Goal: Information Seeking & Learning: Learn about a topic

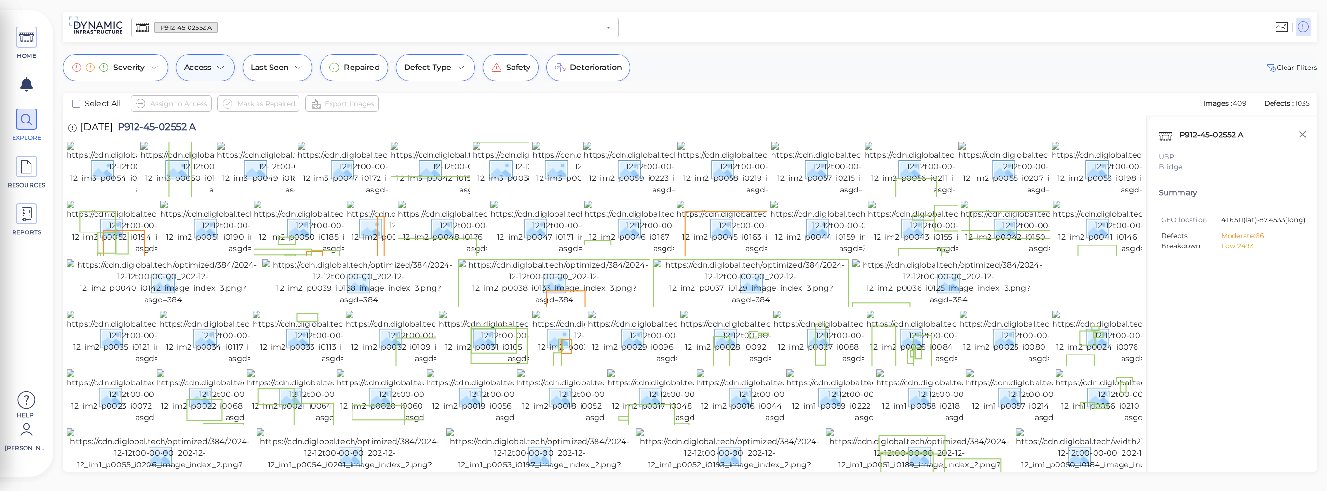
click at [220, 71] on icon at bounding box center [221, 68] width 12 height 12
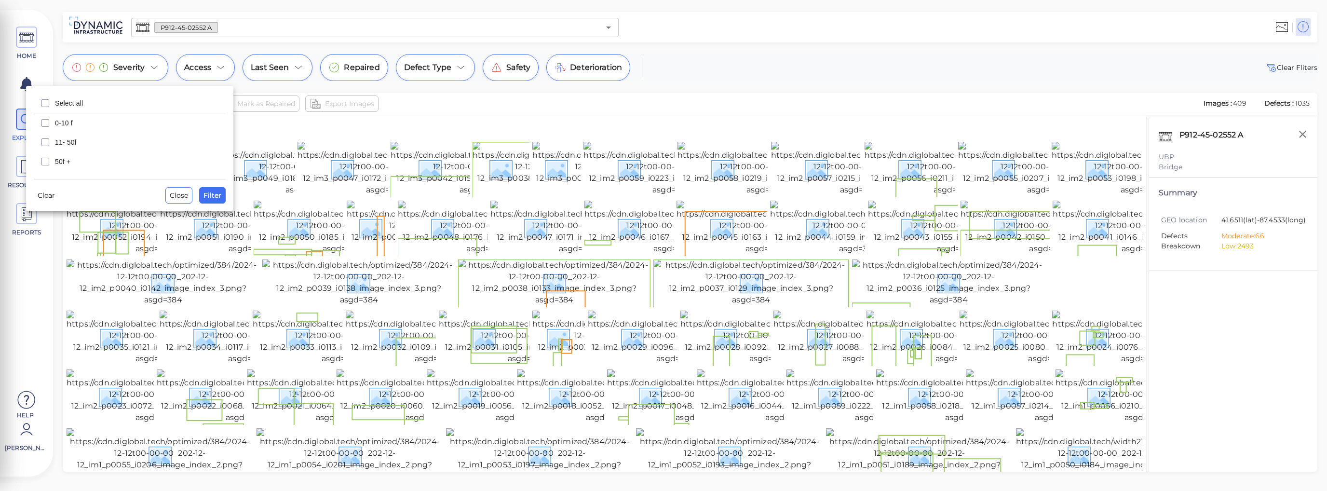
click at [259, 121] on div at bounding box center [663, 245] width 1327 height 491
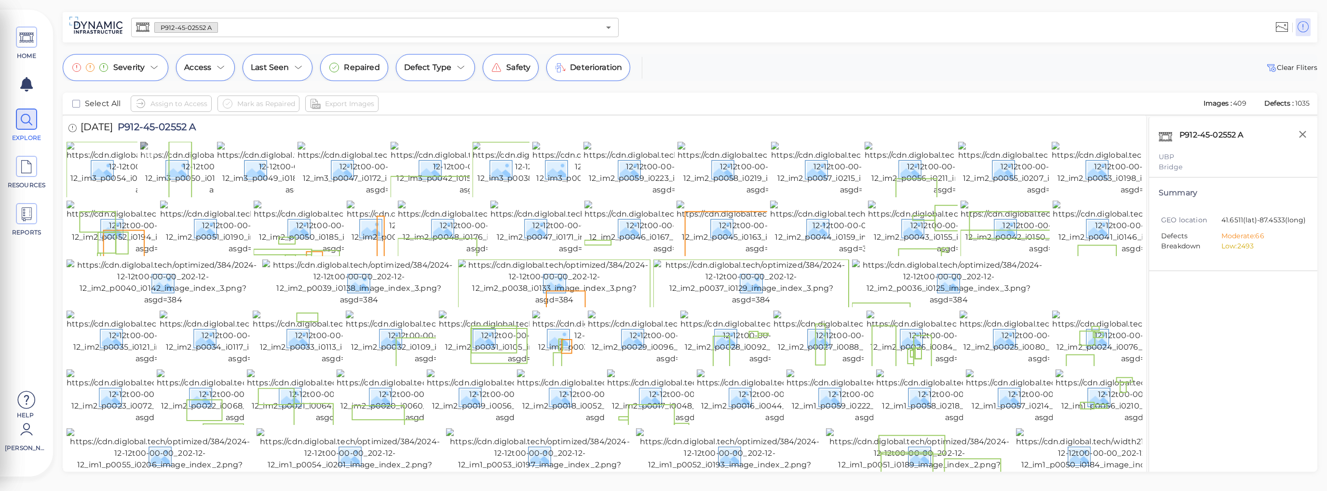
click at [172, 180] on img at bounding box center [228, 169] width 176 height 54
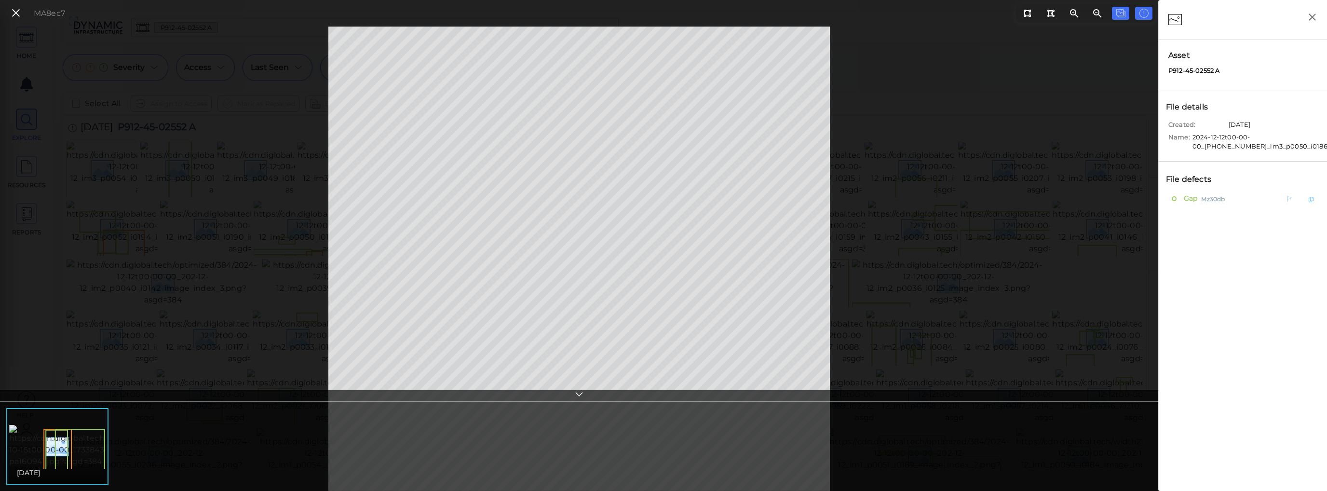
click at [1072, 198] on span "Mz30db" at bounding box center [1213, 198] width 24 height 12
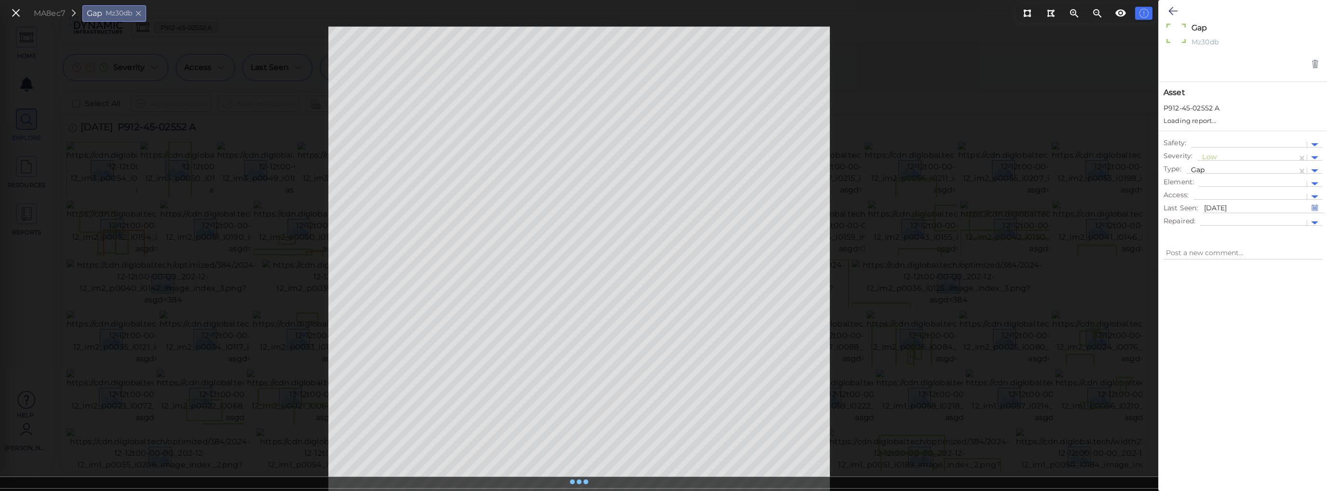
type textarea "x"
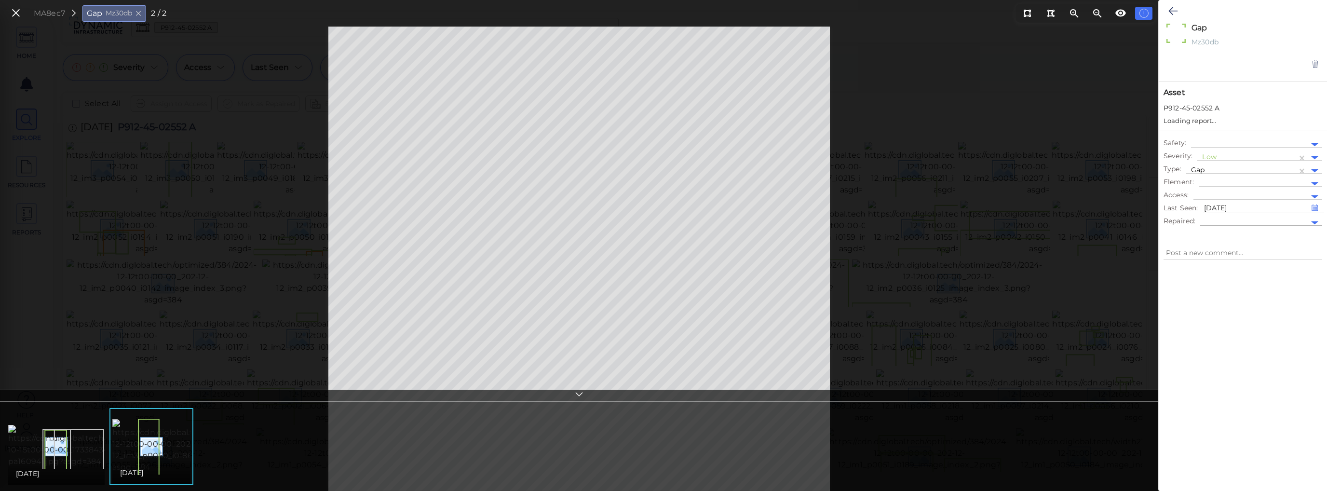
type textarea "x"
click at [1072, 188] on div at bounding box center [1314, 187] width 7 height 3
click at [1072, 14] on icon at bounding box center [1173, 11] width 9 height 12
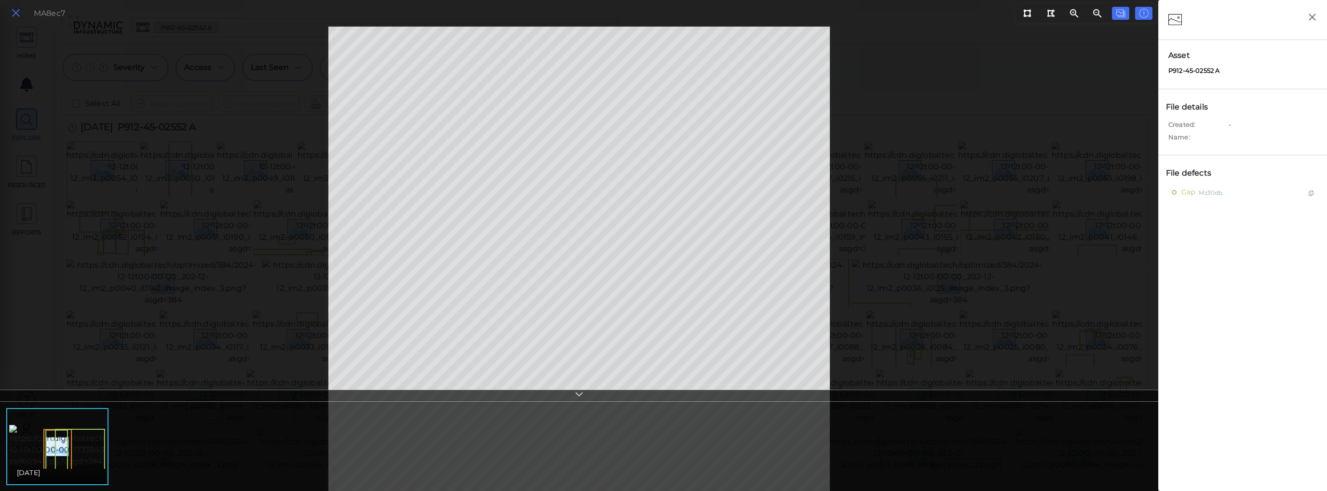
click at [15, 16] on icon at bounding box center [16, 13] width 11 height 13
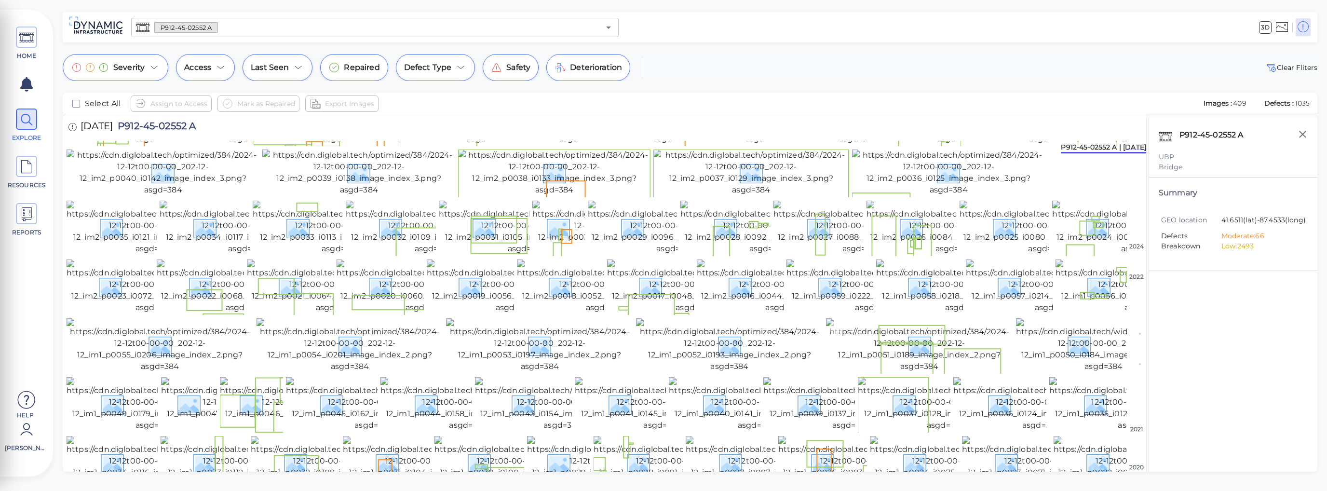
scroll to position [48, 0]
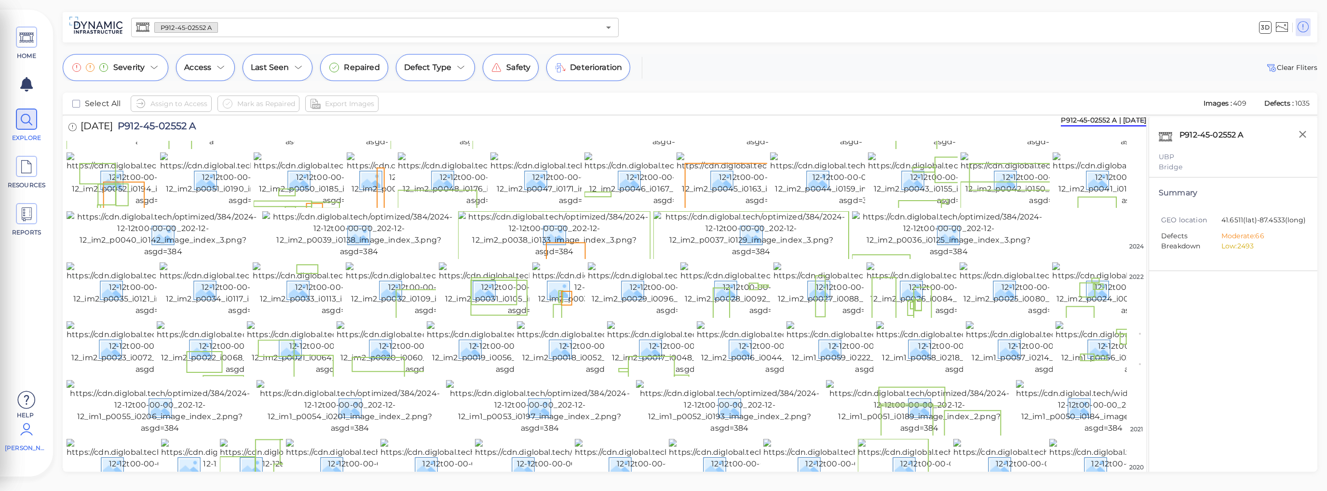
click at [24, 436] on icon at bounding box center [26, 429] width 19 height 29
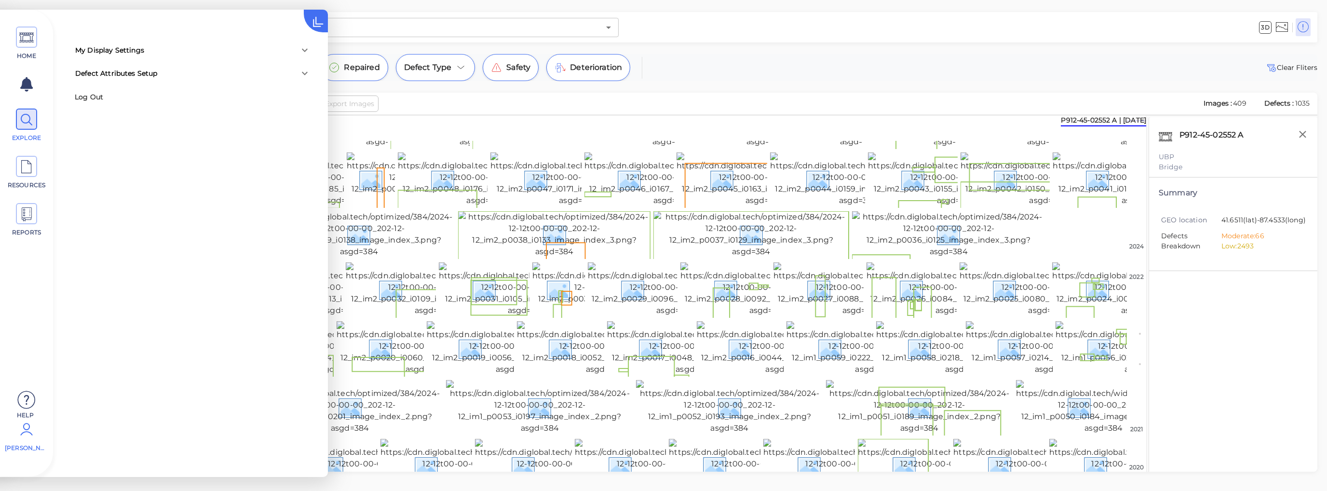
click at [192, 75] on div "Defect Attributes Setup" at bounding box center [184, 73] width 218 height 10
click at [229, 100] on span "Modify" at bounding box center [233, 101] width 20 height 9
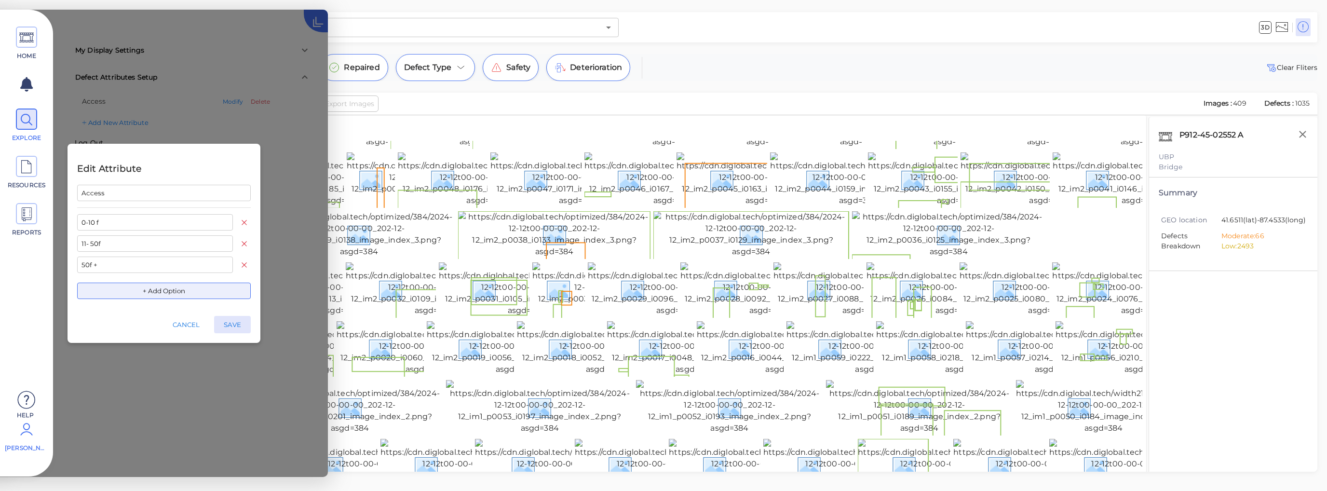
click at [718, 33] on div "3D" at bounding box center [969, 27] width 693 height 27
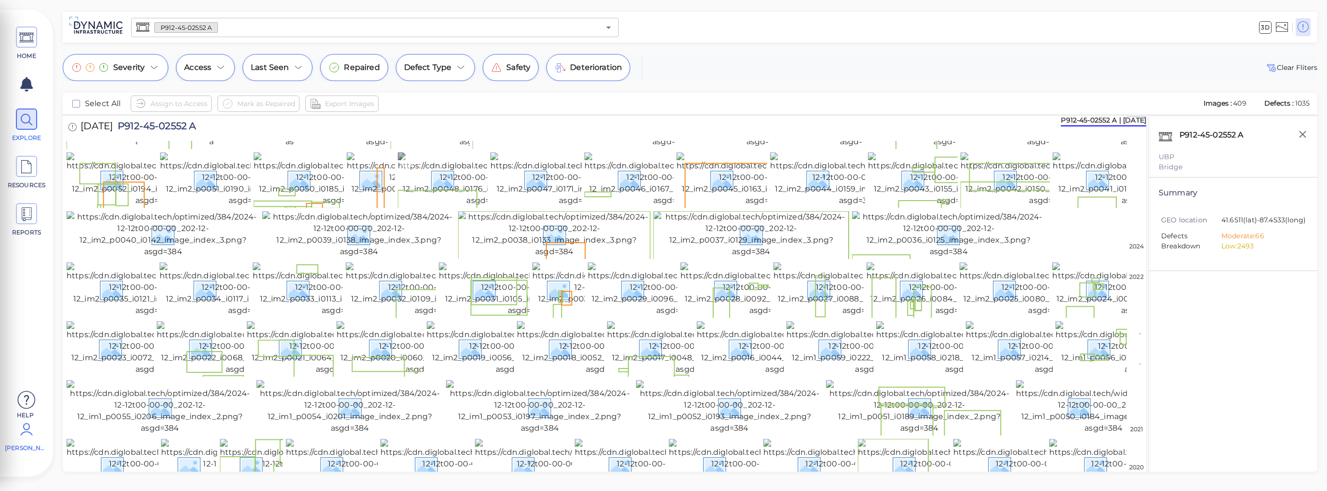
scroll to position [0, 0]
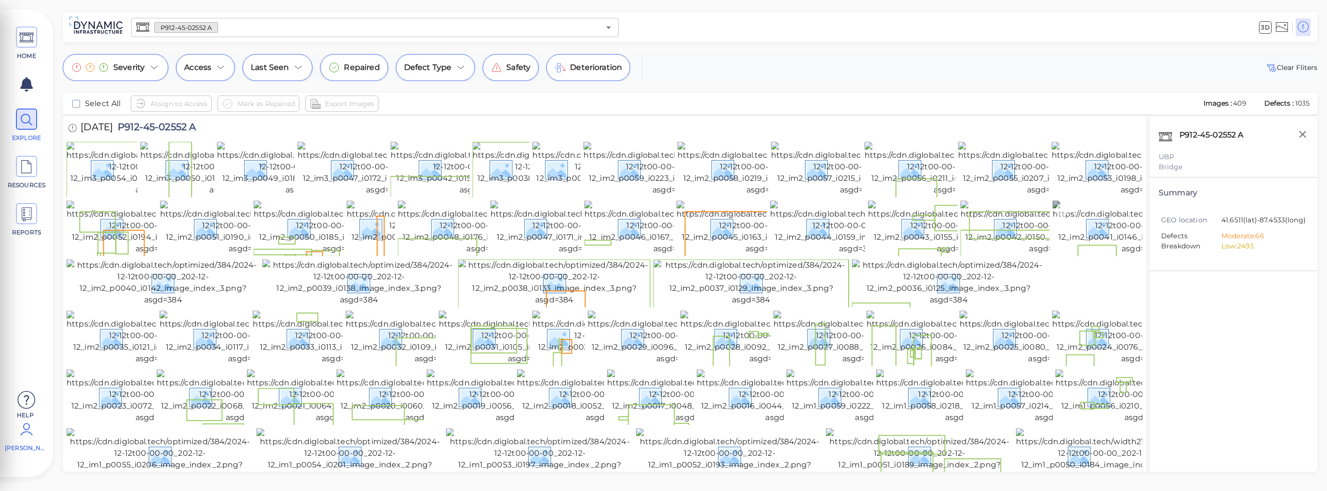
click at [1072, 255] on img at bounding box center [1141, 228] width 176 height 54
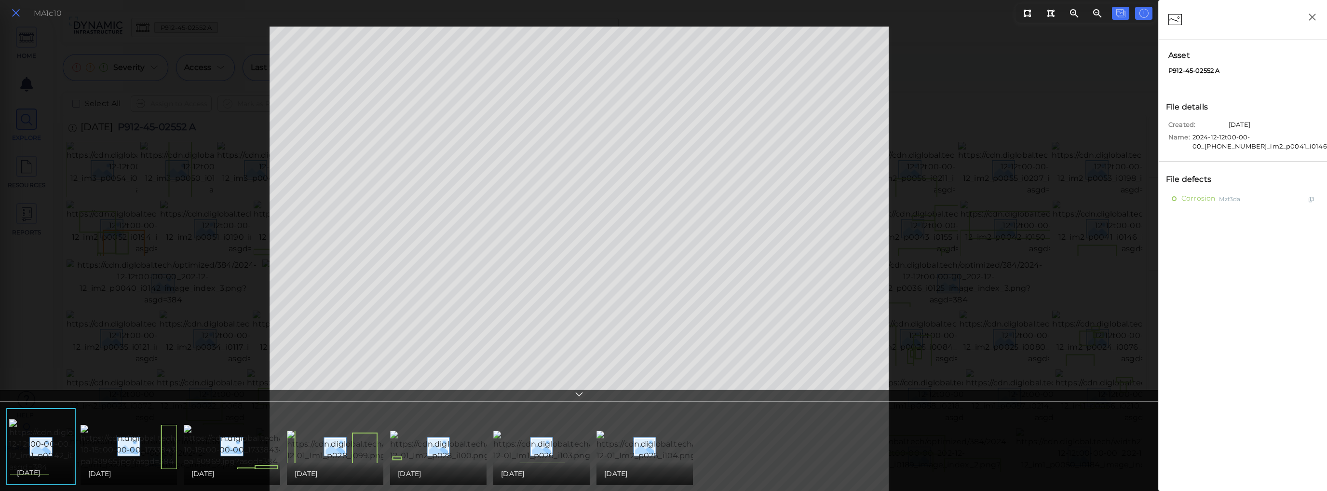
click at [19, 15] on icon at bounding box center [16, 13] width 11 height 13
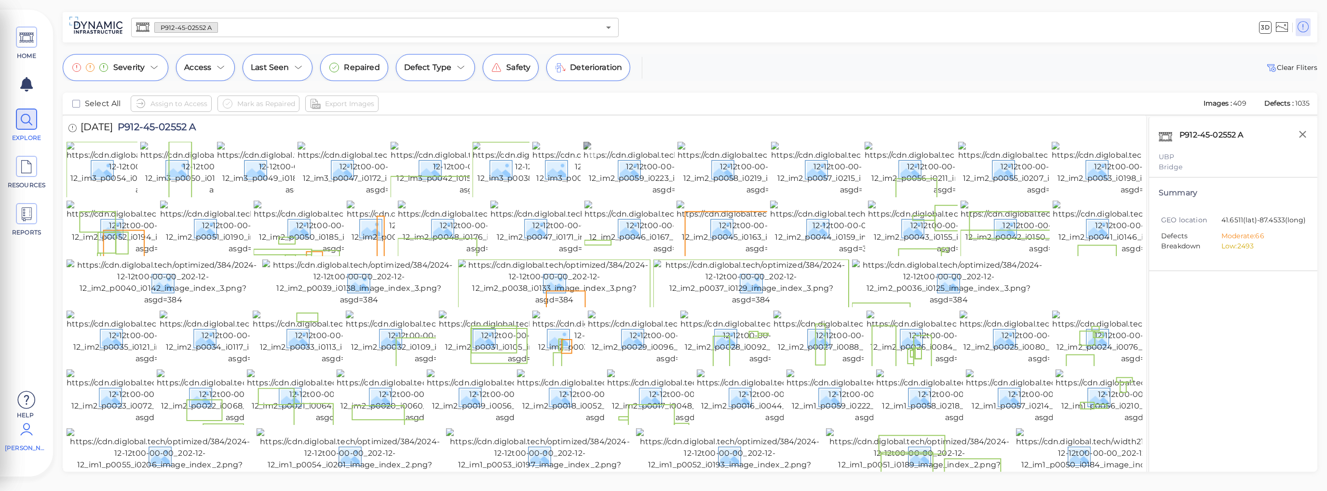
click at [670, 196] on img at bounding box center [672, 169] width 176 height 54
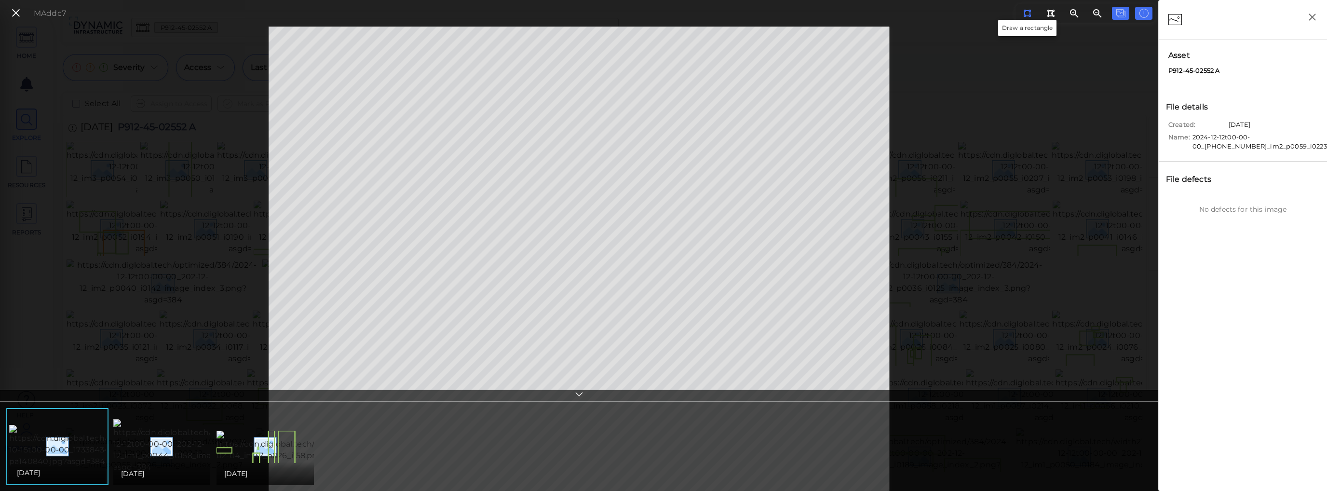
click at [1030, 10] on icon at bounding box center [1027, 13] width 8 height 7
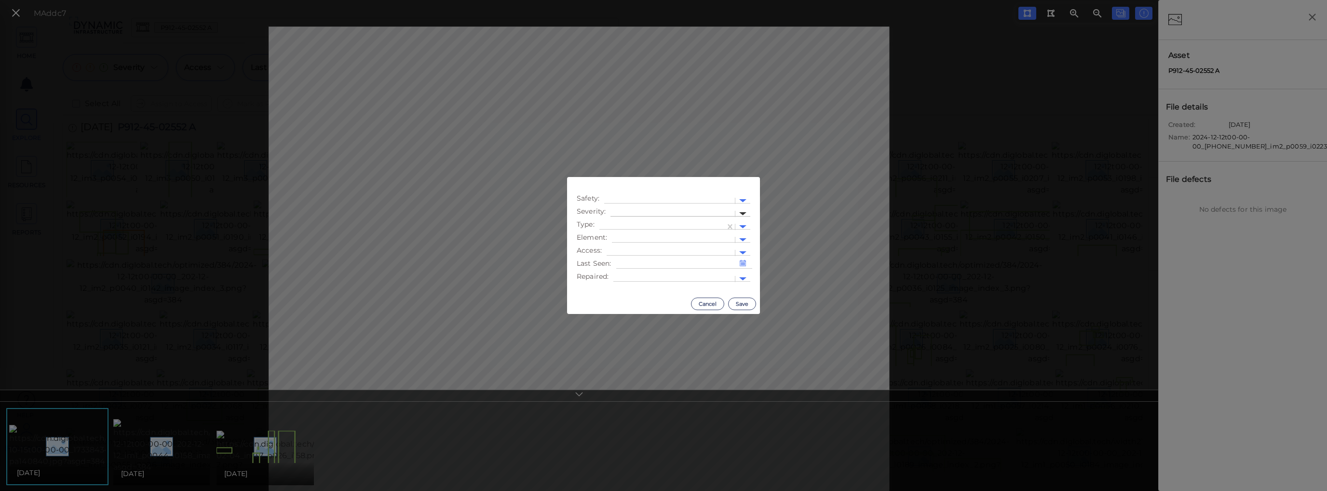
click at [742, 213] on div at bounding box center [742, 213] width 7 height 3
click at [629, 248] on div "Low" at bounding box center [637, 244] width 53 height 15
click at [741, 227] on div at bounding box center [742, 226] width 7 height 3
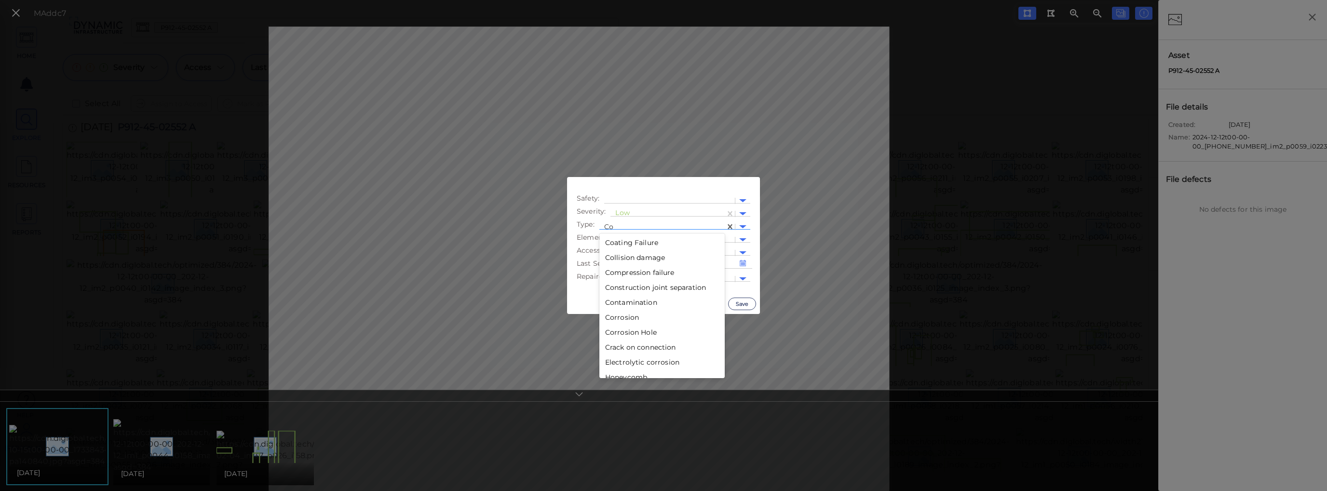
type input "C"
type input "S"
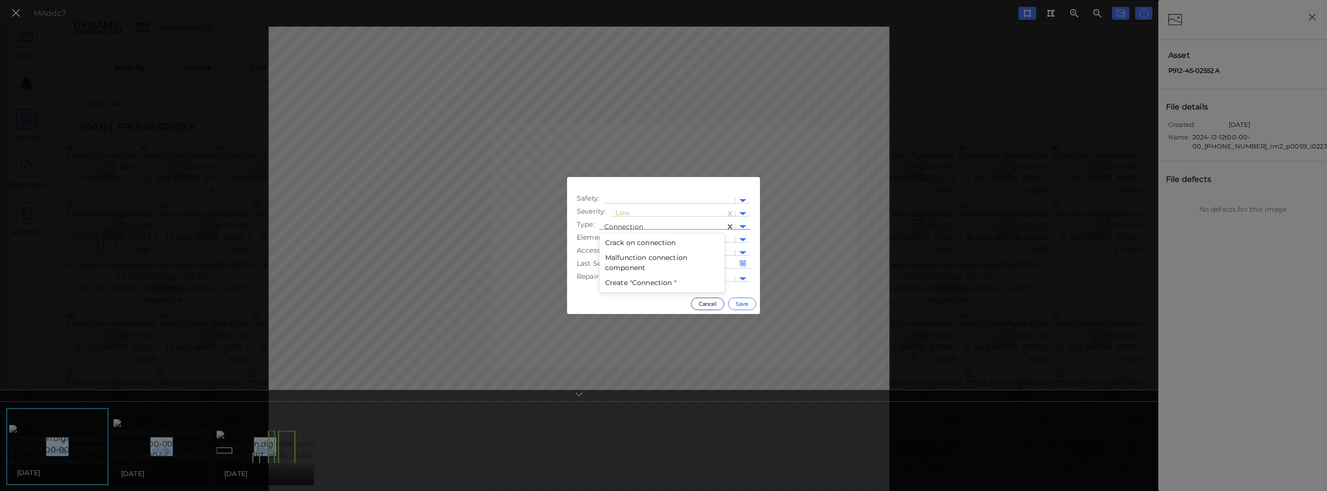
type input "Connection"
click at [738, 305] on button "Save" at bounding box center [742, 304] width 28 height 13
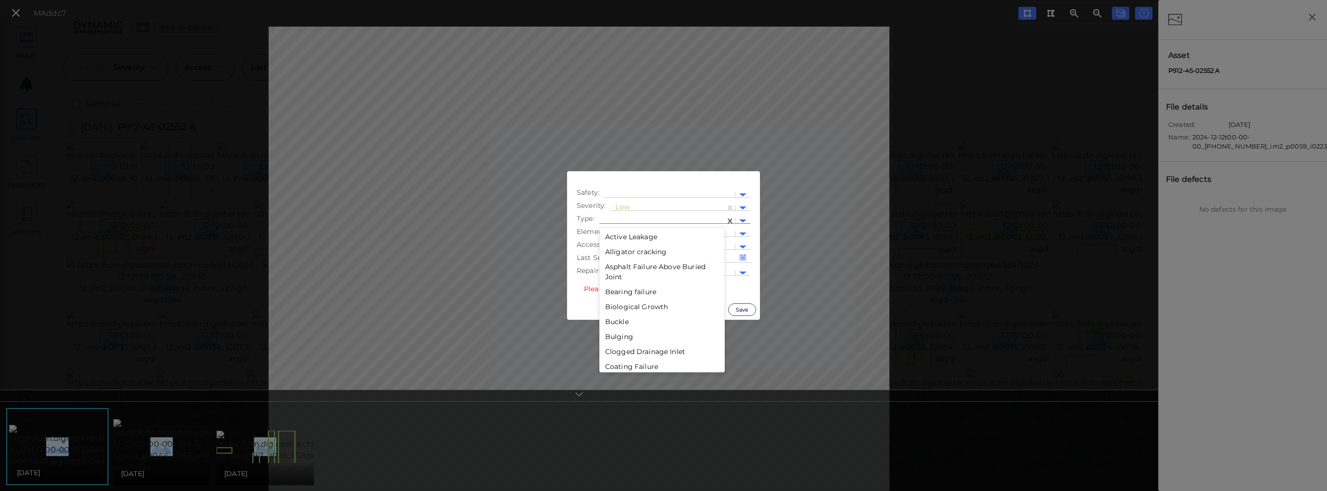
click at [705, 224] on div at bounding box center [662, 221] width 116 height 10
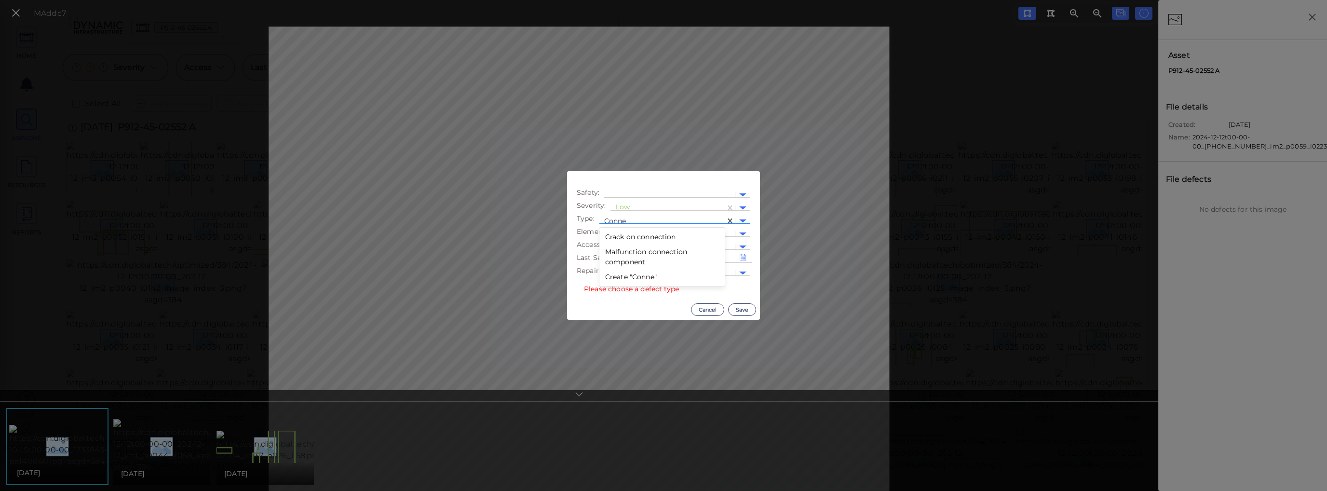
type input "Connec"
click at [669, 256] on div "Malfunction connection component" at bounding box center [662, 257] width 125 height 25
click at [740, 312] on button "Save" at bounding box center [742, 309] width 28 height 13
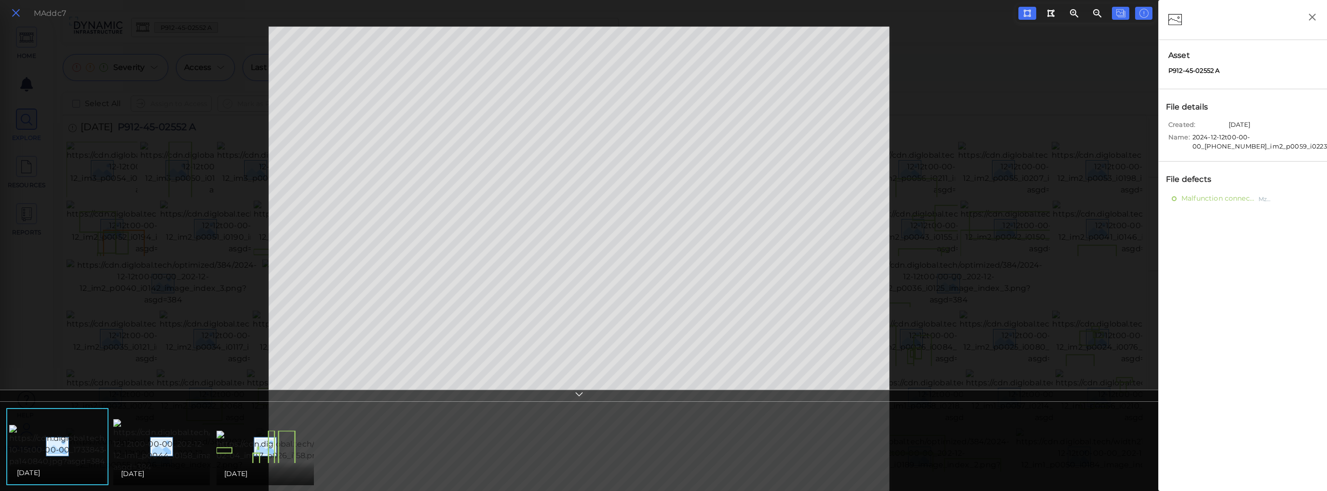
click at [15, 11] on icon at bounding box center [16, 13] width 11 height 13
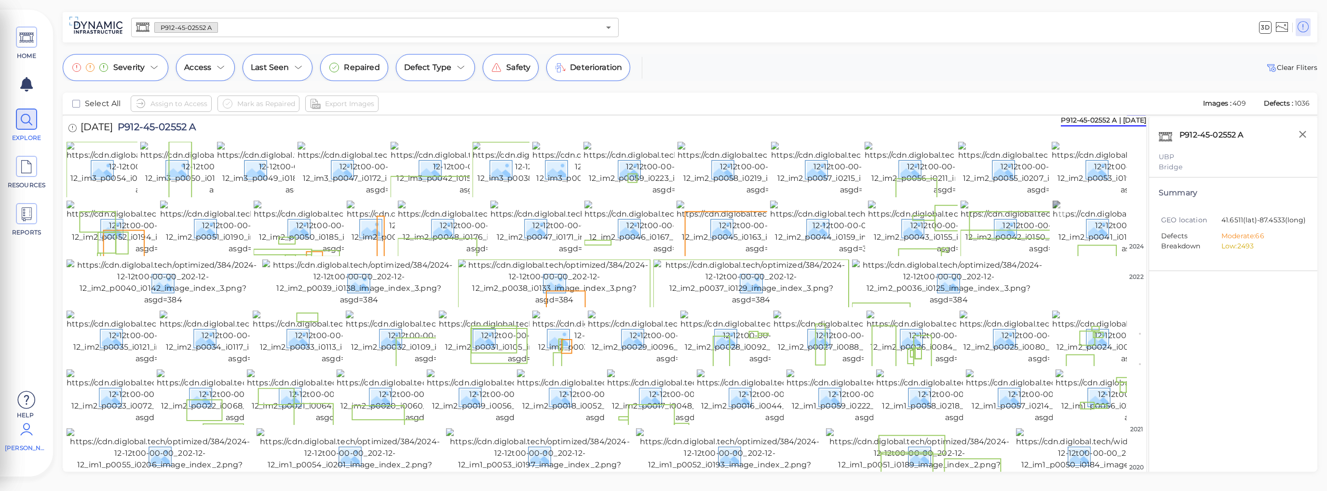
click at [1072, 253] on img at bounding box center [1141, 228] width 176 height 54
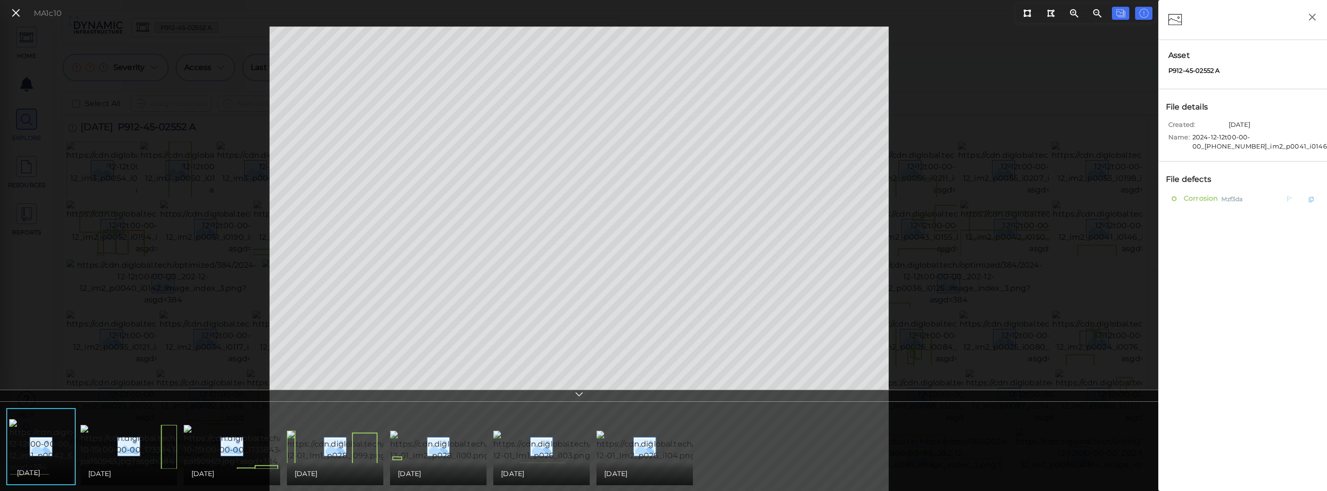
click at [1072, 199] on span "Corrosion" at bounding box center [1200, 198] width 36 height 12
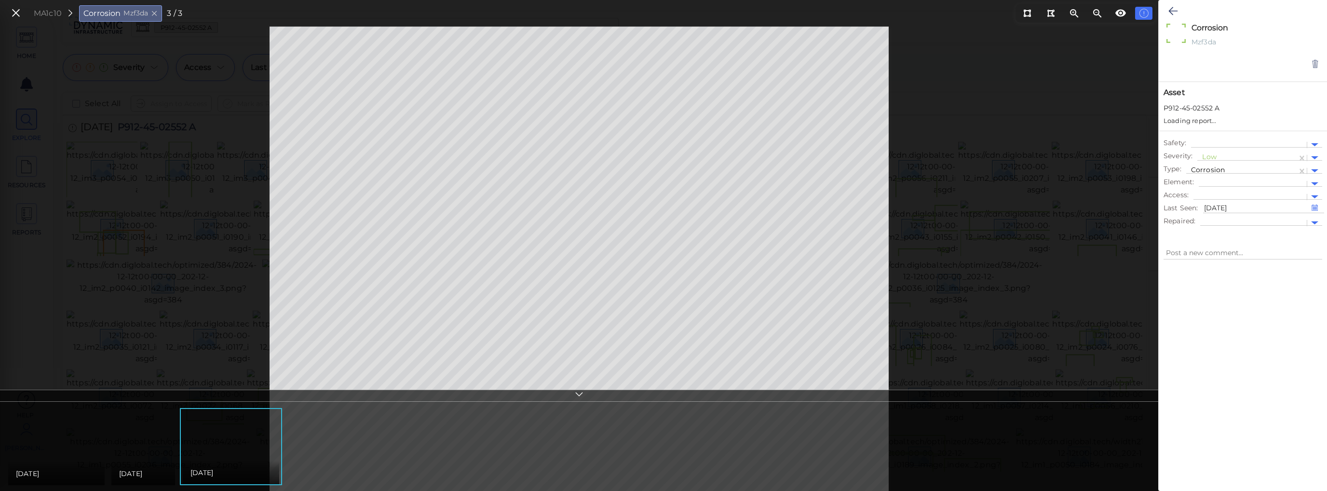
type textarea "x"
click at [19, 15] on icon at bounding box center [16, 13] width 11 height 13
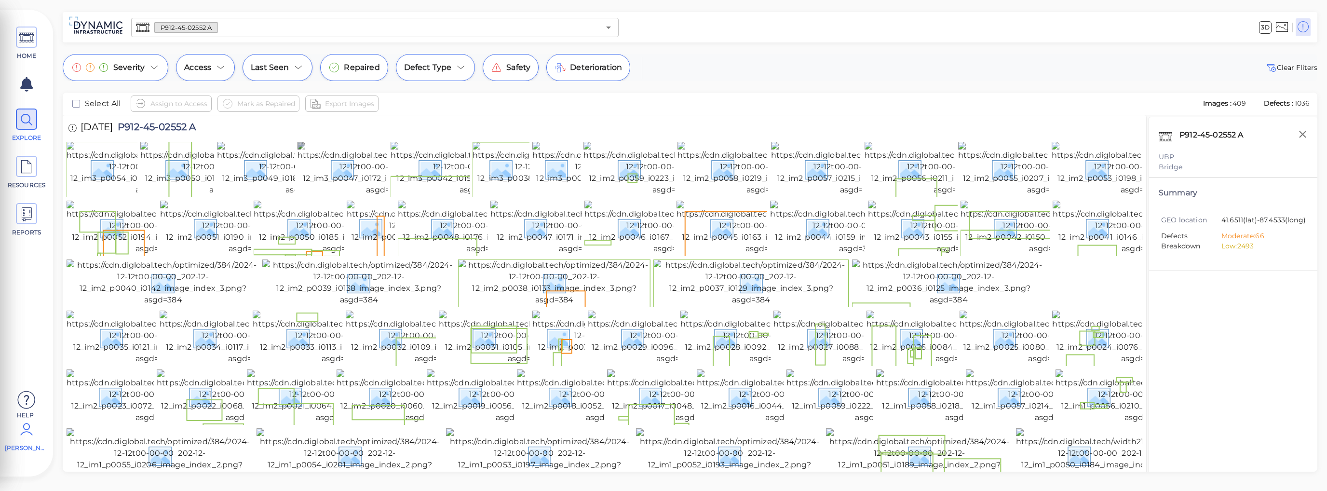
click at [351, 188] on img at bounding box center [386, 169] width 176 height 54
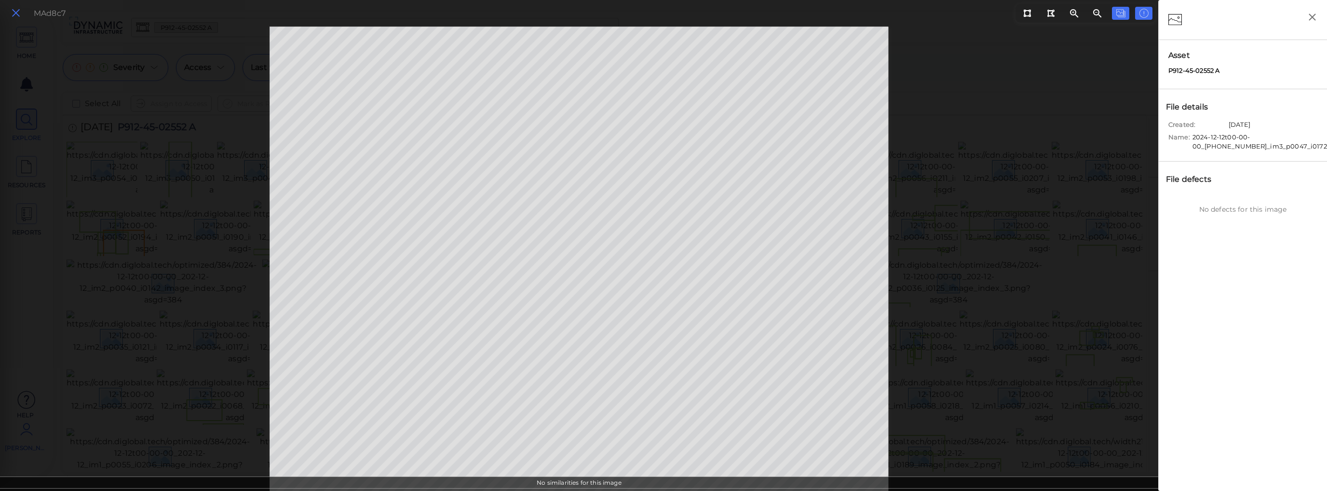
click at [12, 12] on icon at bounding box center [16, 13] width 11 height 13
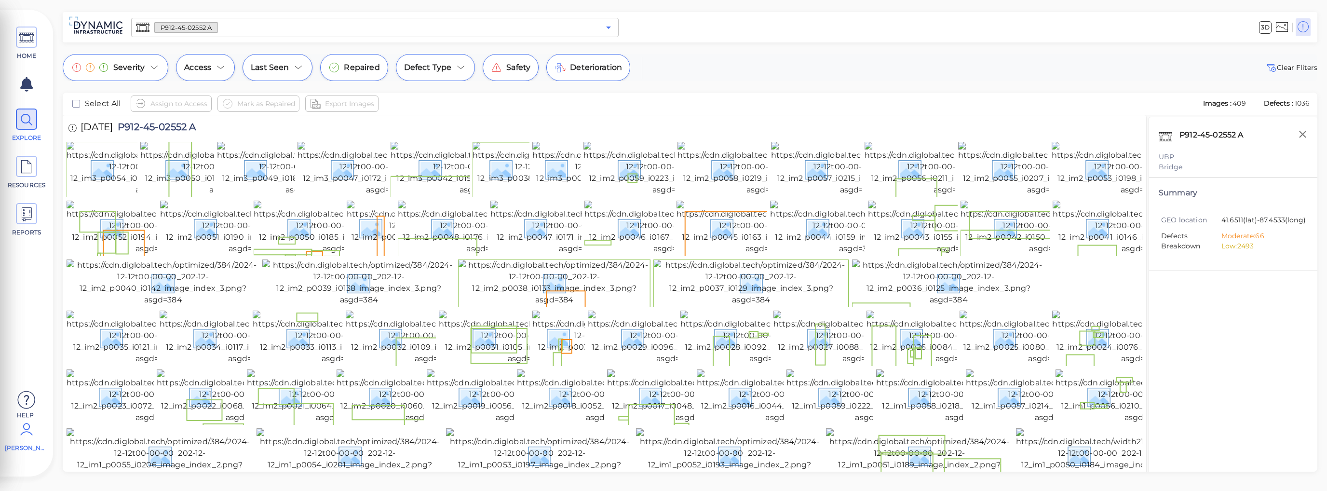
click at [611, 27] on icon "Open" at bounding box center [609, 28] width 12 height 12
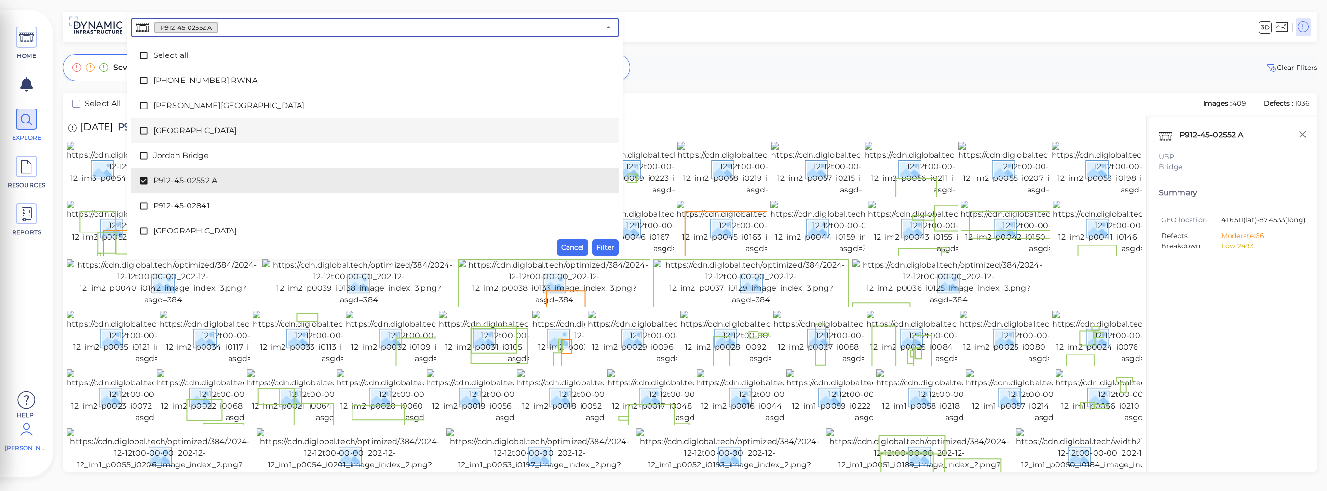
click at [144, 128] on icon at bounding box center [144, 131] width 10 height 10
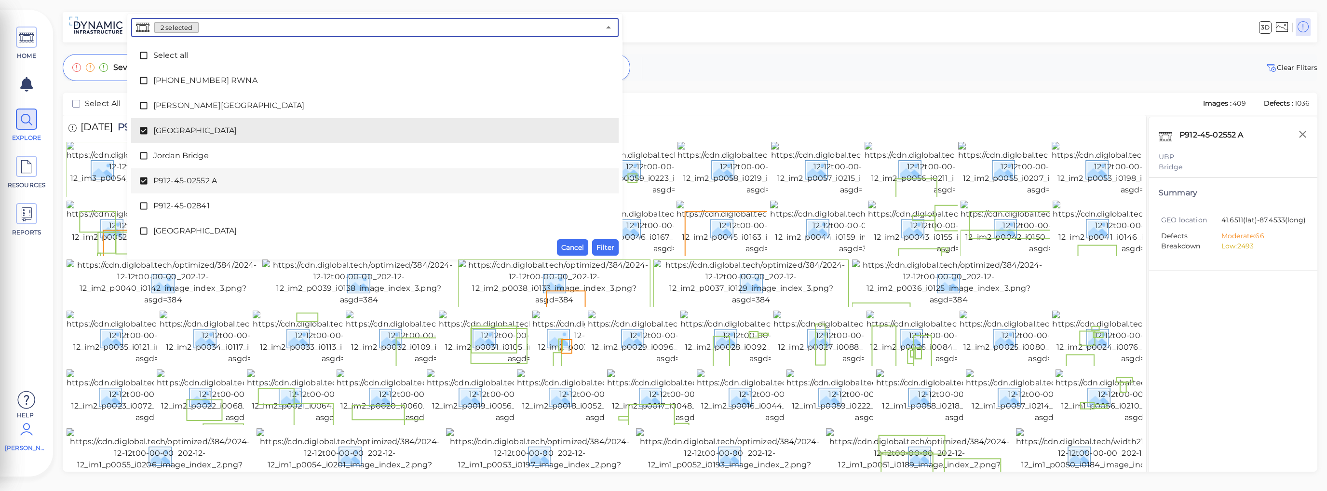
click at [143, 177] on icon at bounding box center [144, 181] width 10 height 10
click at [609, 249] on span "Filter" at bounding box center [606, 248] width 18 height 12
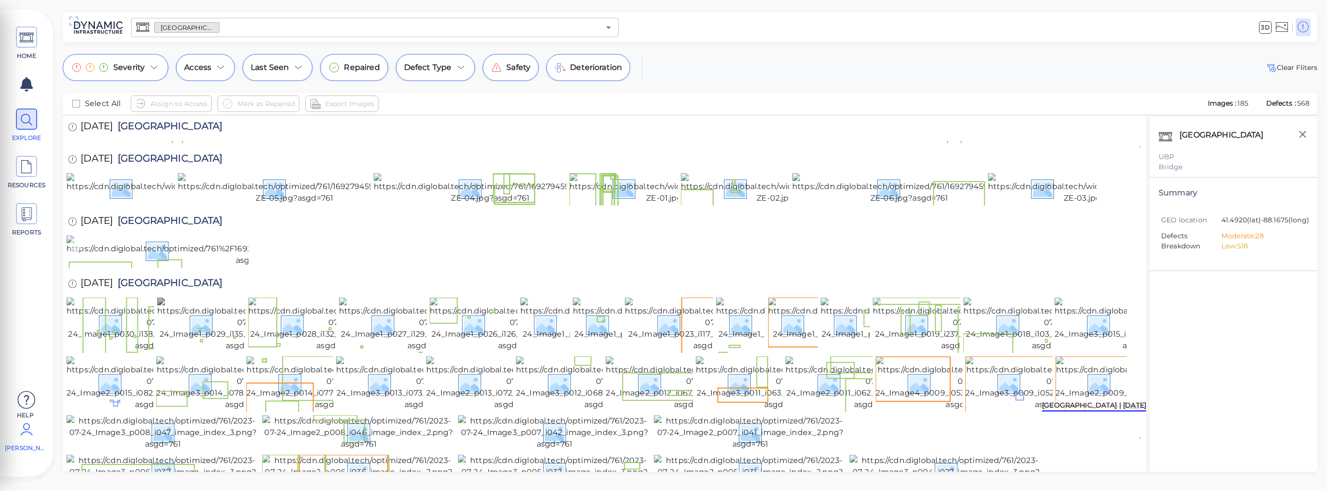
scroll to position [1975, 0]
click at [190, 266] on img at bounding box center [254, 250] width 374 height 31
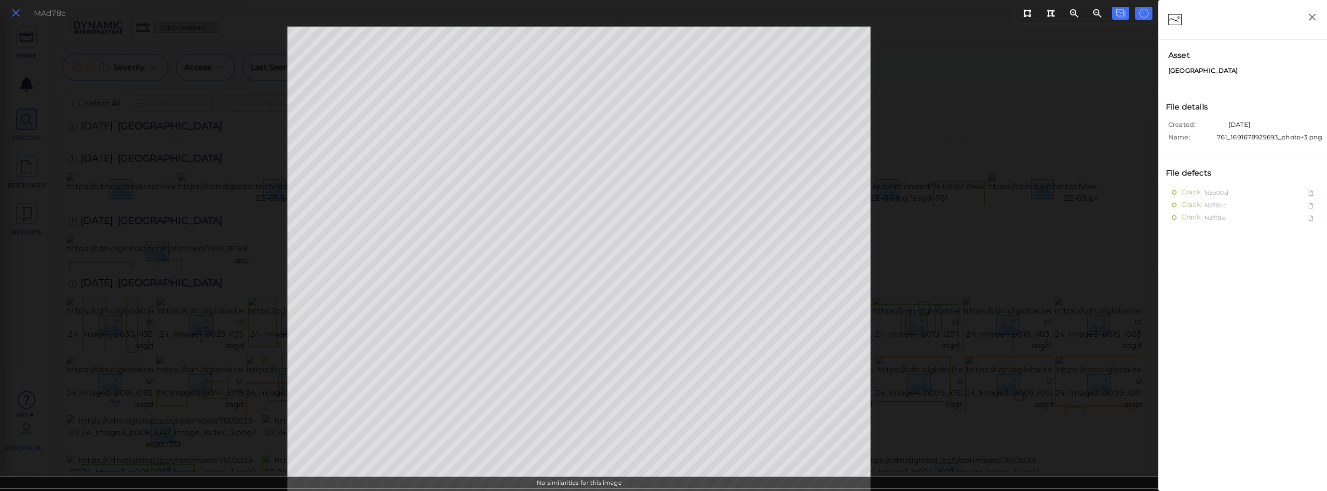
click at [16, 13] on icon at bounding box center [16, 13] width 11 height 13
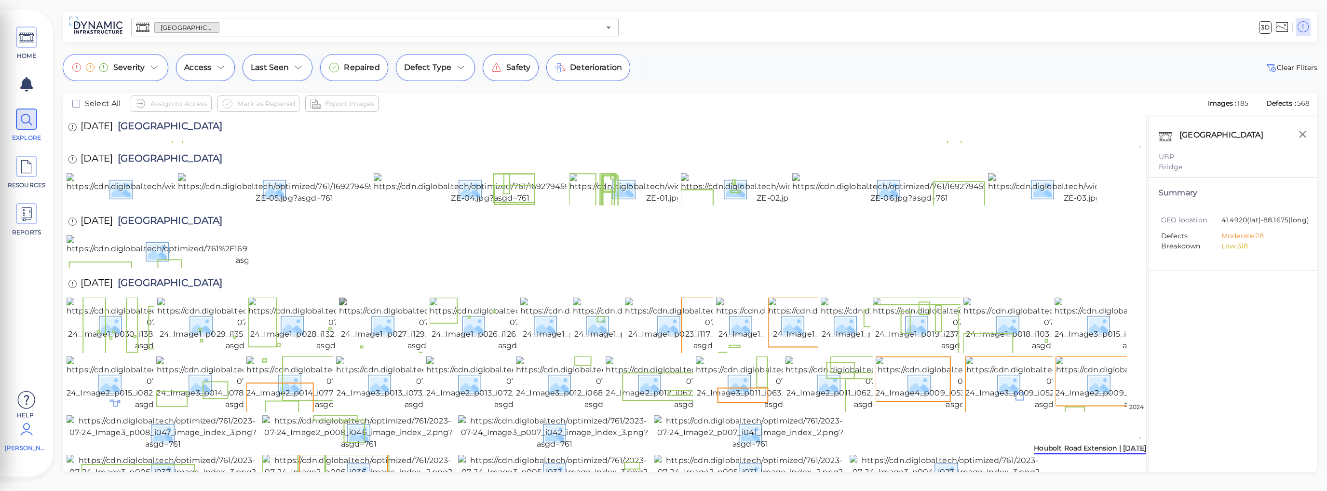
scroll to position [2077, 0]
click at [998, 410] on img at bounding box center [1053, 383] width 175 height 54
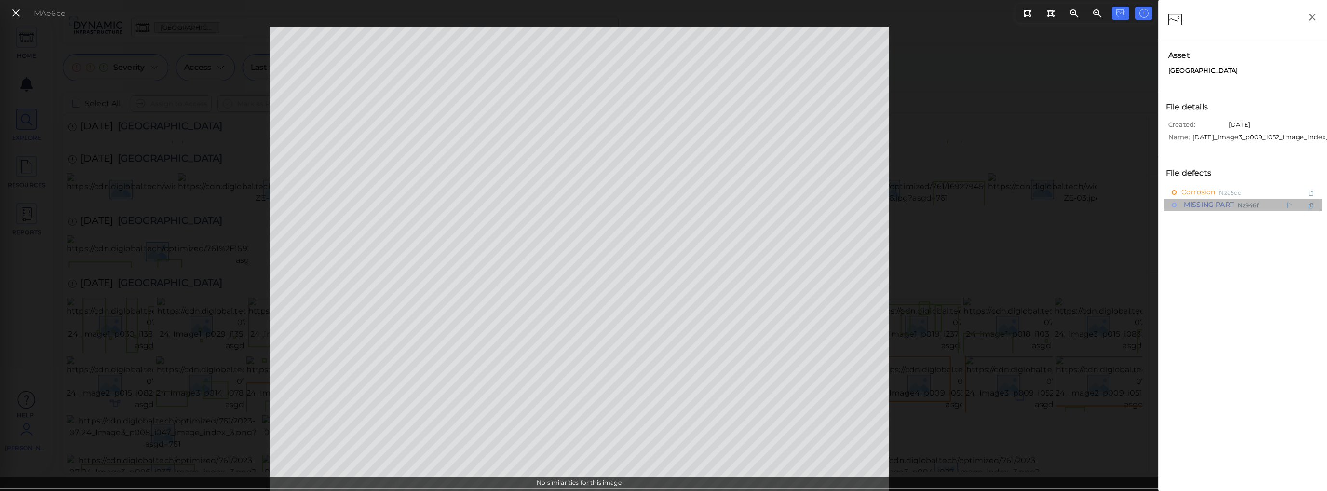
click at [1072, 211] on span "MISSING PART" at bounding box center [1208, 205] width 53 height 12
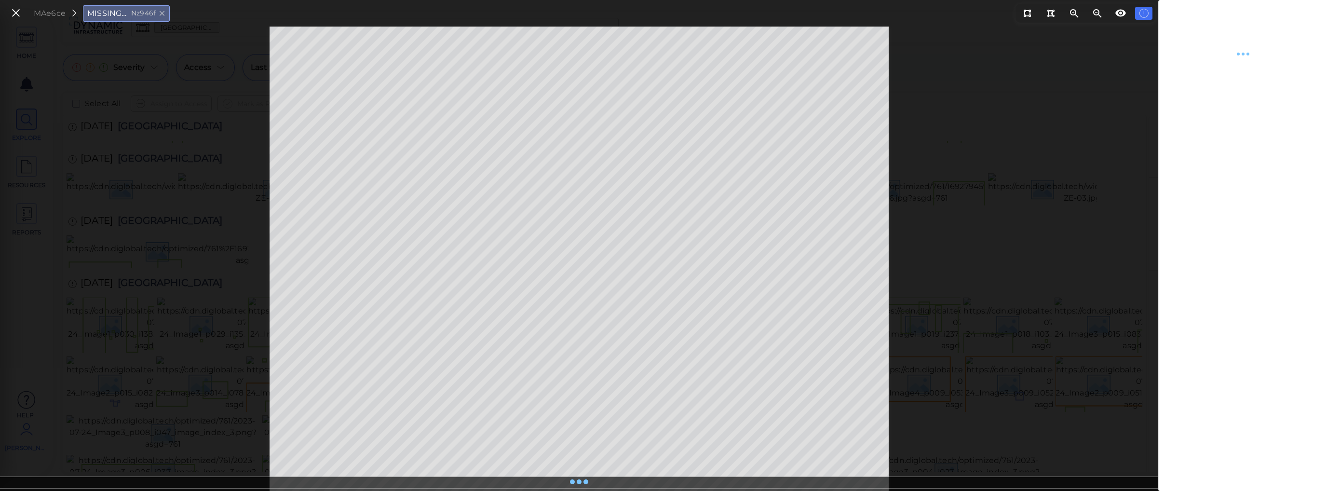
type textarea "x"
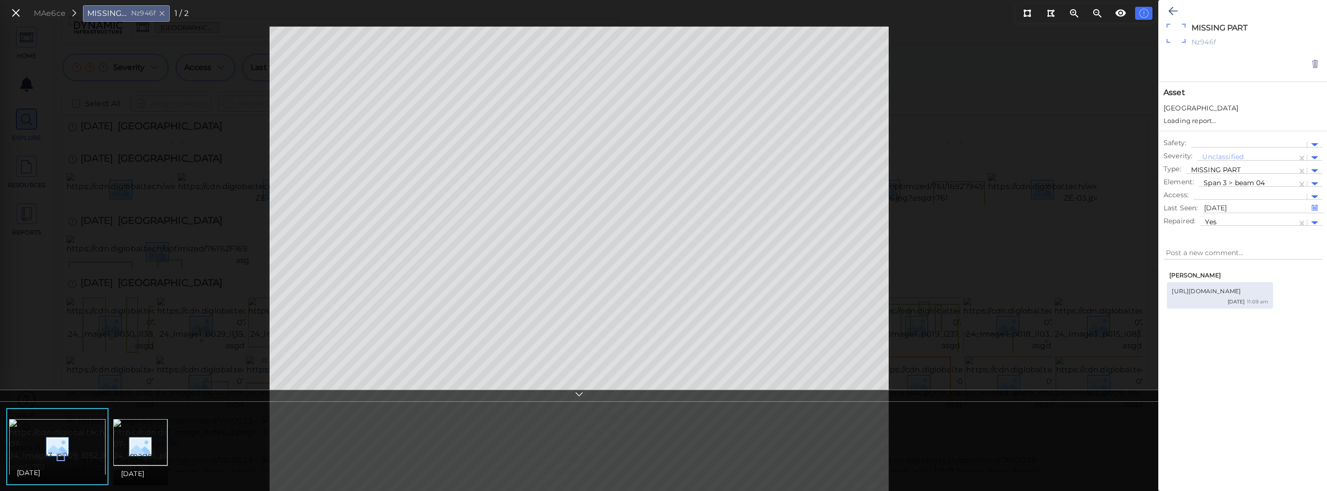
type textarea "x"
click at [14, 9] on icon at bounding box center [16, 13] width 11 height 13
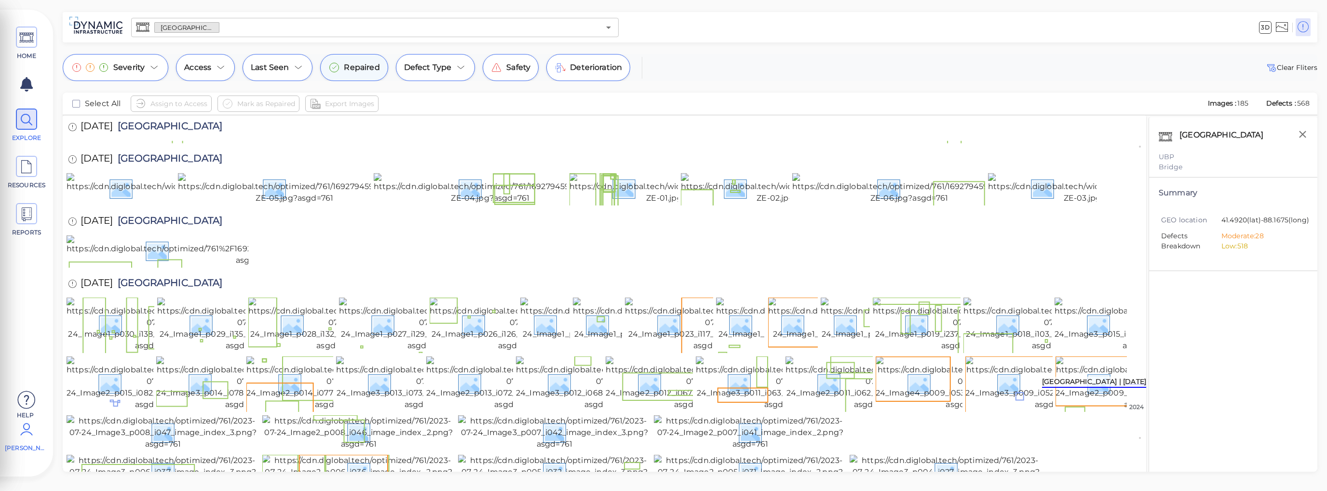
scroll to position [1654, 0]
click at [347, 70] on span "Repaired" at bounding box center [362, 68] width 36 height 12
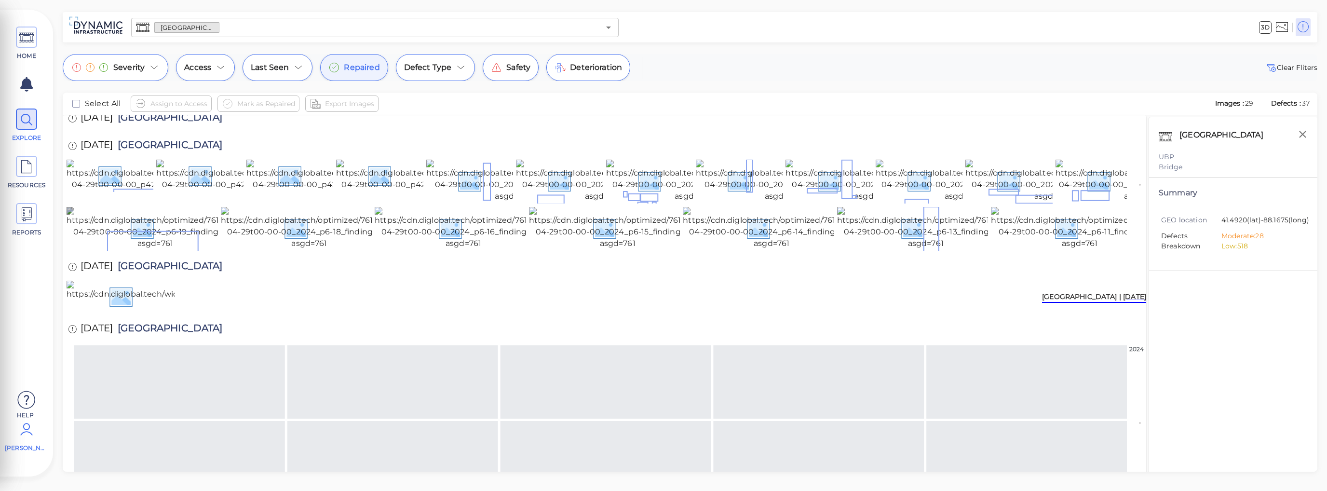
scroll to position [284, 0]
click at [137, 249] on img at bounding box center [155, 228] width 177 height 42
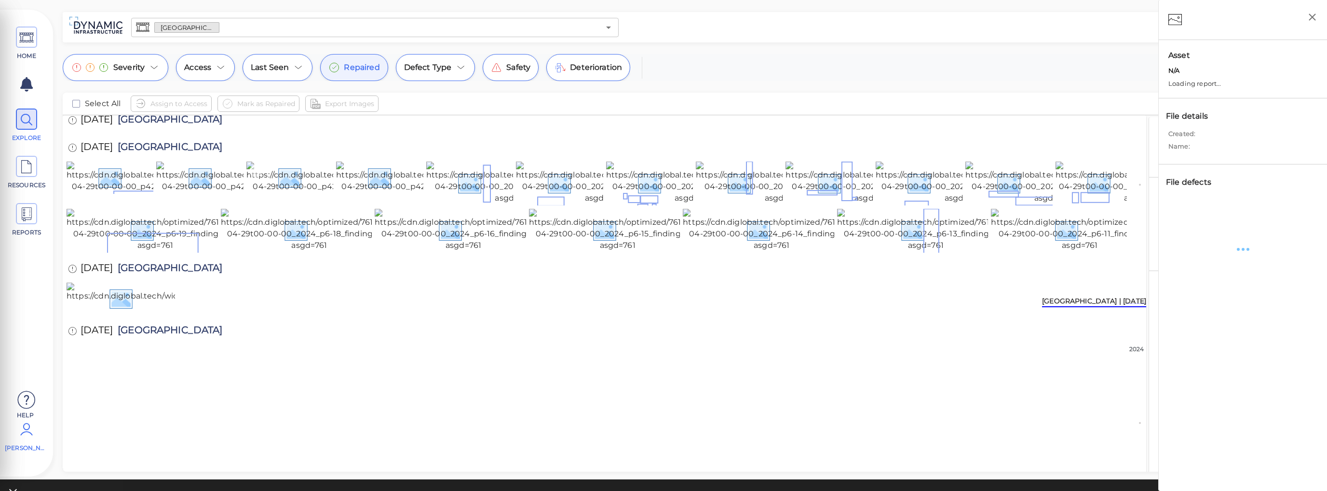
scroll to position [282, 0]
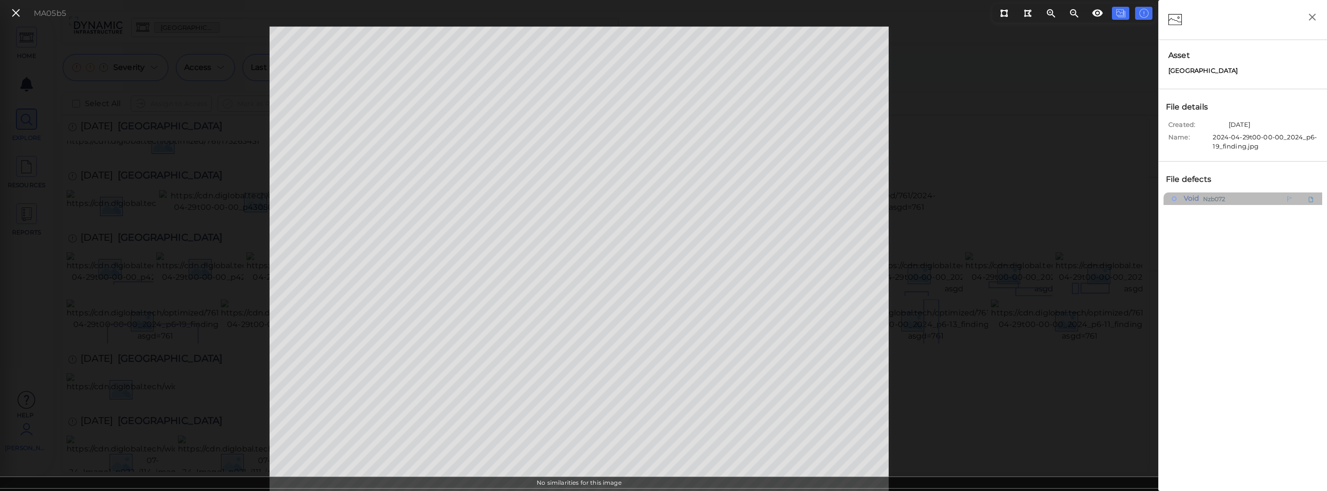
click at [1072, 198] on span "Nzb072" at bounding box center [1214, 198] width 23 height 12
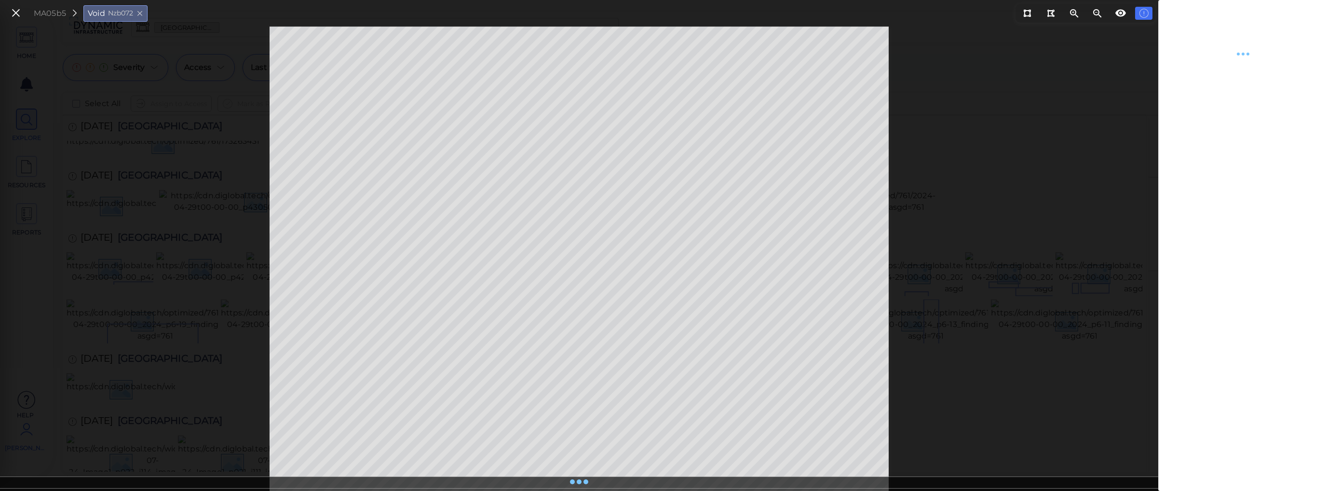
type textarea "x"
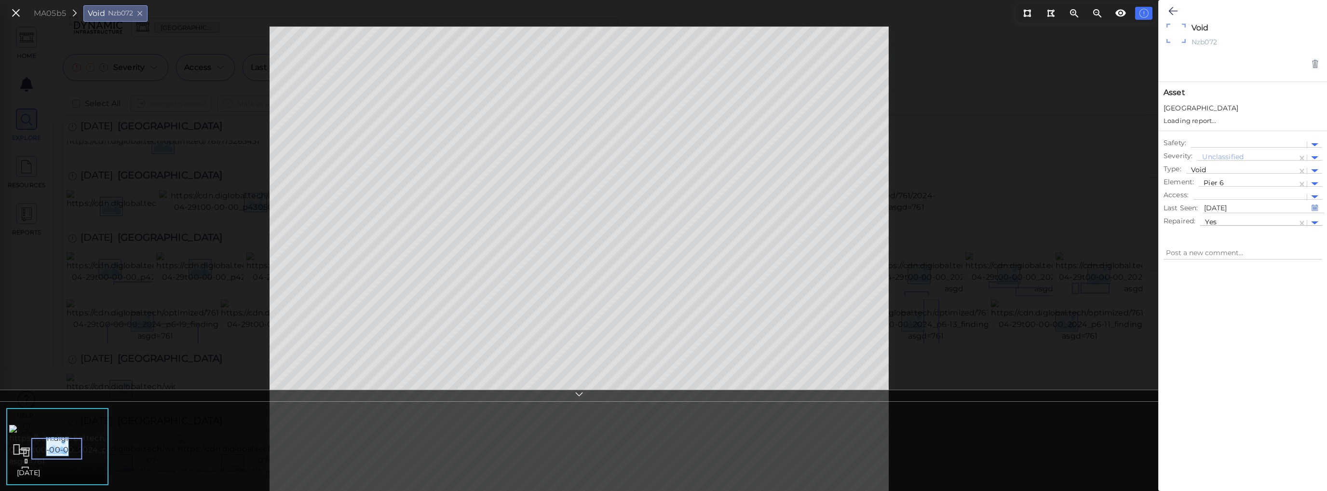
type textarea "x"
click at [18, 14] on icon at bounding box center [16, 13] width 11 height 13
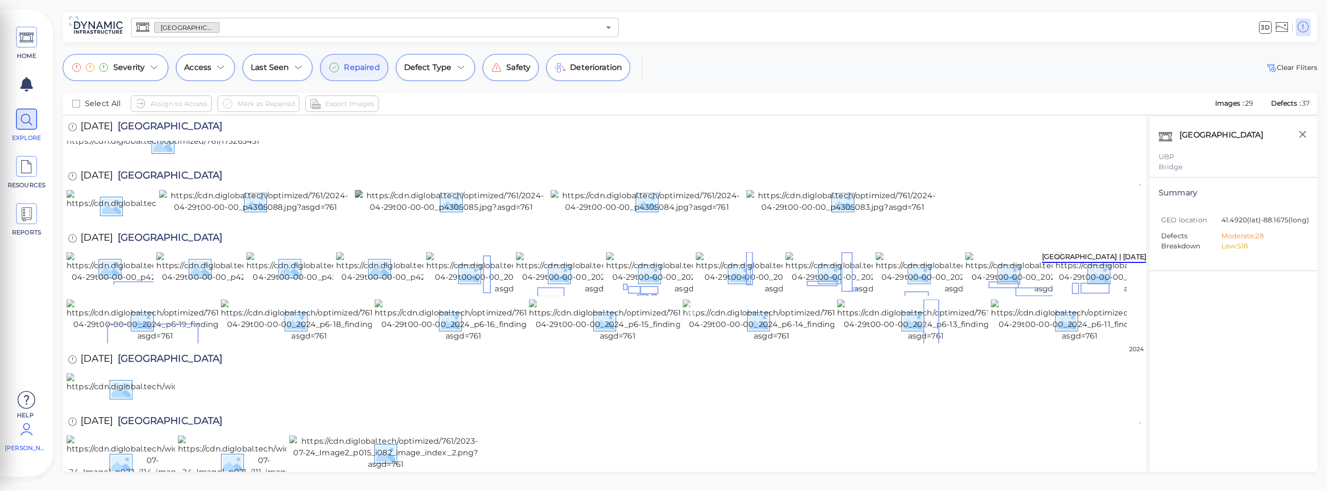
scroll to position [89, 0]
click at [361, 64] on span "Repaired" at bounding box center [362, 68] width 36 height 12
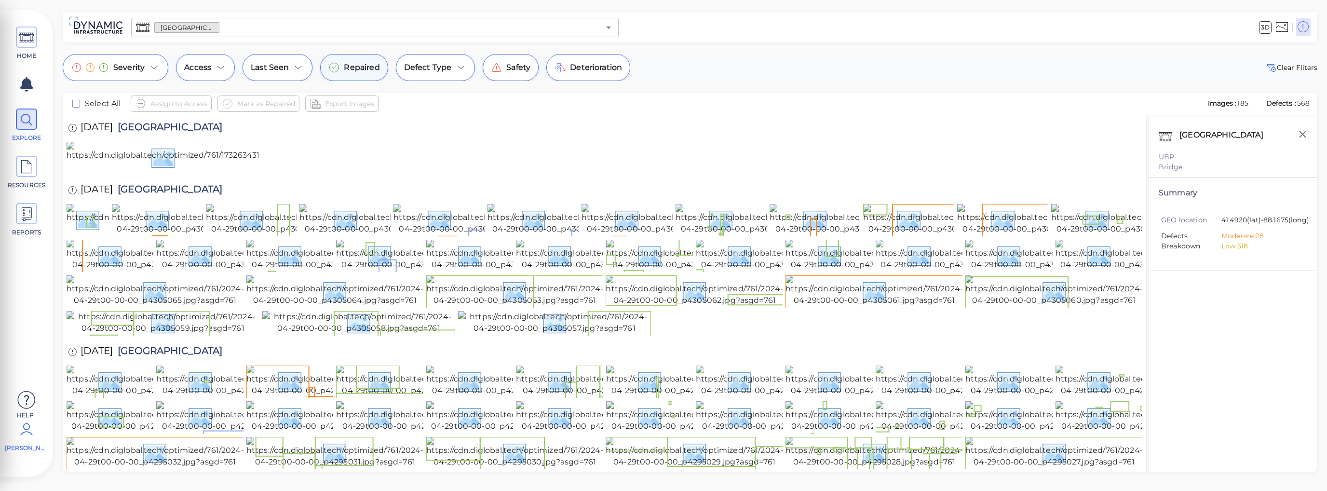
click at [333, 67] on icon at bounding box center [335, 67] width 4 height 3
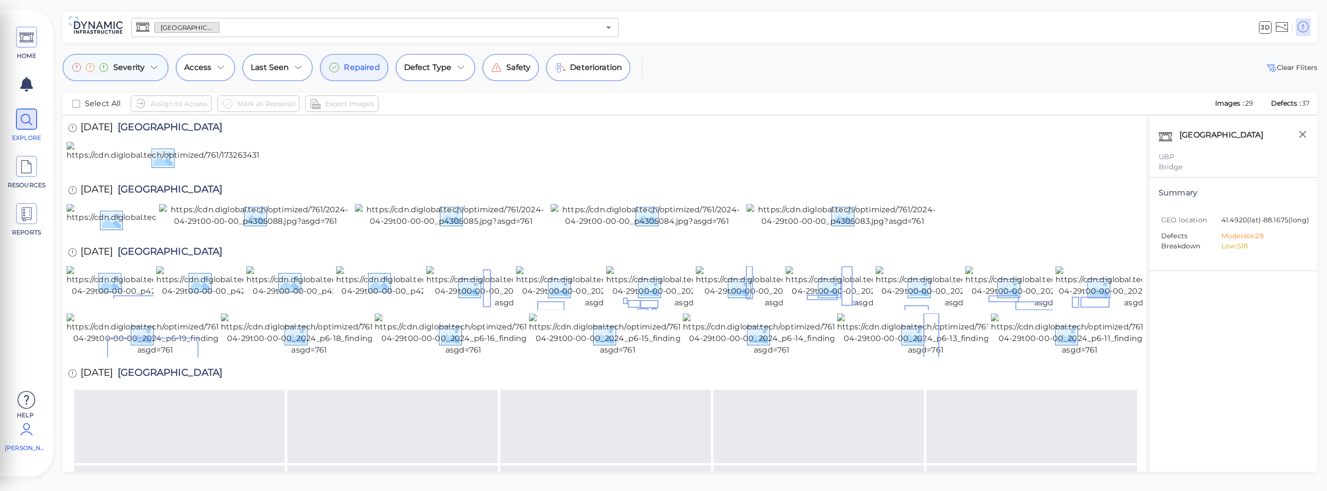
click at [153, 67] on icon at bounding box center [155, 68] width 12 height 12
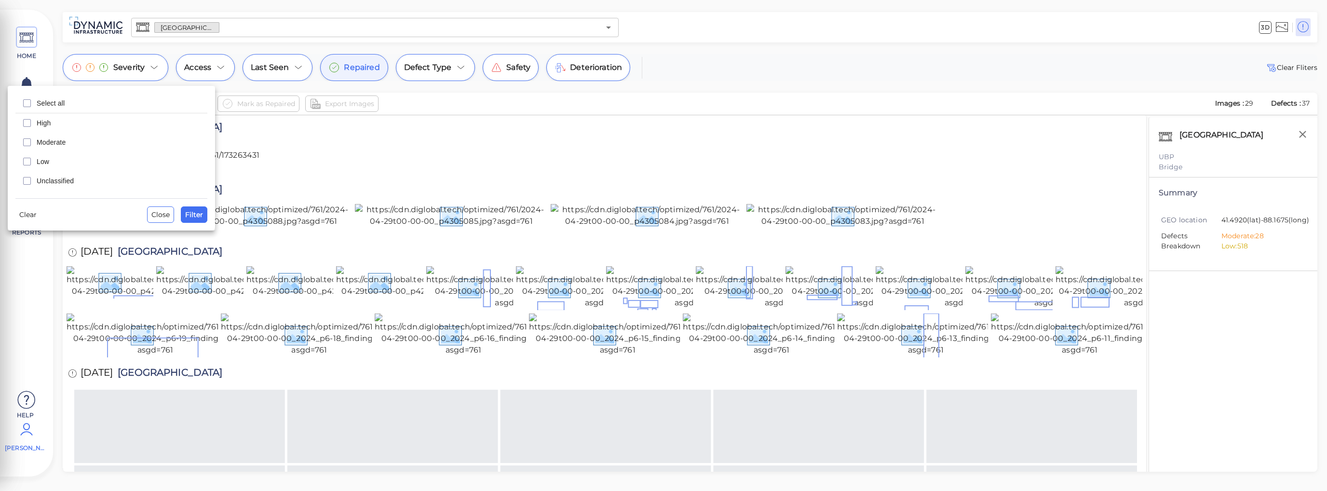
click at [436, 220] on div at bounding box center [663, 245] width 1327 height 491
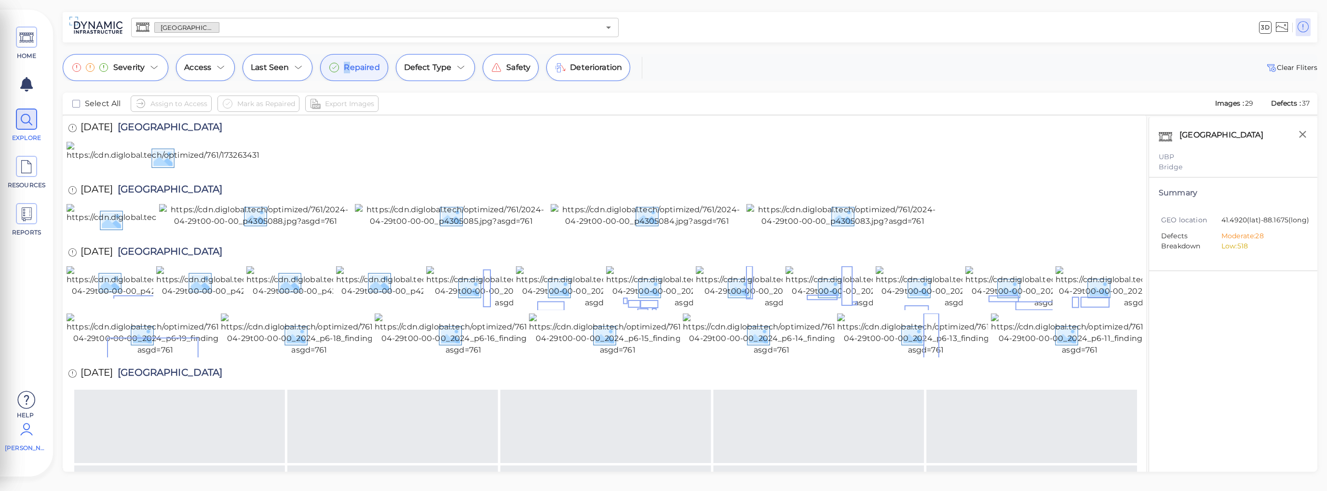
drag, startPoint x: 355, startPoint y: 68, endPoint x: 340, endPoint y: 69, distance: 15.9
click at [345, 68] on span "Repaired" at bounding box center [362, 68] width 36 height 12
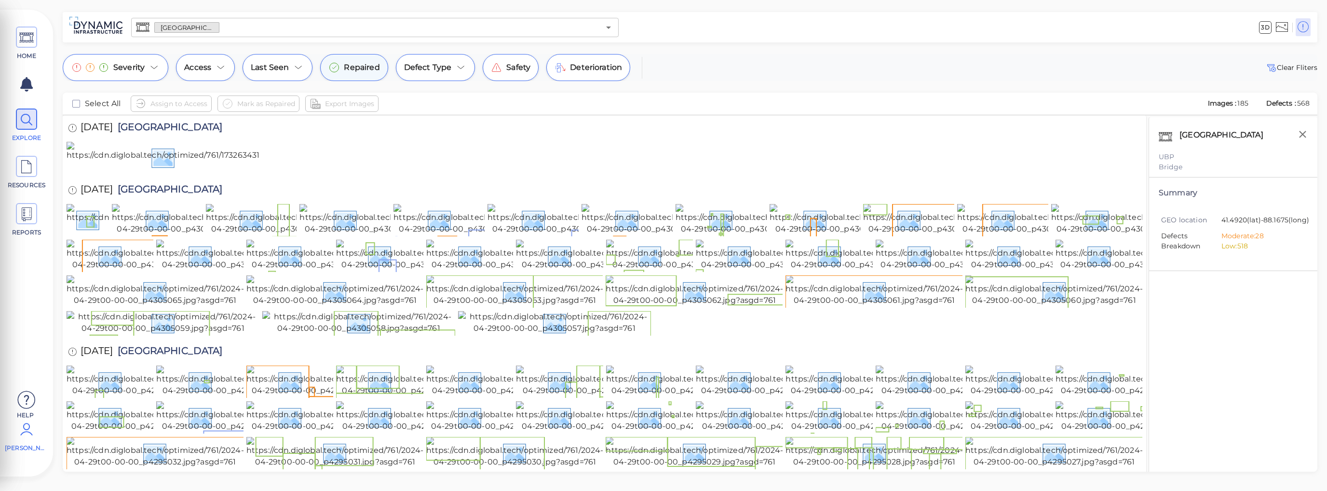
click at [332, 67] on icon at bounding box center [334, 68] width 12 height 12
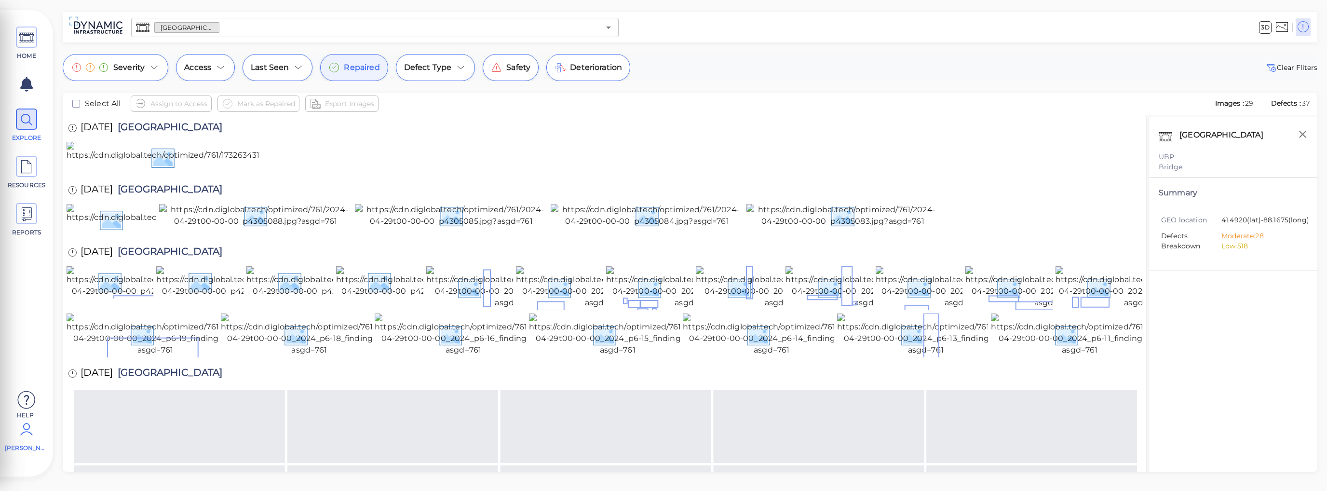
click at [332, 67] on icon at bounding box center [334, 68] width 12 height 12
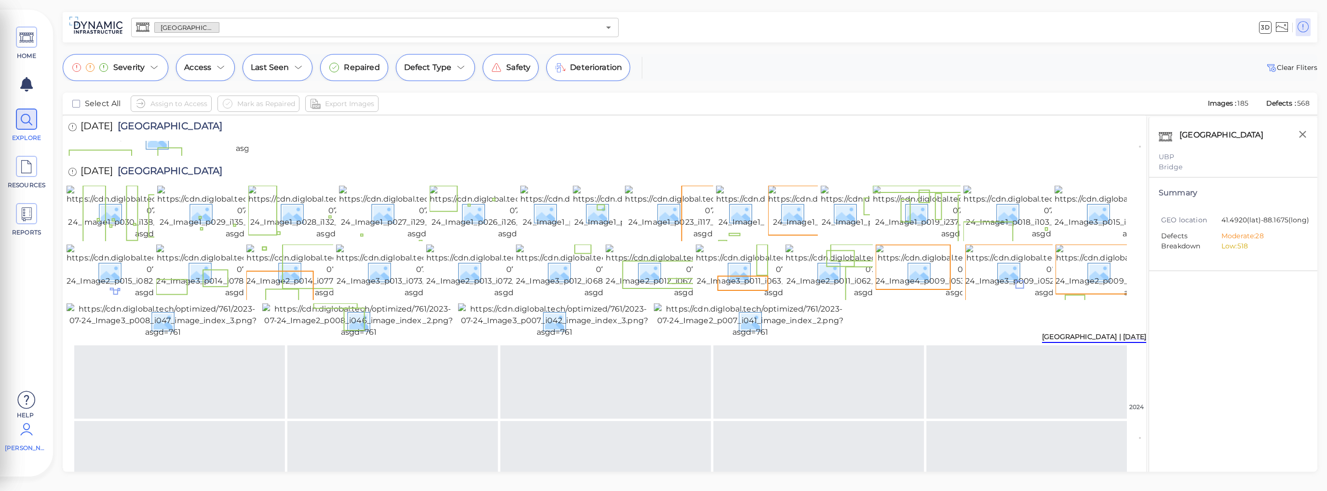
scroll to position [1416, 0]
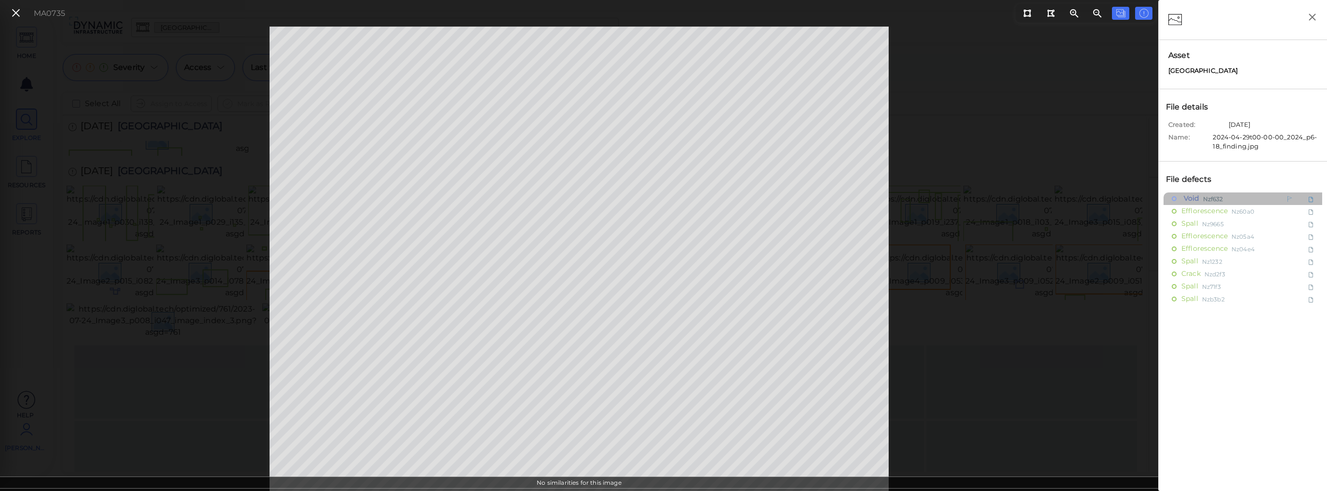
click at [1072, 197] on span "Nzf632" at bounding box center [1213, 198] width 20 height 12
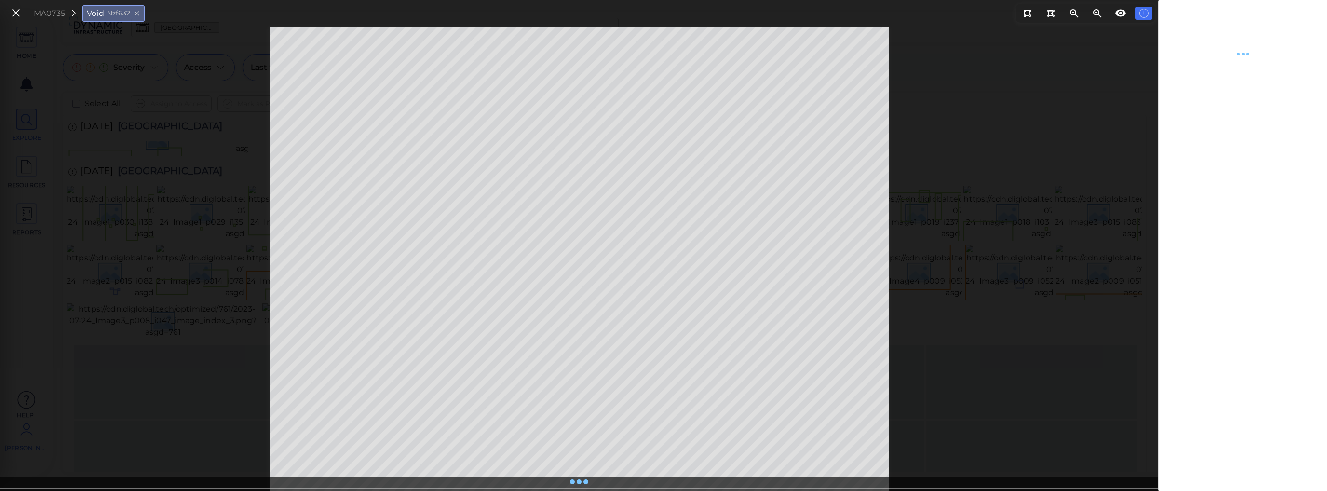
type textarea "x"
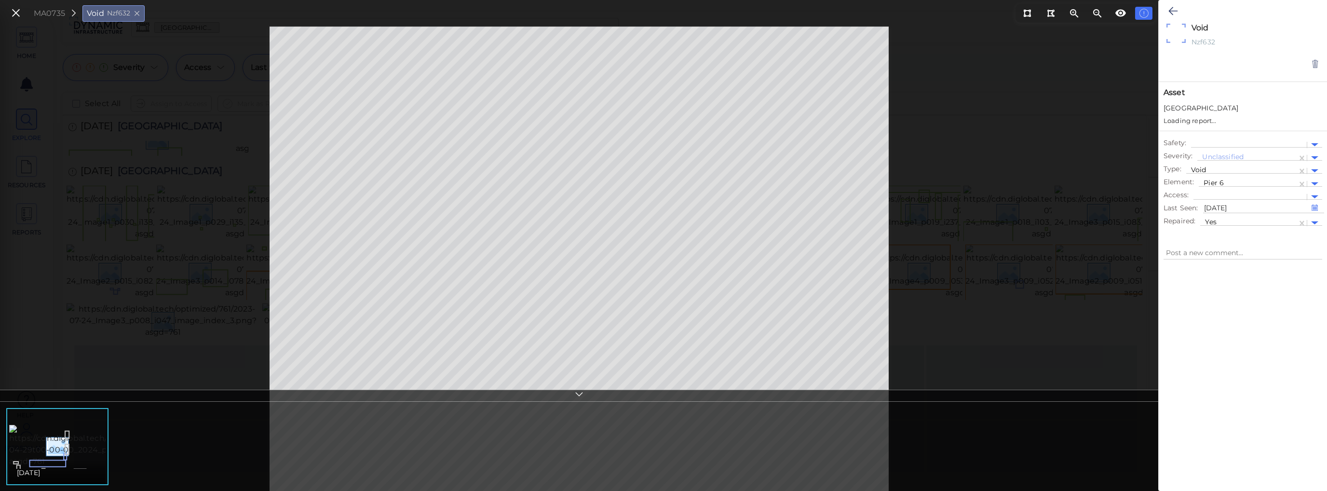
type textarea "x"
click at [14, 17] on icon at bounding box center [16, 13] width 11 height 13
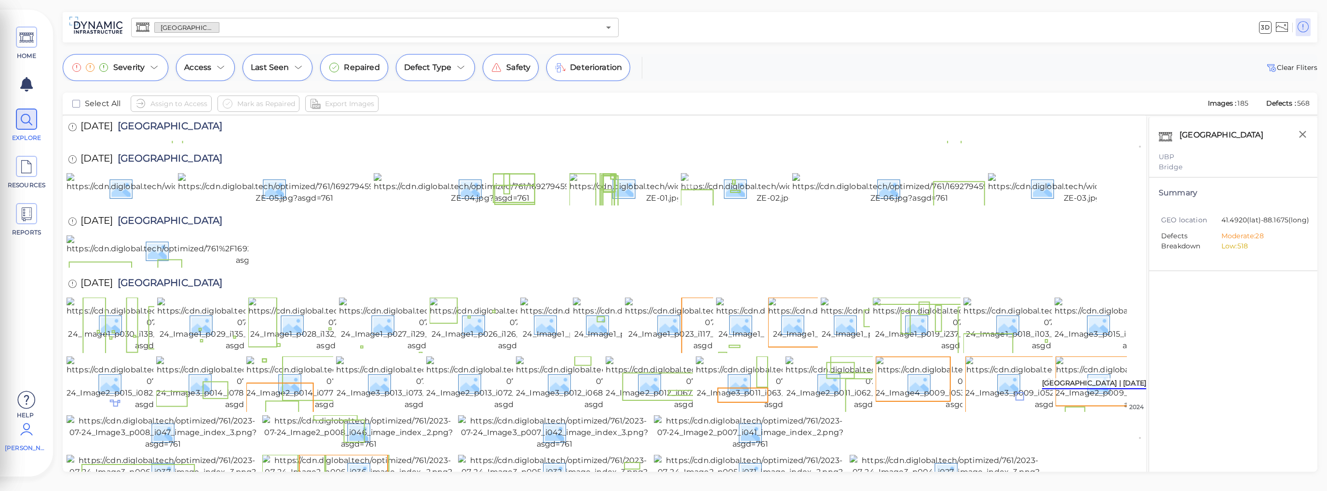
scroll to position [1561, 0]
click at [1072, 102] on img at bounding box center [1136, 81] width 174 height 42
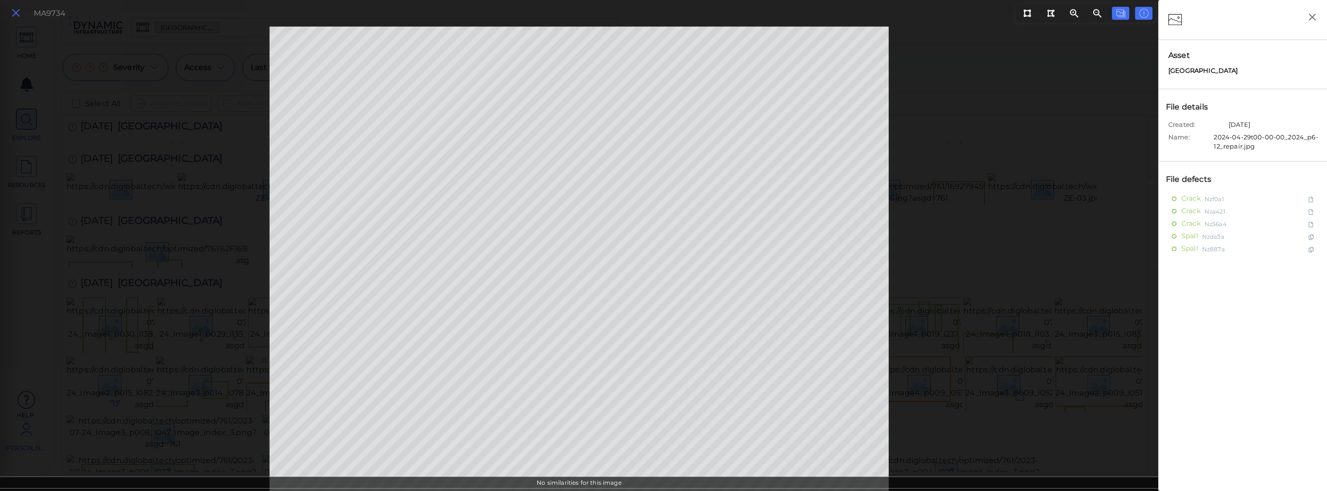
click at [9, 14] on button at bounding box center [16, 13] width 16 height 14
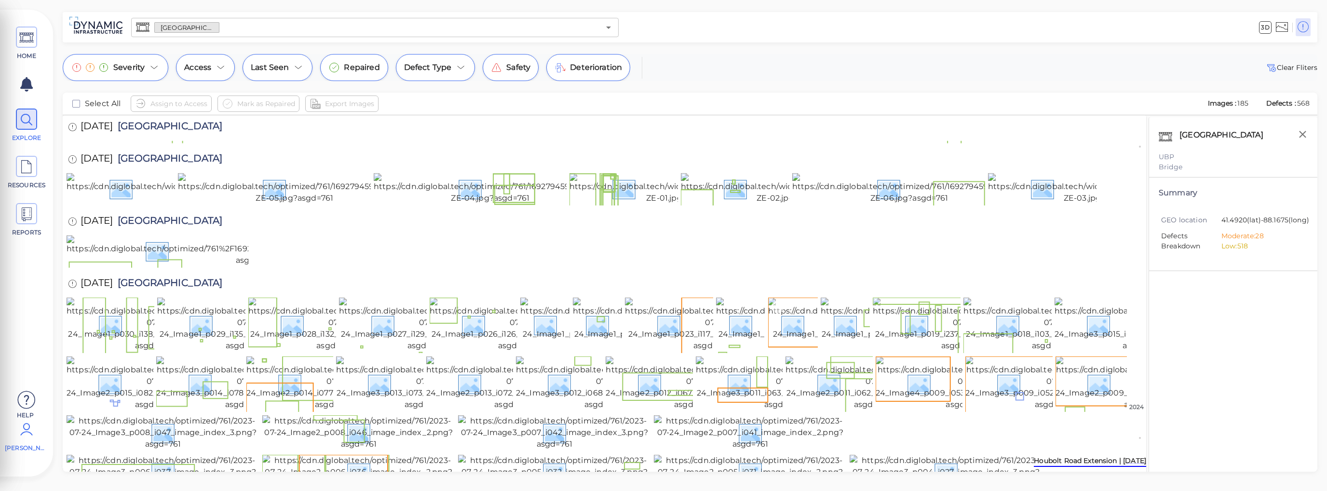
scroll to position [2151, 0]
click at [793, 298] on img at bounding box center [854, 325] width 173 height 54
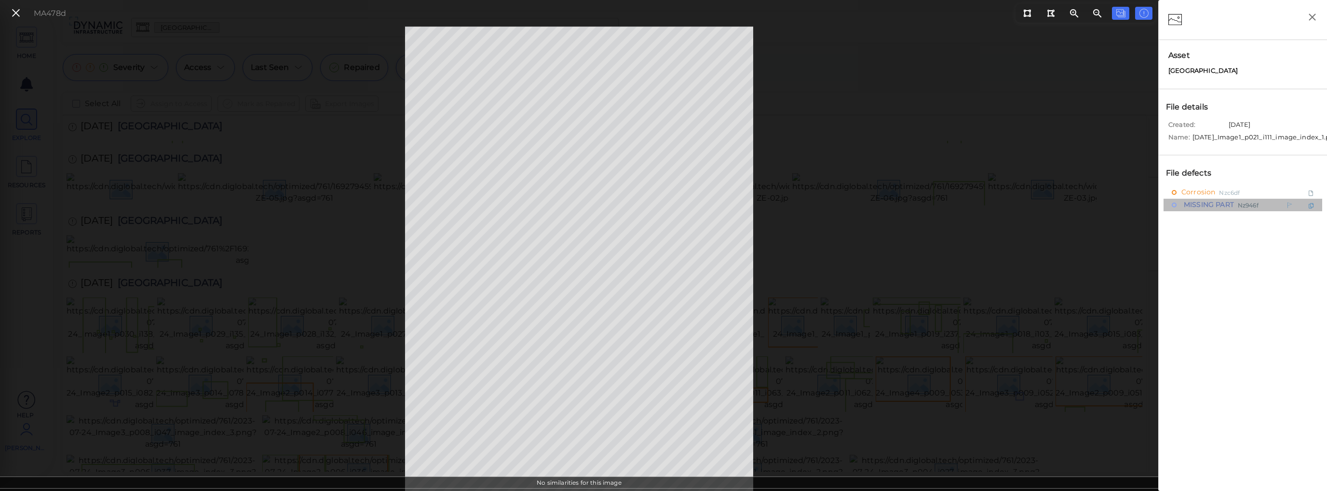
click at [1072, 211] on span "MISSING PART" at bounding box center [1208, 205] width 53 height 12
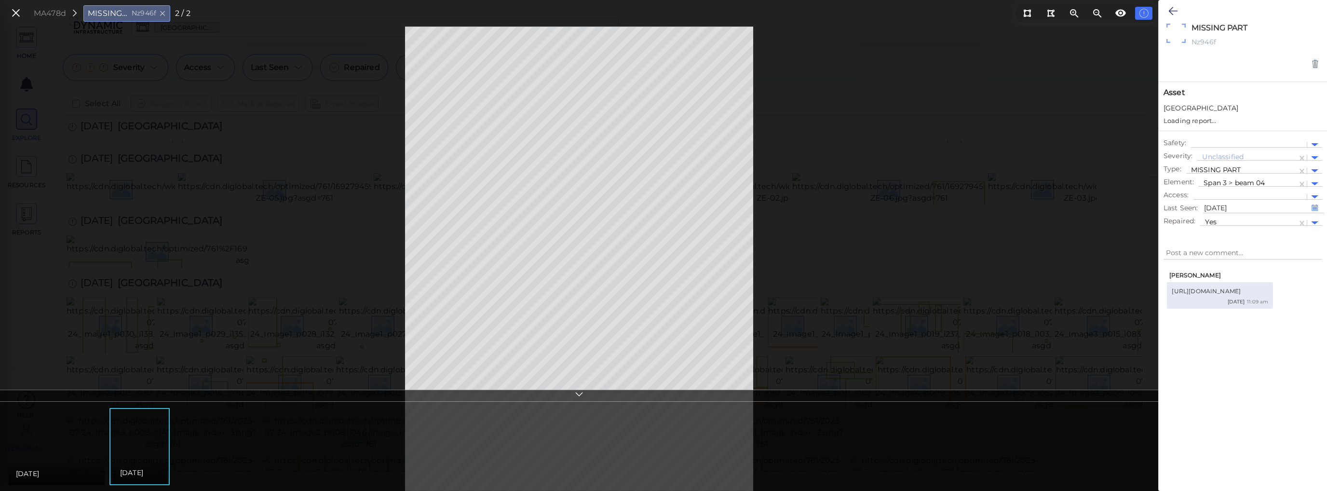
type textarea "x"
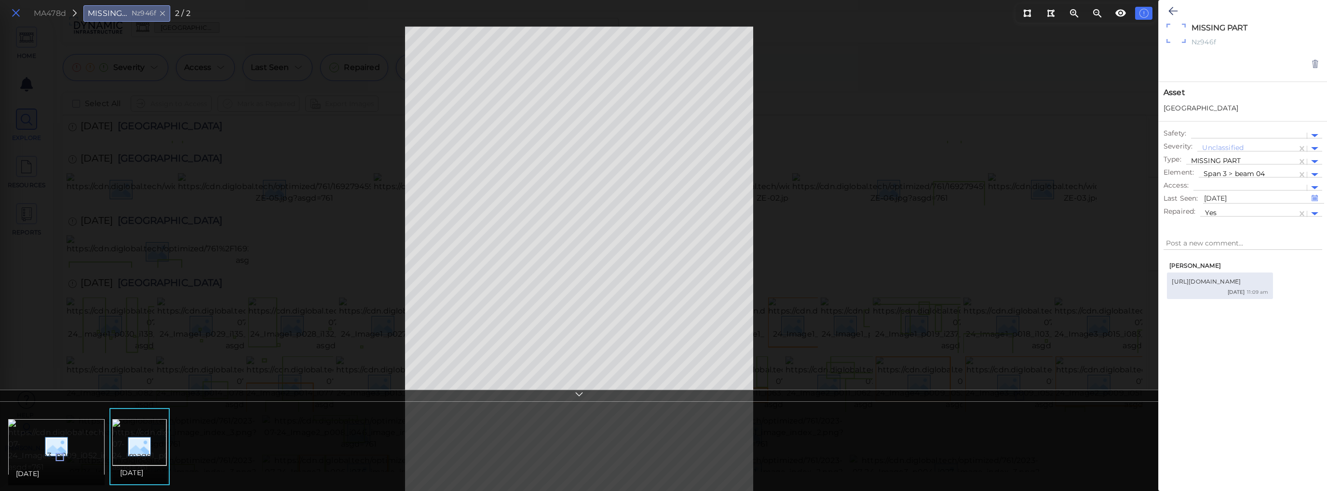
click at [17, 14] on icon at bounding box center [16, 13] width 11 height 13
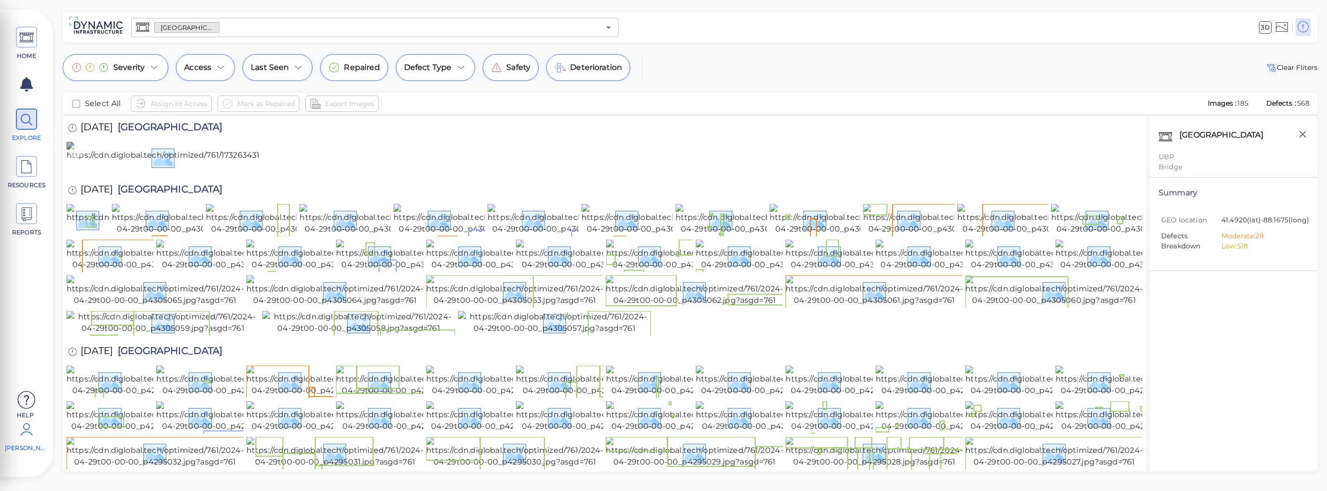
click at [171, 173] on img at bounding box center [321, 157] width 509 height 31
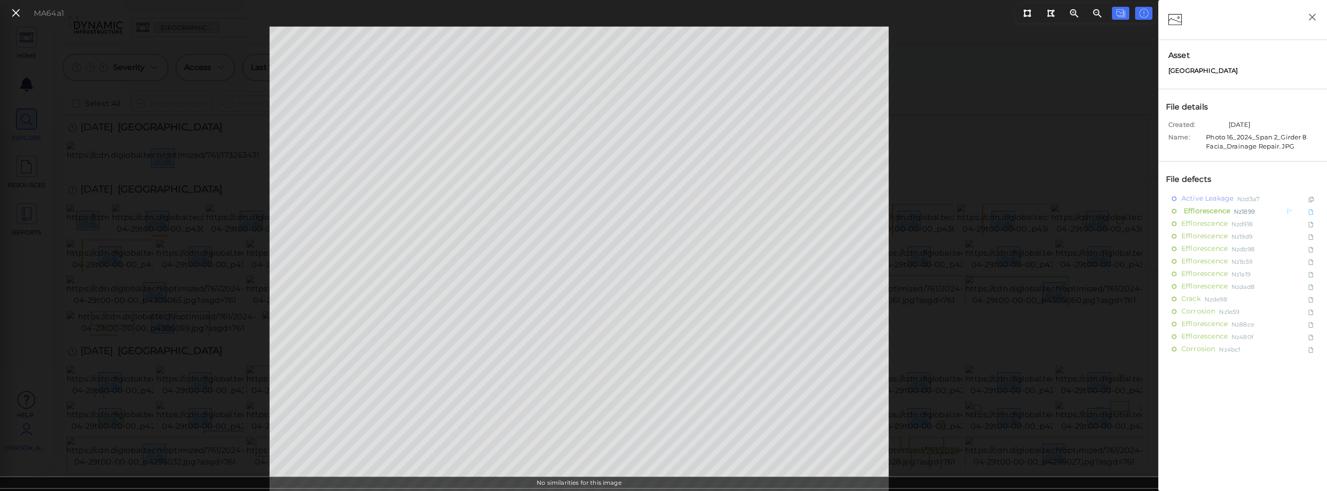
click at [1072, 208] on span "Efflorescence" at bounding box center [1206, 211] width 49 height 12
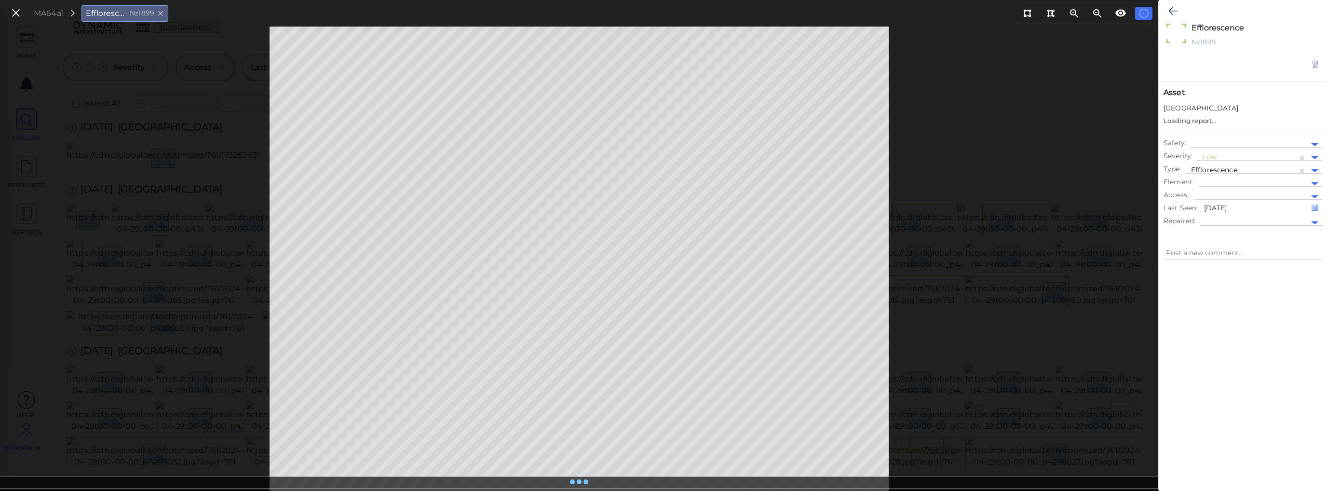
type textarea "x"
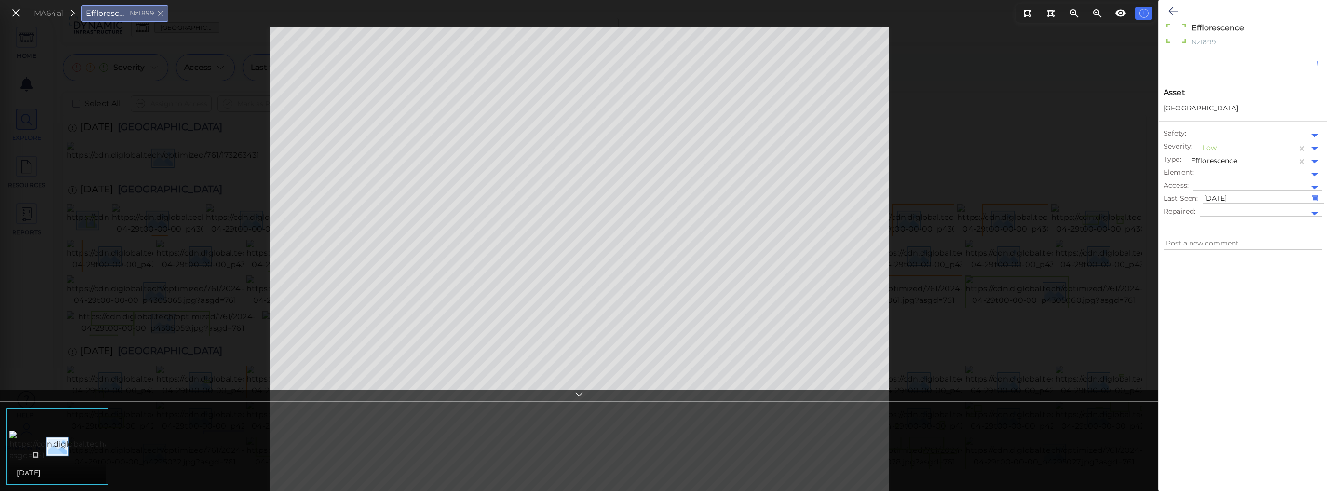
click at [1072, 66] on icon at bounding box center [1315, 64] width 8 height 10
type textarea "x"
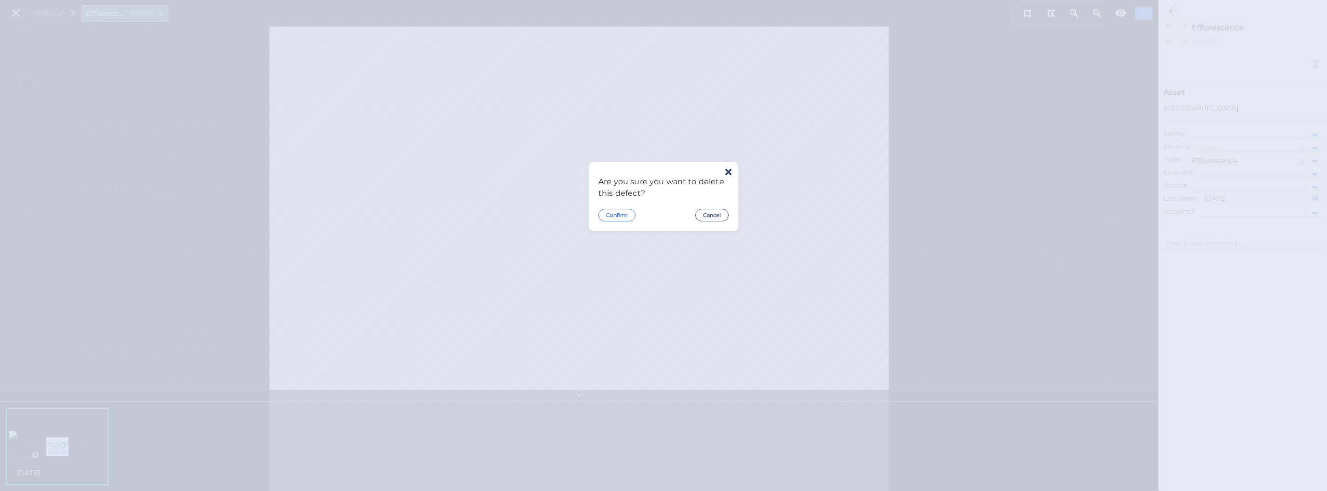
click at [614, 211] on button "Confirm" at bounding box center [617, 215] width 37 height 13
type textarea "x"
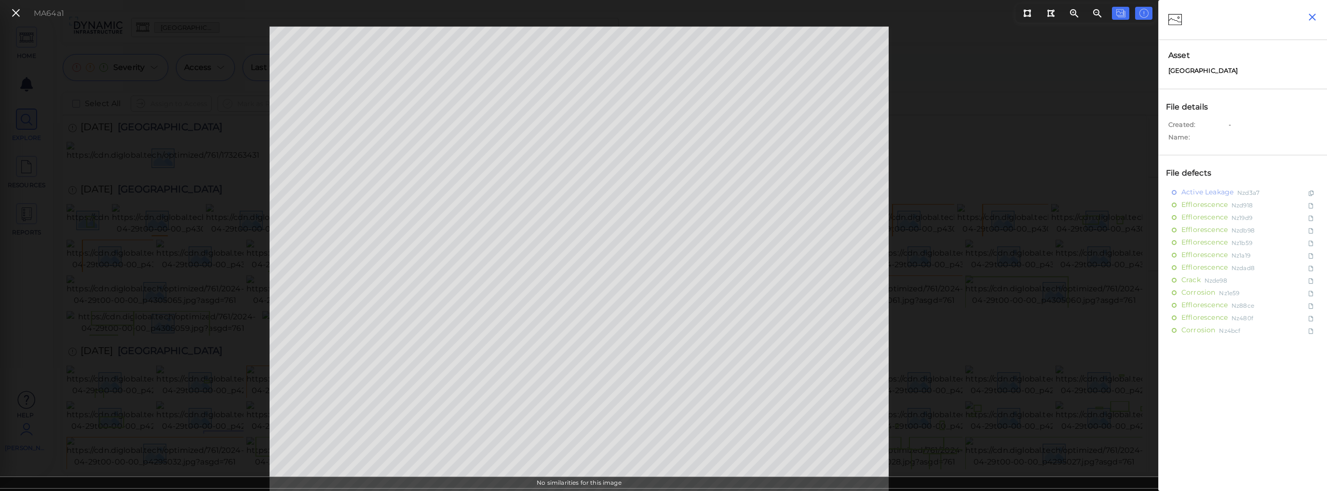
click at [1072, 16] on icon "button" at bounding box center [1313, 17] width 12 height 12
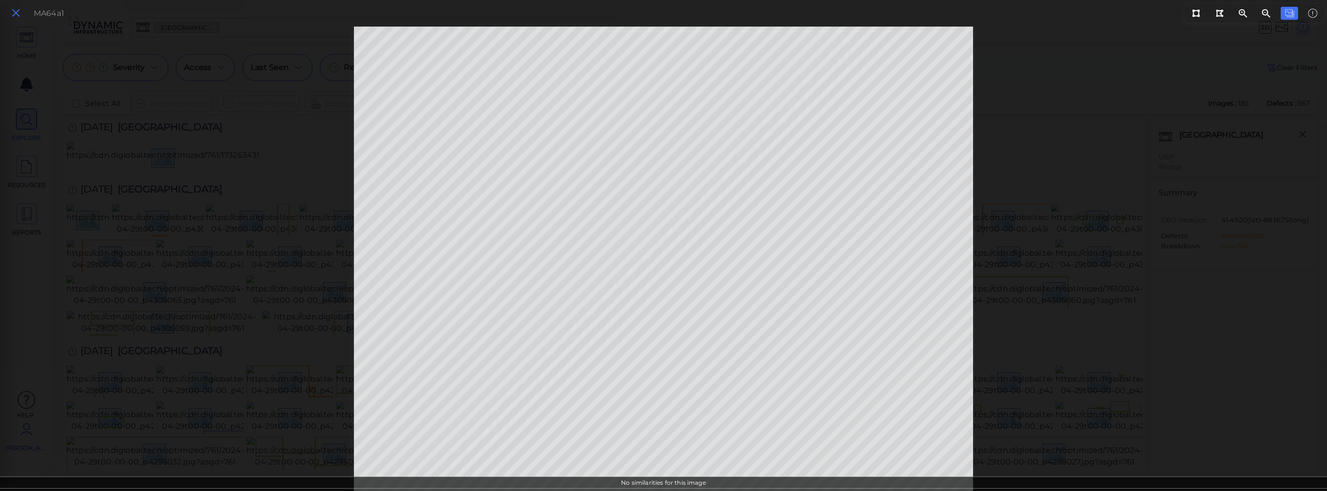
click at [16, 14] on icon at bounding box center [16, 13] width 11 height 13
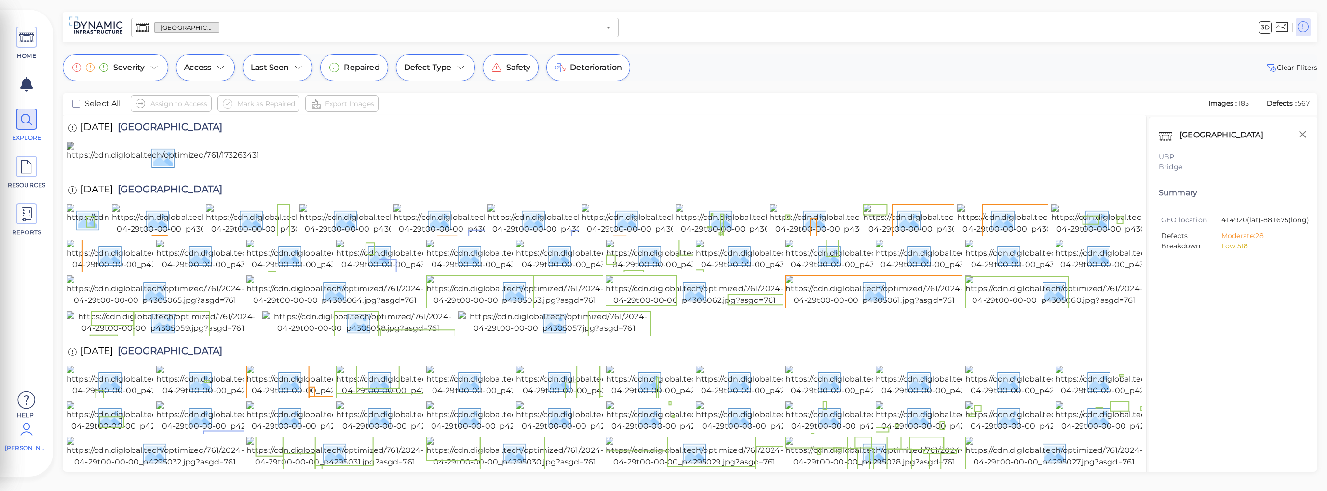
click at [172, 173] on img at bounding box center [321, 157] width 509 height 31
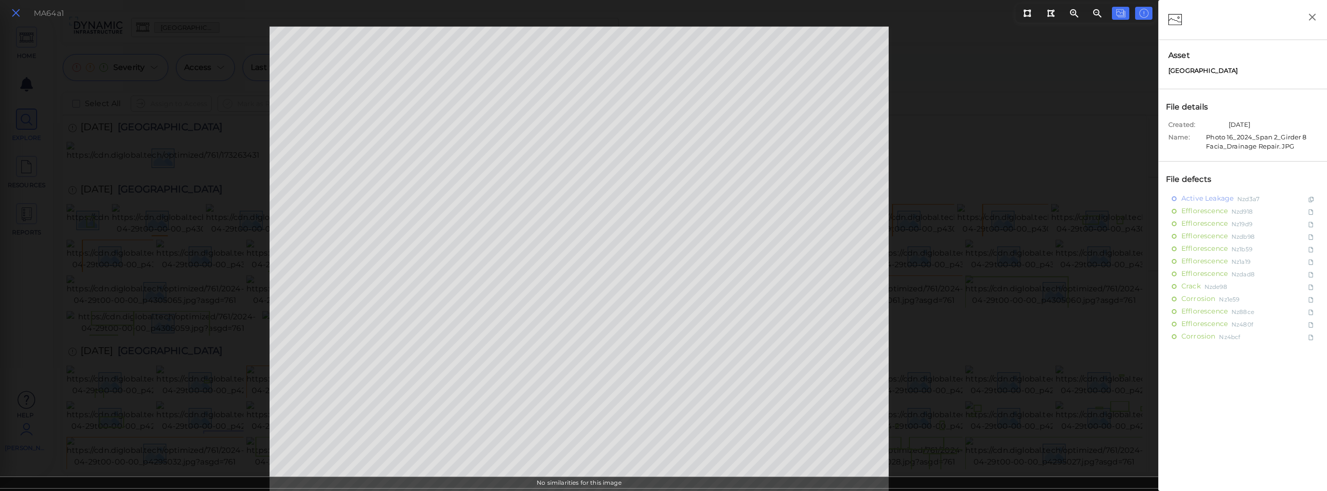
click at [19, 14] on icon at bounding box center [16, 13] width 11 height 13
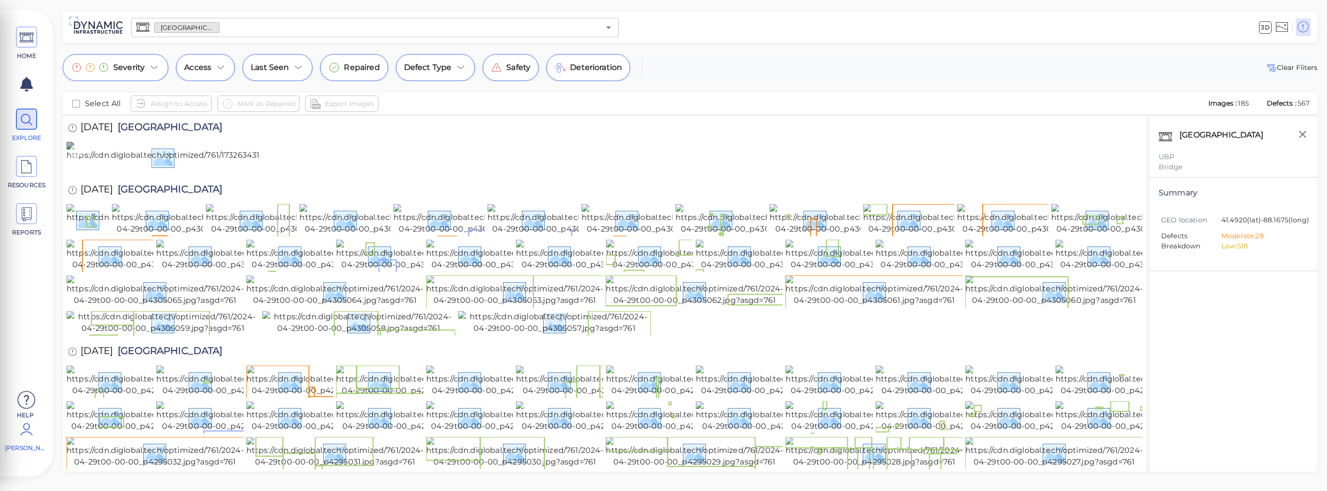
click at [196, 173] on img at bounding box center [321, 157] width 509 height 31
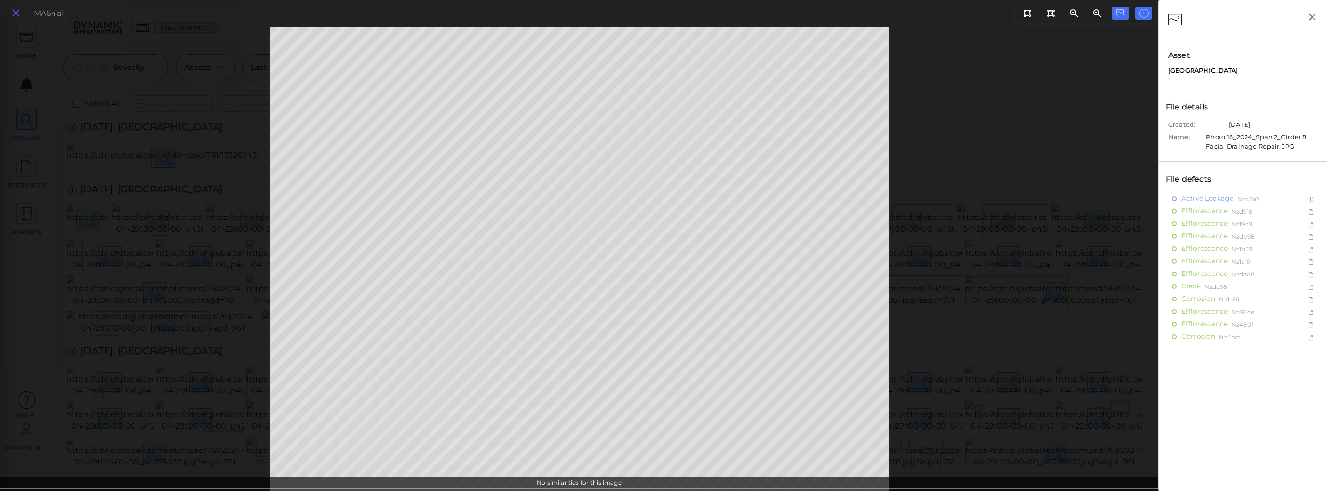
click at [19, 14] on icon at bounding box center [16, 13] width 11 height 13
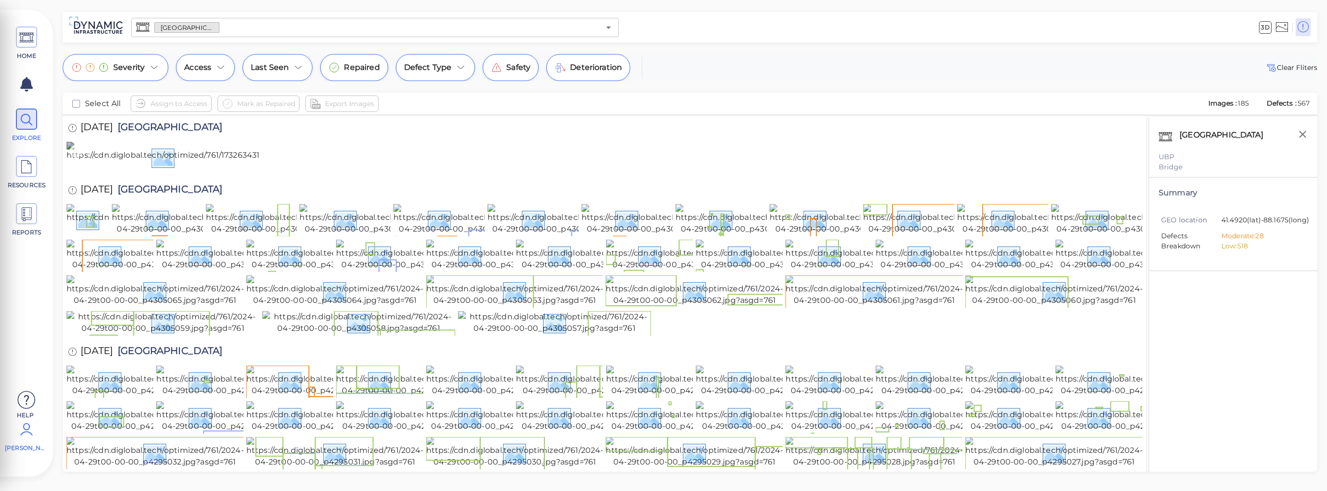
click at [220, 173] on img at bounding box center [321, 157] width 509 height 31
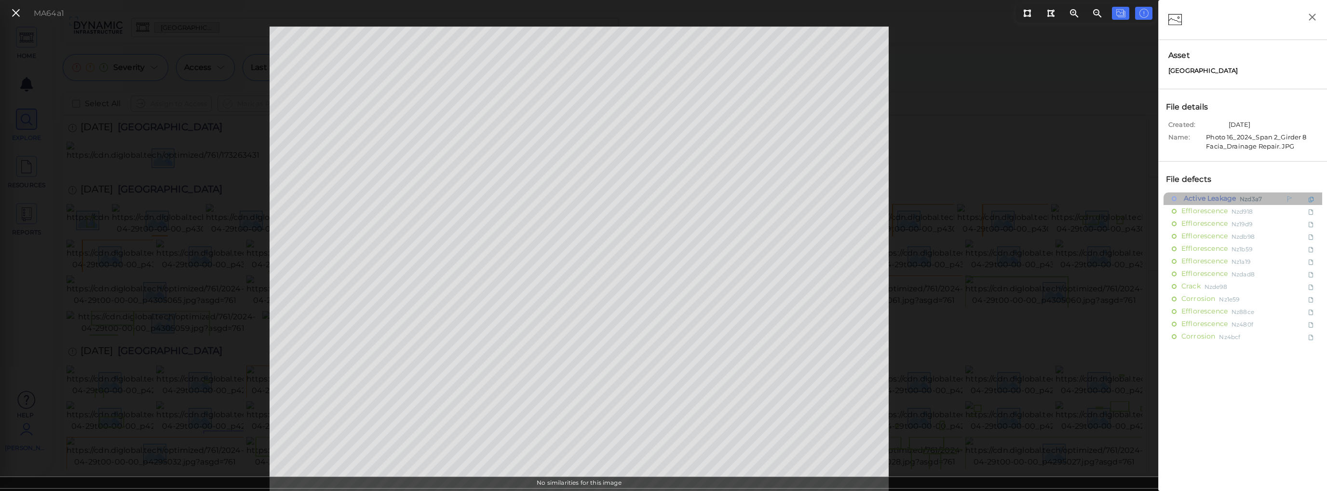
click at [1072, 197] on span "Active Leakage" at bounding box center [1209, 198] width 55 height 12
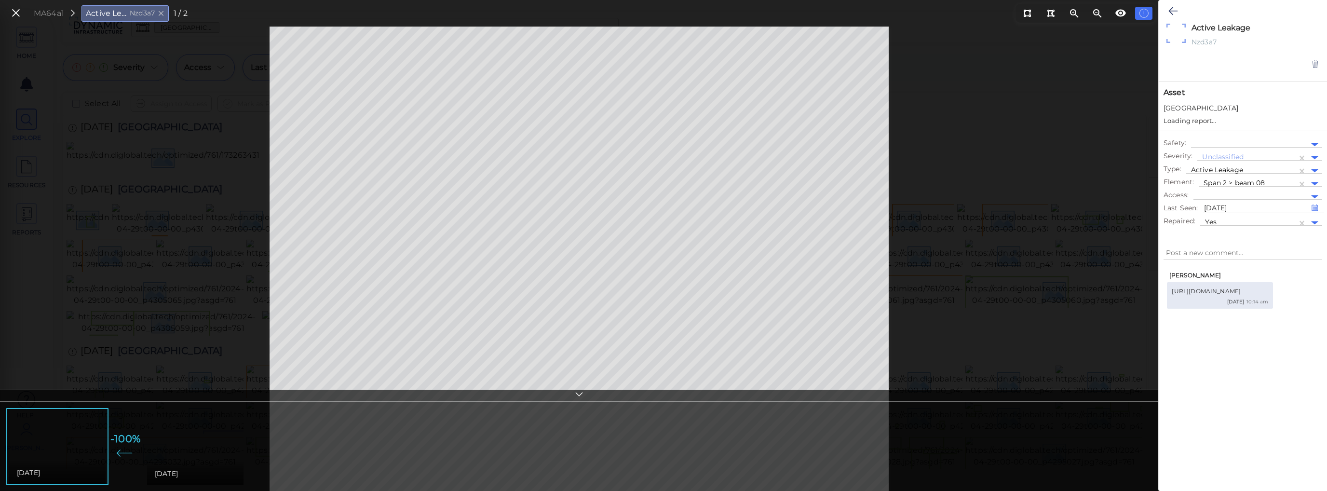
type textarea "x"
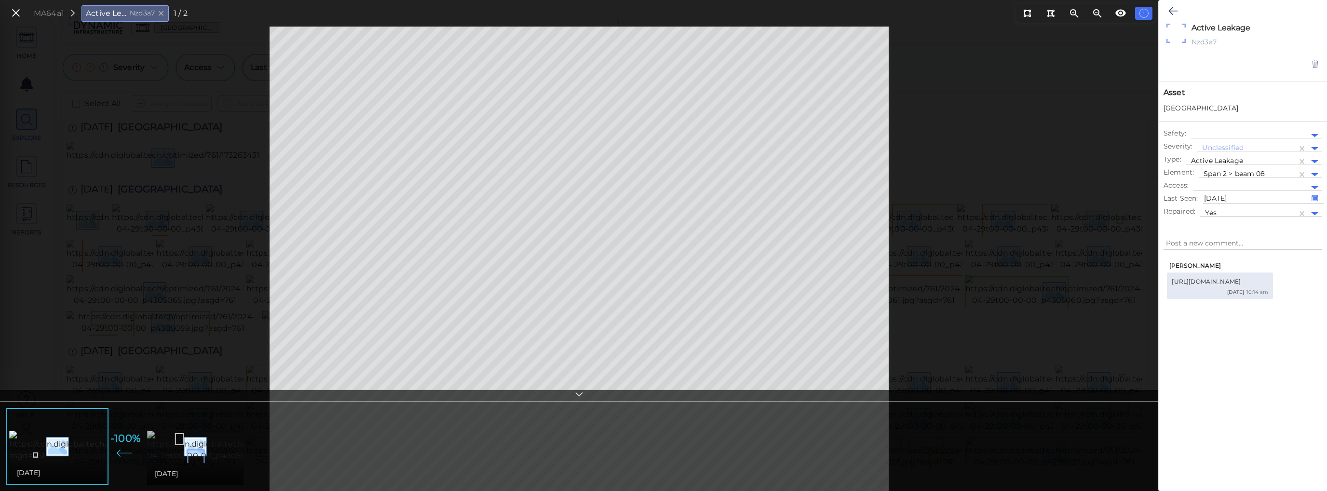
click at [162, 457] on img at bounding box center [234, 446] width 174 height 31
type textarea "x"
click at [583, 396] on icon at bounding box center [579, 395] width 10 height 11
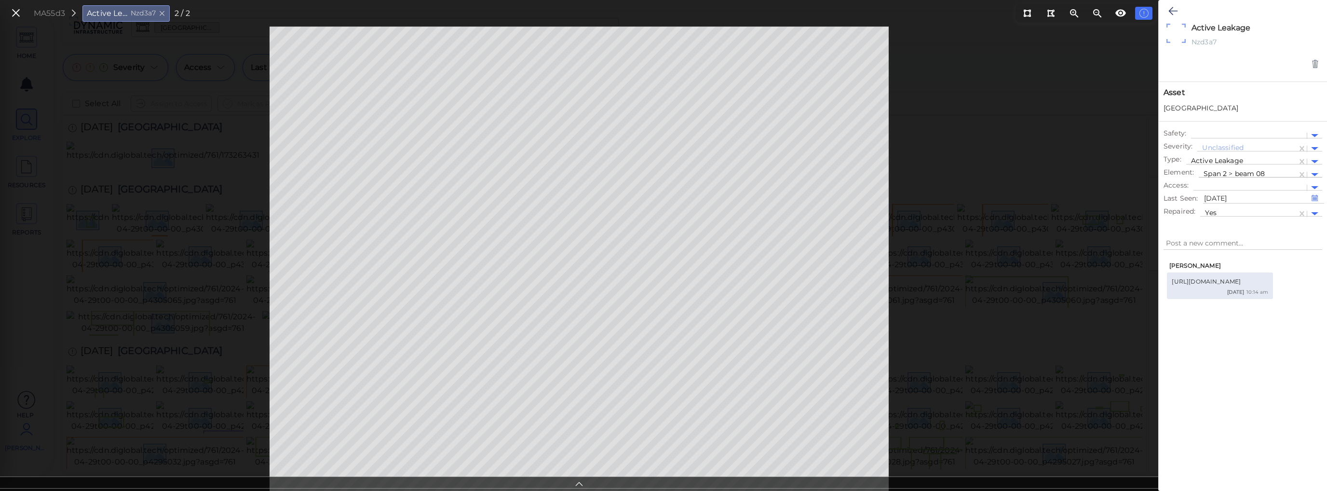
click at [1072, 172] on div at bounding box center [1248, 175] width 89 height 10
click at [18, 14] on icon at bounding box center [16, 13] width 11 height 13
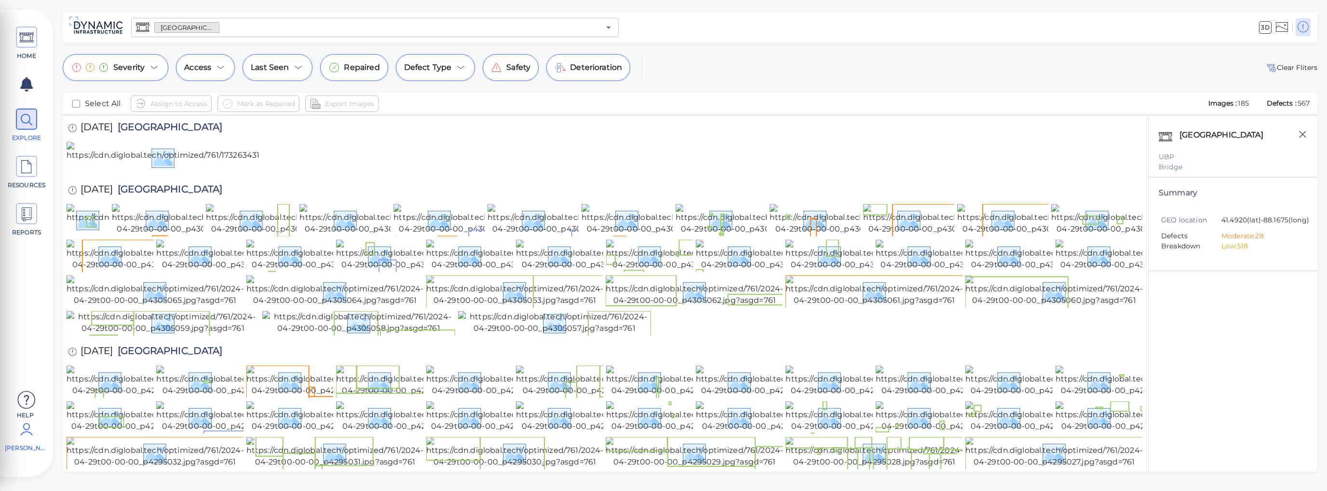
click at [571, 174] on div at bounding box center [605, 158] width 1076 height 32
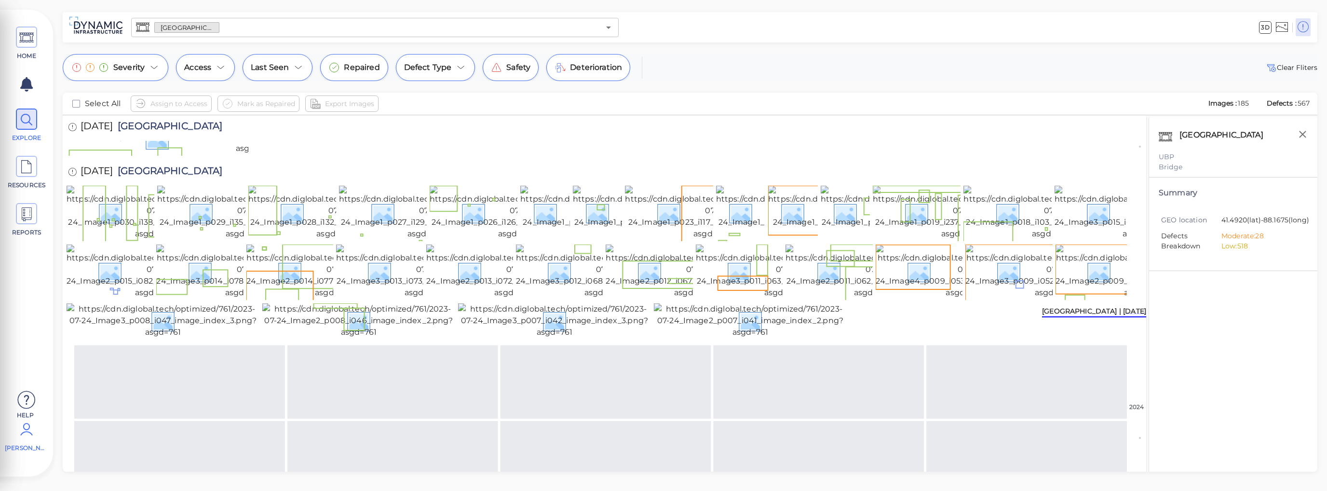
scroll to position [1222, 0]
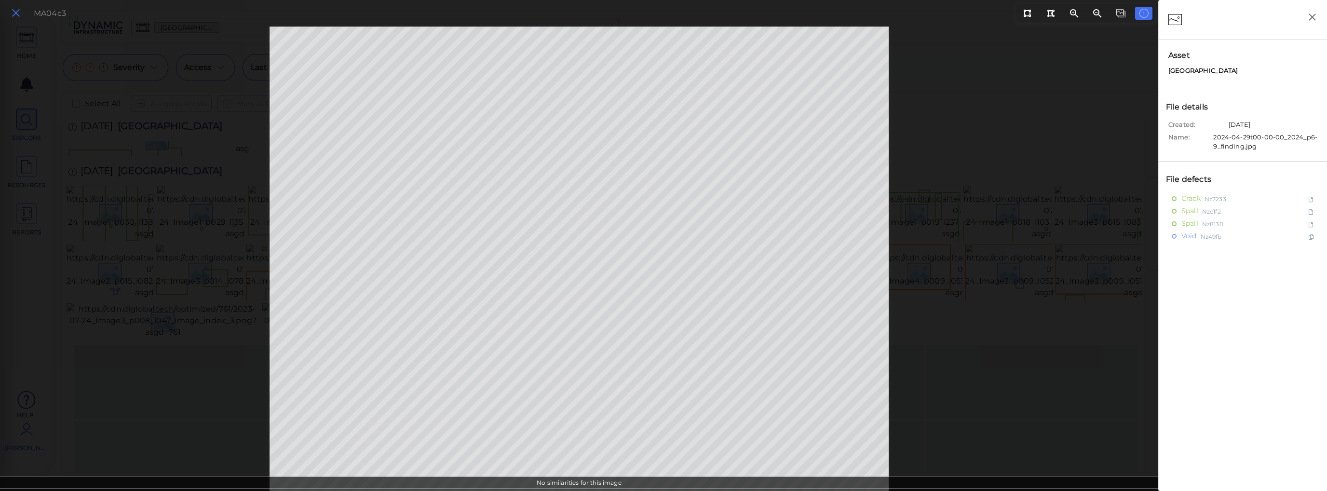
click at [19, 16] on icon at bounding box center [16, 13] width 11 height 13
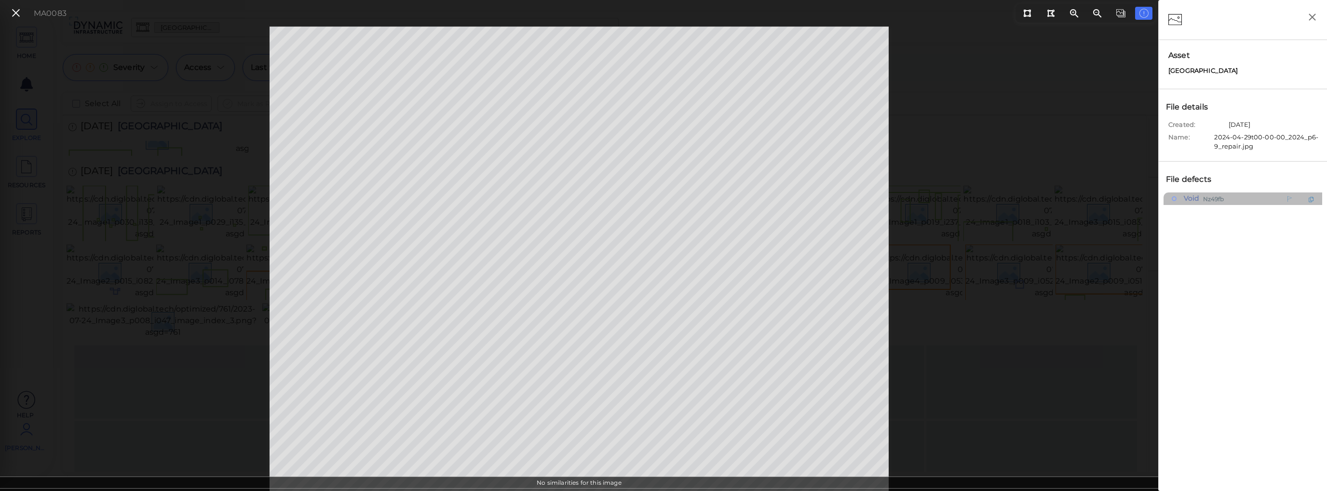
click at [1072, 198] on span "Nz49fb" at bounding box center [1213, 198] width 21 height 12
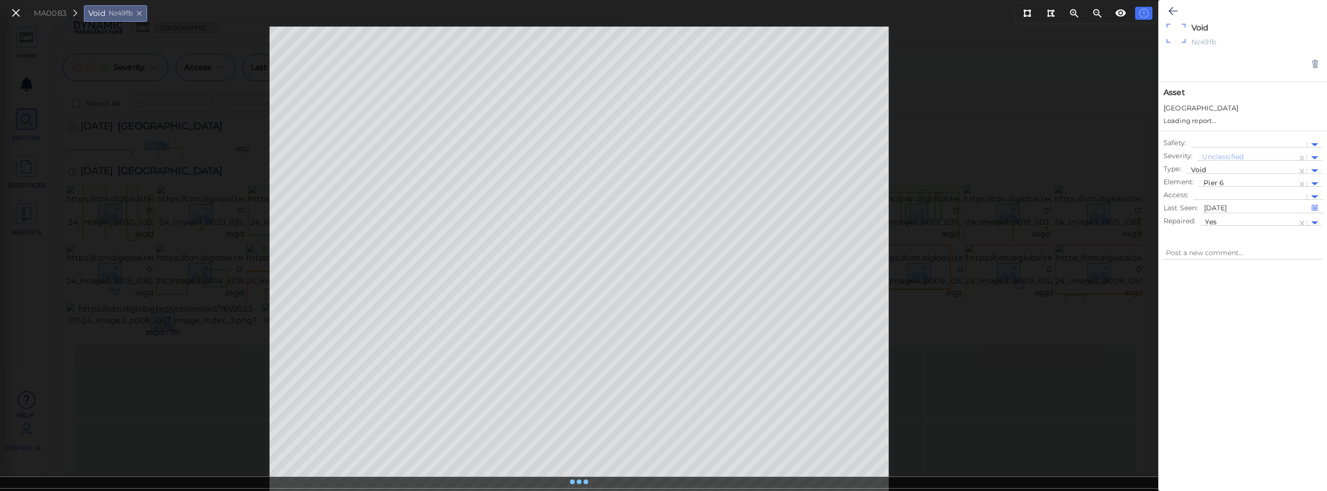
type textarea "x"
click at [579, 480] on icon at bounding box center [579, 482] width 10 height 11
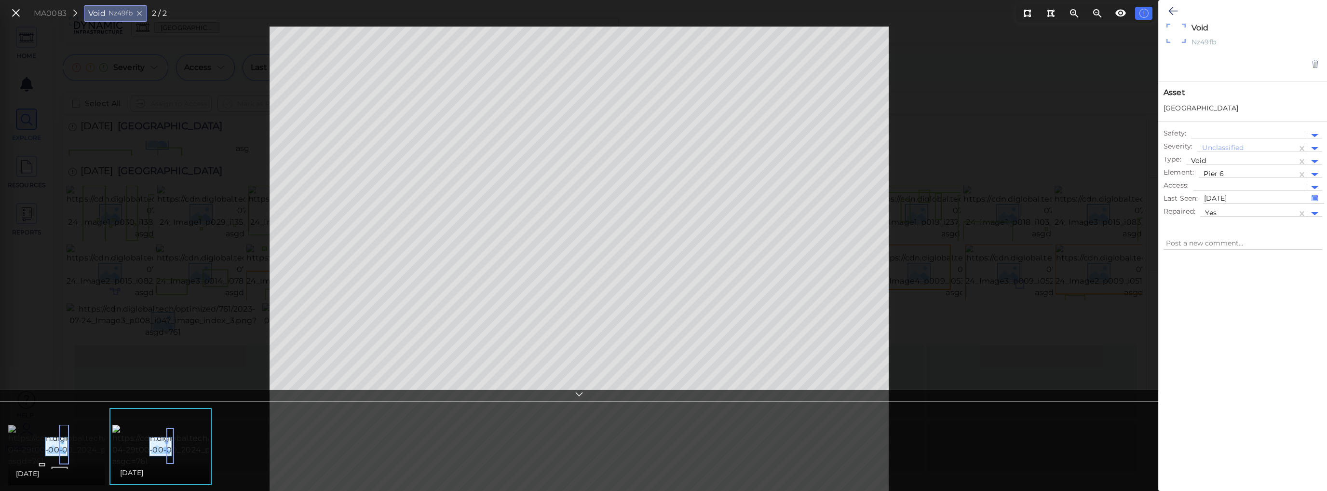
click at [89, 434] on img at bounding box center [95, 446] width 174 height 42
type textarea "x"
click at [164, 436] on img at bounding box center [200, 446] width 174 height 42
type textarea "x"
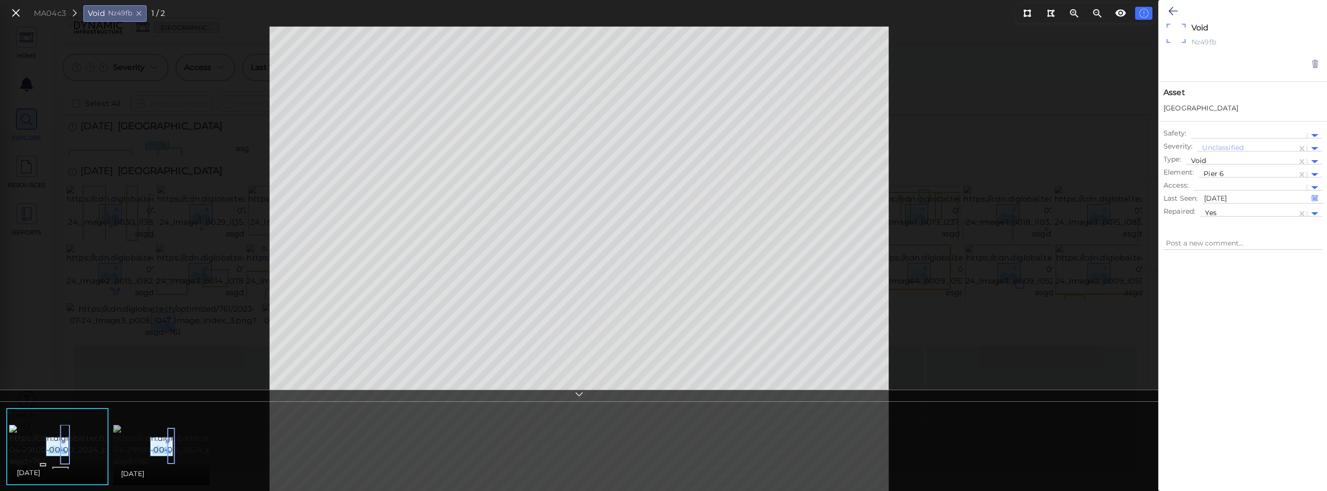
type textarea "x"
click at [92, 439] on img at bounding box center [95, 446] width 174 height 42
type textarea "x"
click at [196, 448] on img at bounding box center [200, 446] width 174 height 42
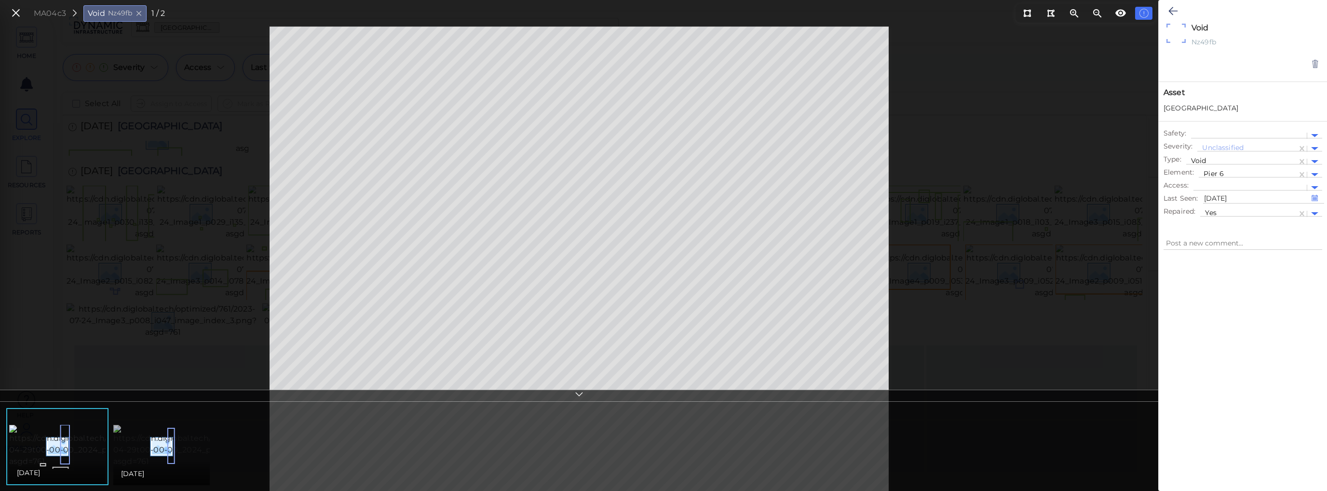
type textarea "x"
click at [17, 14] on icon at bounding box center [16, 13] width 11 height 13
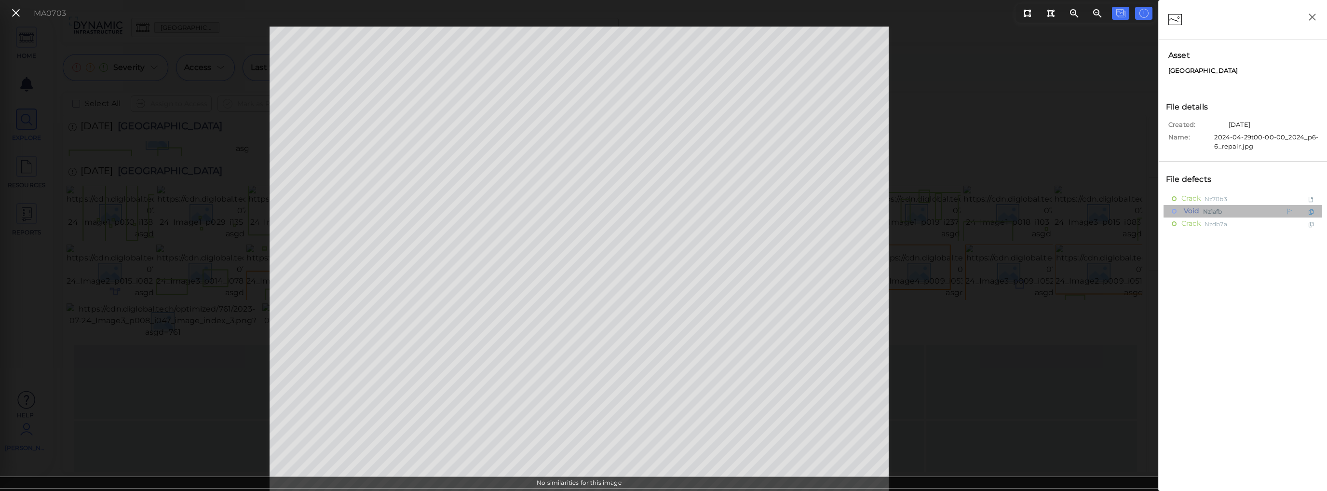
click at [1072, 211] on div "Void Nz1afb" at bounding box center [1222, 211] width 100 height 12
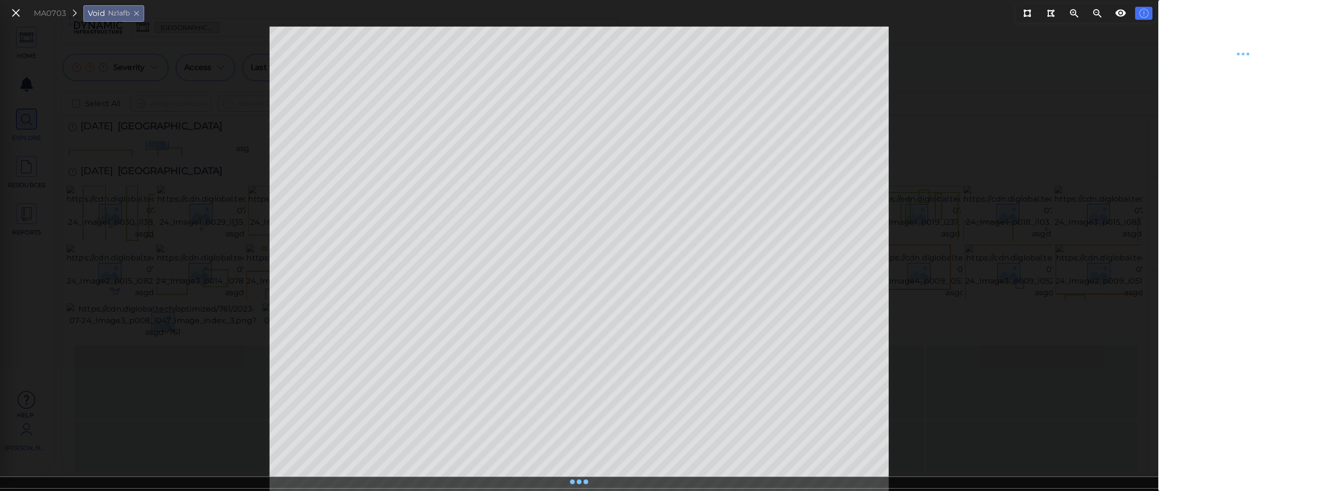
type textarea "x"
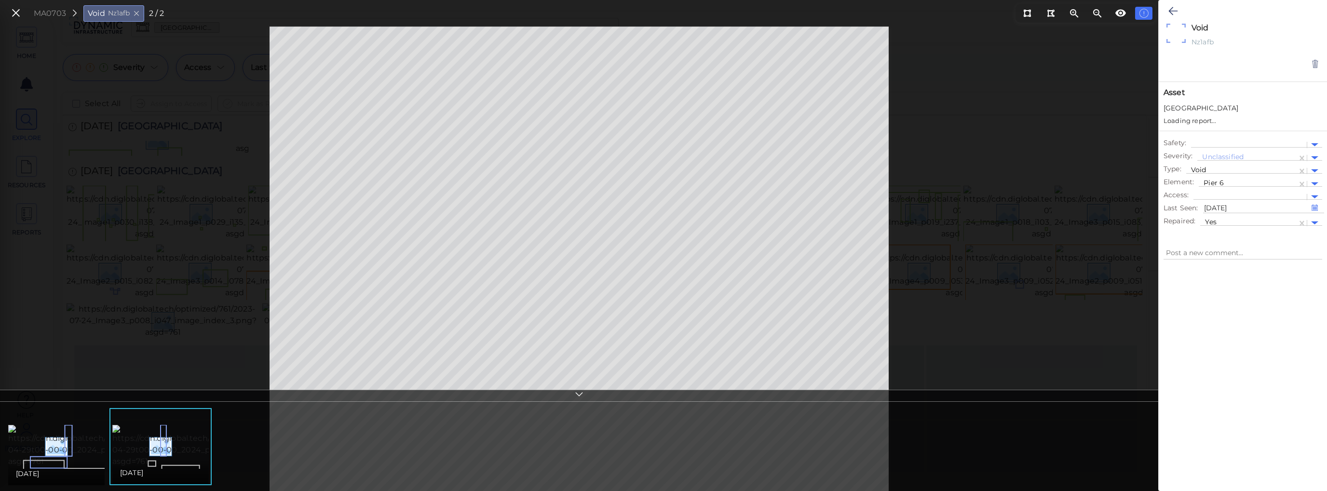
type textarea "x"
click at [15, 16] on icon at bounding box center [16, 13] width 11 height 13
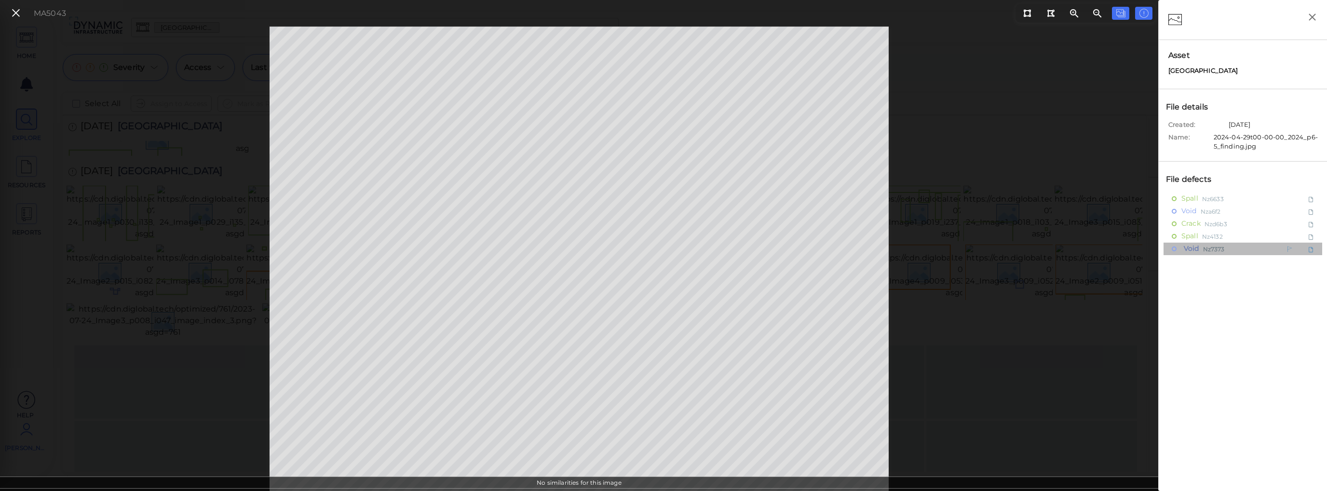
click at [1072, 247] on div "Void Nz7373" at bounding box center [1222, 249] width 100 height 12
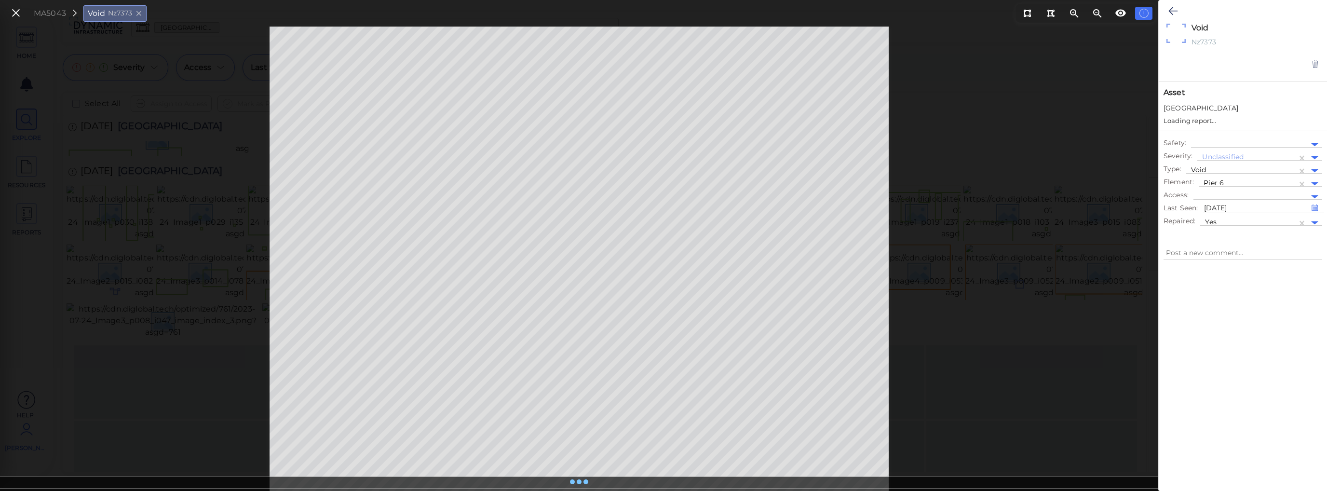
type textarea "x"
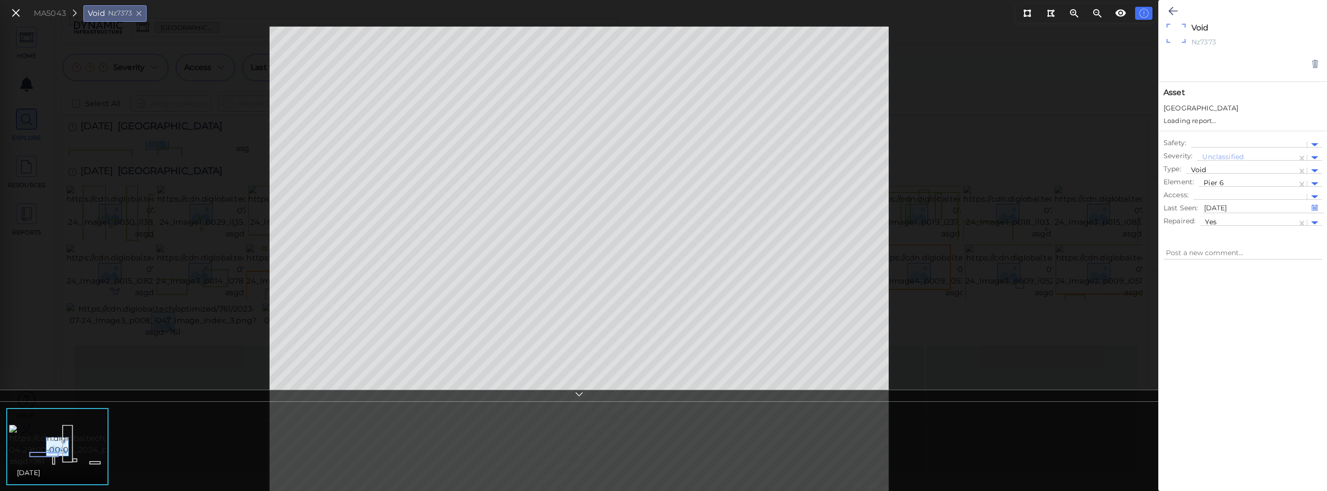
type textarea "x"
click at [82, 431] on img at bounding box center [96, 446] width 174 height 42
type textarea "x"
click at [87, 432] on img at bounding box center [96, 446] width 174 height 42
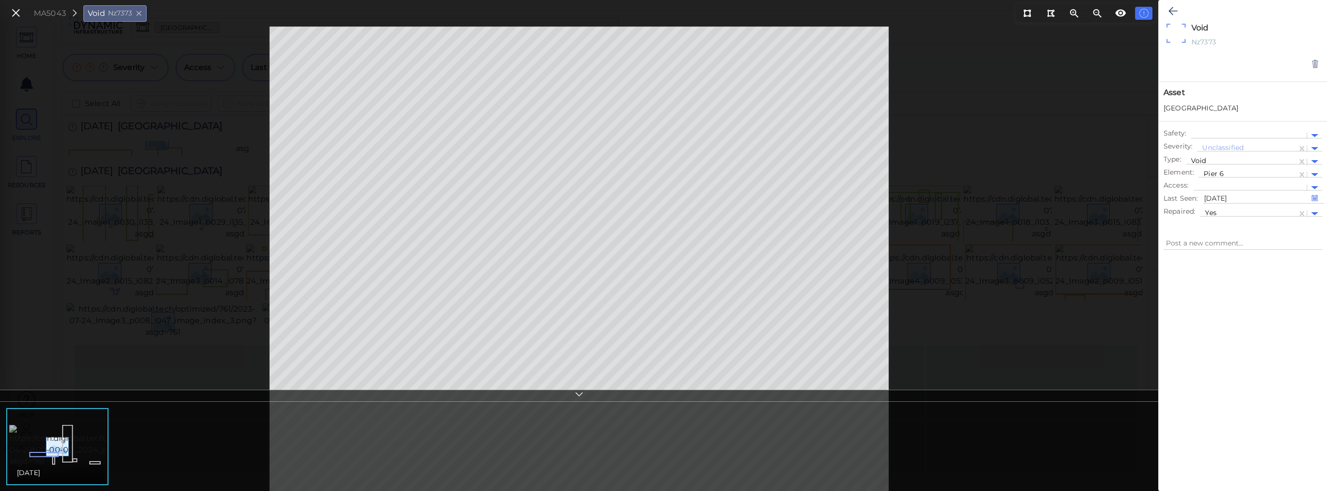
type textarea "x"
click at [17, 17] on icon at bounding box center [16, 13] width 11 height 13
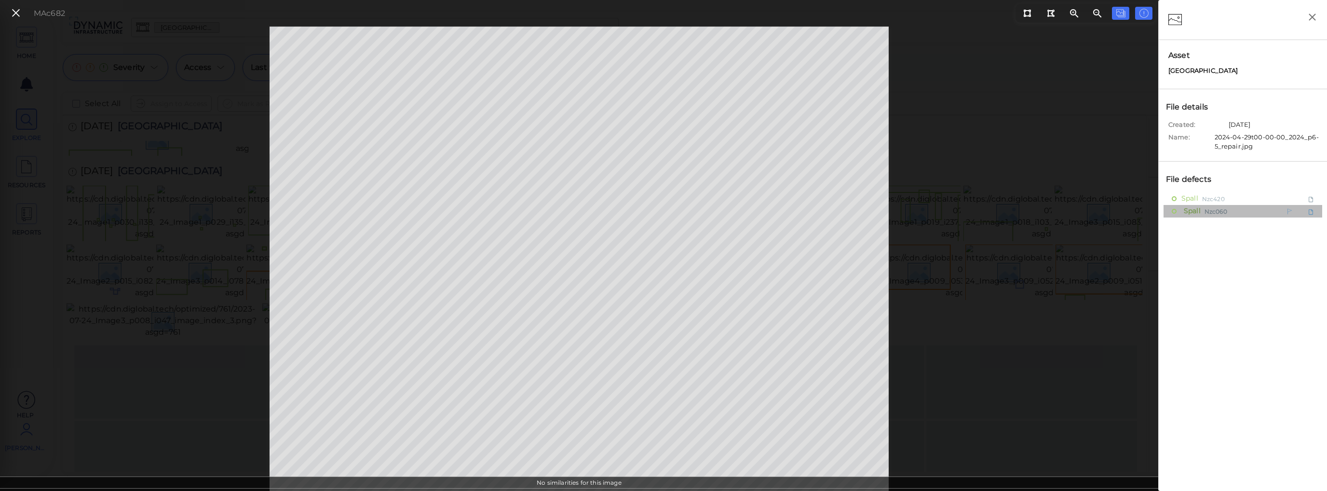
click at [1072, 210] on span "Nzc060" at bounding box center [1216, 211] width 23 height 12
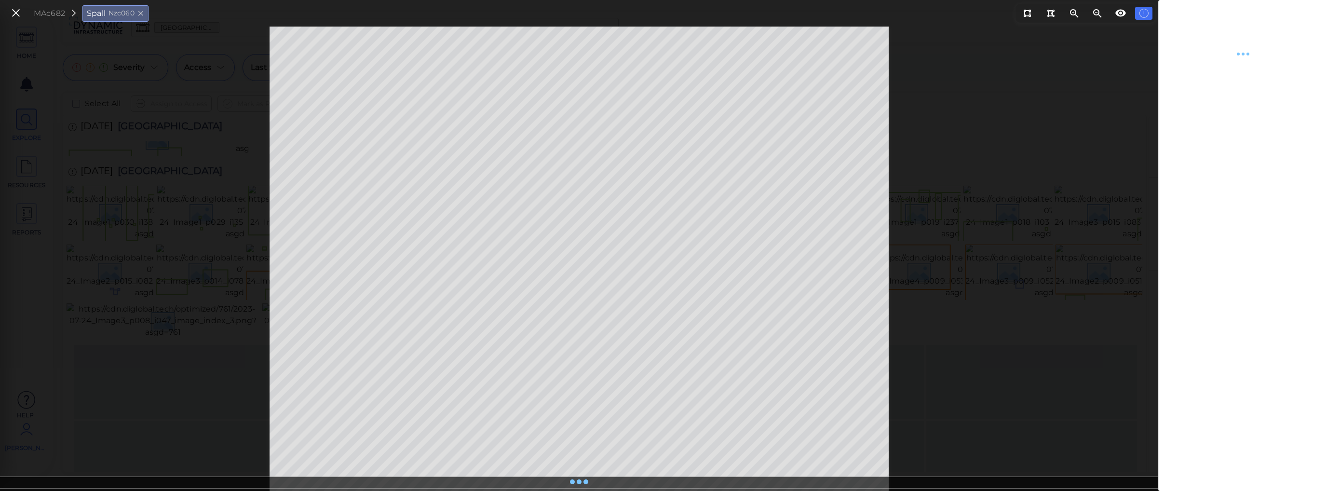
type textarea "x"
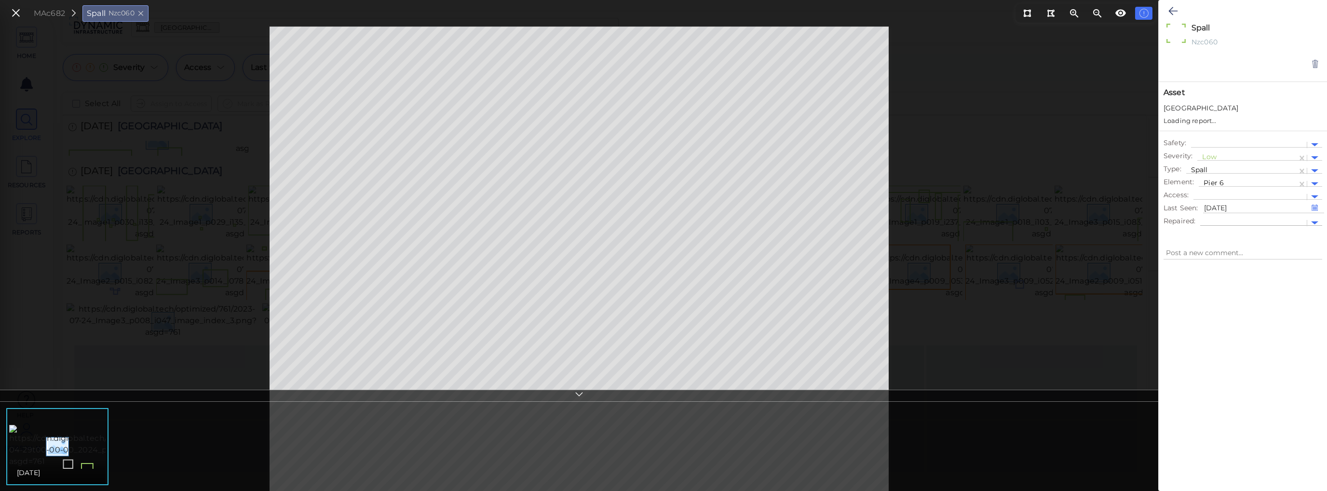
type textarea "x"
click at [15, 12] on icon at bounding box center [16, 13] width 11 height 13
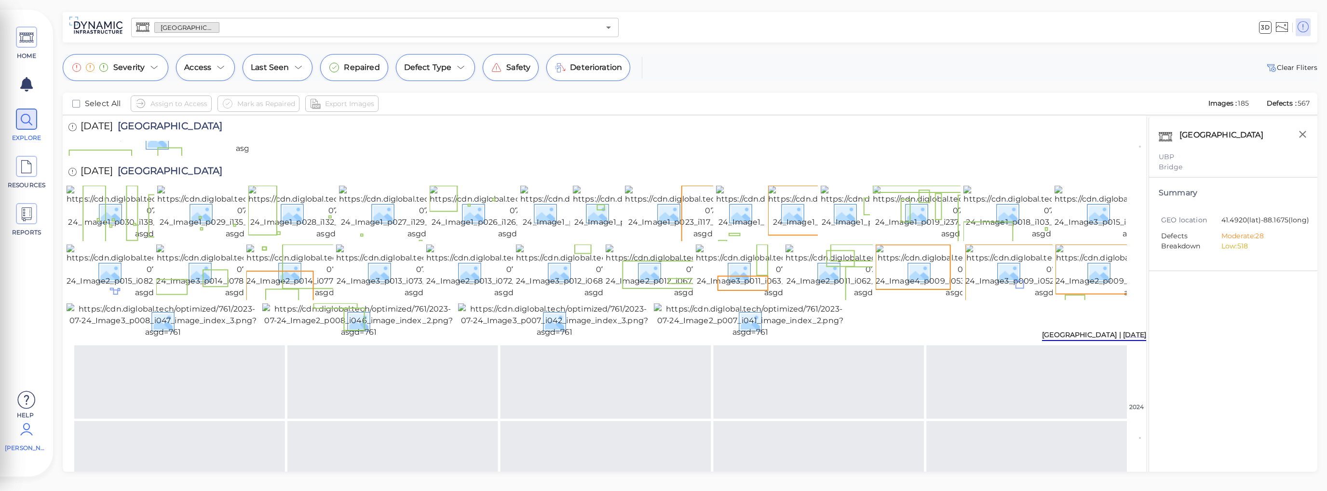
scroll to position [1369, 0]
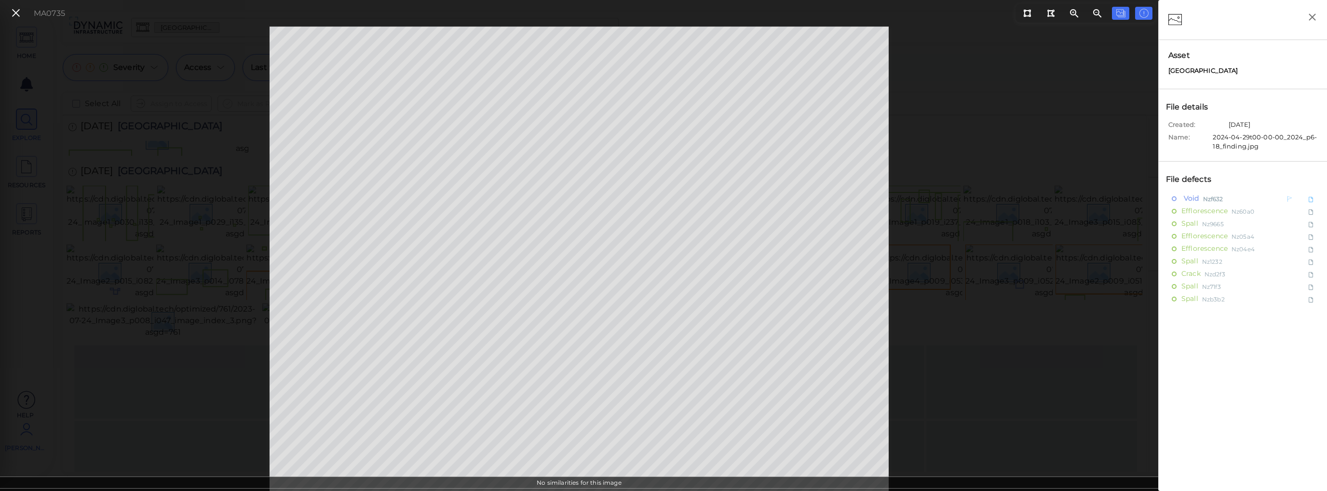
click at [1072, 199] on span "Void" at bounding box center [1191, 198] width 18 height 12
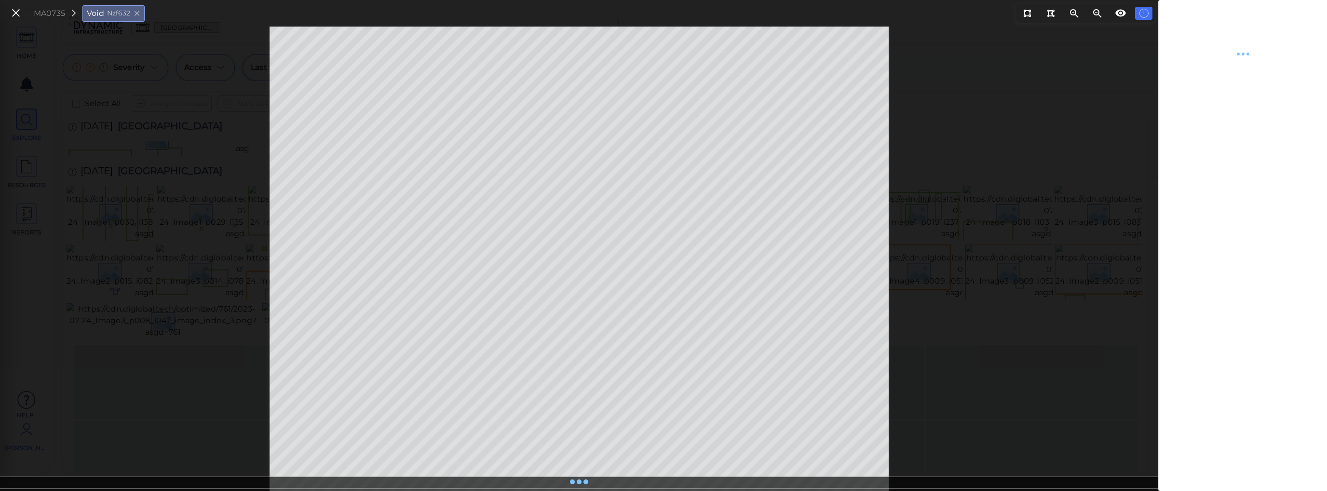
type textarea "x"
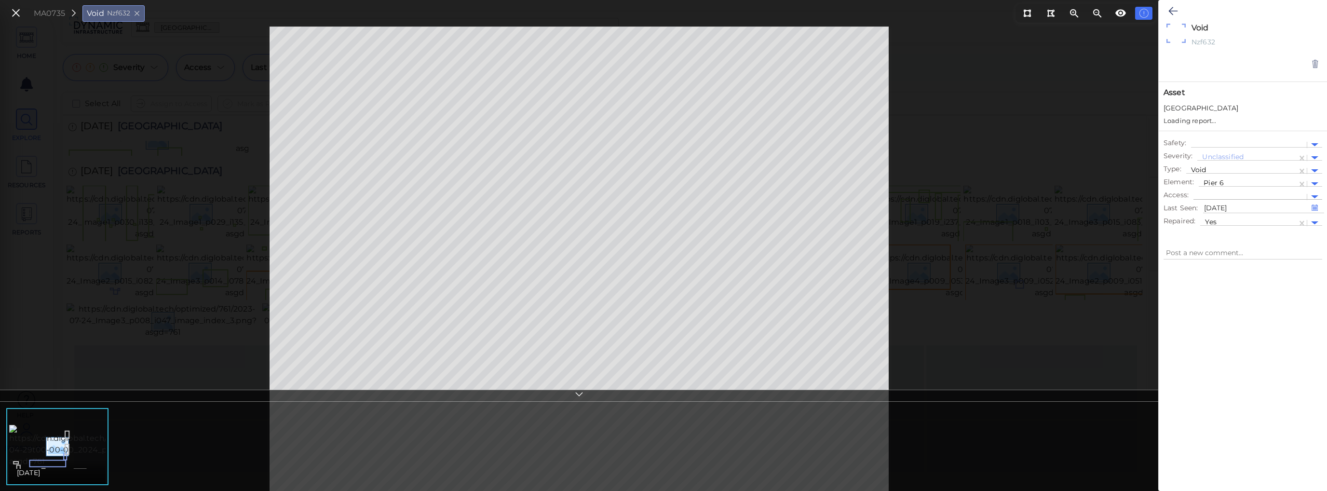
type textarea "x"
click at [16, 14] on icon at bounding box center [16, 13] width 11 height 13
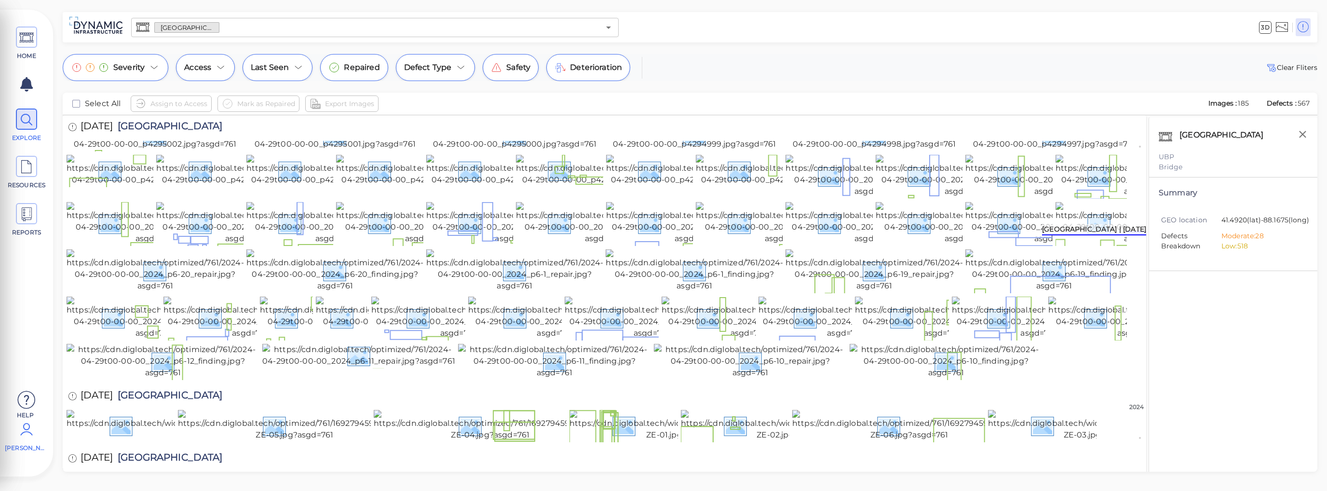
scroll to position [202, 0]
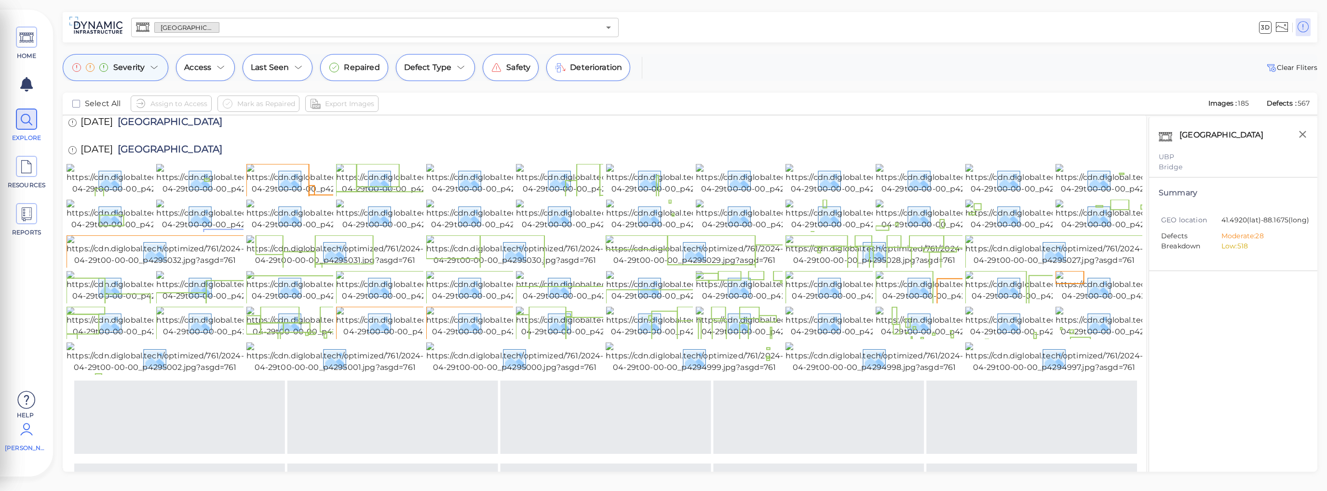
click at [156, 67] on icon at bounding box center [155, 68] width 12 height 12
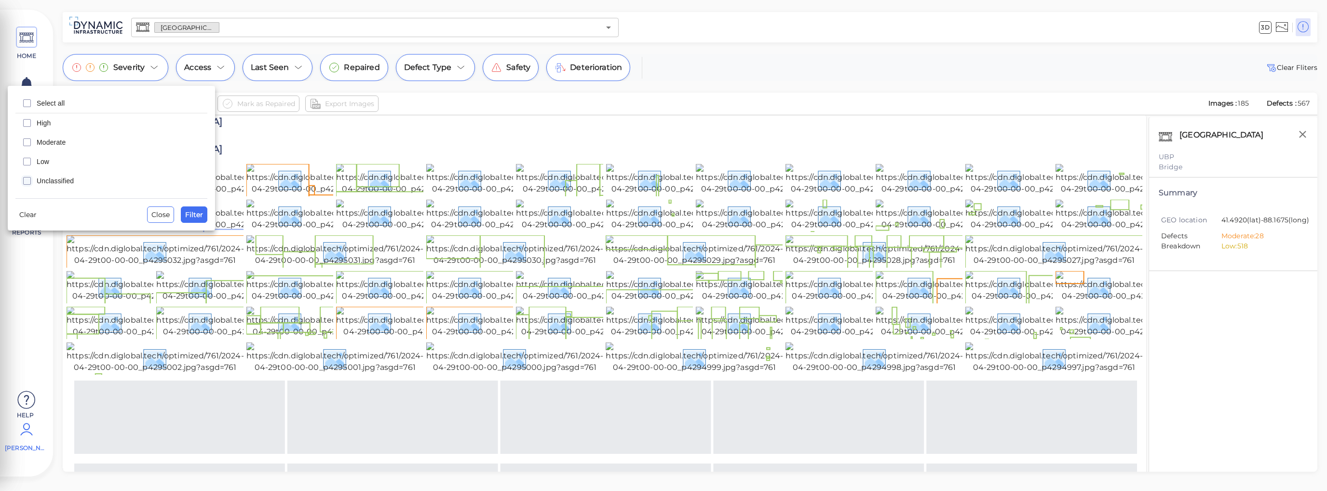
click at [26, 182] on icon "checkbox" at bounding box center [27, 181] width 12 height 12
click at [187, 218] on span "Filter" at bounding box center [194, 215] width 18 height 12
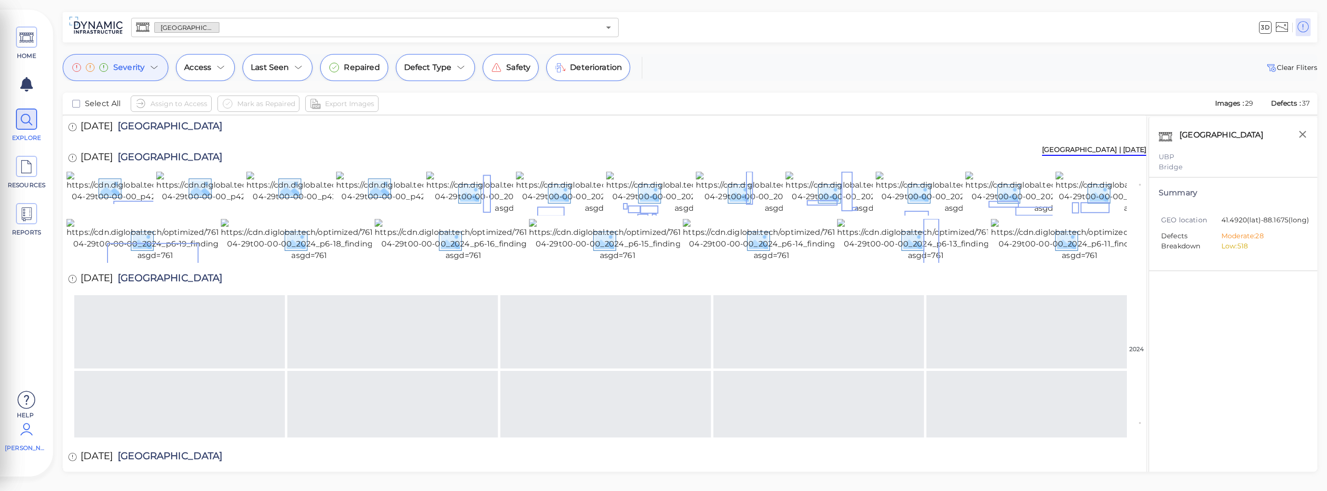
scroll to position [96, 0]
click at [392, 201] on img at bounding box center [423, 185] width 174 height 31
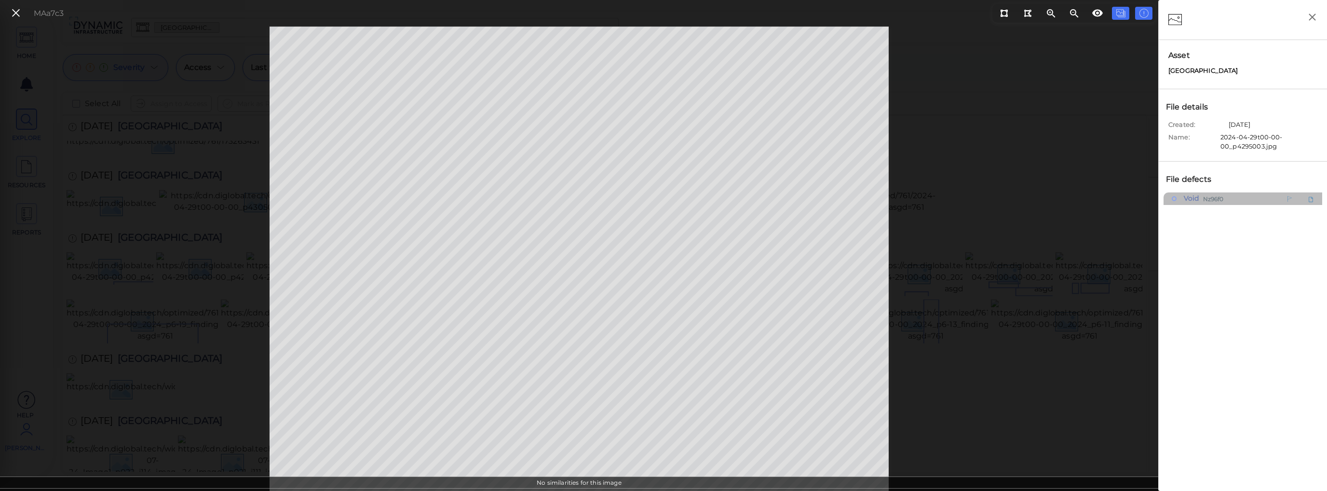
click at [1072, 198] on span "Void" at bounding box center [1191, 198] width 18 height 12
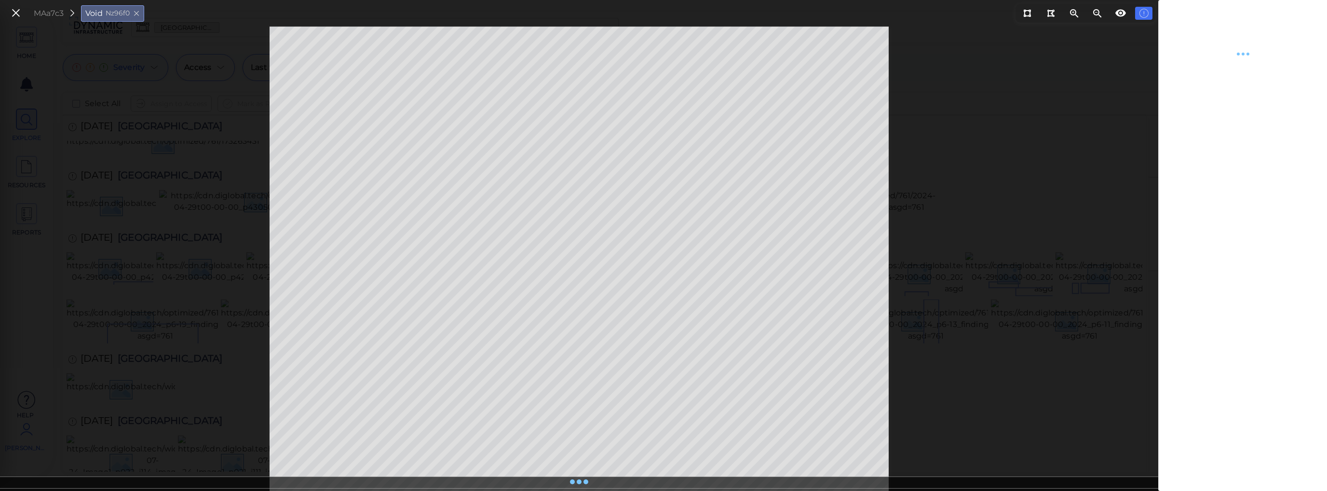
type textarea "x"
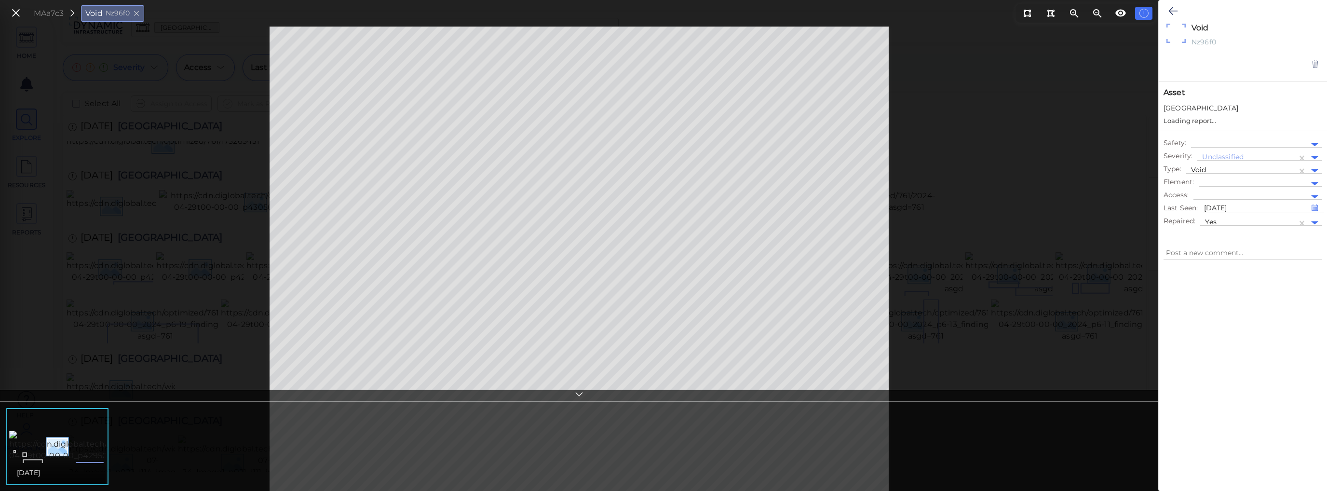
type textarea "x"
click at [1072, 17] on icon at bounding box center [1121, 13] width 12 height 12
type textarea "x"
click at [1072, 14] on icon at bounding box center [1121, 13] width 12 height 12
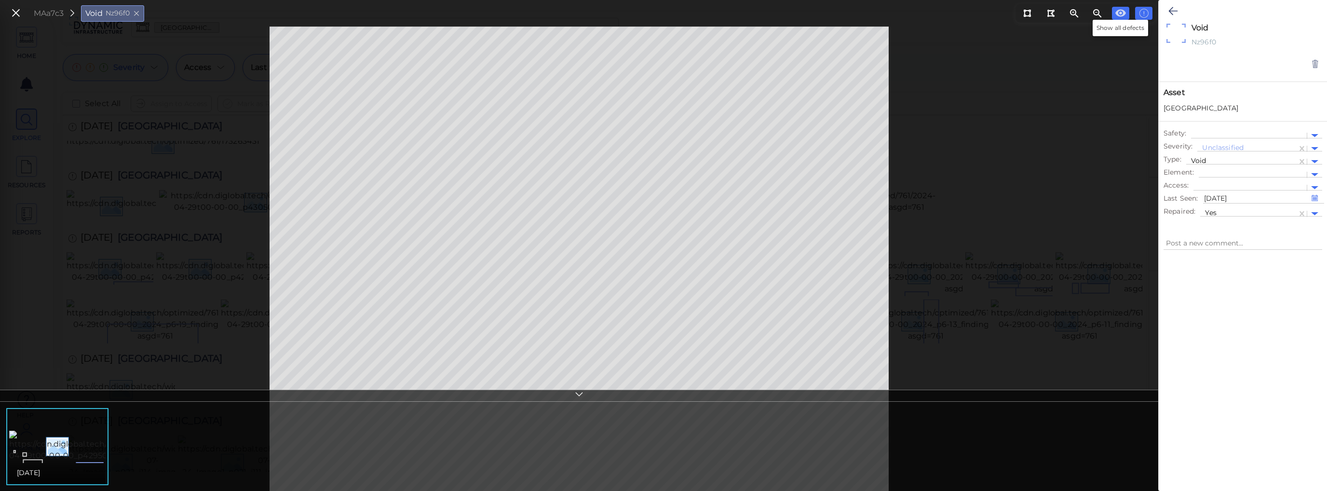
type textarea "x"
click at [17, 9] on icon at bounding box center [16, 13] width 11 height 13
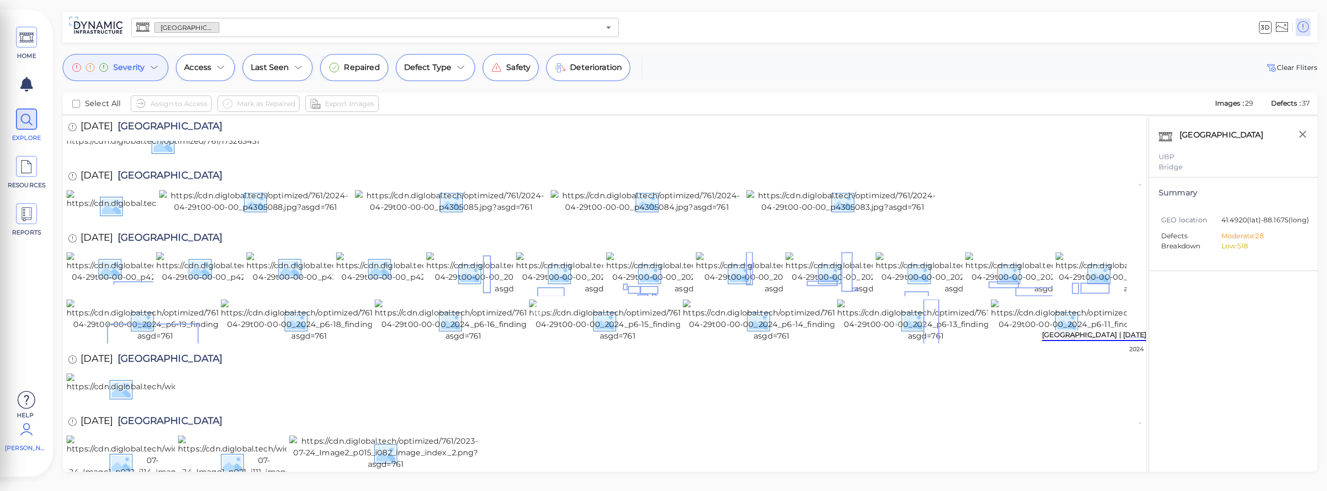
scroll to position [326, 0]
click at [610, 342] on img at bounding box center [617, 321] width 177 height 42
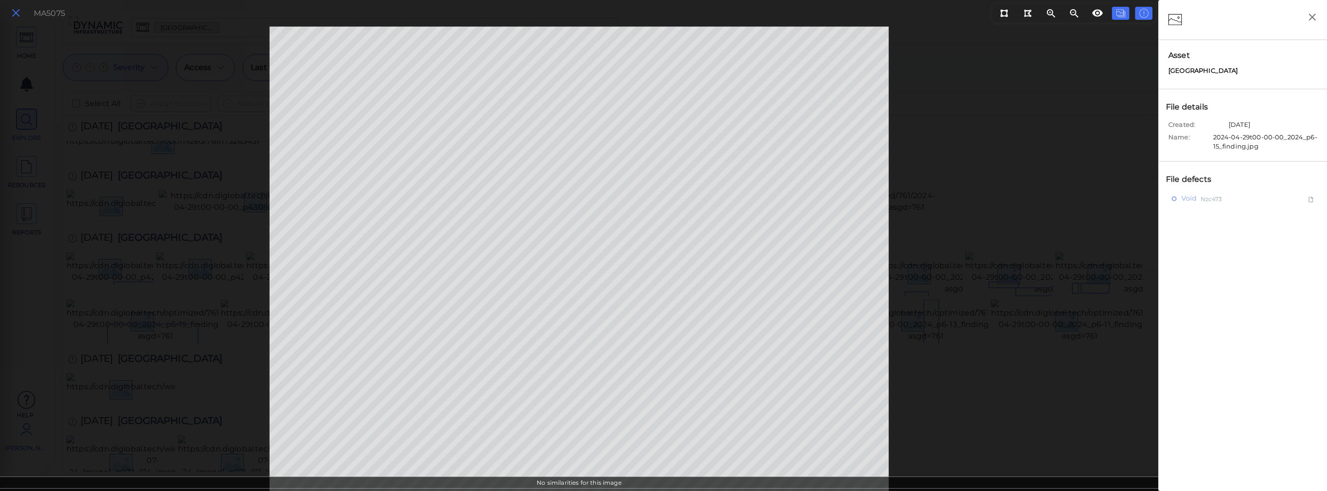
click at [14, 13] on icon at bounding box center [16, 13] width 11 height 13
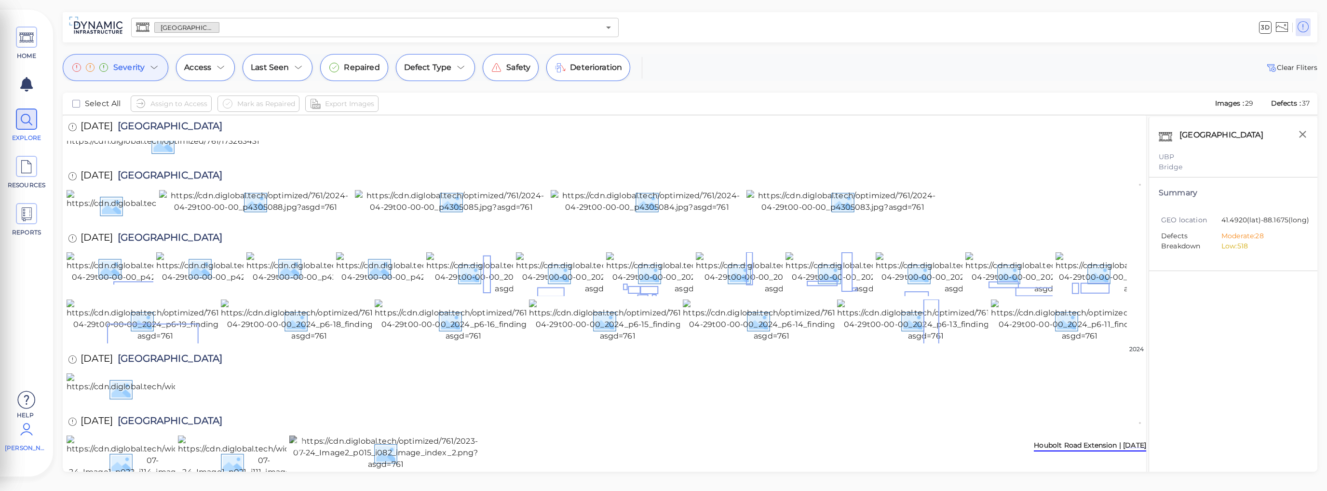
scroll to position [567, 0]
click at [433, 436] on img at bounding box center [385, 453] width 193 height 35
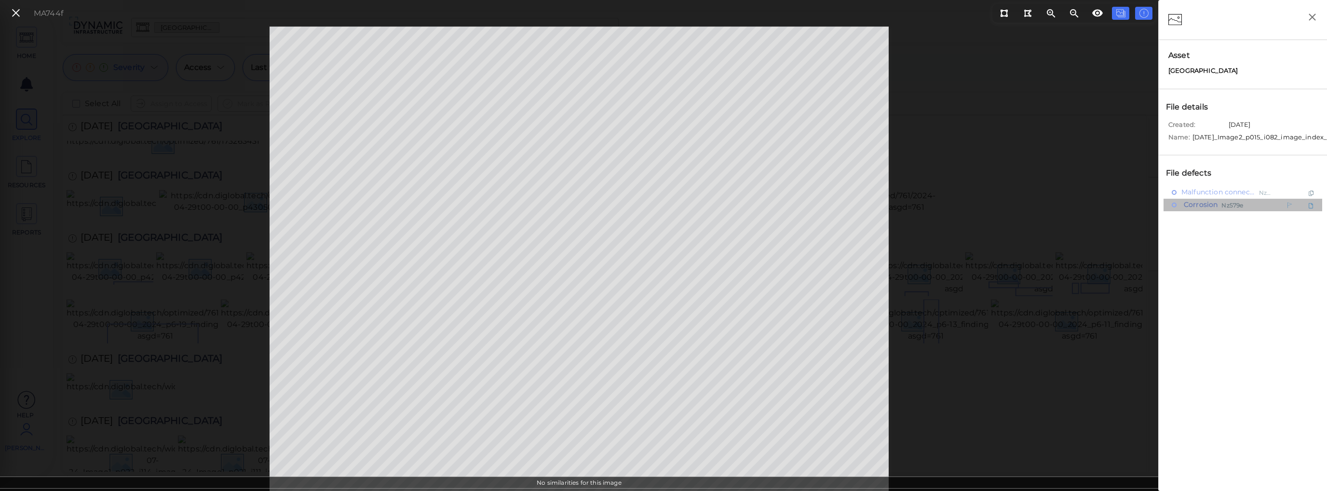
click at [1072, 211] on span "Corrosion" at bounding box center [1200, 205] width 36 height 12
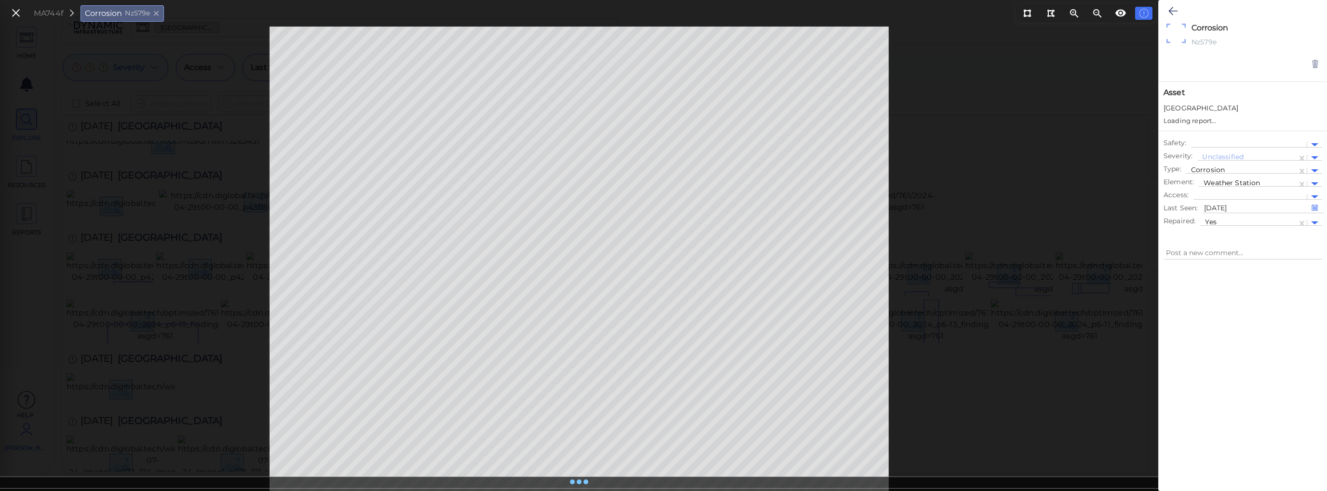
type textarea "x"
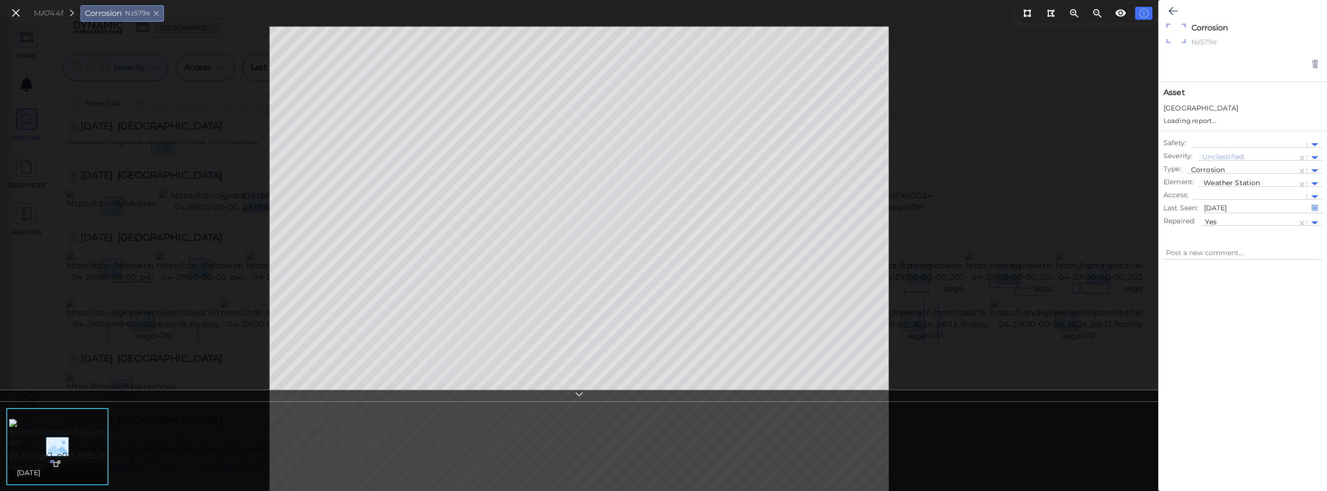
type textarea "x"
click at [1072, 14] on icon at bounding box center [1173, 11] width 9 height 12
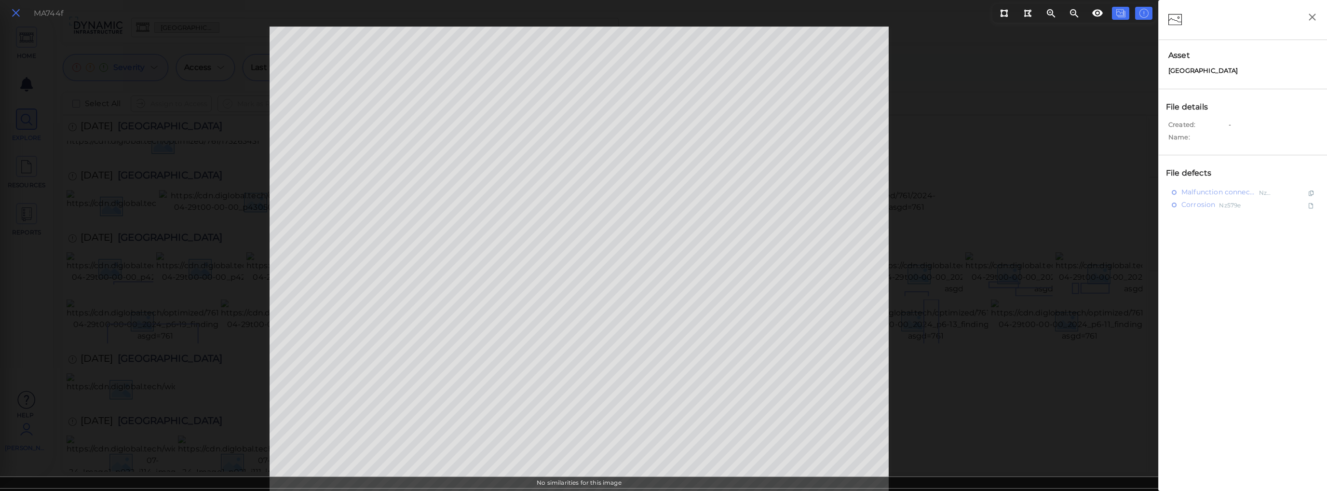
click at [19, 15] on icon at bounding box center [16, 13] width 11 height 13
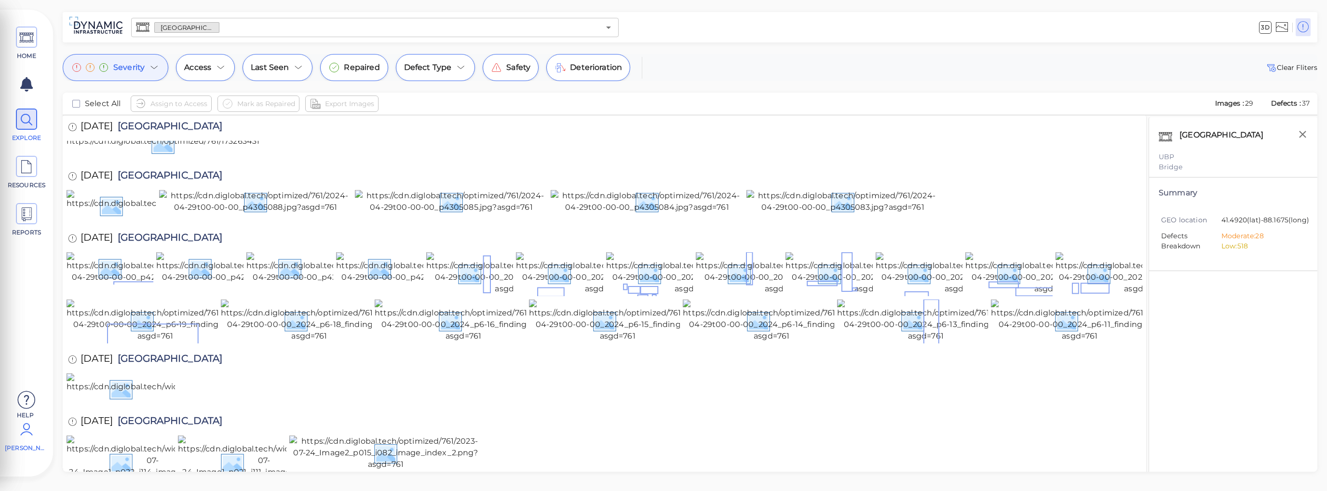
click at [152, 63] on icon at bounding box center [155, 68] width 12 height 12
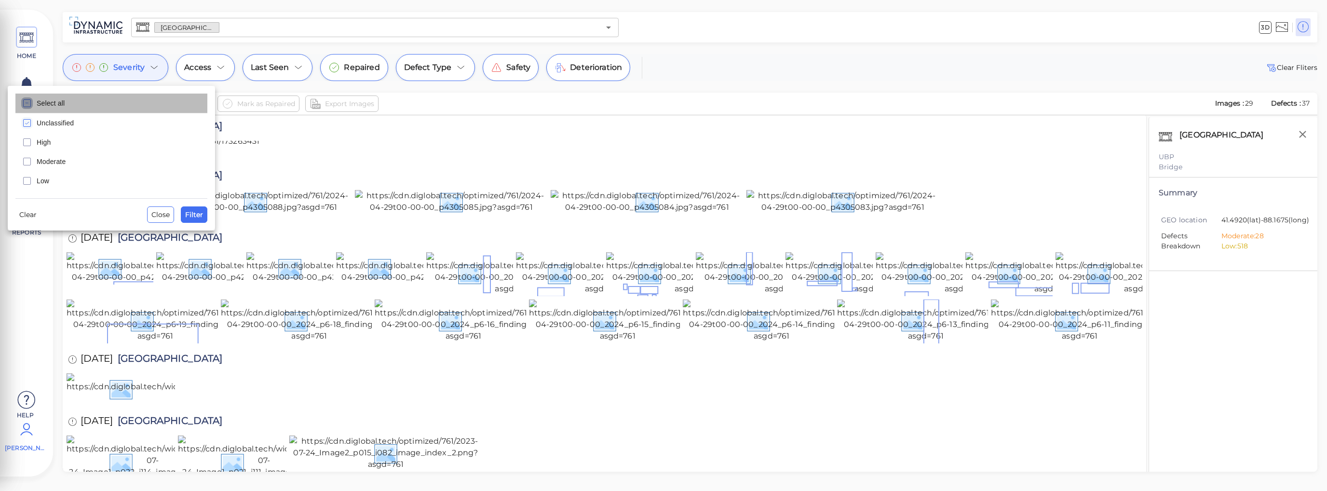
click at [27, 101] on icon "checkbox" at bounding box center [27, 103] width 12 height 12
click at [188, 213] on span "Filter" at bounding box center [194, 215] width 18 height 12
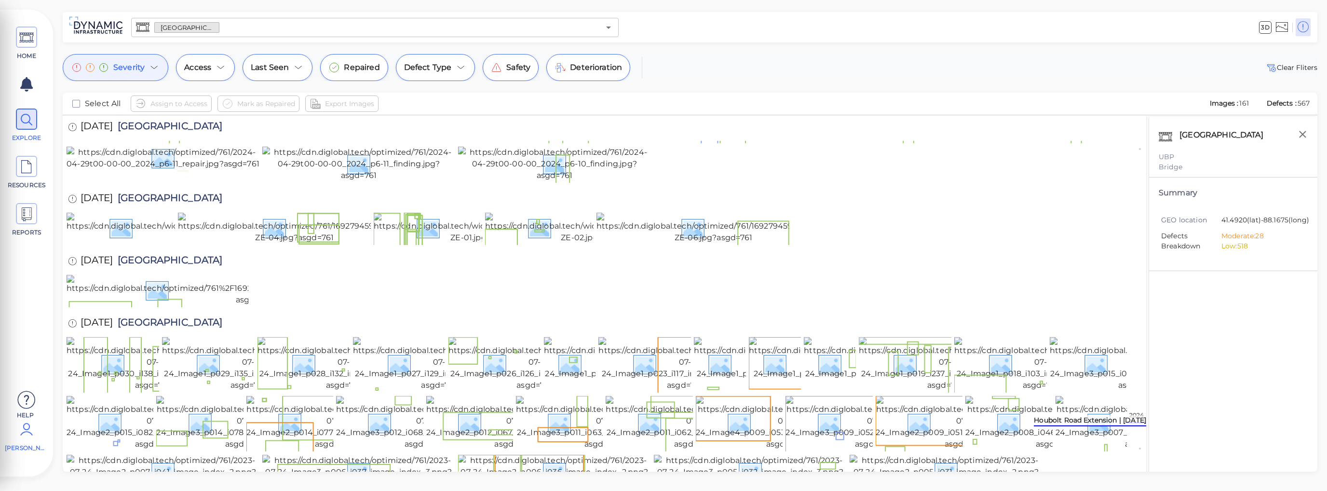
scroll to position [1734, 0]
click at [105, 244] on img at bounding box center [223, 228] width 312 height 31
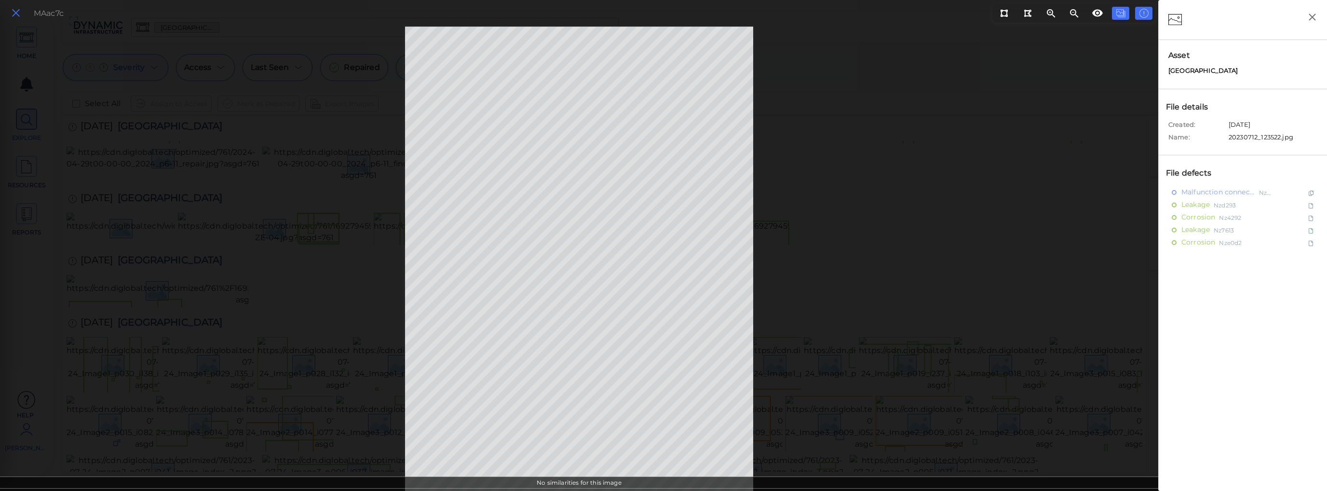
click at [19, 13] on icon at bounding box center [16, 13] width 11 height 13
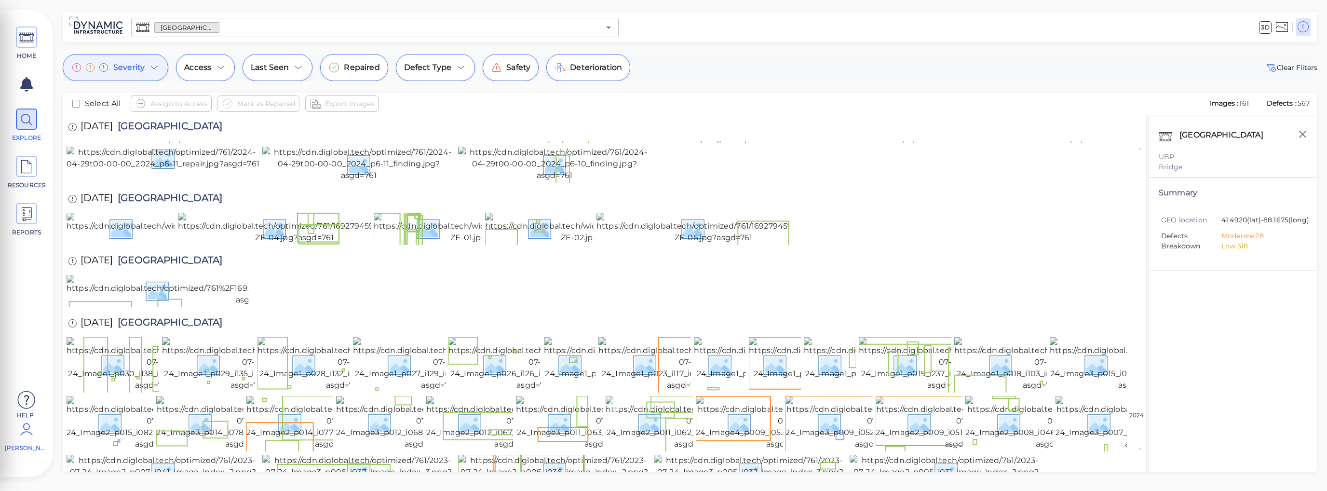
scroll to position [2112, 0]
click at [129, 396] on img at bounding box center [153, 423] width 173 height 54
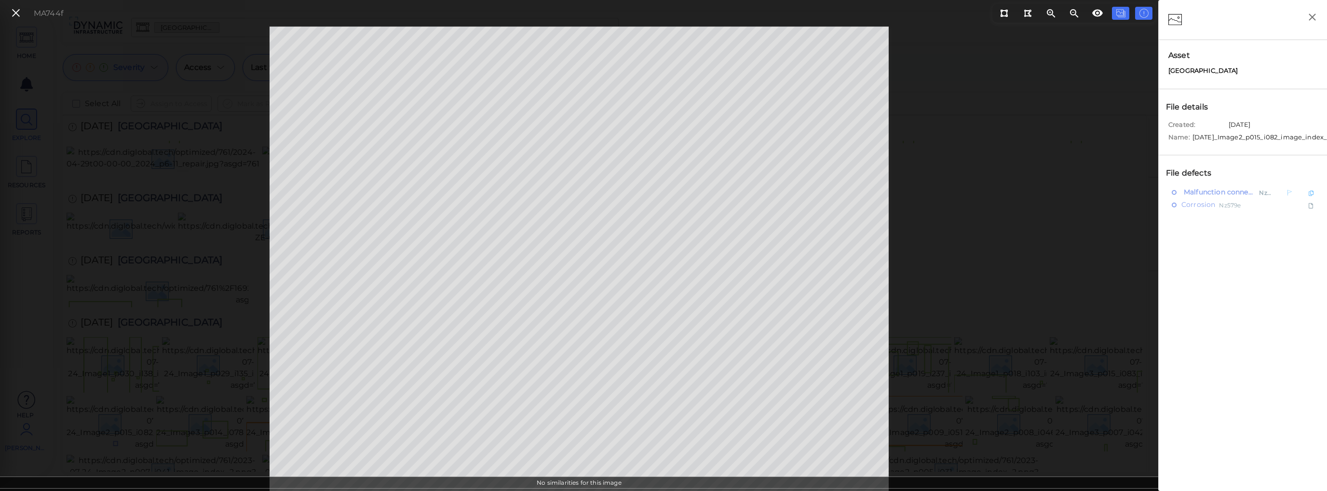
click at [1072, 198] on span "Malfunction connection component" at bounding box center [1219, 192] width 74 height 12
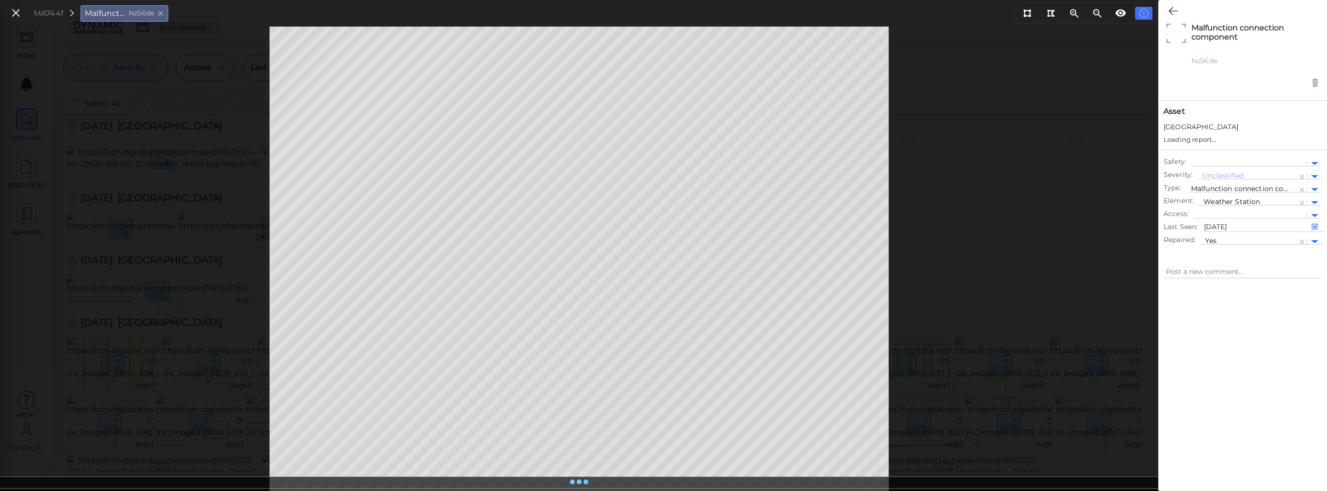
type textarea "x"
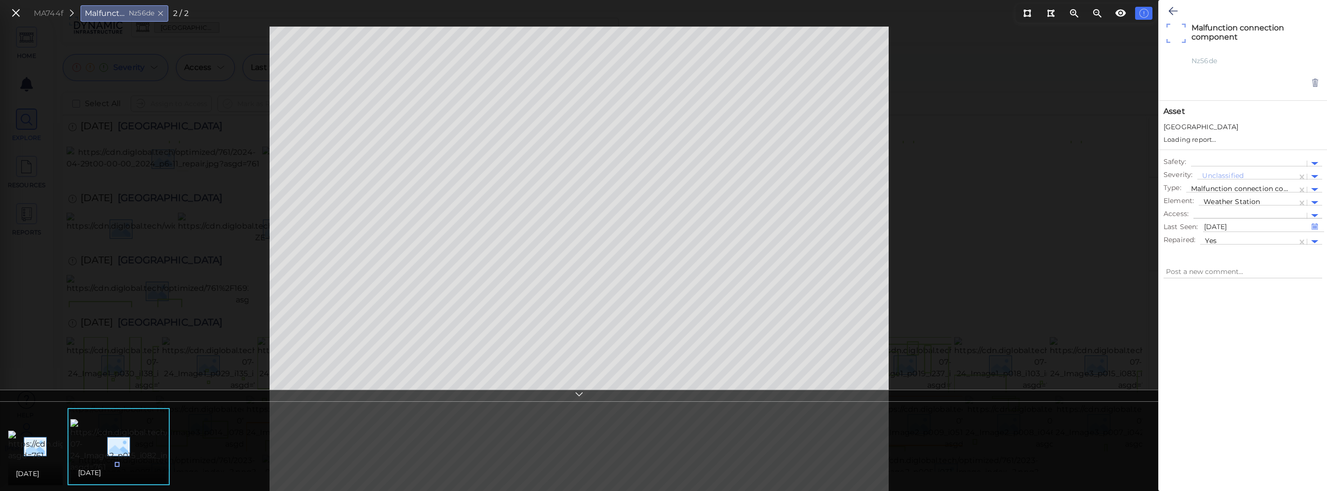
type textarea "x"
click at [1072, 205] on div at bounding box center [1314, 206] width 7 height 3
click at [1072, 11] on icon at bounding box center [1173, 11] width 9 height 12
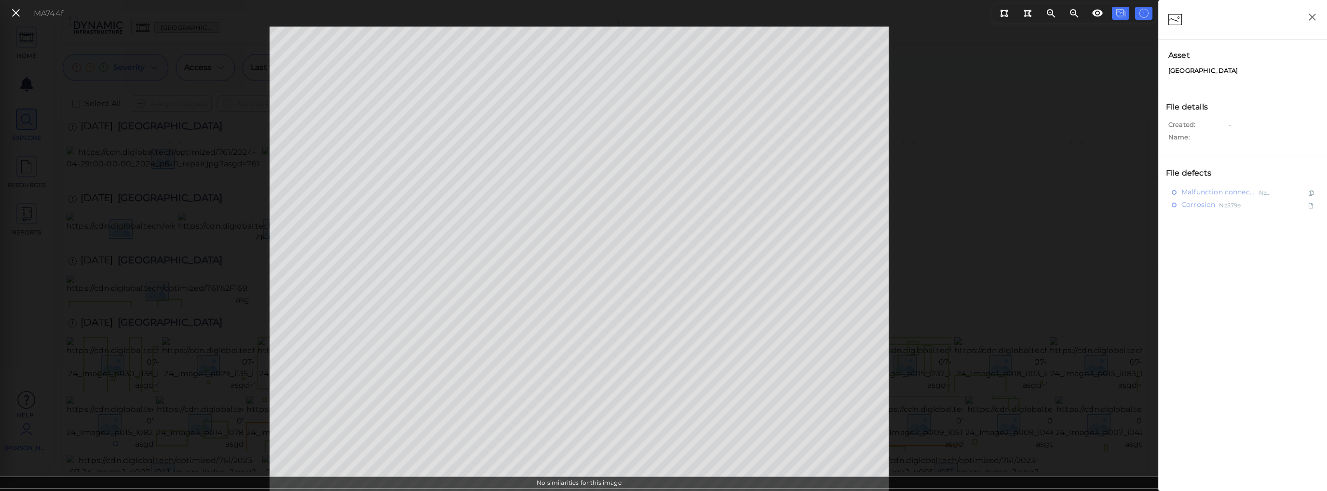
click at [581, 478] on div "No similarities for this image" at bounding box center [579, 484] width 1159 height 14
click at [1072, 20] on icon "button" at bounding box center [1313, 17] width 12 height 12
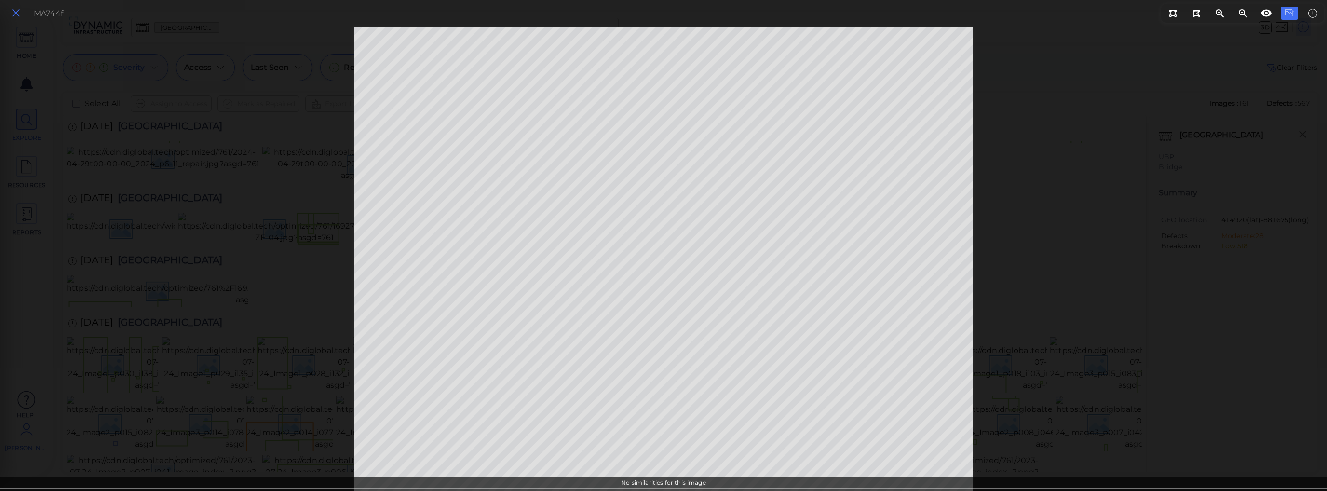
click at [15, 12] on icon at bounding box center [16, 13] width 11 height 13
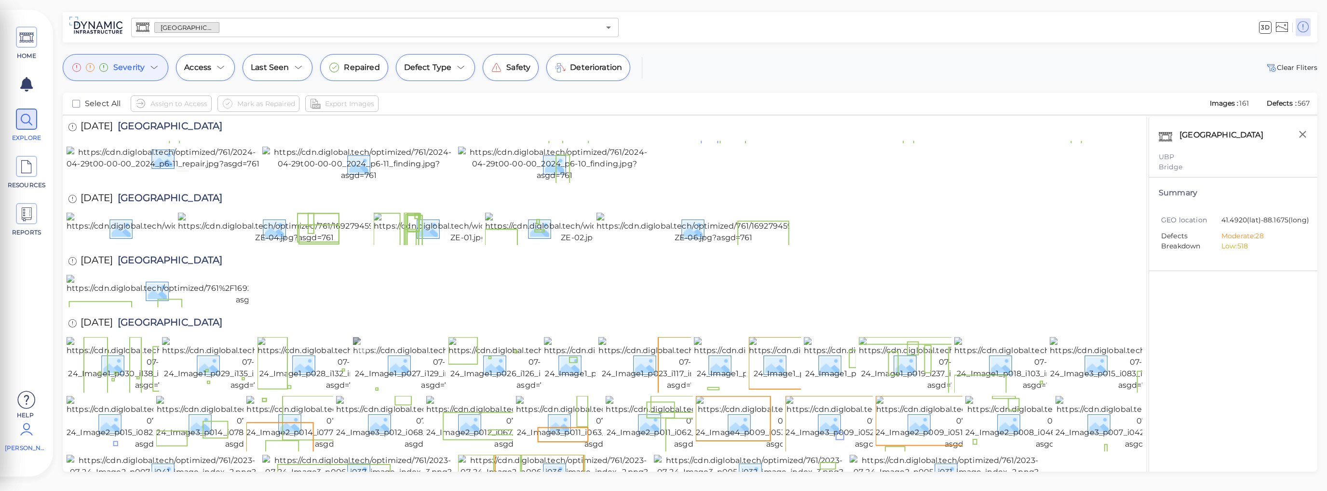
click at [413, 337] on img at bounding box center [439, 364] width 173 height 54
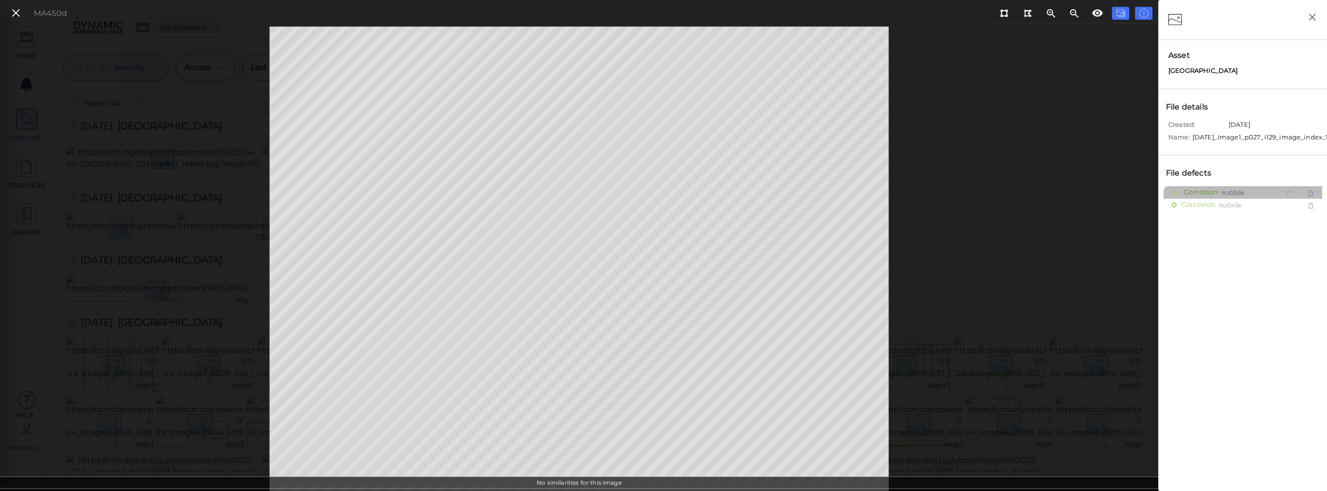
click at [1072, 197] on span "Corrosion" at bounding box center [1200, 192] width 36 height 12
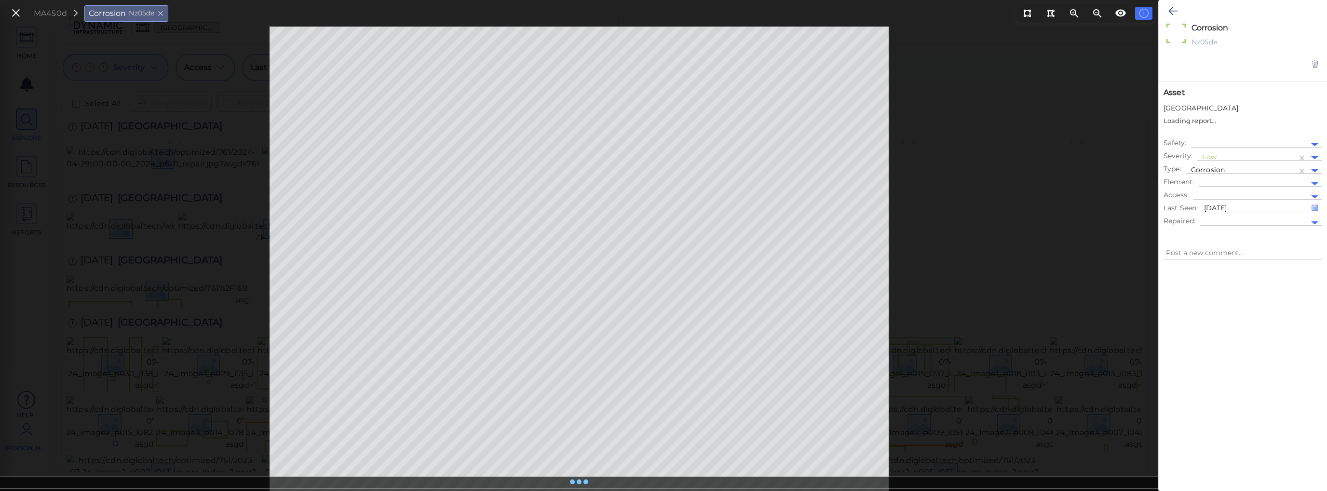
type textarea "x"
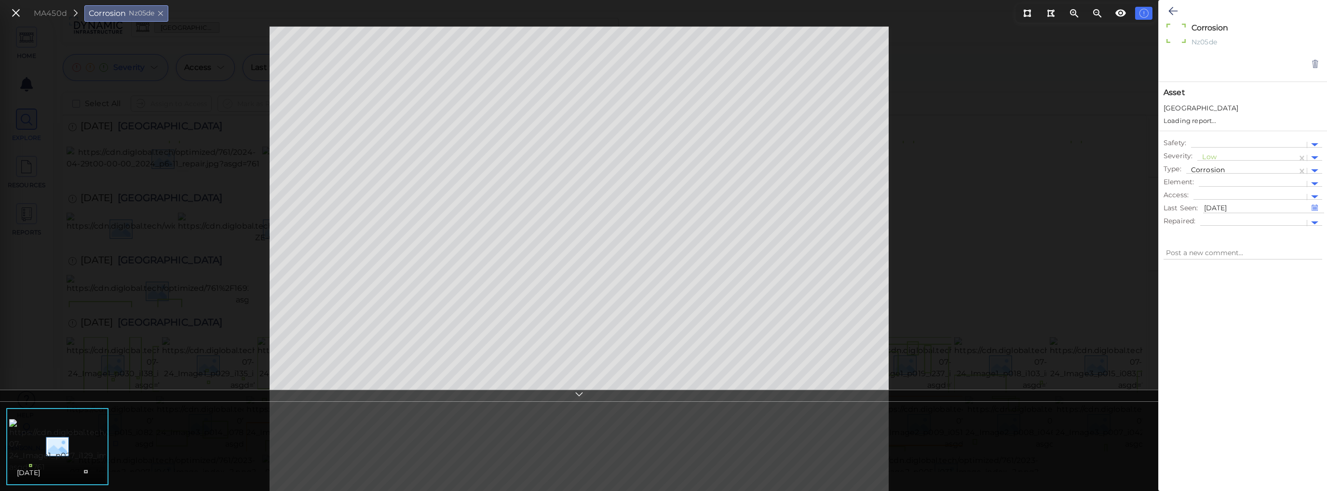
type textarea "x"
click at [1072, 10] on icon at bounding box center [1173, 11] width 9 height 12
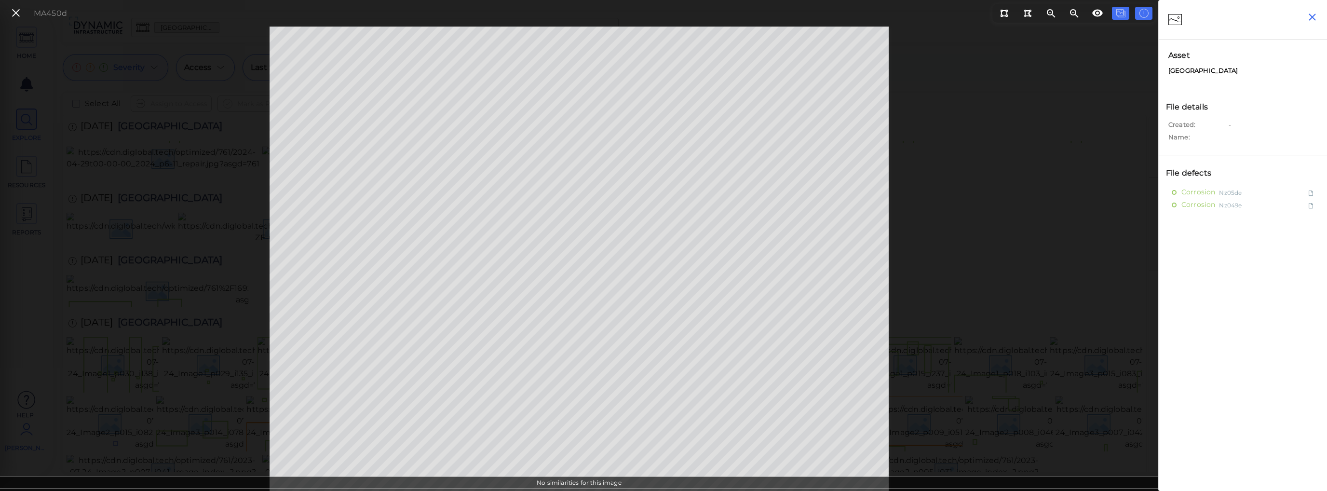
click at [1072, 16] on icon "button" at bounding box center [1313, 17] width 12 height 12
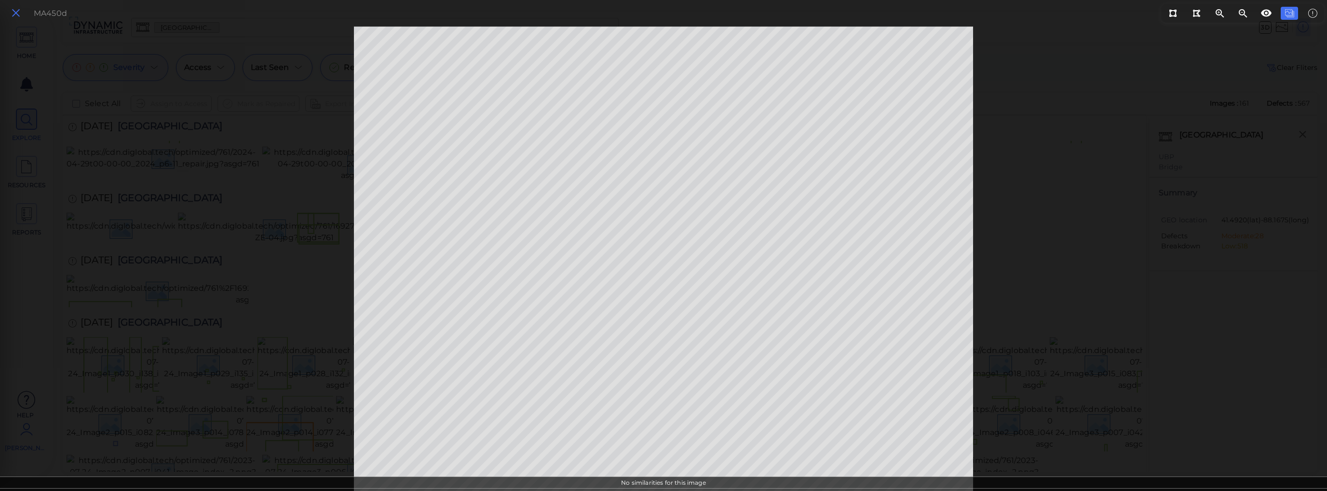
click at [18, 14] on icon at bounding box center [16, 13] width 11 height 13
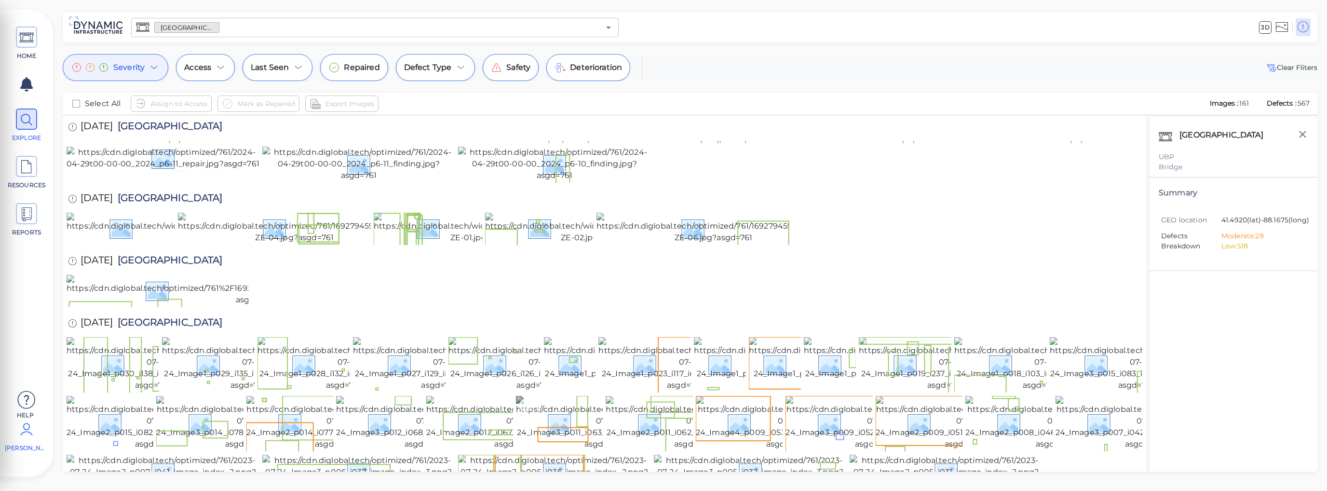
click at [564, 396] on img at bounding box center [602, 423] width 173 height 54
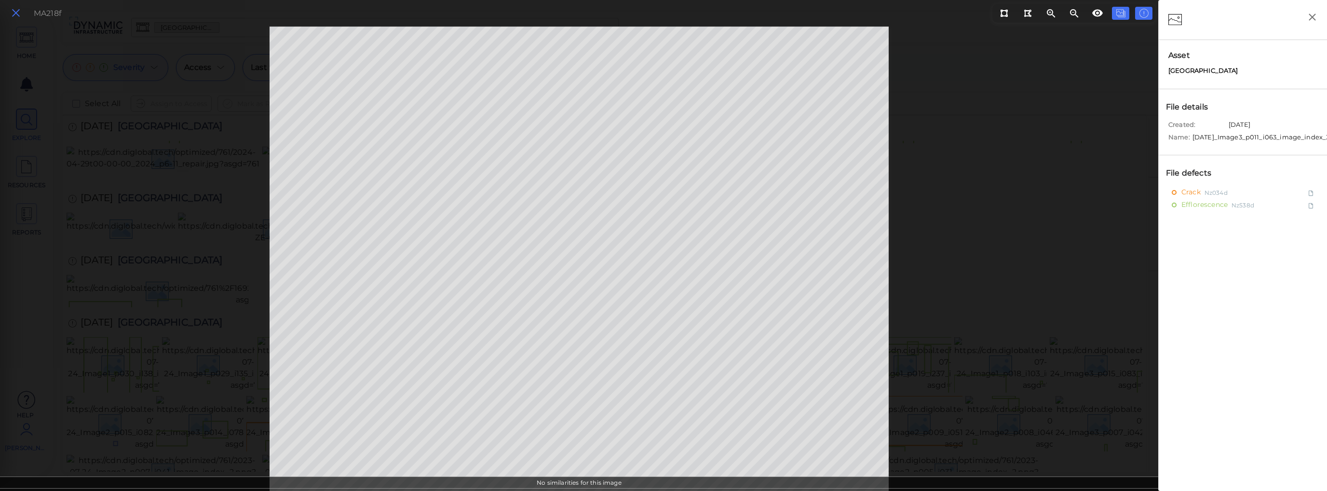
click at [14, 11] on icon at bounding box center [16, 13] width 11 height 13
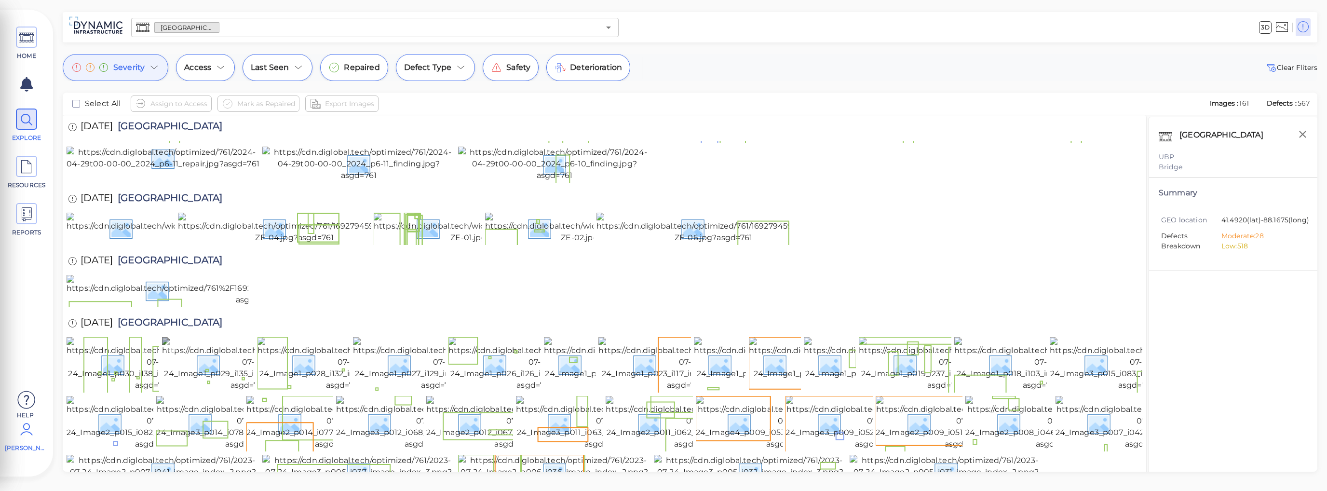
click at [218, 337] on img at bounding box center [248, 364] width 173 height 54
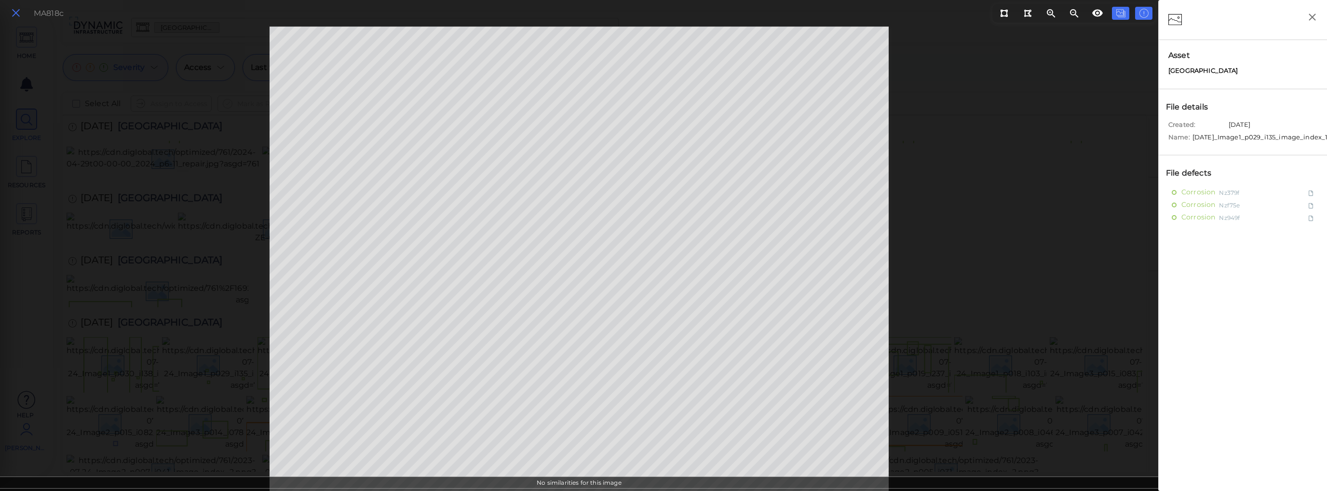
click at [17, 13] on icon at bounding box center [16, 13] width 11 height 13
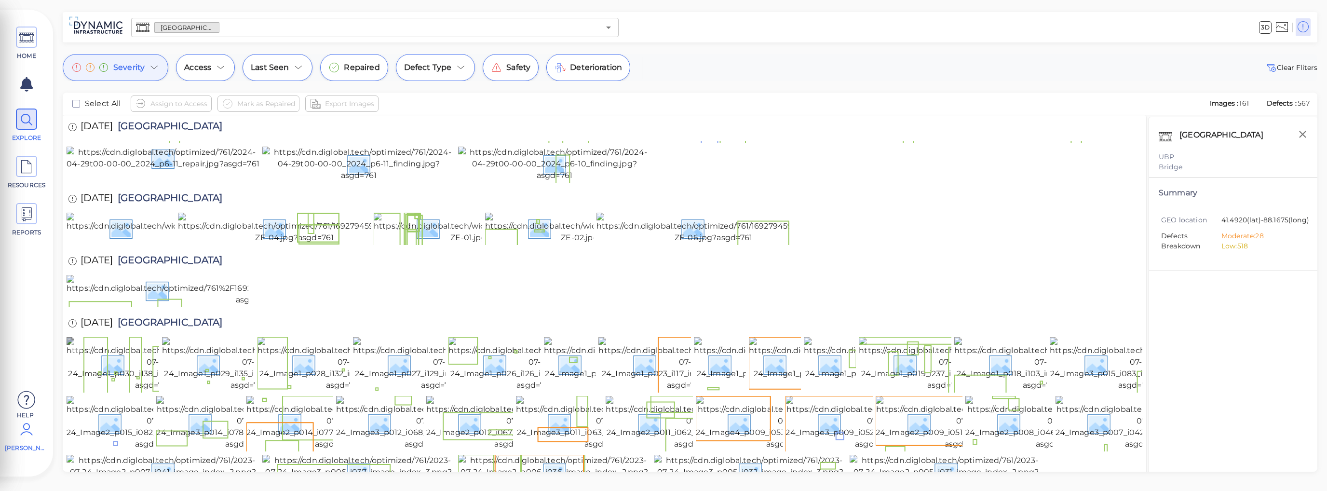
click at [141, 337] on img at bounding box center [153, 364] width 173 height 54
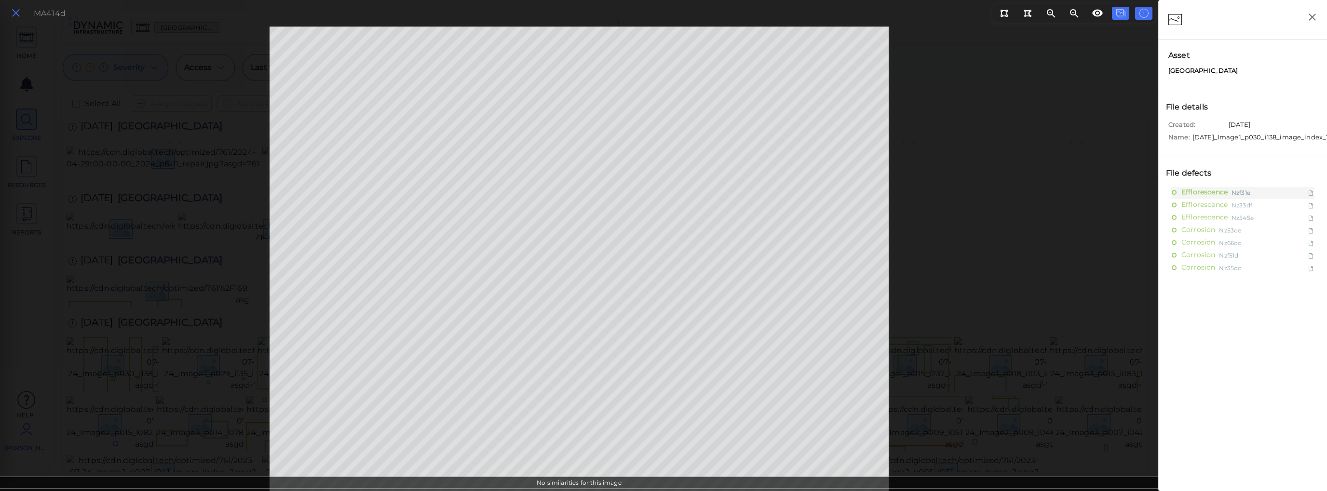
click at [12, 10] on icon at bounding box center [16, 13] width 11 height 13
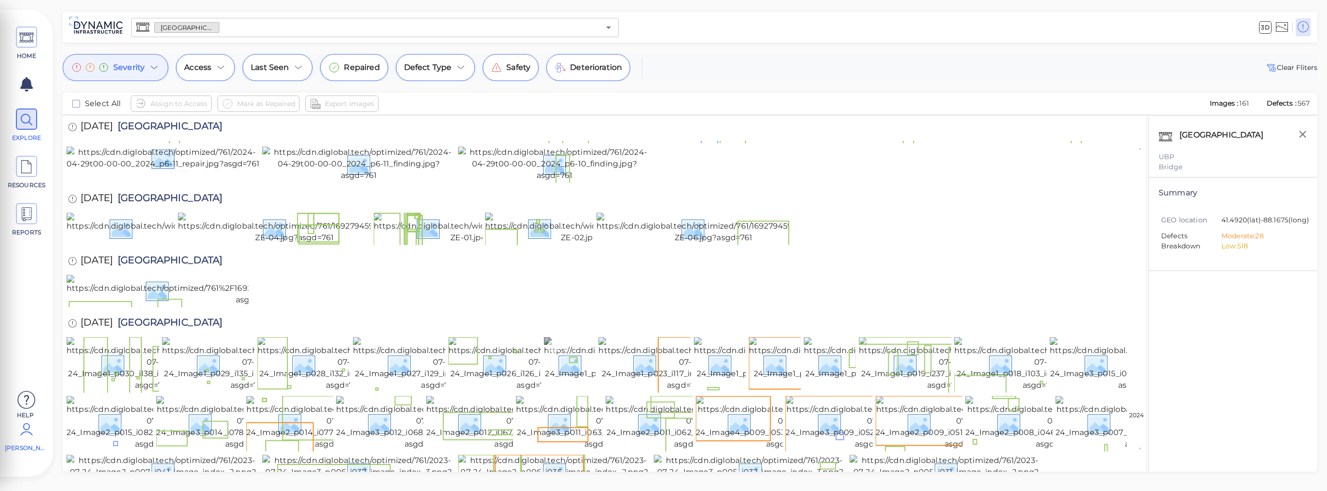
scroll to position [2112, 0]
click at [785, 455] on img at bounding box center [750, 472] width 193 height 35
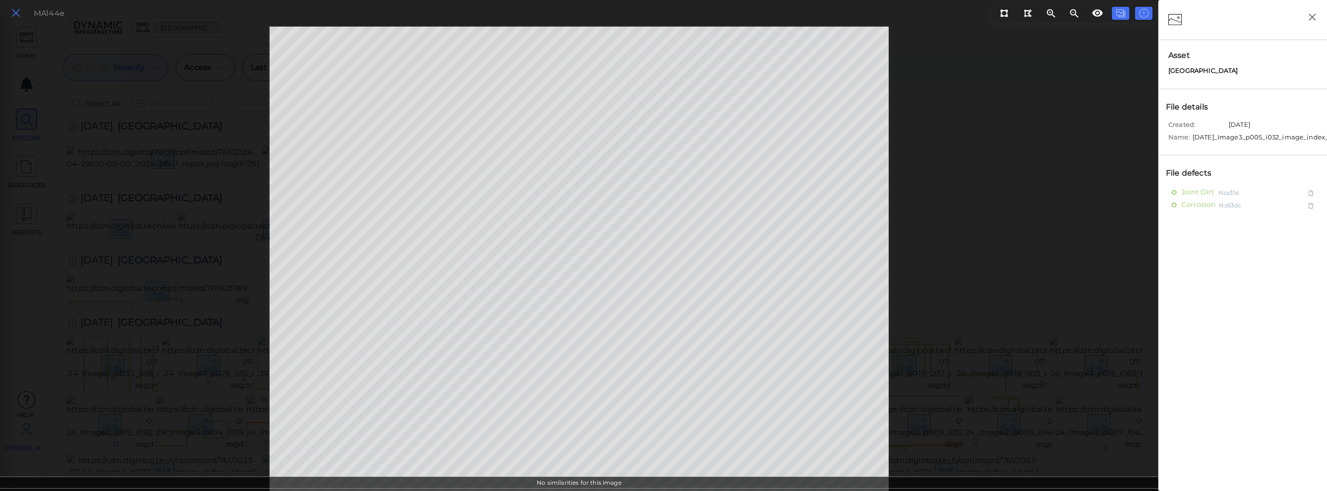
click at [21, 14] on button at bounding box center [16, 13] width 16 height 14
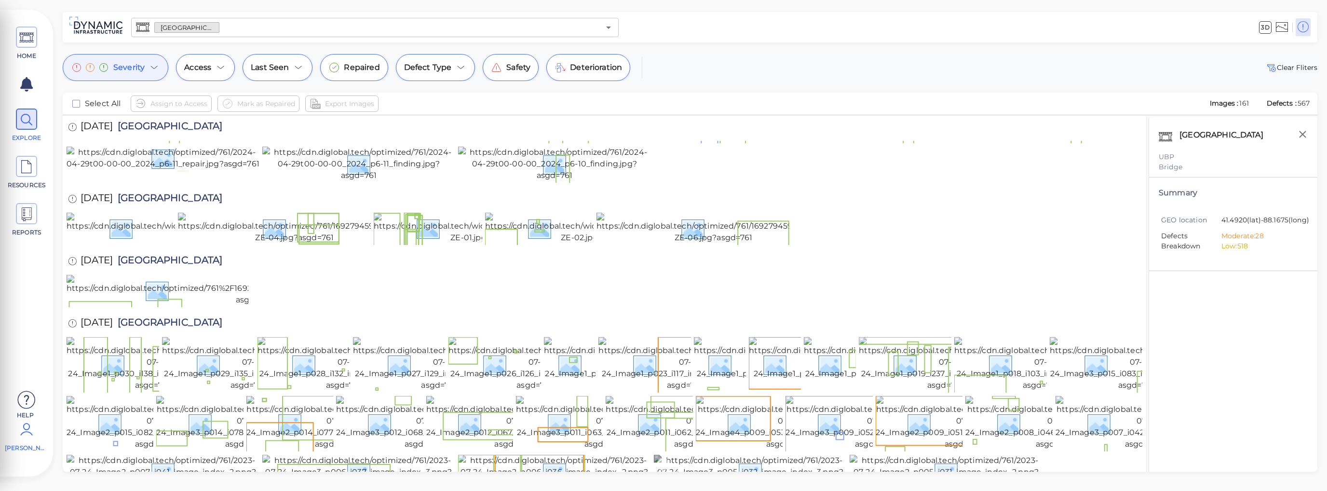
click at [826, 455] on img at bounding box center [750, 472] width 193 height 35
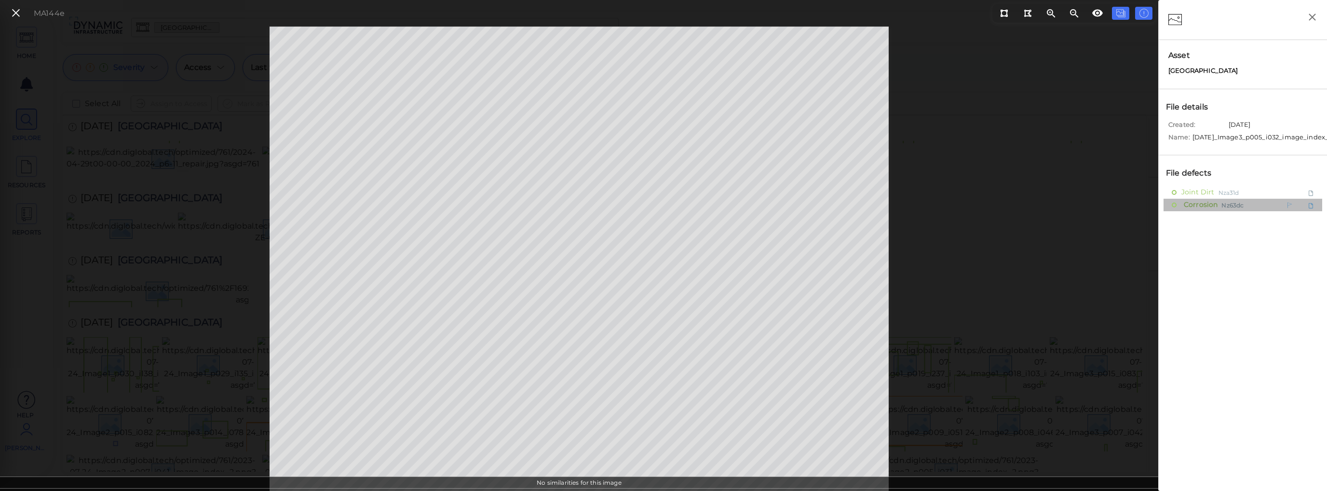
click at [1072, 211] on span "Corrosion" at bounding box center [1200, 205] width 36 height 12
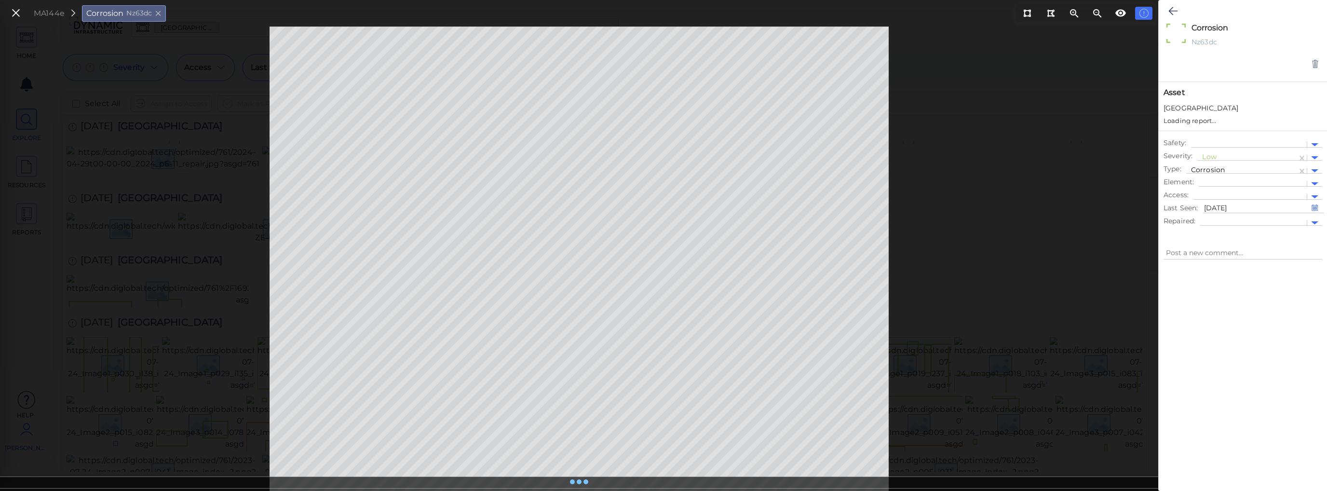
type textarea "x"
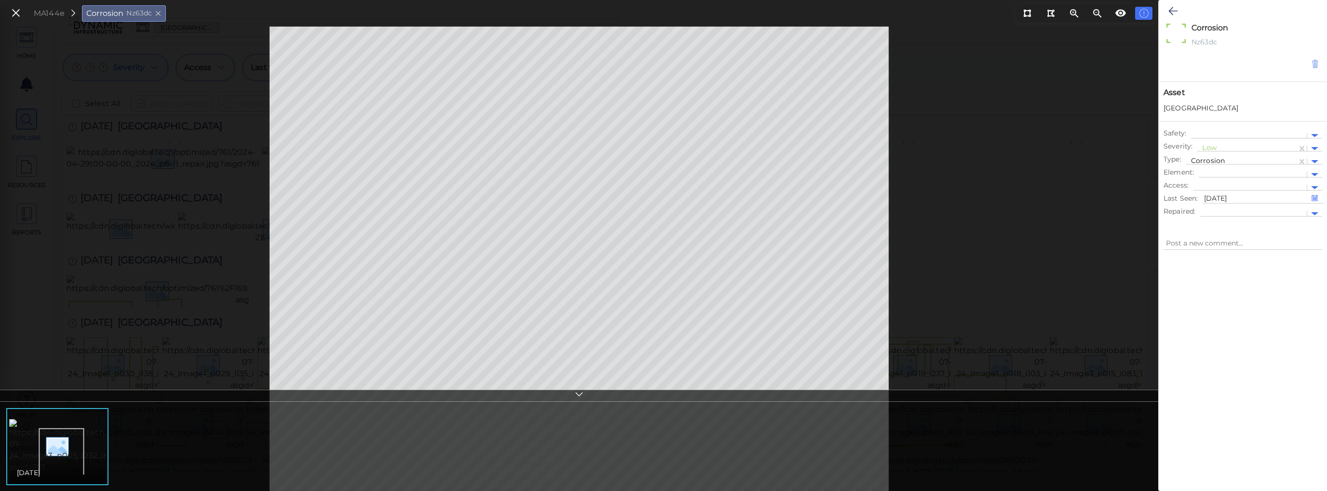
click at [1072, 63] on icon at bounding box center [1315, 64] width 8 height 10
type textarea "x"
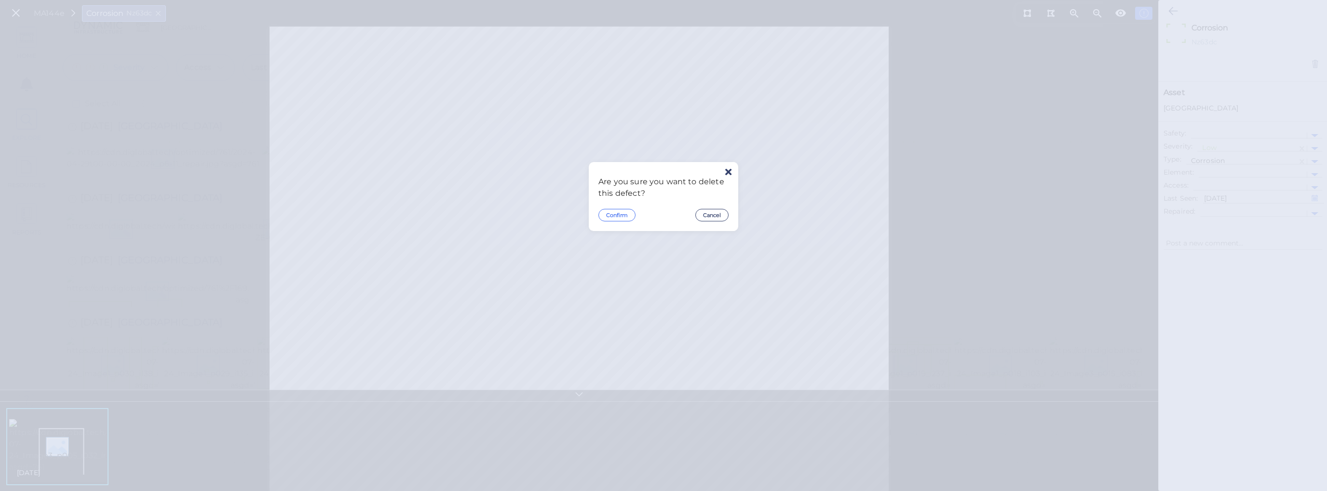
click at [614, 216] on button "Confirm" at bounding box center [617, 215] width 37 height 13
type textarea "x"
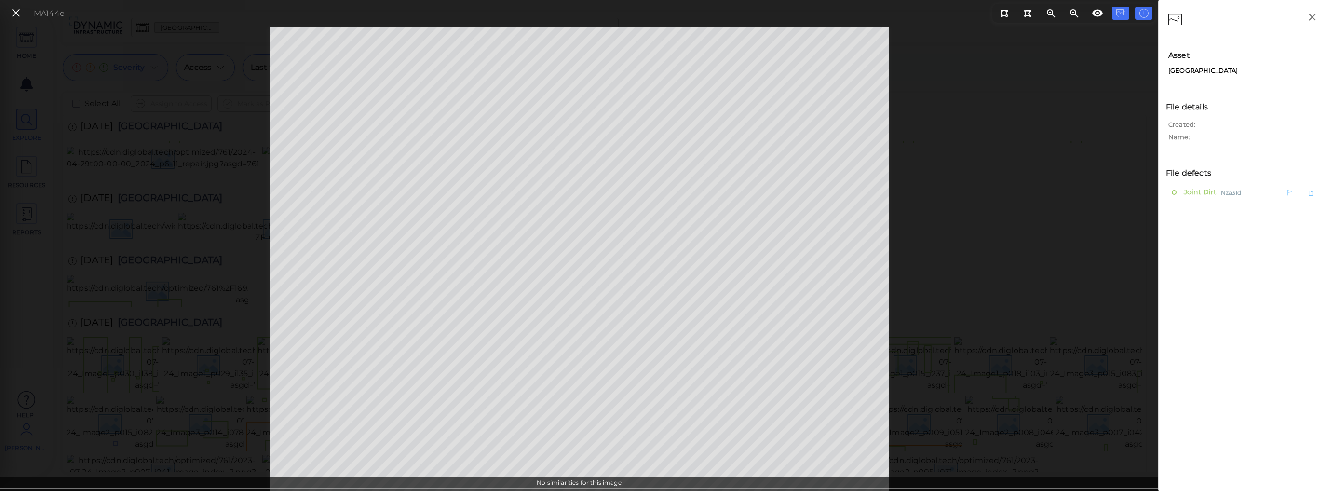
click at [1072, 191] on span "Joint Dirt" at bounding box center [1200, 192] width 36 height 12
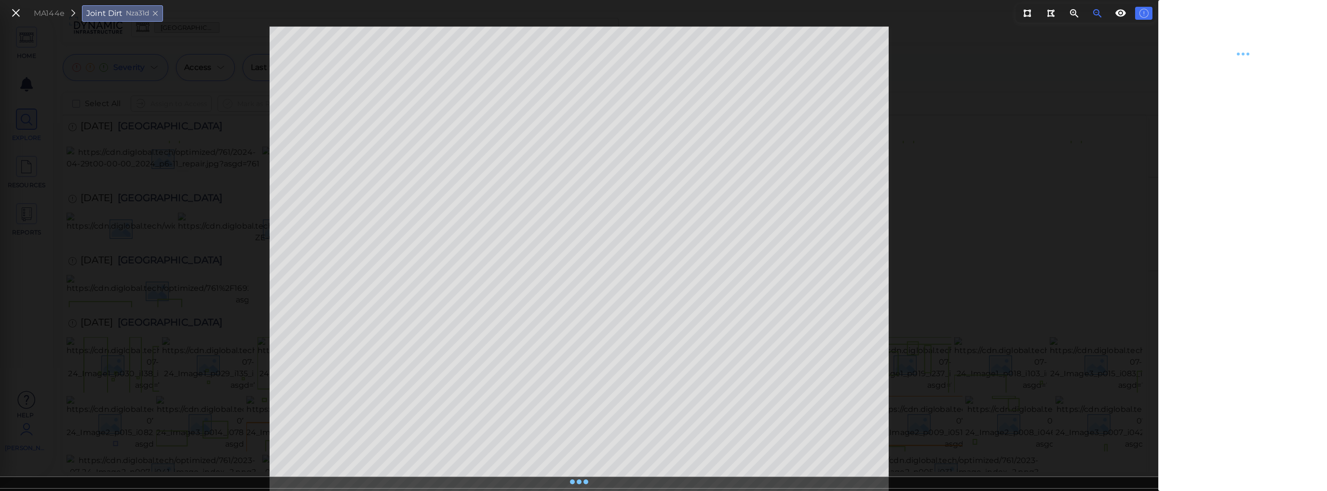
type textarea "x"
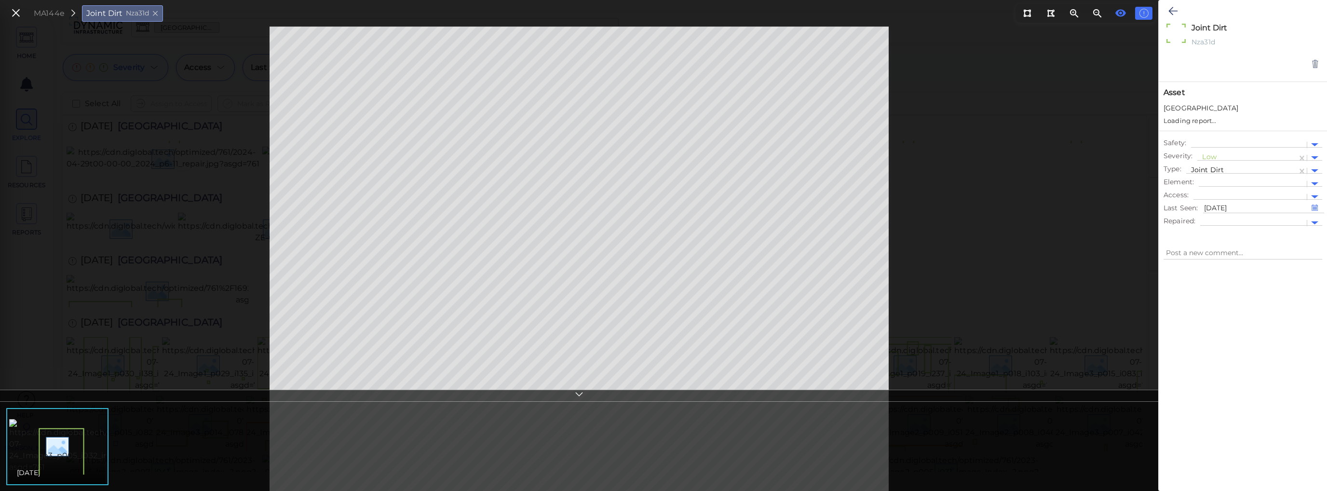
type textarea "x"
click at [1072, 14] on icon at bounding box center [1121, 13] width 11 height 7
type textarea "x"
click at [18, 16] on icon at bounding box center [16, 13] width 11 height 13
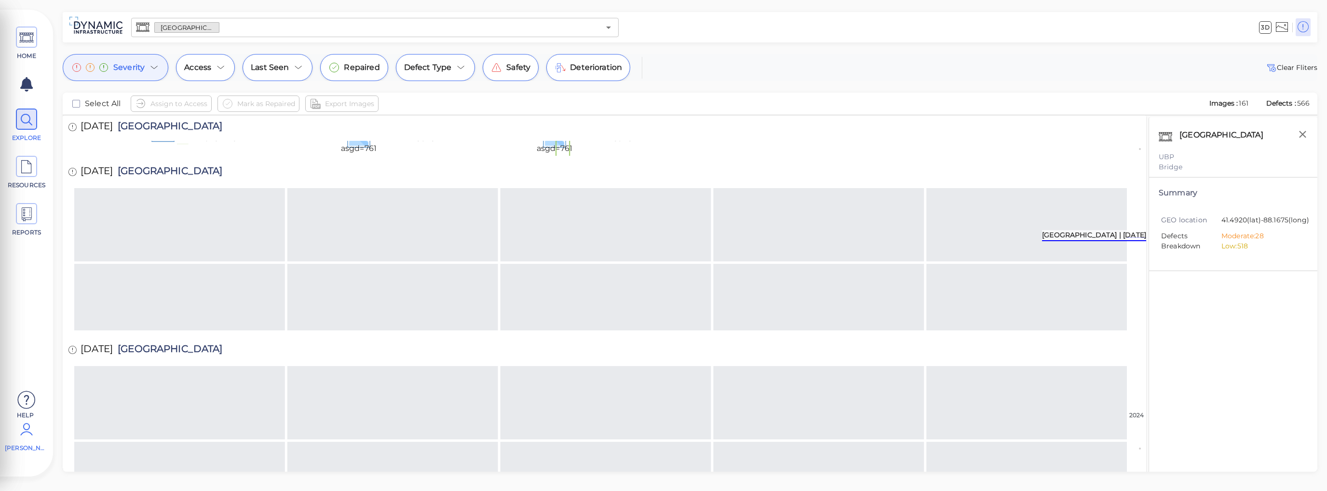
scroll to position [547, 0]
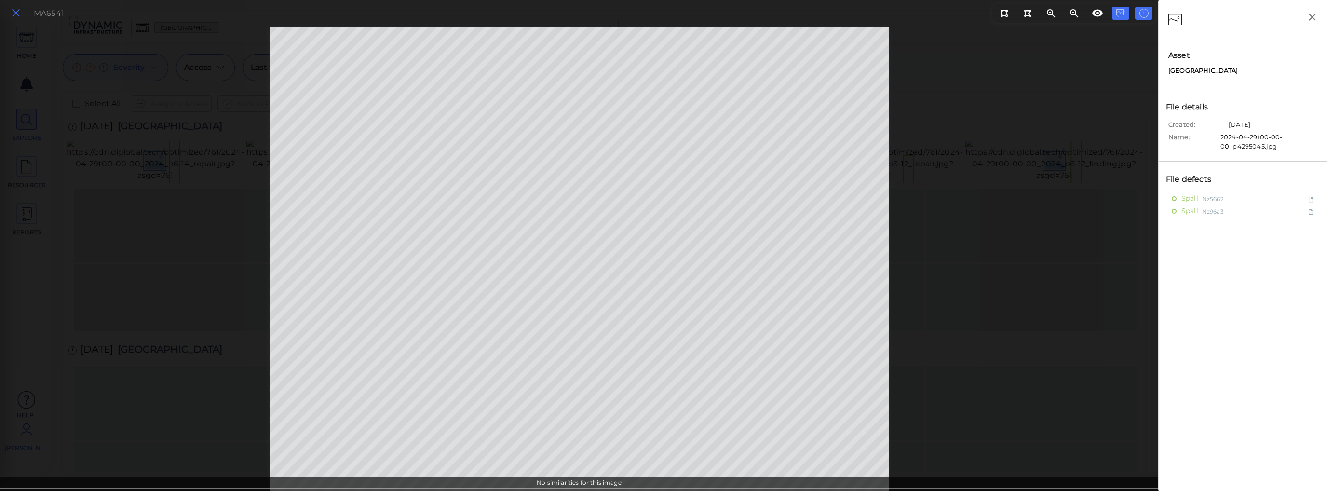
click at [14, 16] on icon at bounding box center [16, 13] width 11 height 13
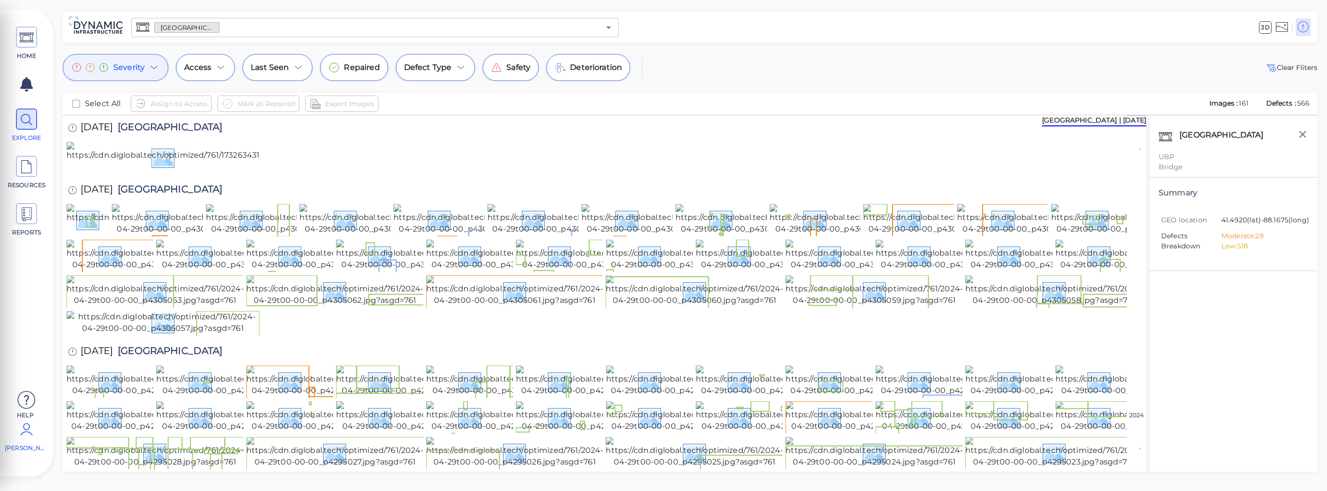
click at [147, 70] on div "Severity" at bounding box center [116, 67] width 106 height 27
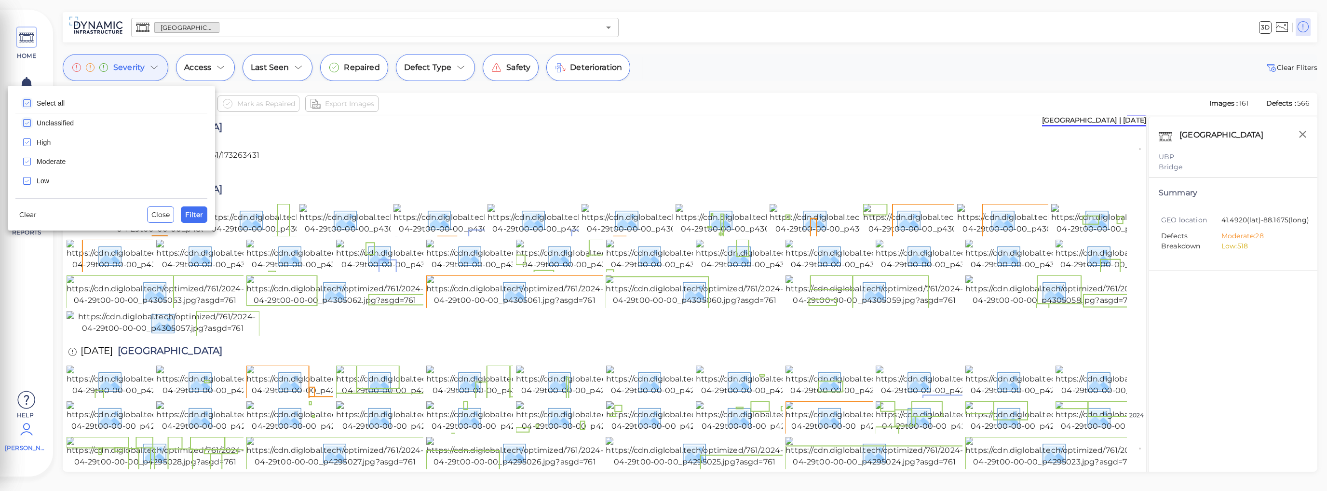
click at [29, 103] on icon "checkbox" at bounding box center [27, 103] width 12 height 12
click at [28, 161] on icon "checkbox" at bounding box center [27, 162] width 12 height 12
click at [196, 218] on span "Filter" at bounding box center [194, 215] width 18 height 12
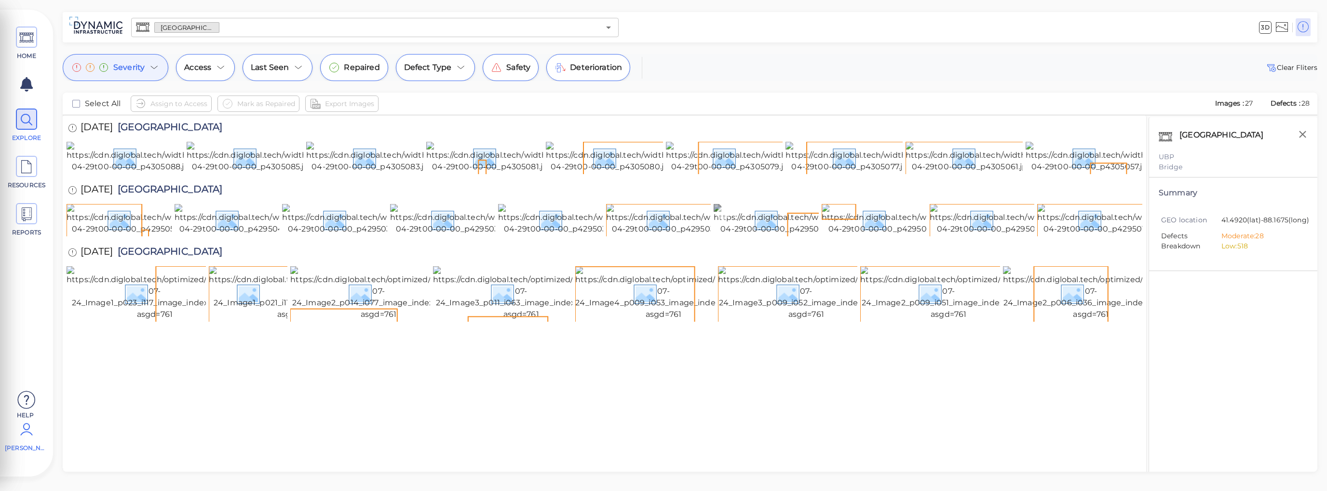
click at [764, 235] on img at bounding box center [801, 219] width 174 height 31
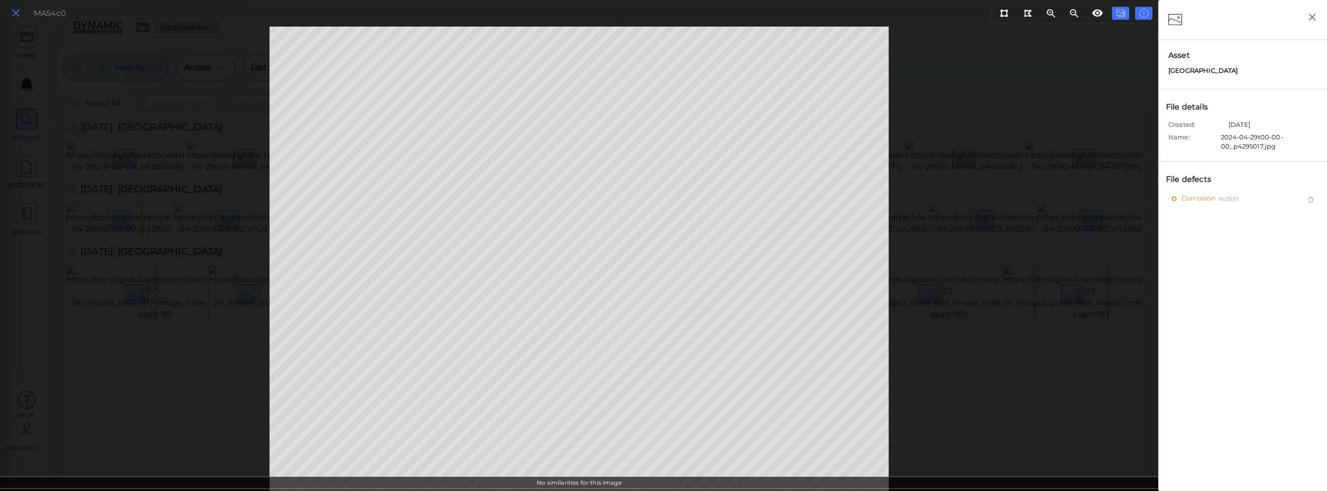
click at [17, 11] on icon at bounding box center [16, 13] width 11 height 13
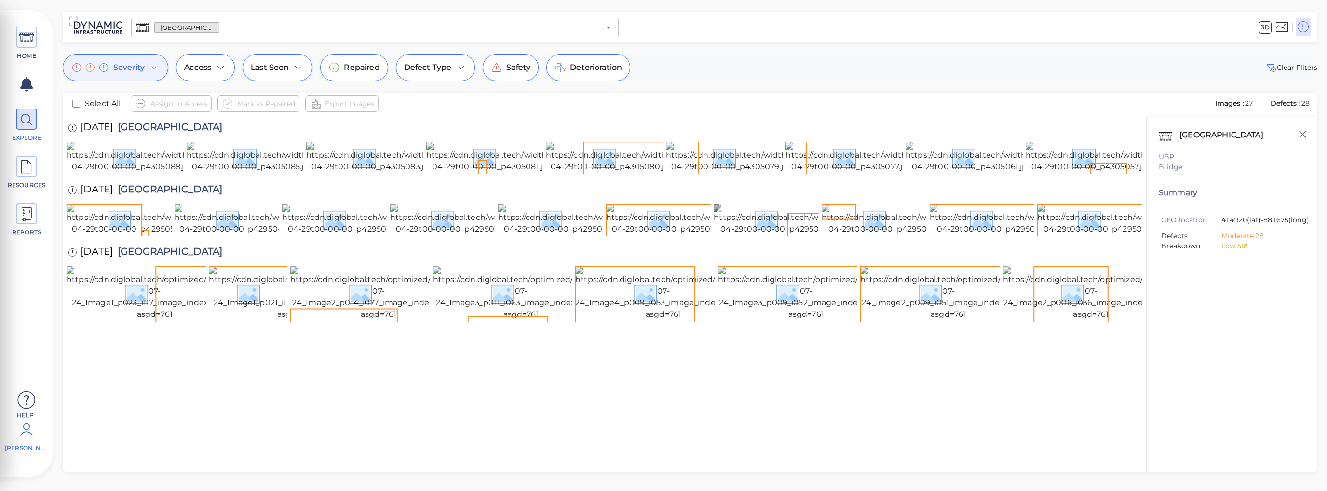
click at [763, 235] on img at bounding box center [801, 219] width 174 height 31
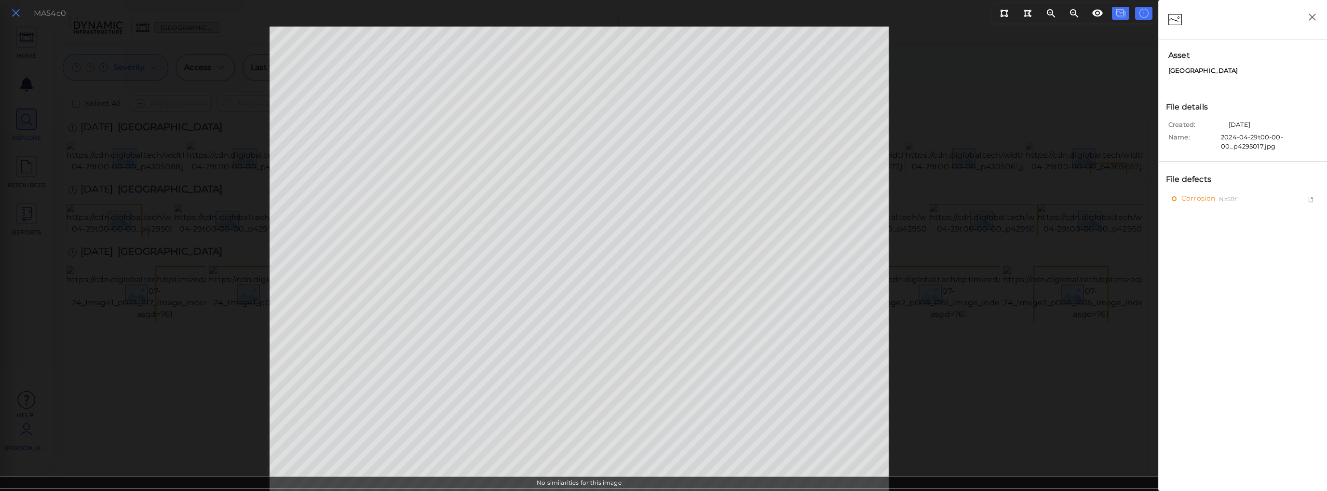
click at [15, 15] on icon at bounding box center [16, 13] width 11 height 13
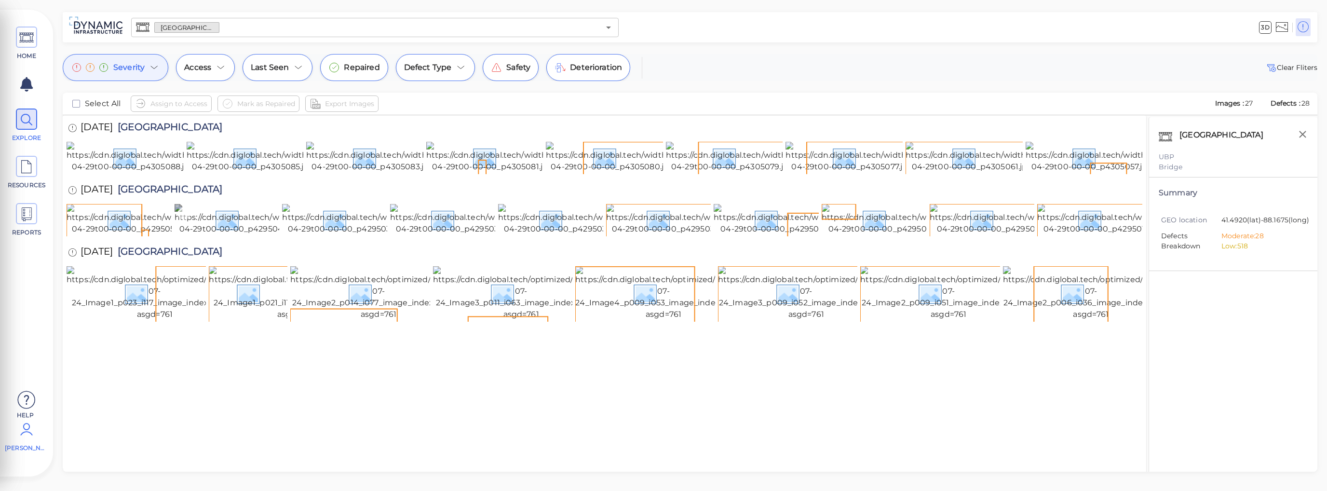
click at [232, 235] on img at bounding box center [262, 219] width 174 height 31
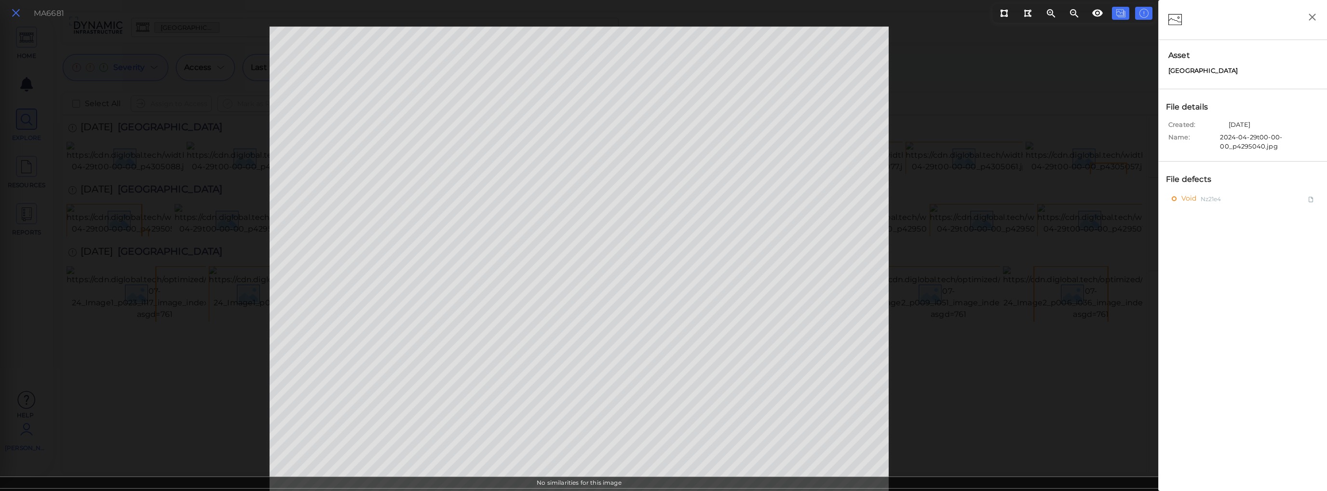
click at [15, 17] on icon at bounding box center [16, 13] width 11 height 13
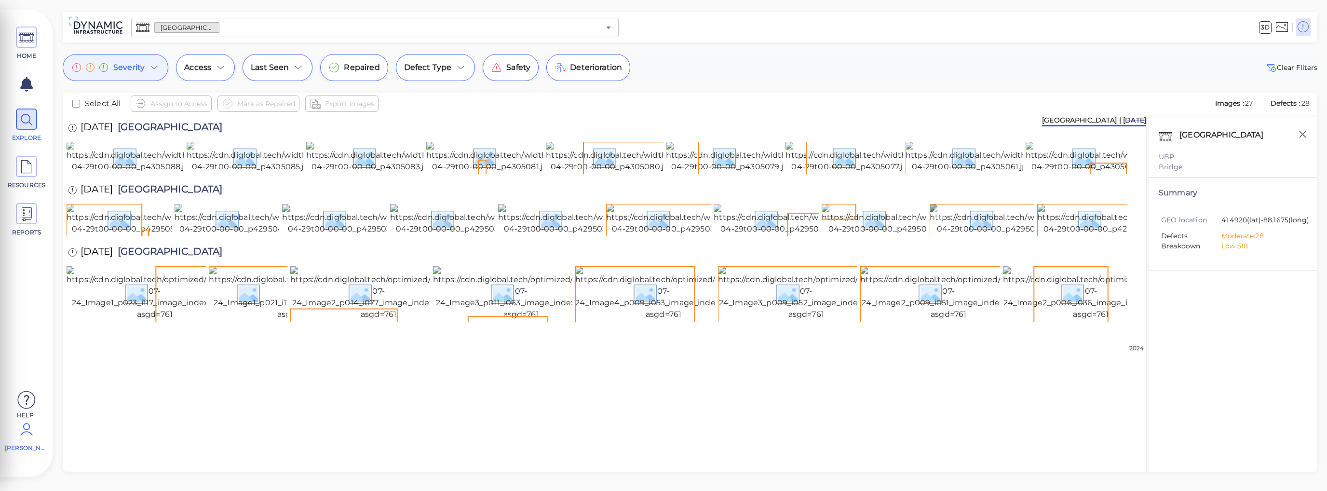
scroll to position [29, 0]
click at [174, 320] on img at bounding box center [155, 293] width 177 height 54
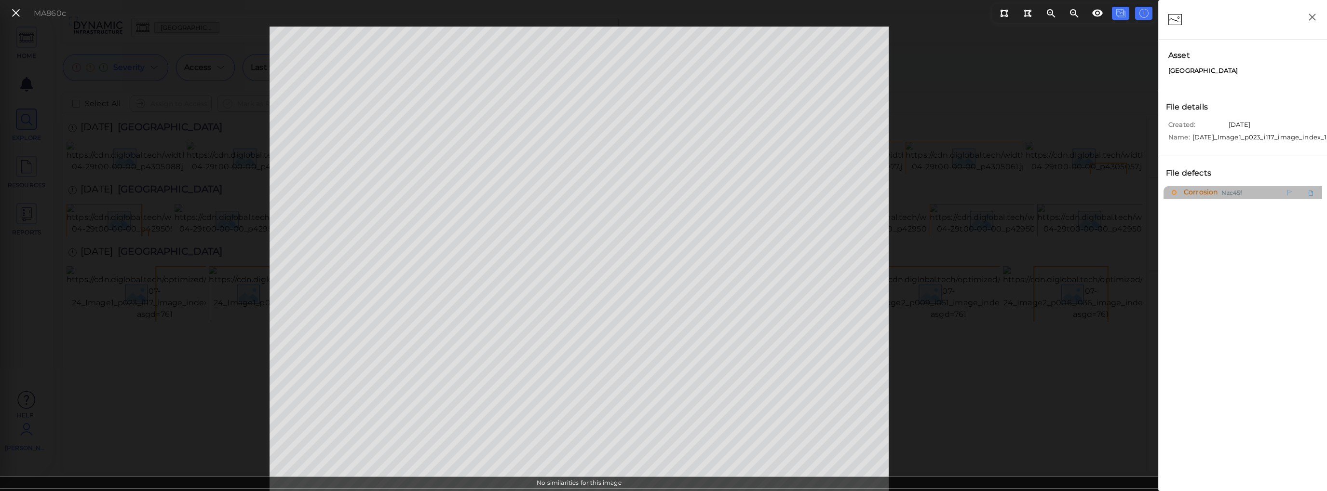
click at [1072, 196] on span "Corrosion" at bounding box center [1200, 192] width 36 height 12
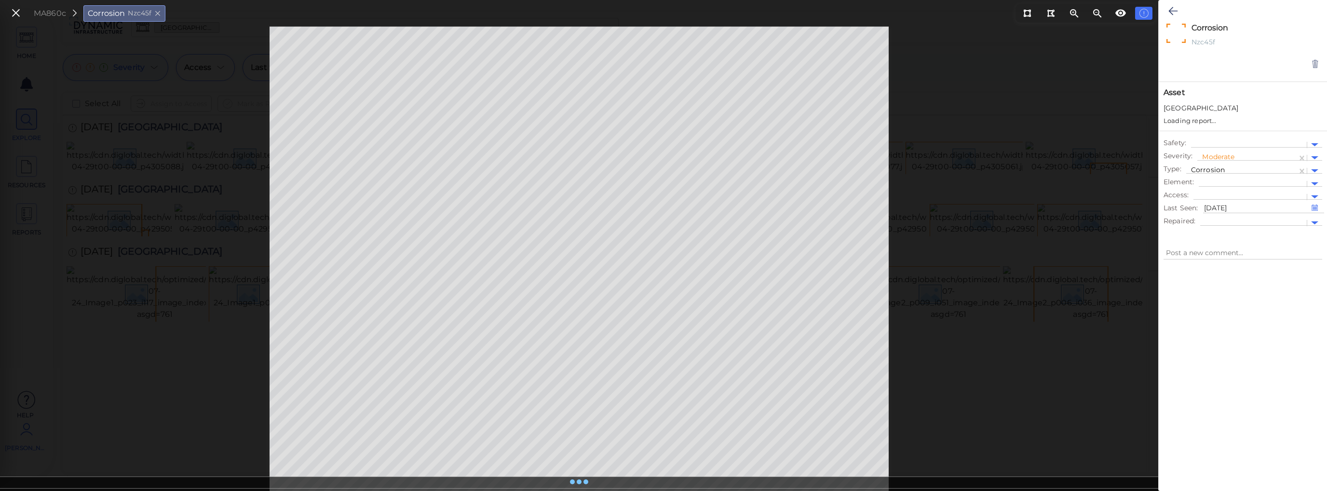
type textarea "x"
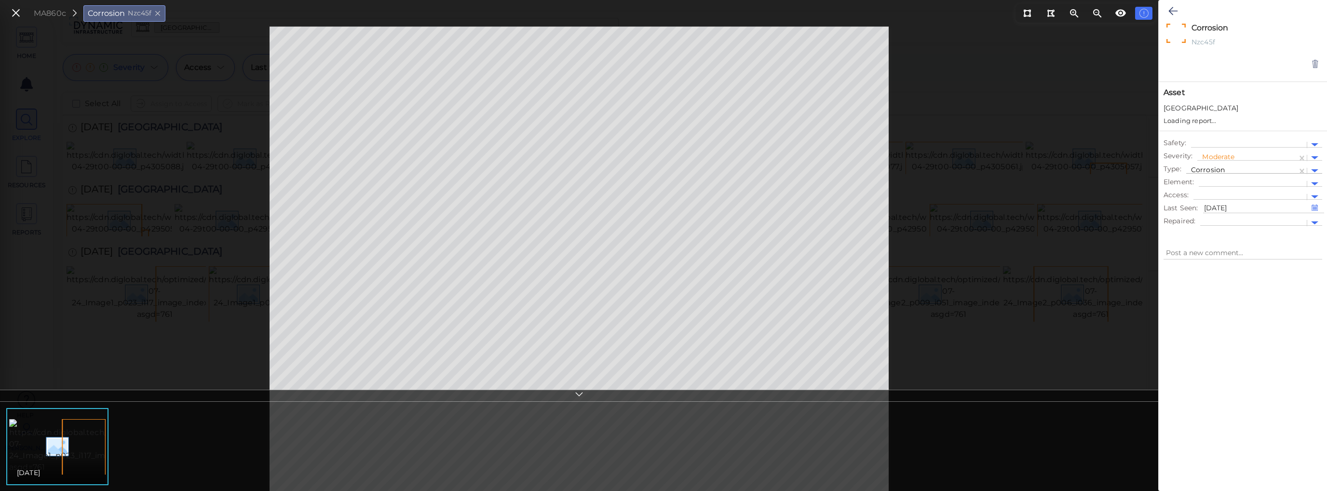
type textarea "x"
click at [23, 16] on button at bounding box center [16, 13] width 16 height 14
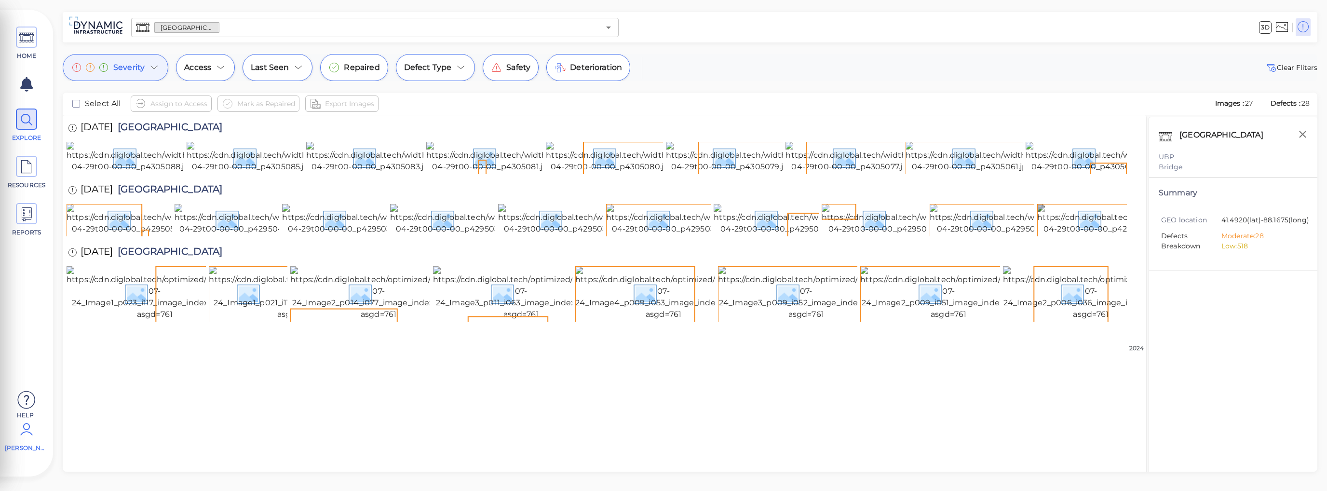
click at [1072, 235] on img at bounding box center [1124, 219] width 174 height 31
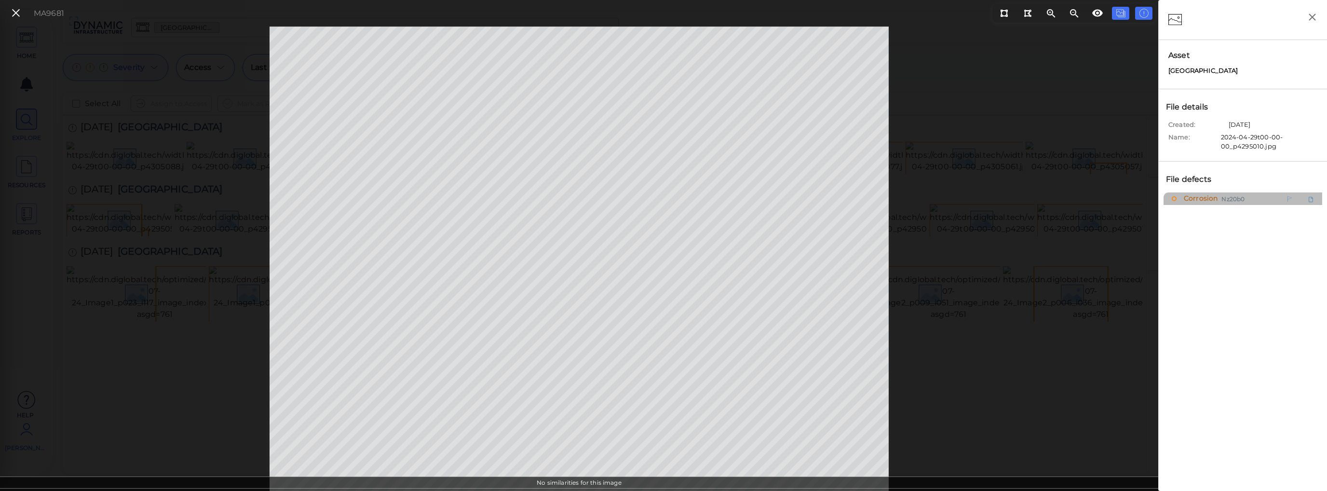
click at [1072, 200] on span "Corrosion" at bounding box center [1200, 198] width 36 height 12
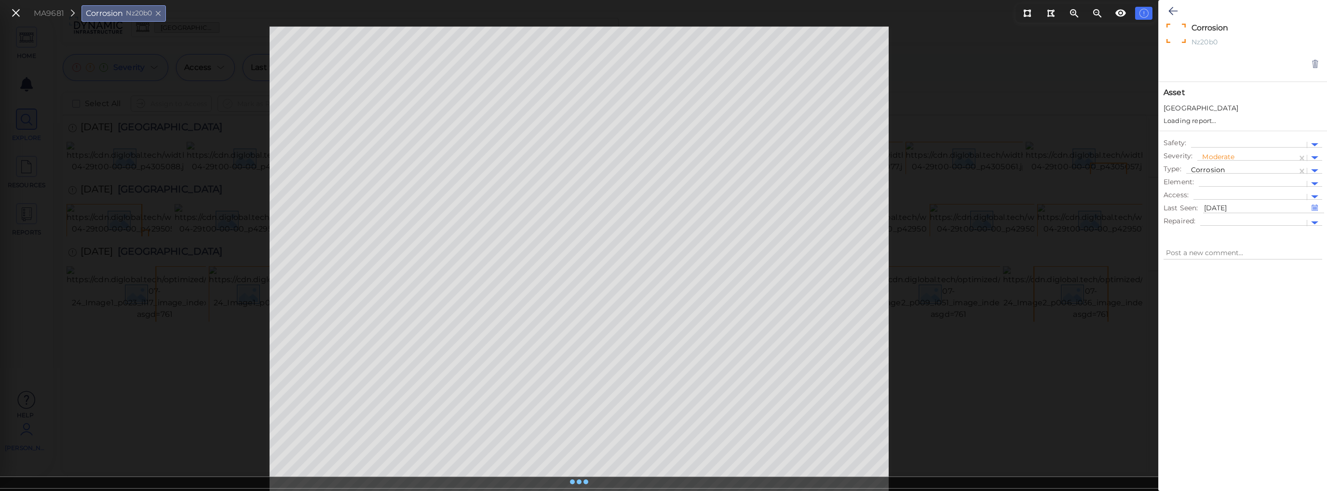
type textarea "x"
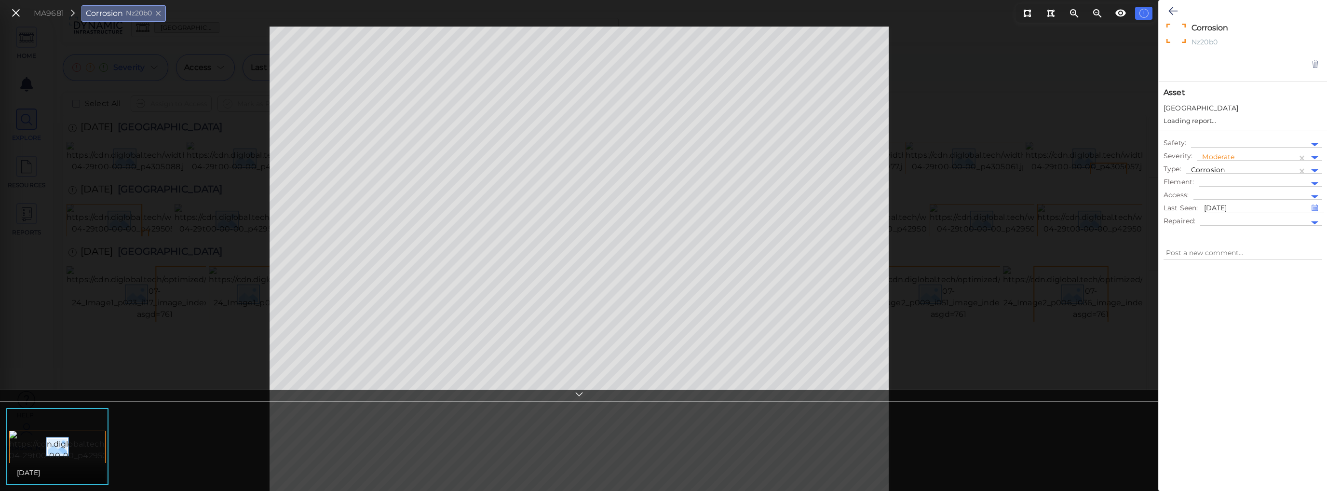
type textarea "x"
click at [17, 15] on icon at bounding box center [16, 13] width 11 height 13
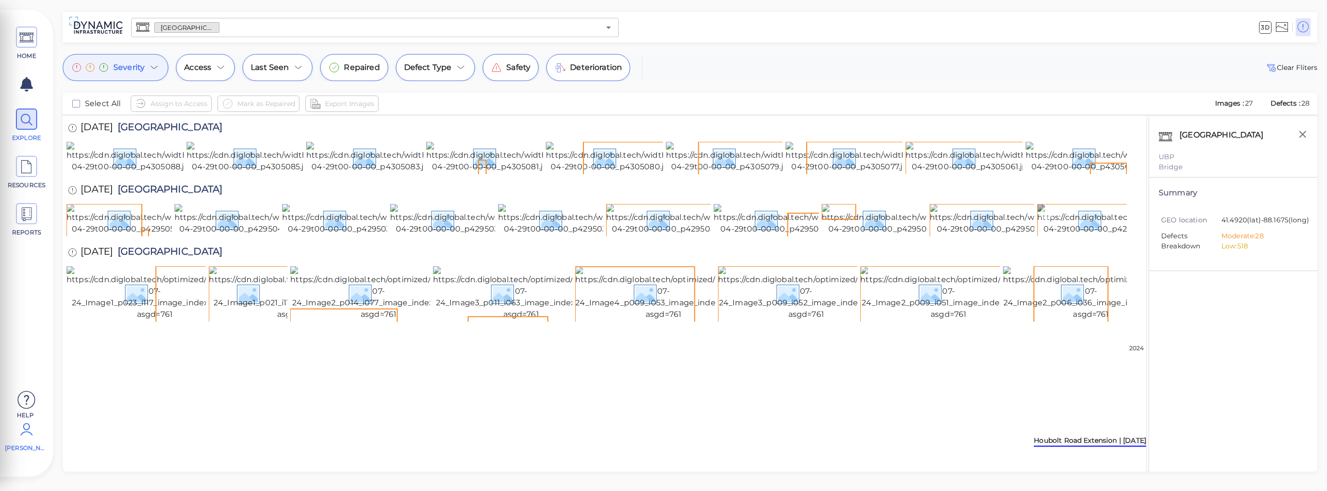
scroll to position [29, 0]
click at [455, 64] on icon at bounding box center [461, 68] width 12 height 12
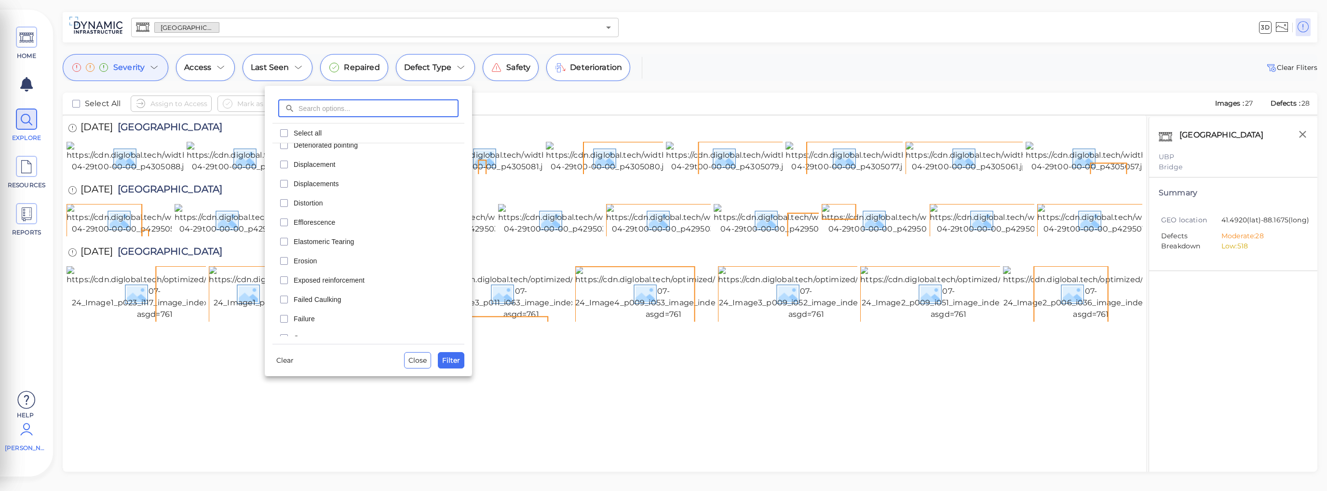
scroll to position [193, 0]
click at [353, 233] on span "Elastomeric Tearing" at bounding box center [376, 230] width 165 height 10
click at [445, 361] on span "Filter" at bounding box center [451, 361] width 18 height 12
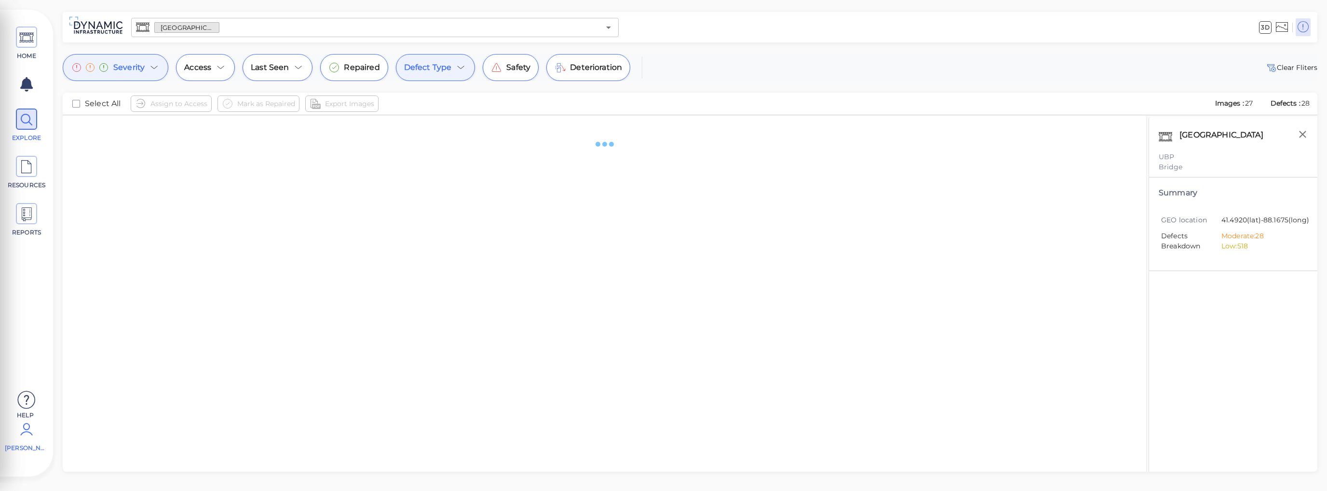
scroll to position [0, 0]
click at [458, 68] on icon at bounding box center [461, 68] width 12 height 12
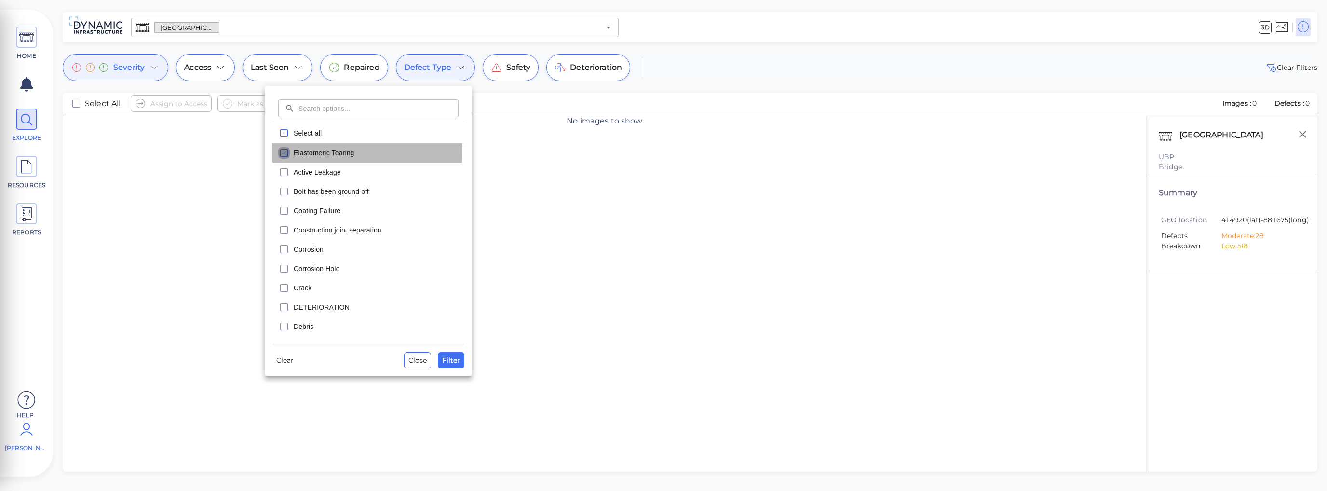
click at [286, 150] on icon "checkbox" at bounding box center [284, 153] width 12 height 12
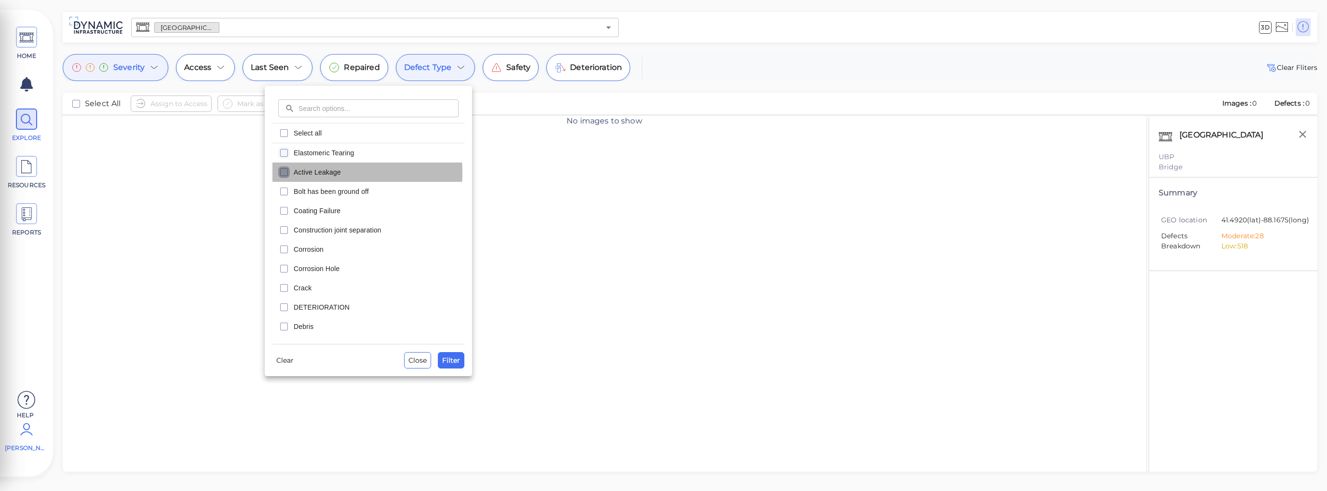
click at [285, 172] on icon "checkbox" at bounding box center [284, 172] width 12 height 12
click at [454, 363] on span "Filter" at bounding box center [451, 361] width 18 height 12
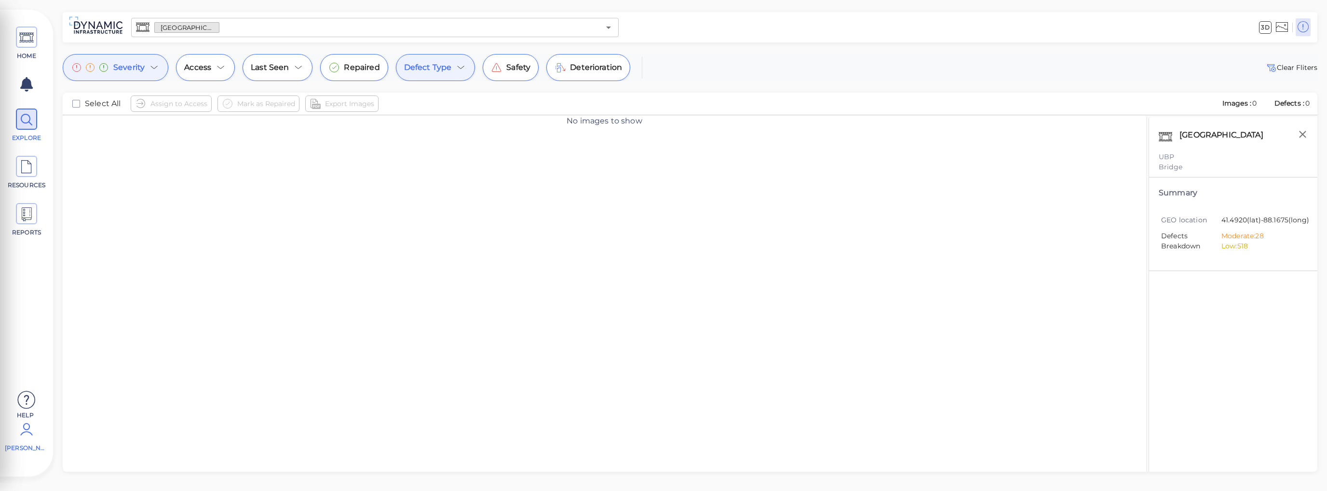
click at [460, 70] on icon at bounding box center [461, 68] width 12 height 12
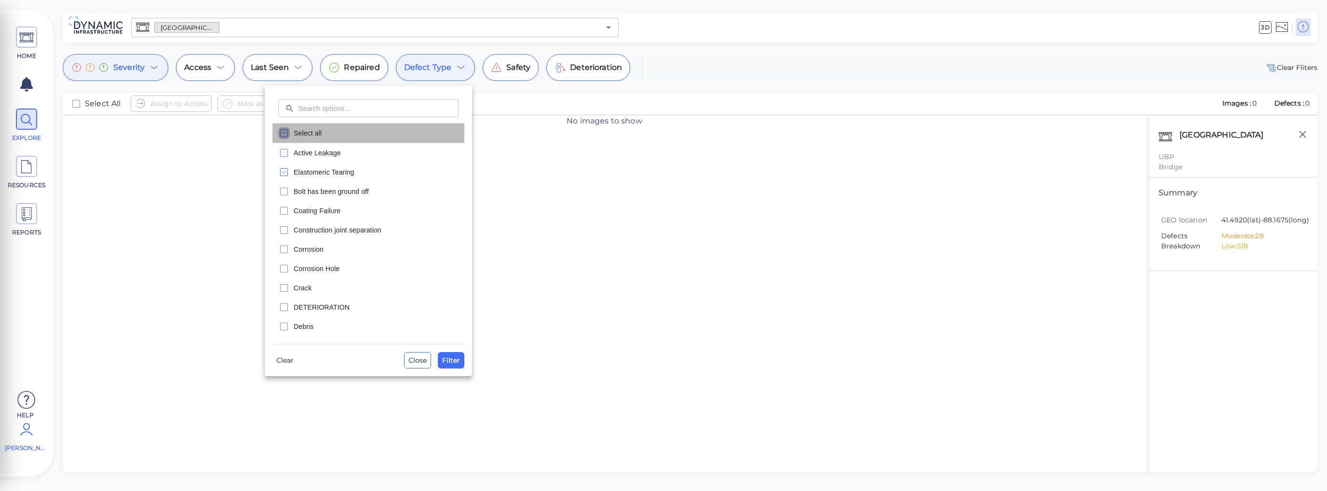
click at [283, 132] on icon "checkbox" at bounding box center [284, 133] width 12 height 12
click at [451, 359] on span "Filter" at bounding box center [451, 361] width 18 height 12
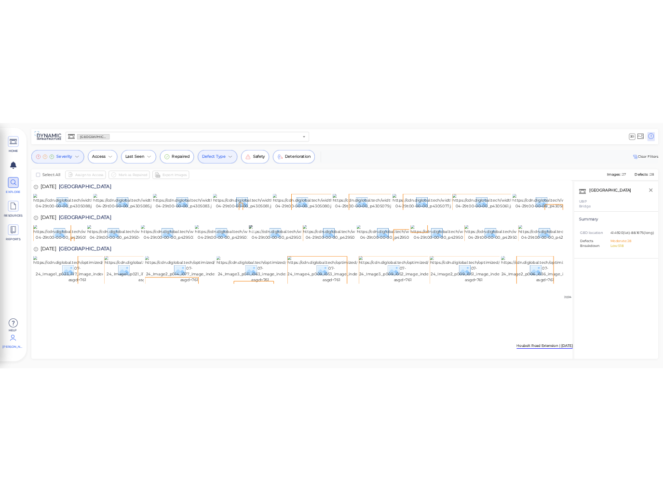
scroll to position [29, 0]
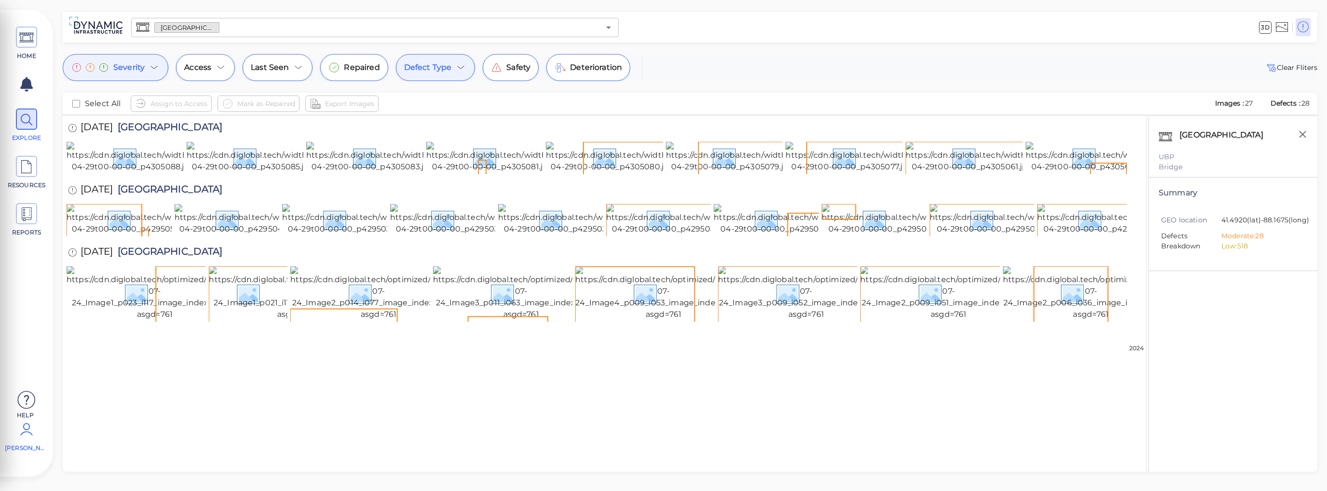
click at [152, 66] on icon at bounding box center [155, 68] width 12 height 12
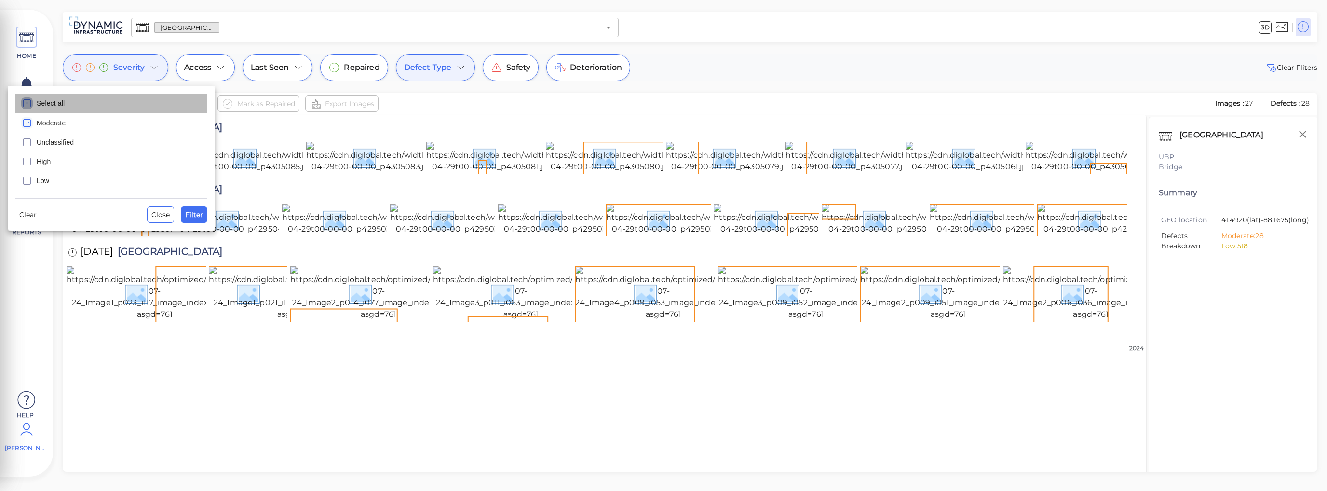
click at [27, 102] on icon "checkbox" at bounding box center [27, 103] width 12 height 12
click at [190, 216] on span "Filter" at bounding box center [194, 215] width 18 height 12
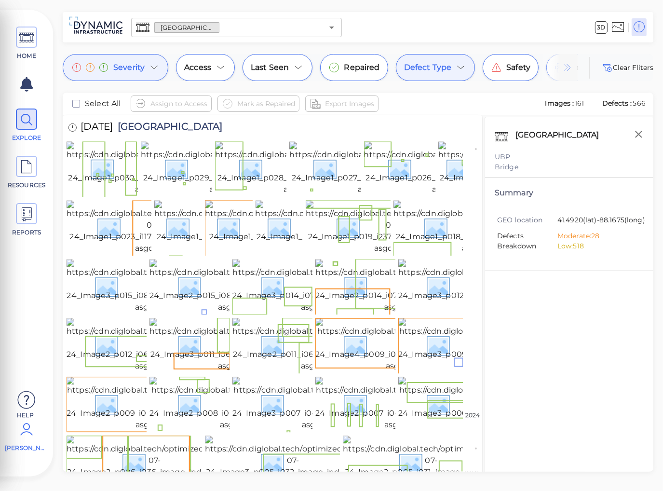
scroll to position [2935, 0]
click at [379, 259] on img at bounding box center [401, 286] width 173 height 54
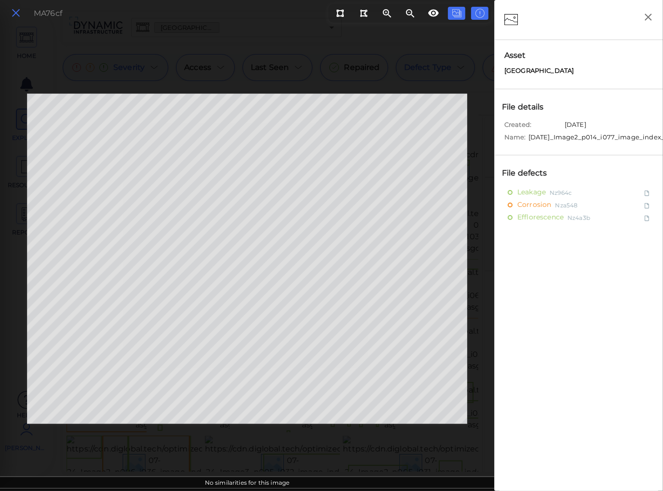
click at [14, 14] on icon at bounding box center [16, 13] width 11 height 13
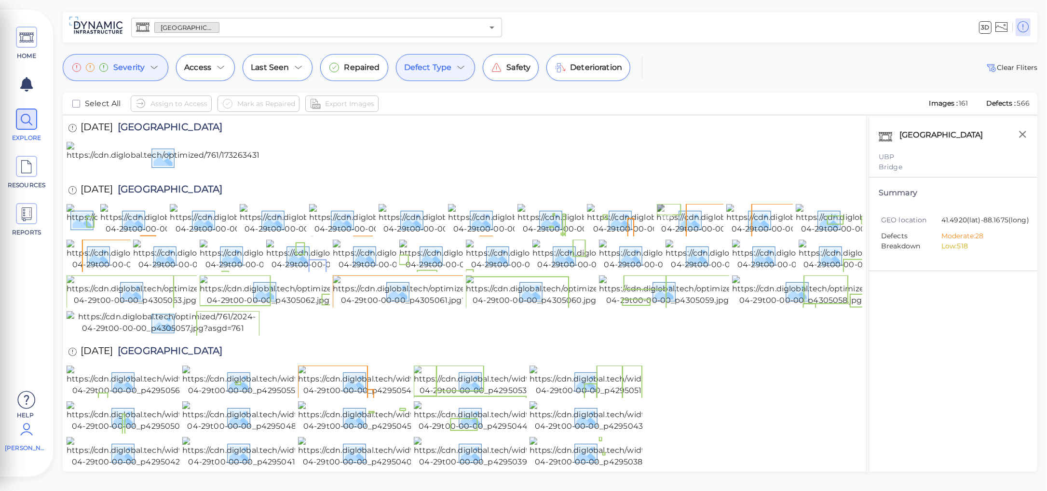
click at [706, 235] on img at bounding box center [744, 219] width 174 height 31
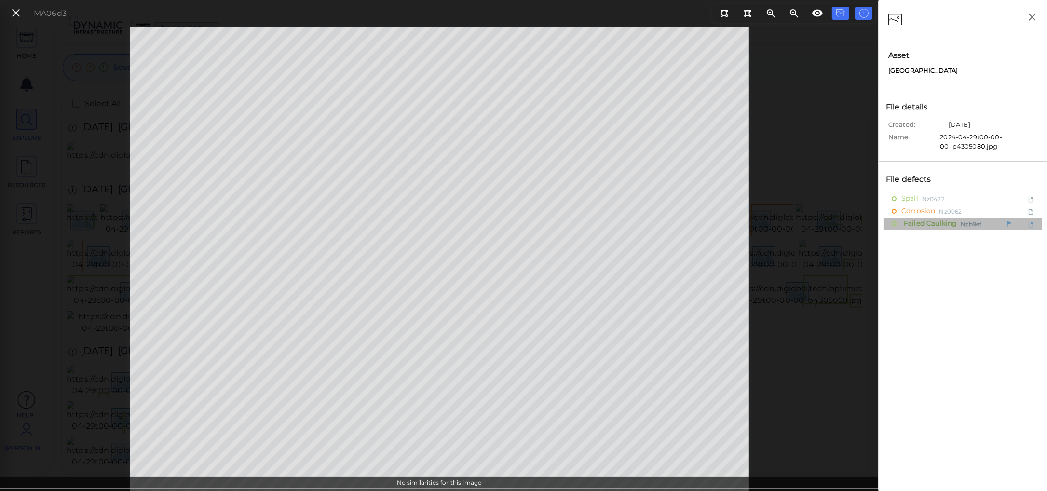
click at [955, 224] on span "Failed Caulking" at bounding box center [928, 224] width 55 height 12
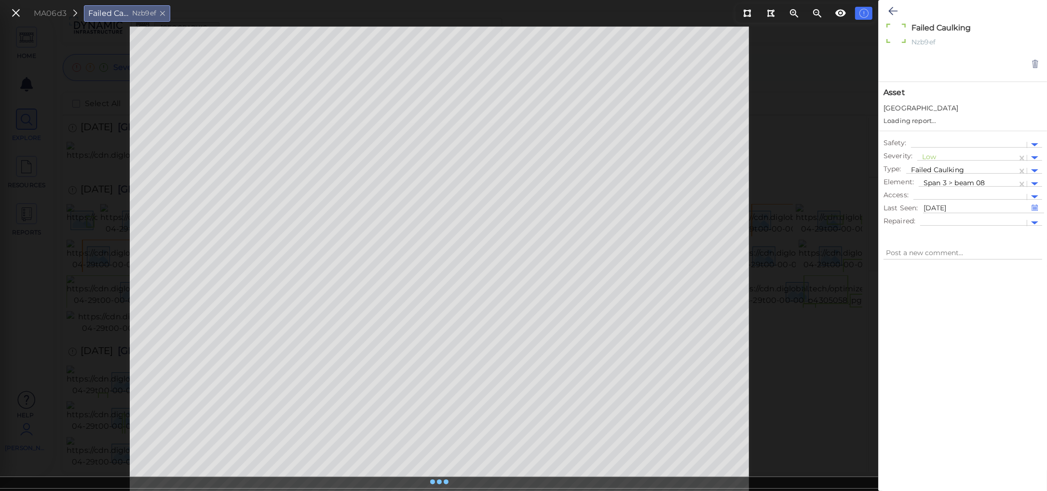
type textarea "x"
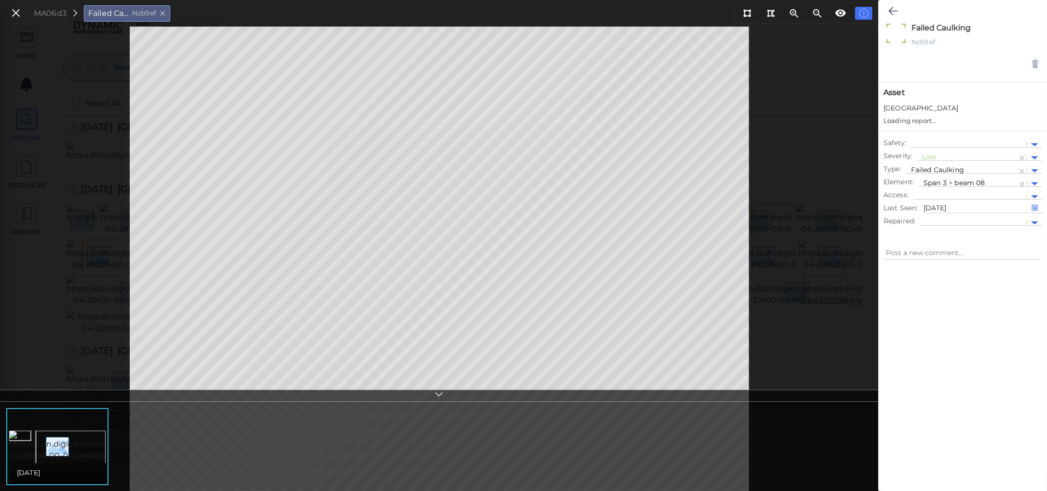
type textarea "x"
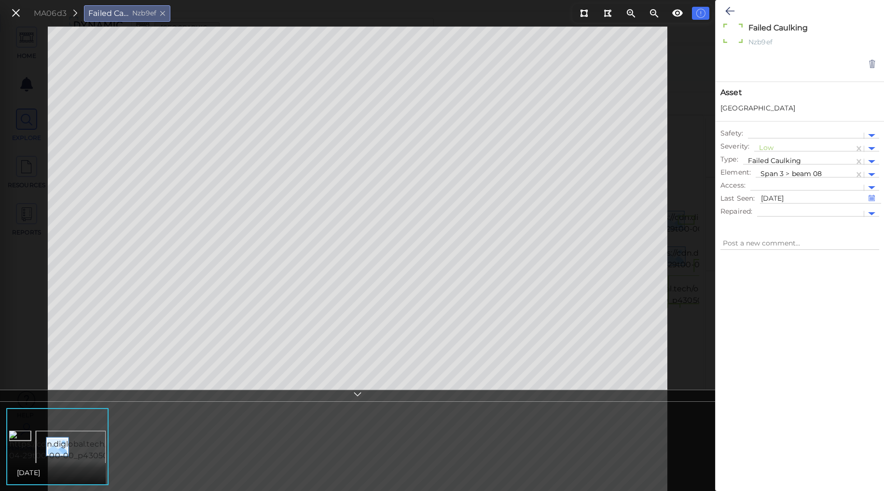
type textarea "x"
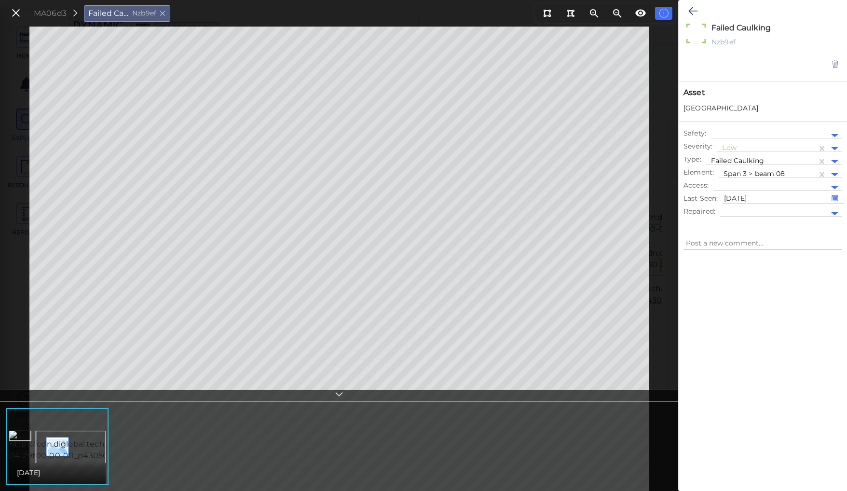
type textarea "x"
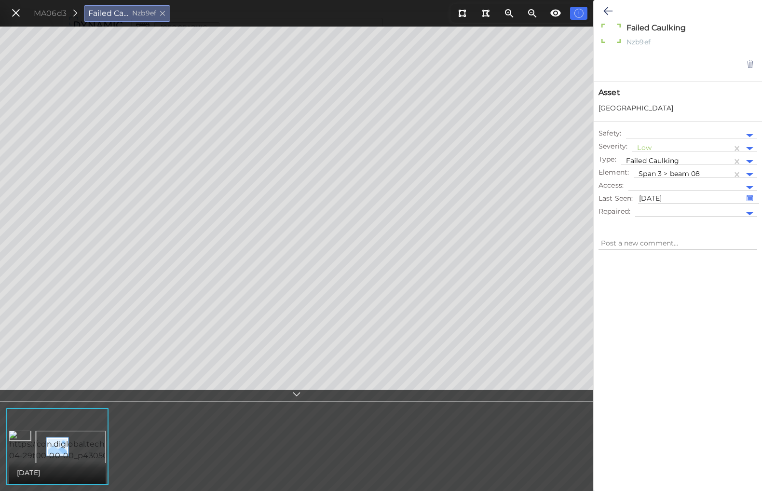
type textarea "x"
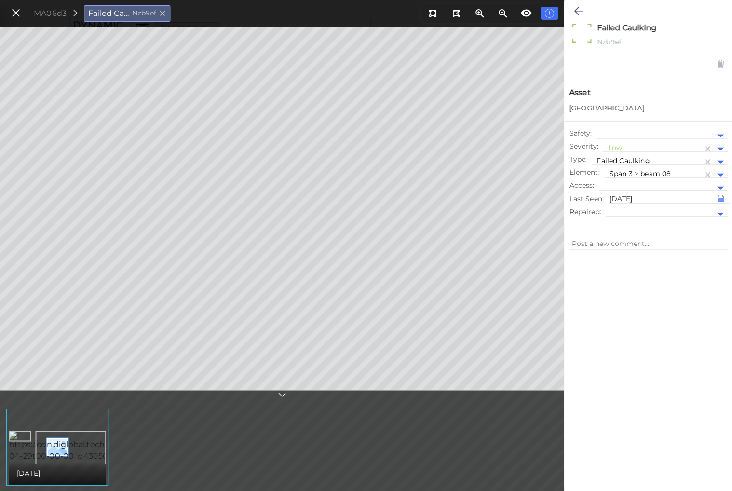
type textarea "x"
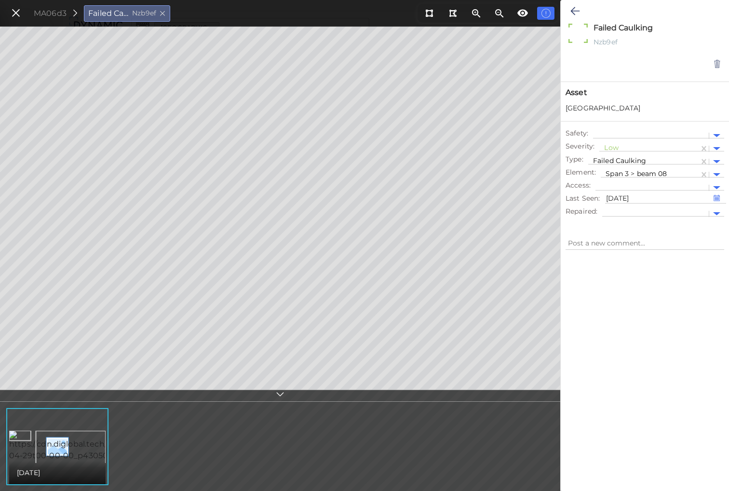
type textarea "x"
click at [17, 12] on icon at bounding box center [16, 13] width 11 height 13
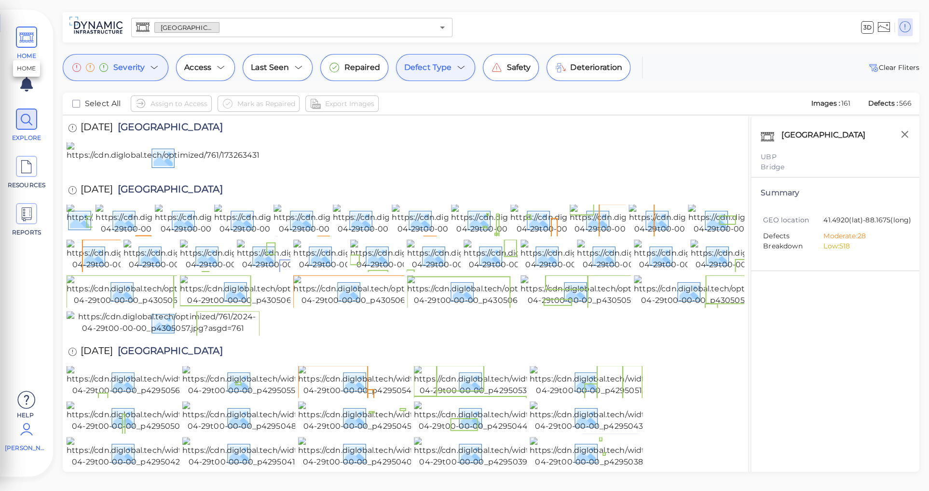
click at [28, 46] on icon at bounding box center [26, 38] width 14 height 22
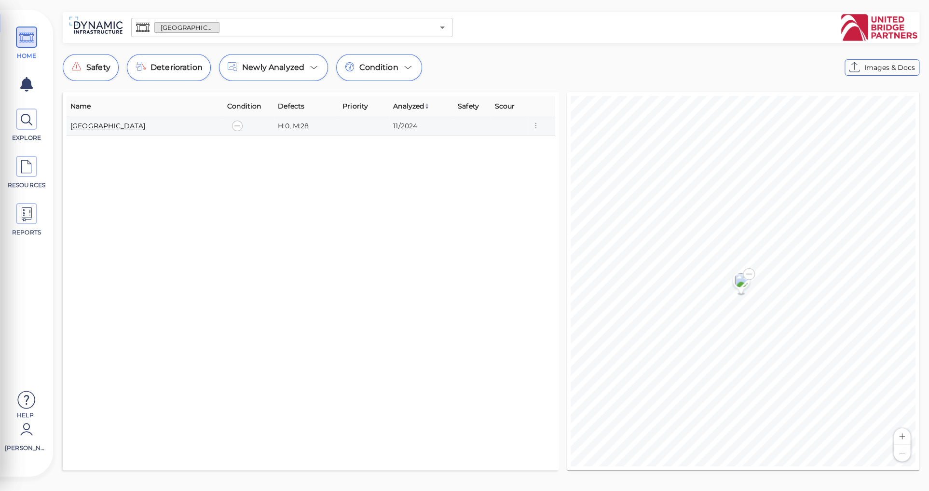
click at [127, 123] on link "[GEOGRAPHIC_DATA]" at bounding box center [107, 126] width 75 height 9
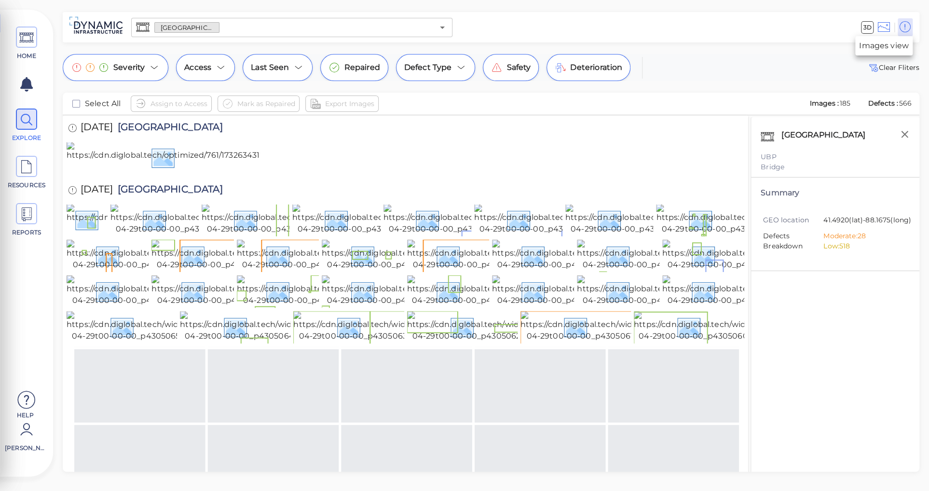
click at [885, 30] on icon at bounding box center [884, 27] width 12 height 14
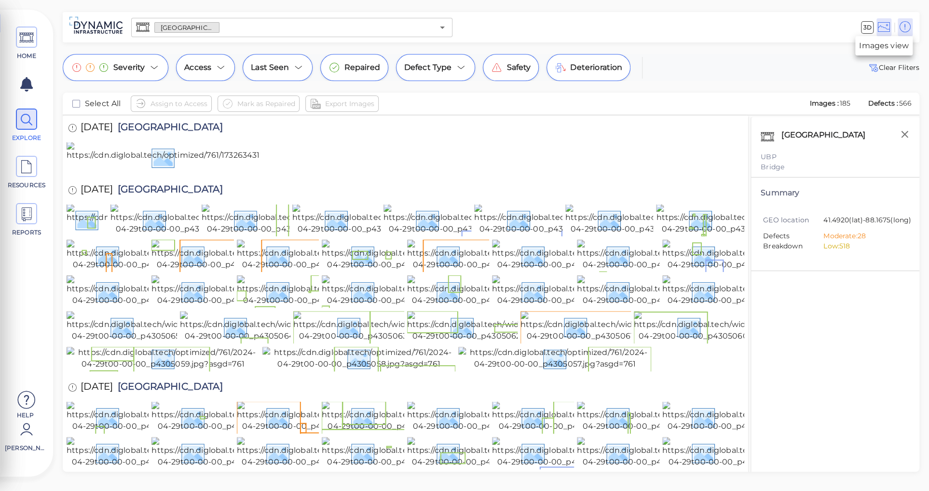
click at [886, 32] on icon at bounding box center [884, 27] width 12 height 14
click at [903, 131] on icon "button" at bounding box center [905, 134] width 12 height 12
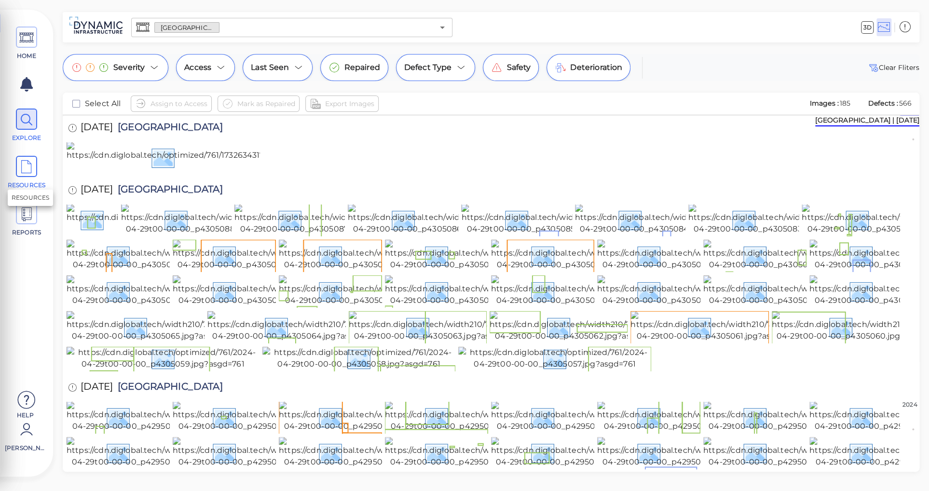
click at [31, 165] on icon at bounding box center [26, 167] width 14 height 22
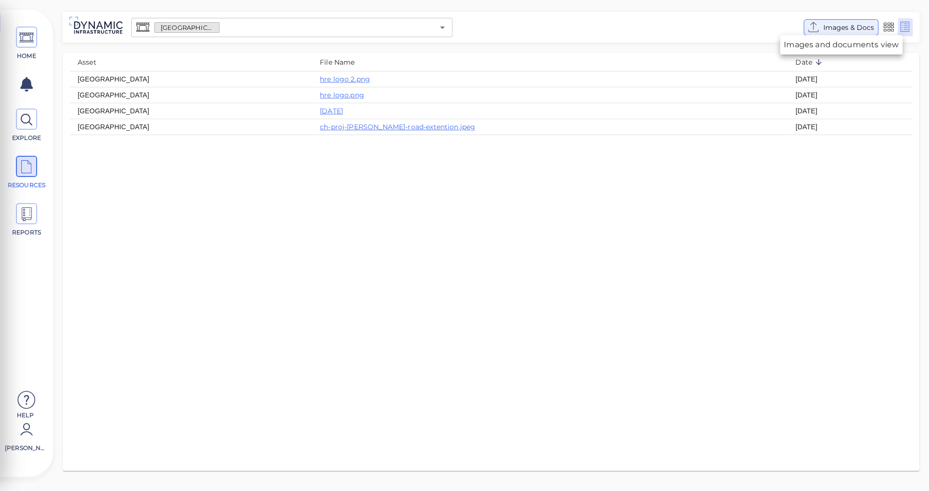
click at [842, 27] on span "Images & Docs" at bounding box center [848, 28] width 51 height 12
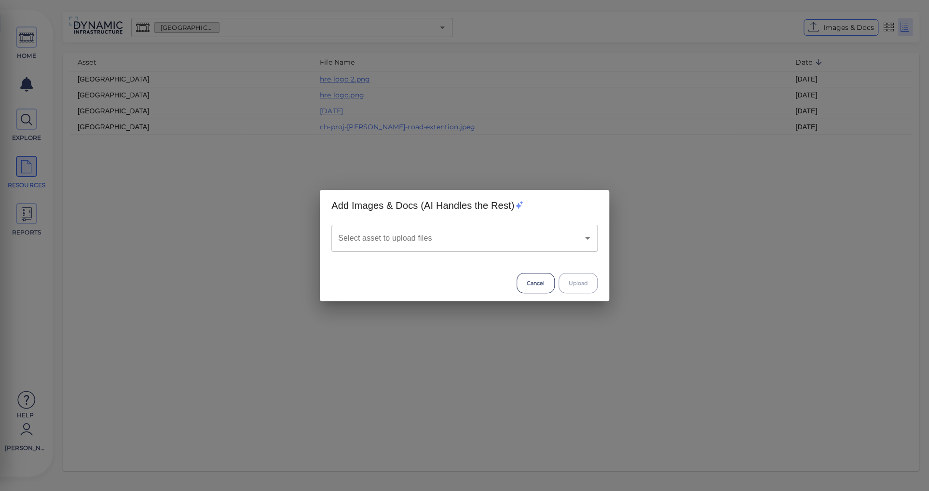
click at [539, 241] on input "Select asset to upload files" at bounding box center [451, 238] width 231 height 18
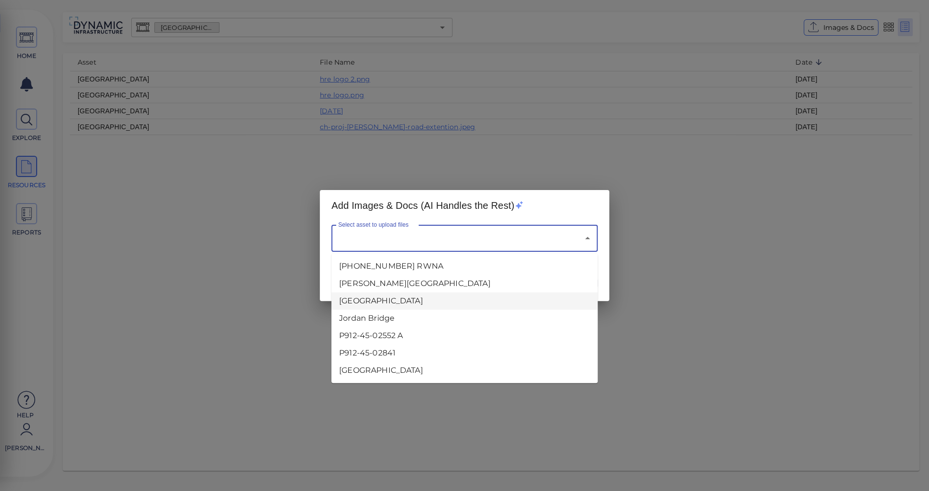
click at [404, 301] on li "[GEOGRAPHIC_DATA]" at bounding box center [464, 300] width 266 height 17
type input "[GEOGRAPHIC_DATA]"
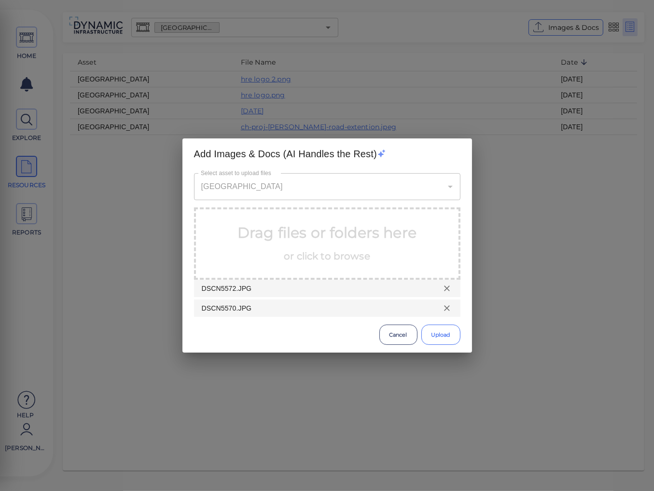
click at [446, 335] on button "Upload" at bounding box center [440, 335] width 39 height 20
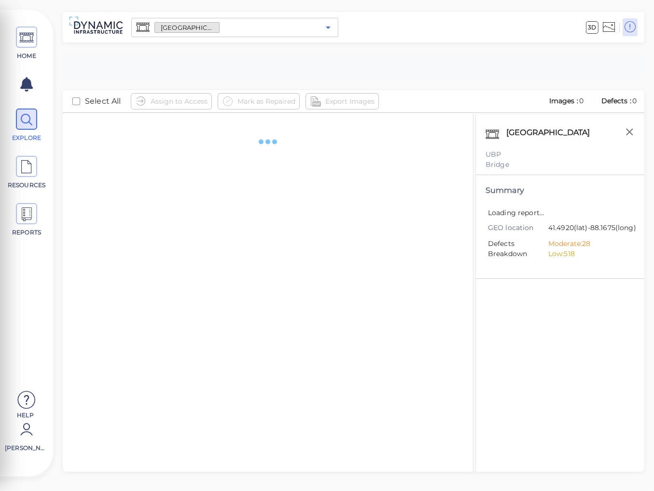
click at [326, 26] on icon "Open" at bounding box center [328, 28] width 12 height 12
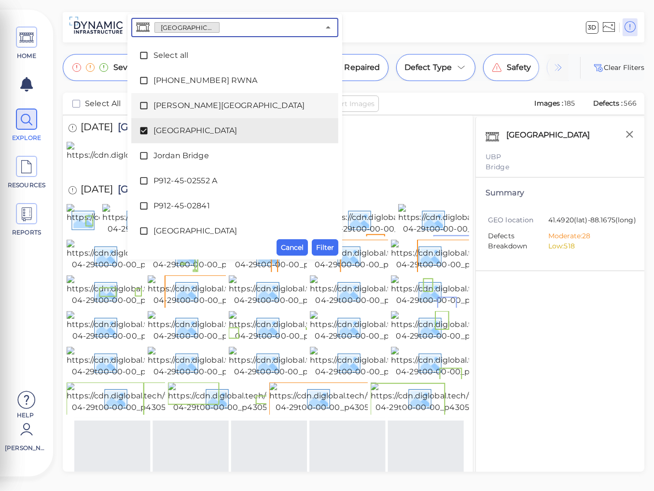
click at [142, 109] on icon at bounding box center [143, 105] width 7 height 7
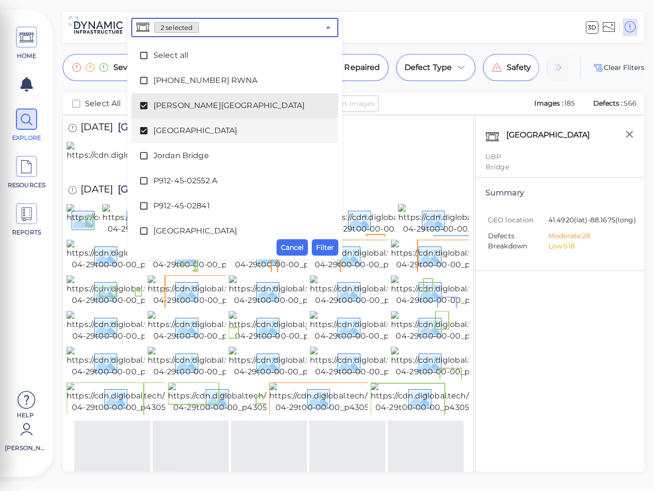
click at [142, 130] on icon at bounding box center [143, 130] width 7 height 7
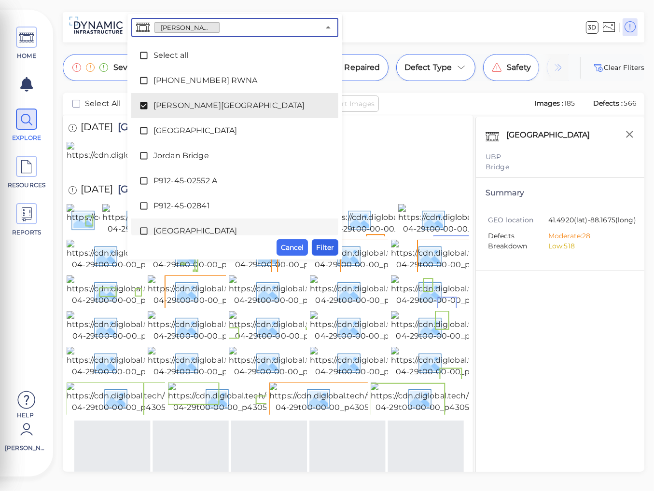
click at [326, 247] on span "Filter" at bounding box center [325, 248] width 18 height 12
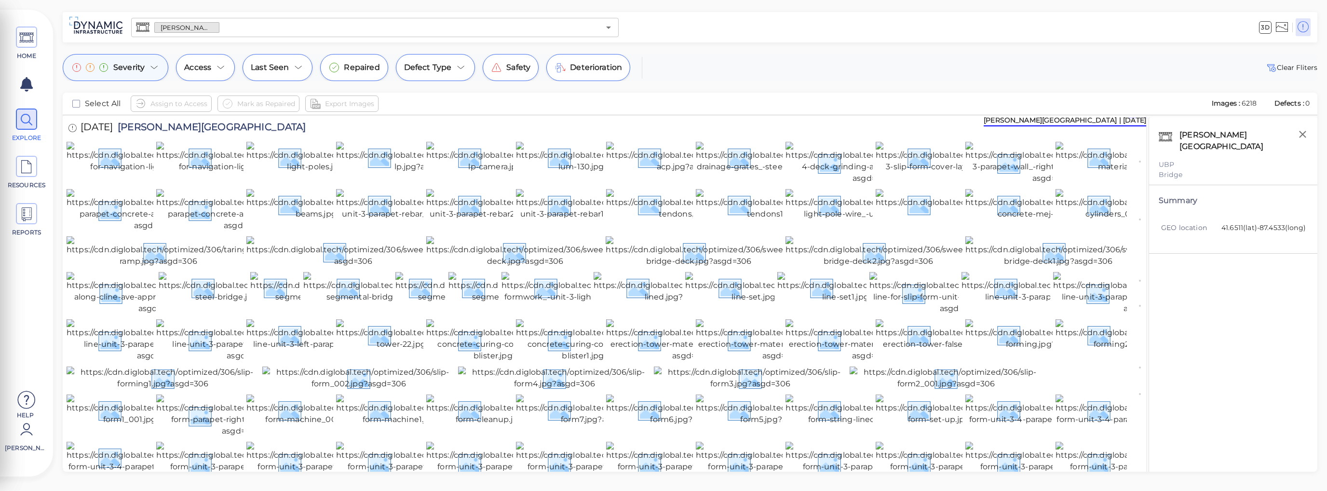
click at [156, 68] on icon at bounding box center [155, 68] width 12 height 12
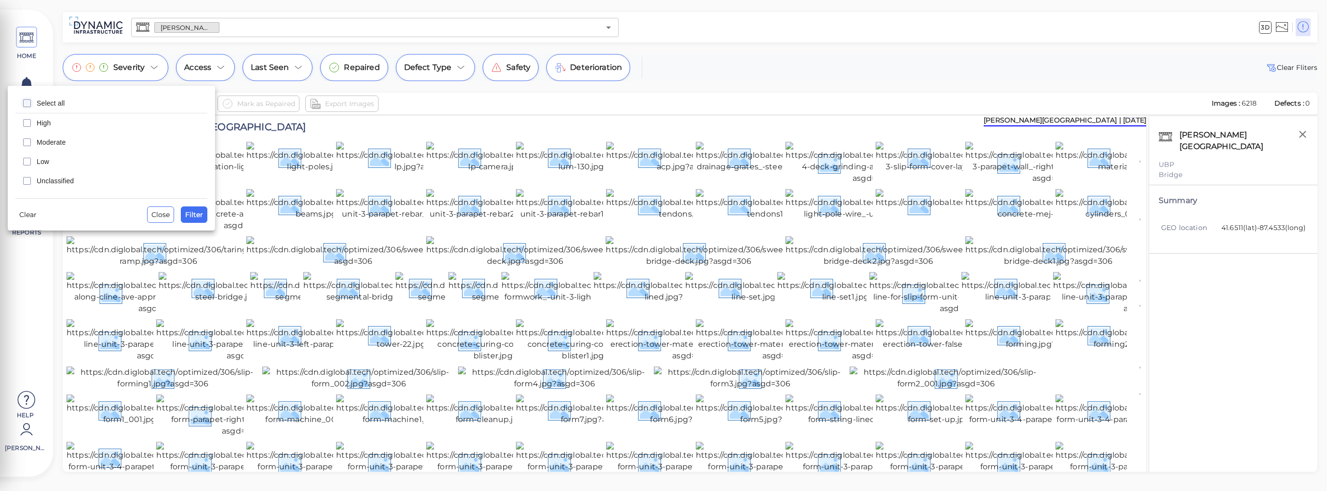
click at [26, 101] on icon "checkbox" at bounding box center [27, 103] width 12 height 12
click at [197, 215] on span "Filter" at bounding box center [194, 215] width 18 height 12
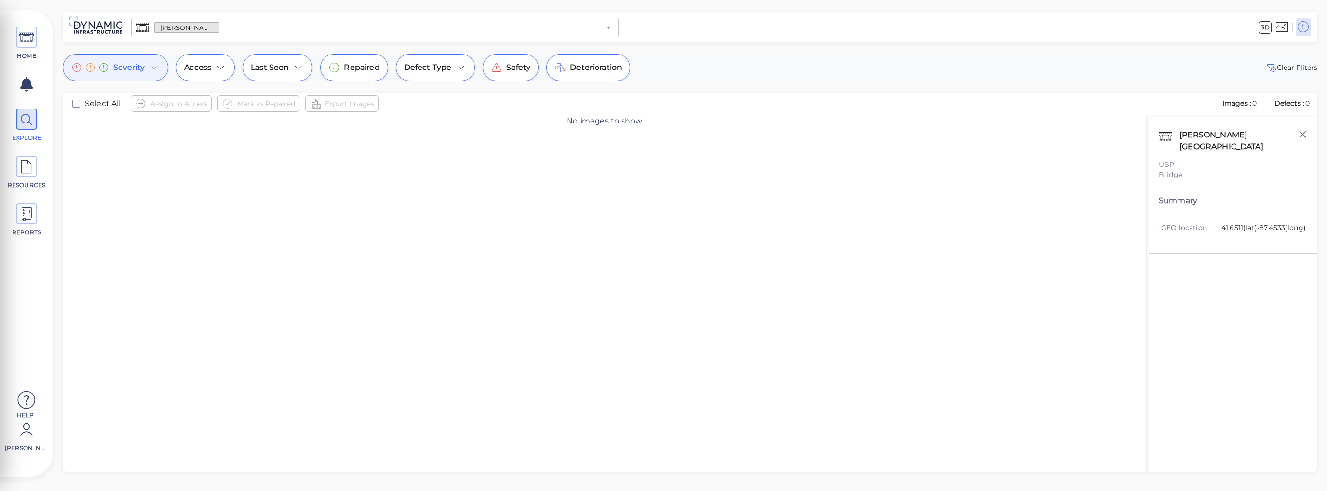
click at [153, 67] on icon at bounding box center [155, 68] width 12 height 12
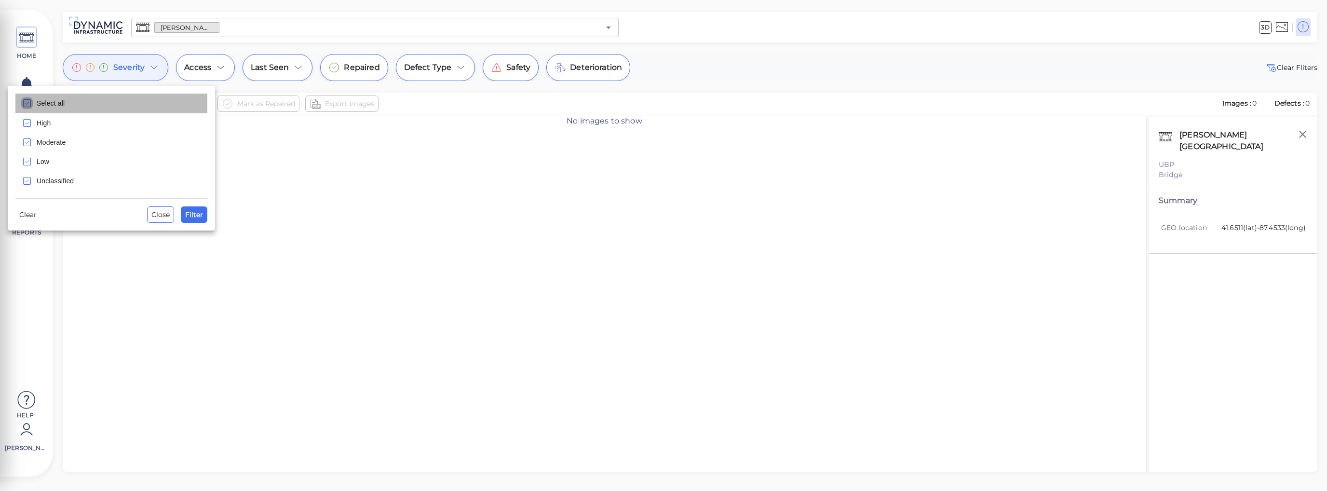
click at [31, 106] on icon "checkbox" at bounding box center [27, 103] width 12 height 12
click at [521, 26] on div at bounding box center [663, 245] width 1327 height 491
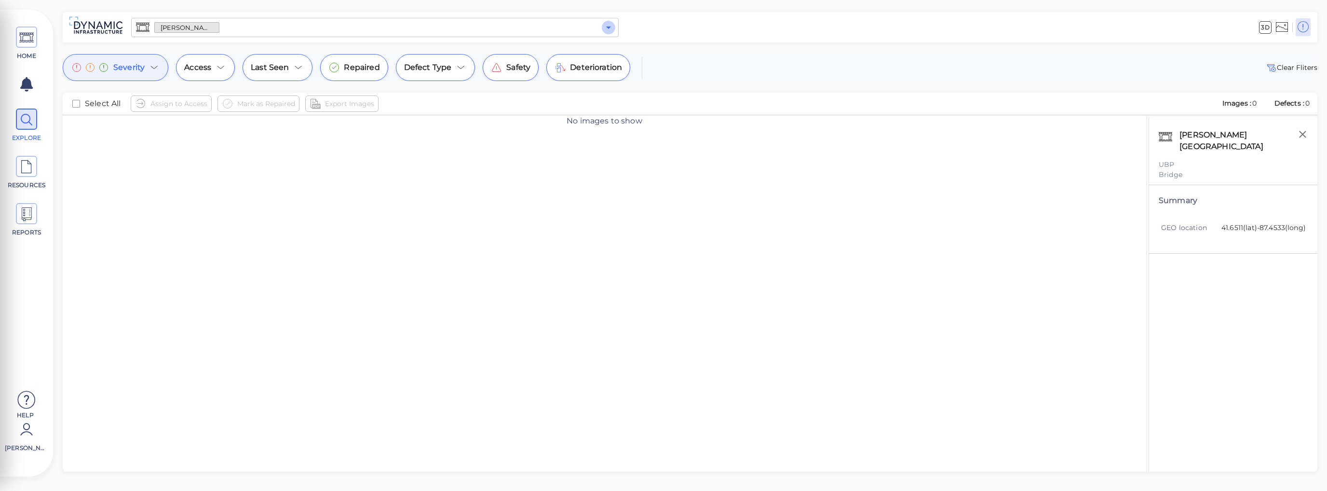
click at [610, 31] on icon "Open" at bounding box center [609, 28] width 12 height 12
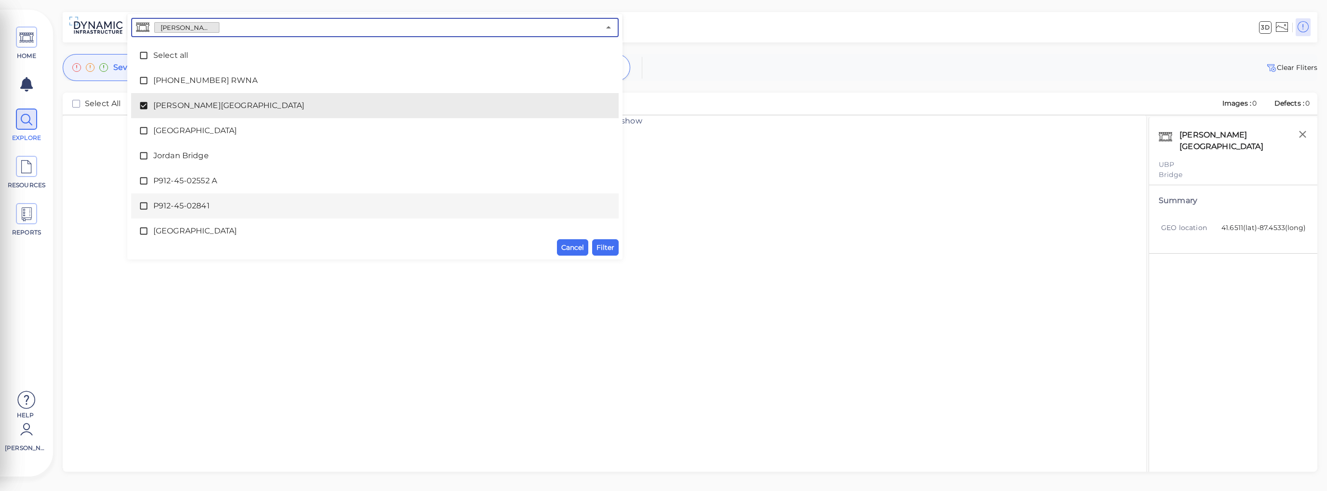
click at [262, 206] on span "P912-45-02841" at bounding box center [374, 206] width 443 height 12
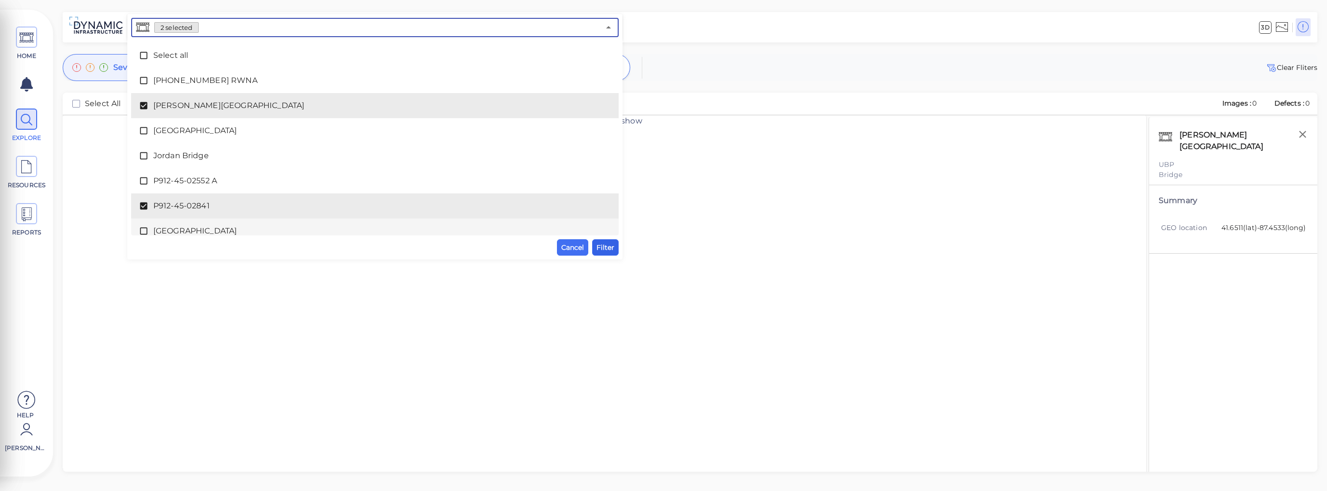
click at [612, 253] on button "Filter" at bounding box center [605, 247] width 27 height 16
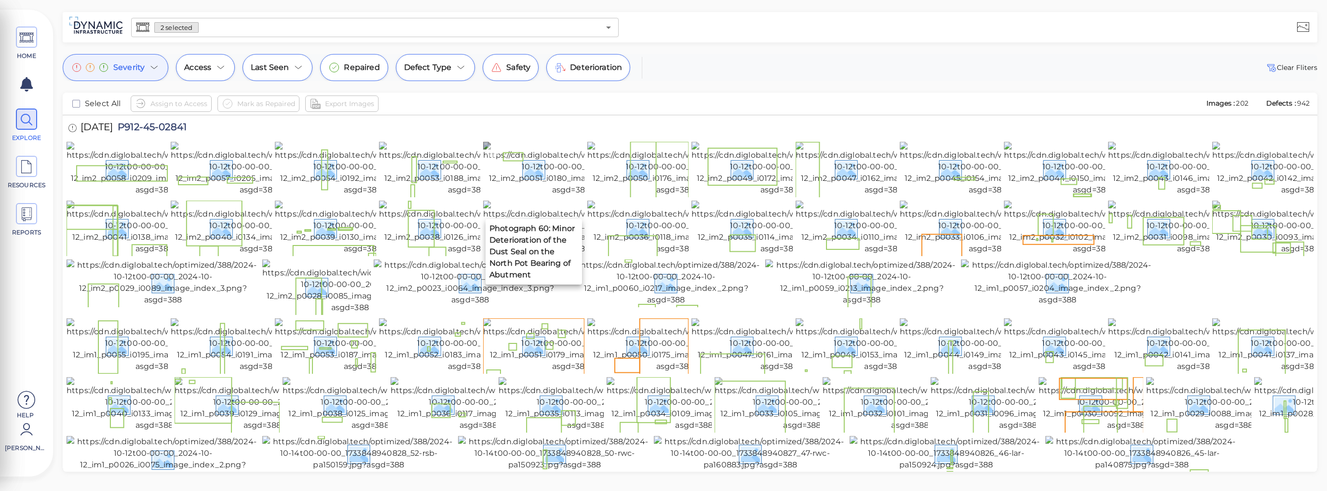
click at [542, 191] on img at bounding box center [571, 169] width 176 height 54
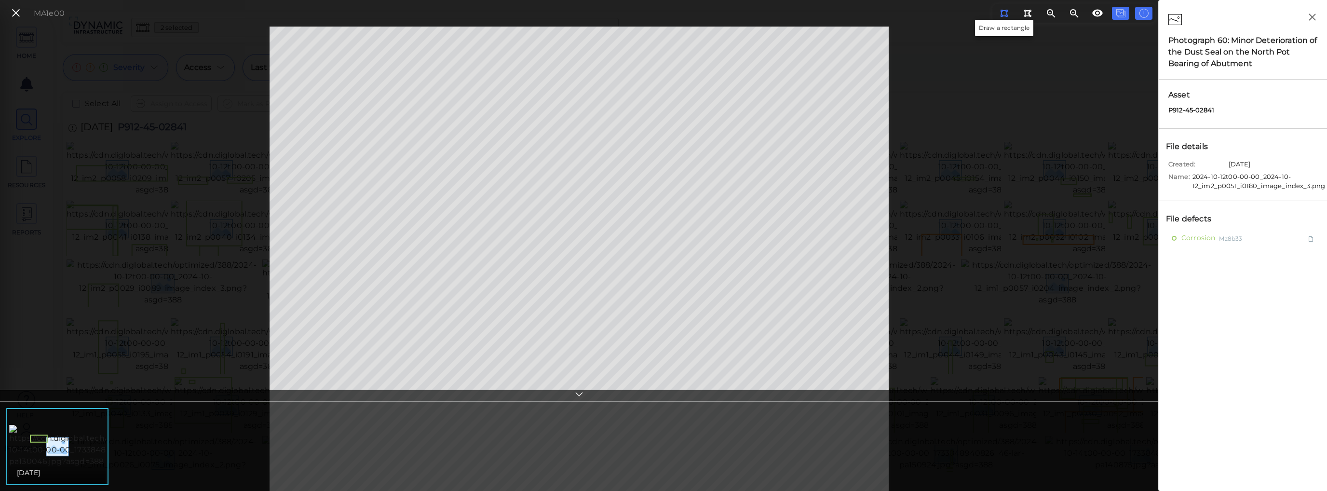
click at [1006, 14] on icon at bounding box center [1004, 13] width 8 height 7
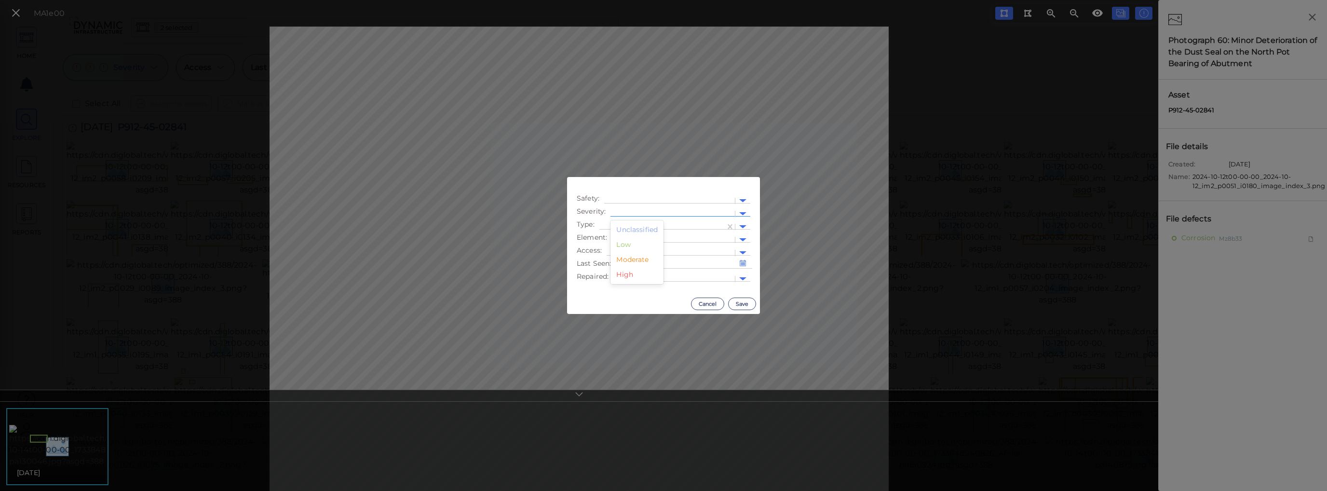
click at [741, 211] on div at bounding box center [743, 213] width 15 height 11
click at [630, 247] on div "Low" at bounding box center [637, 244] width 53 height 15
click at [643, 225] on div at bounding box center [662, 227] width 116 height 10
type input "Det"
click at [658, 291] on div "Material Deterioration" at bounding box center [644, 287] width 88 height 15
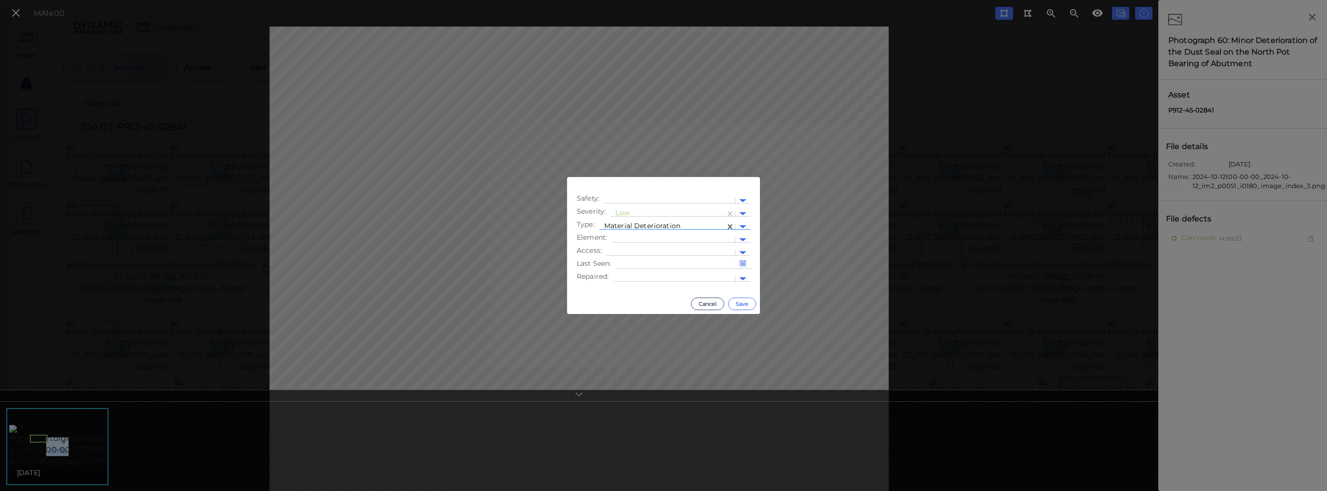
click at [743, 305] on button "Save" at bounding box center [742, 304] width 28 height 13
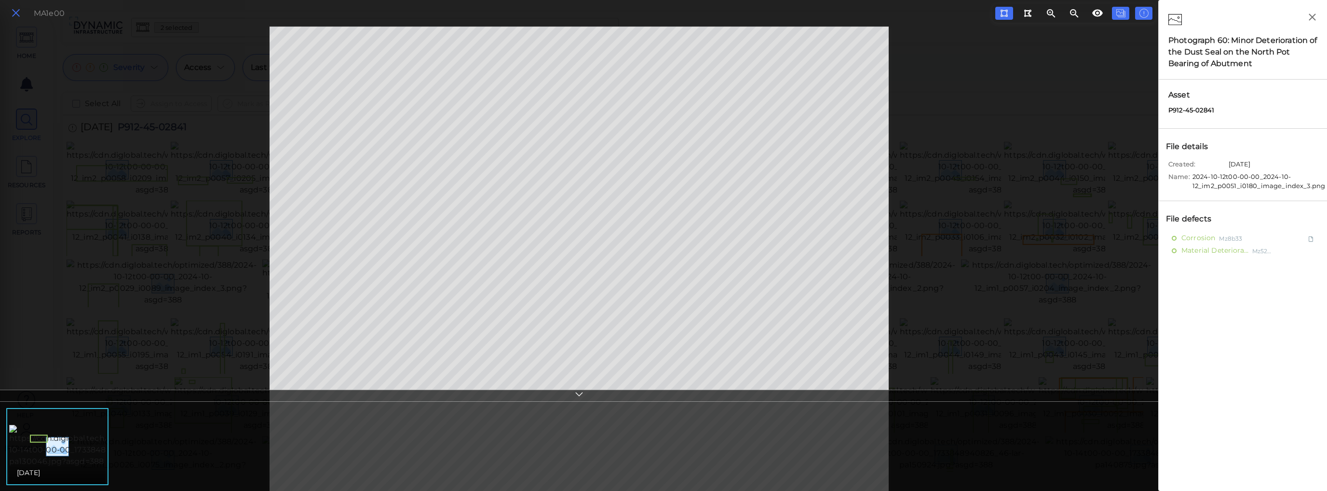
click at [15, 14] on icon at bounding box center [16, 13] width 11 height 13
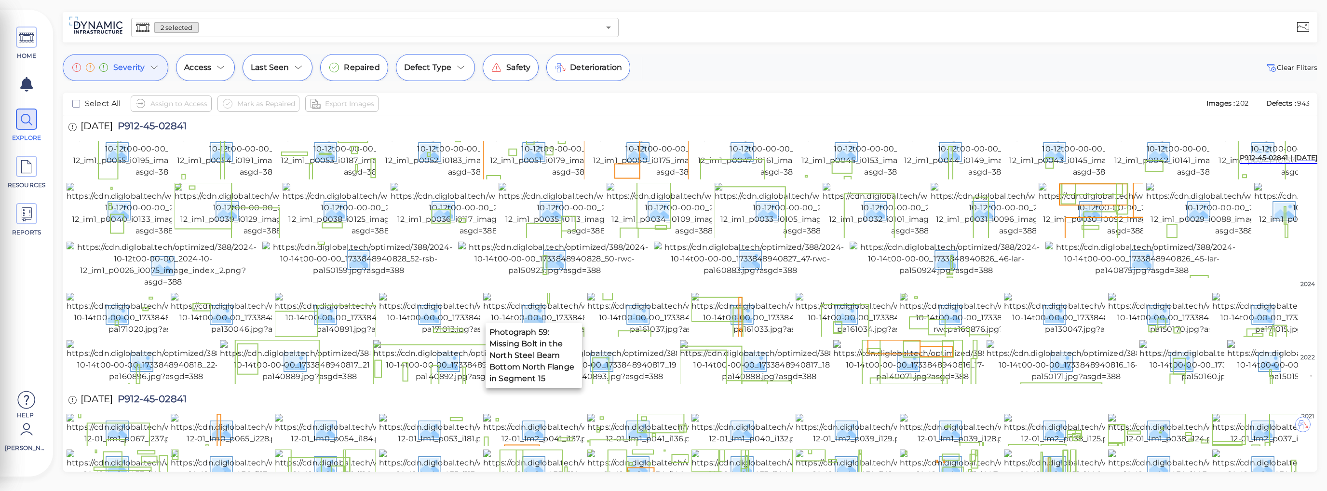
scroll to position [193, 0]
click at [549, 179] on img at bounding box center [571, 152] width 176 height 54
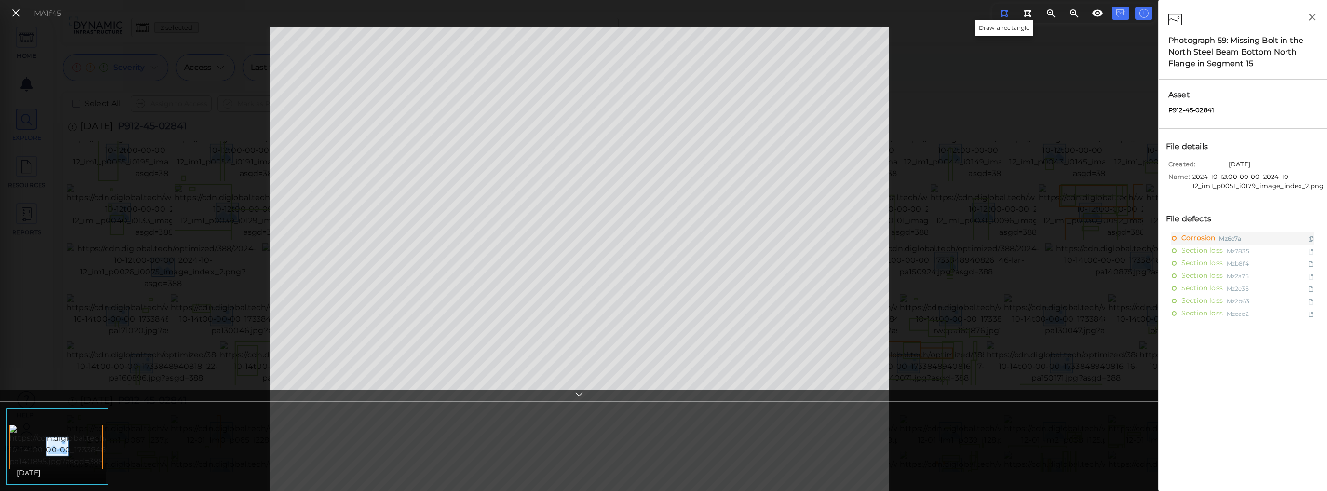
click at [1006, 15] on icon at bounding box center [1004, 13] width 8 height 7
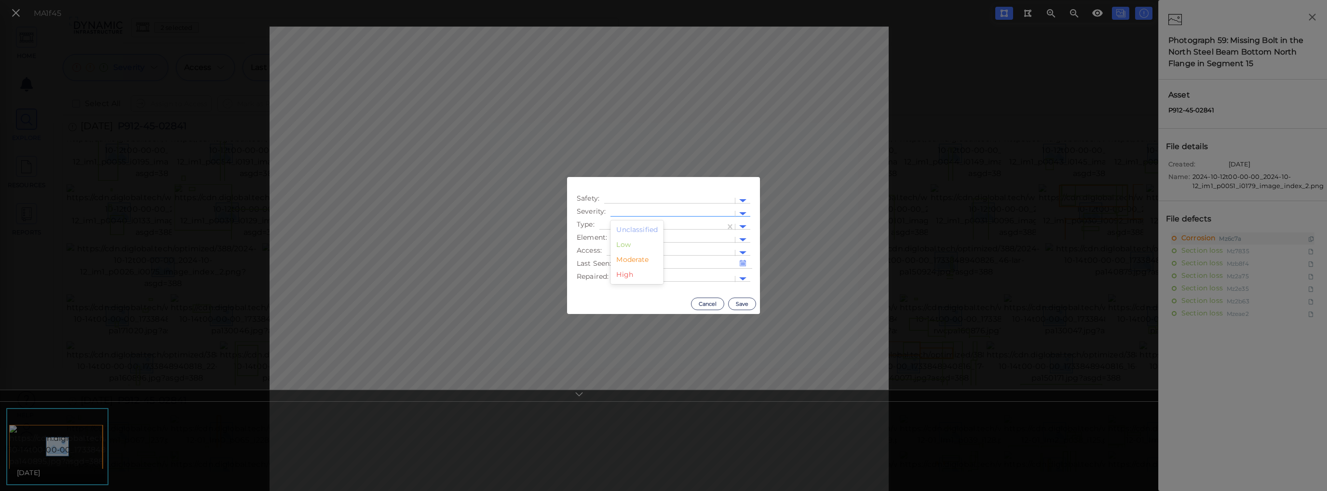
click at [650, 210] on div at bounding box center [672, 214] width 115 height 10
click at [633, 245] on div "Low" at bounding box center [637, 244] width 53 height 15
click at [637, 222] on div at bounding box center [662, 227] width 116 height 10
type input "MIssing"
click at [639, 241] on div "Missing bolt" at bounding box center [648, 242] width 97 height 15
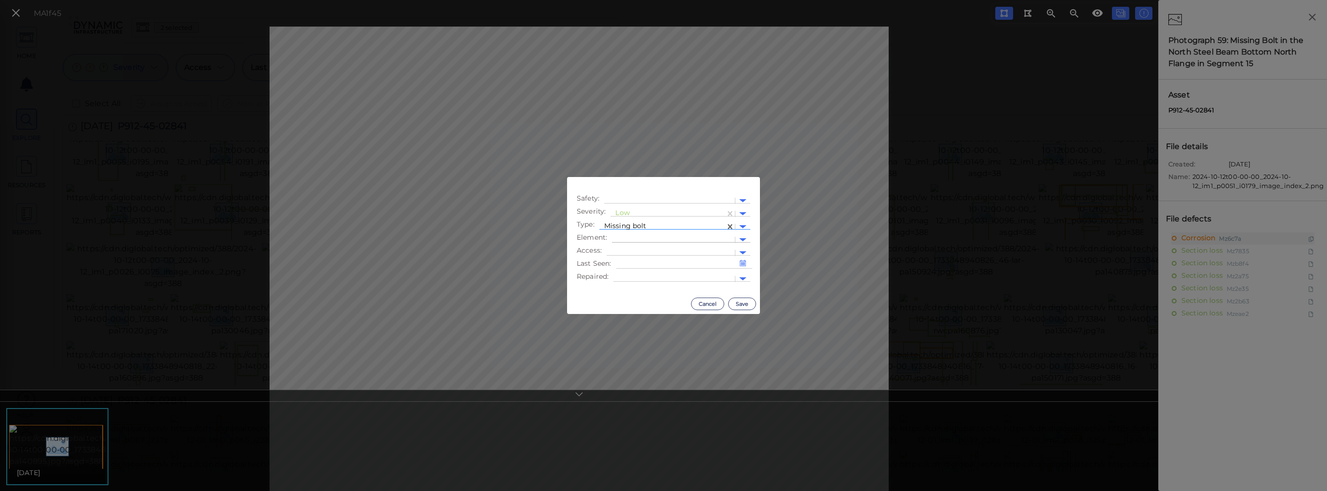
click at [677, 240] on div at bounding box center [673, 240] width 113 height 10
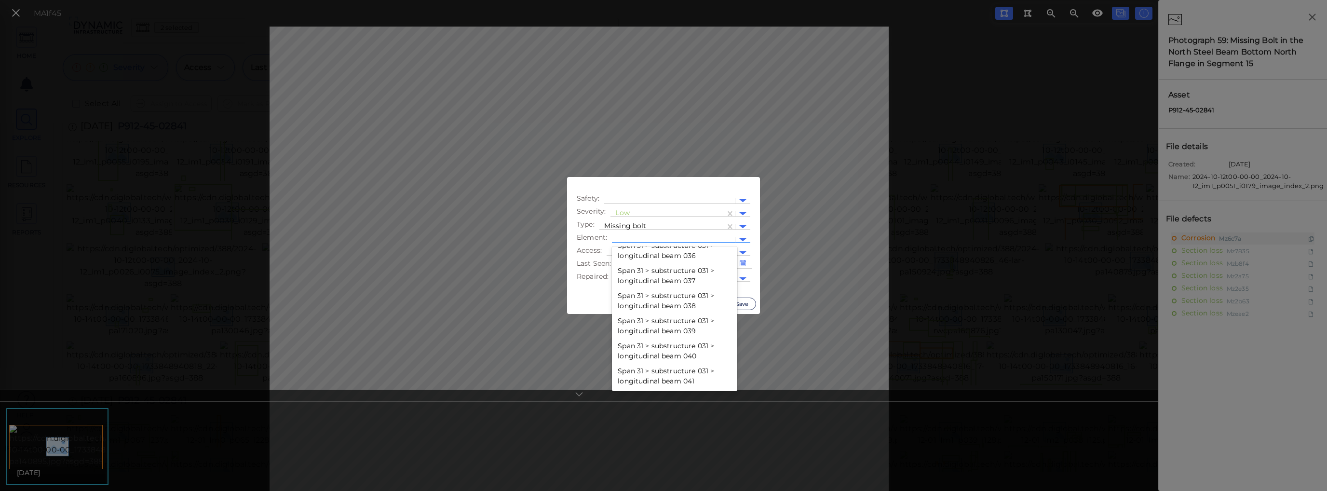
scroll to position [37565, 0]
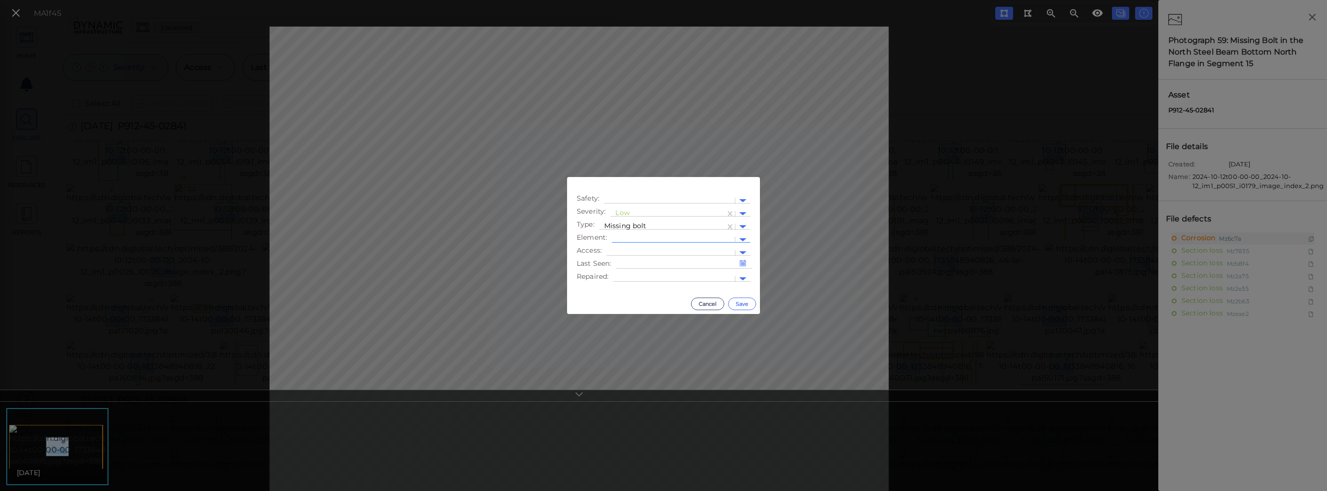
click at [743, 304] on button "Save" at bounding box center [742, 304] width 28 height 13
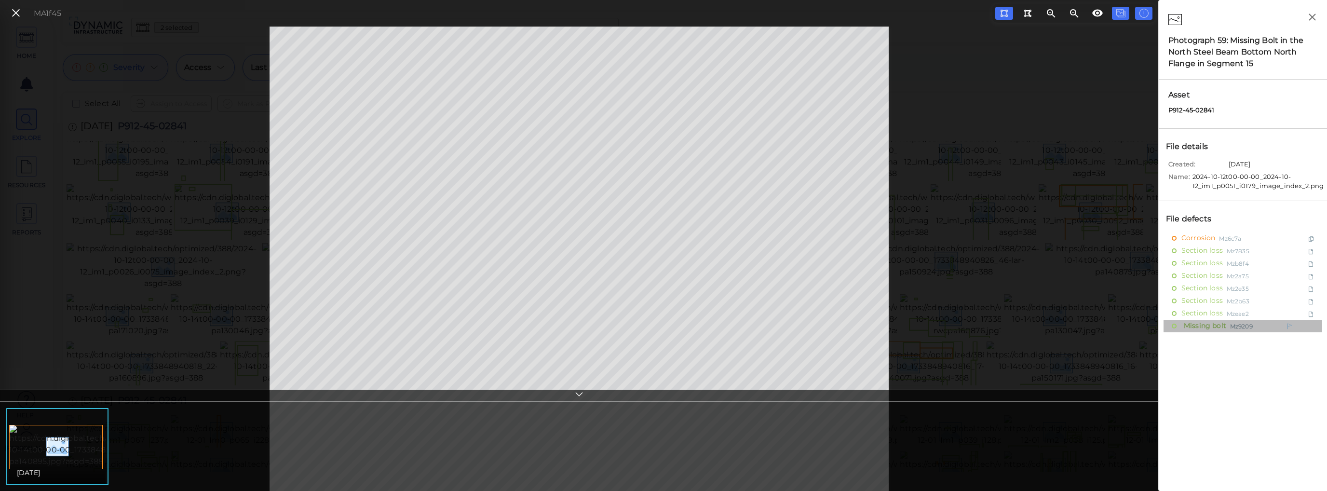
click at [1072, 324] on span "Missing bolt" at bounding box center [1204, 326] width 45 height 12
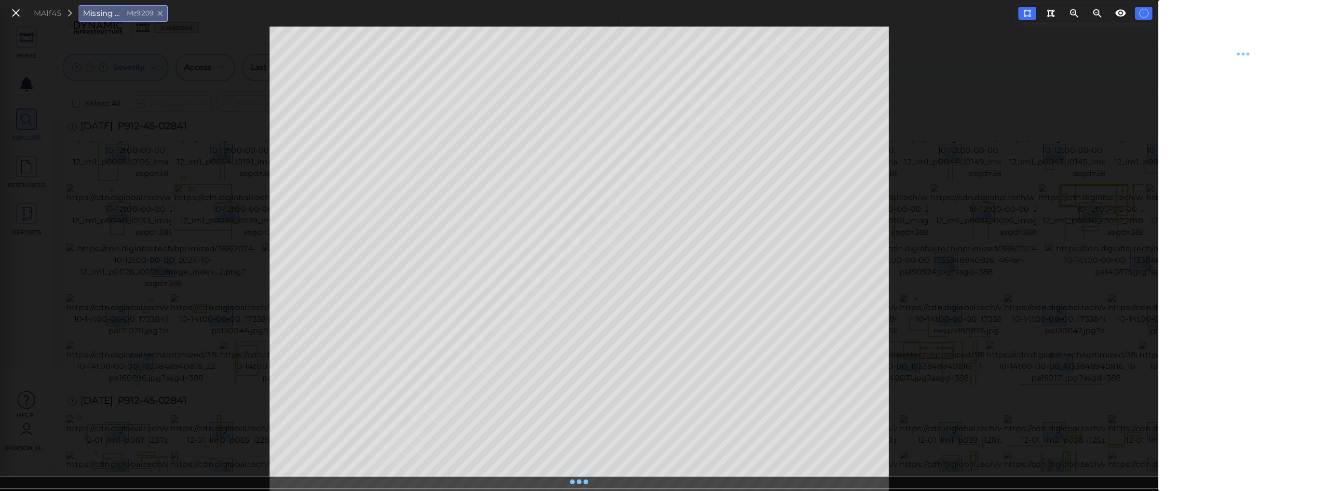
type textarea "x"
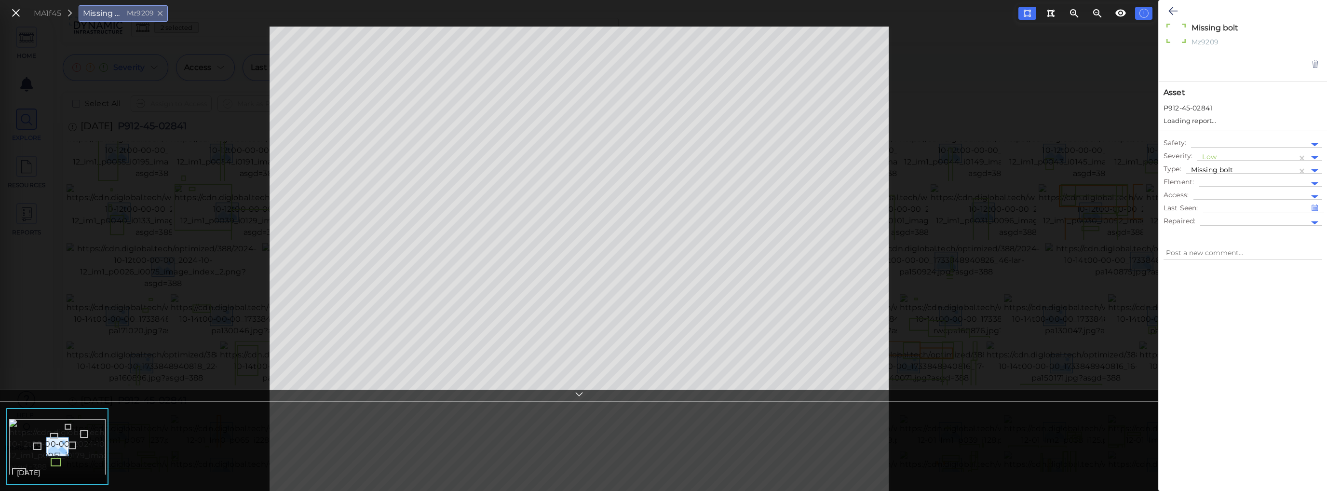
type textarea "x"
click at [1072, 11] on icon at bounding box center [1173, 11] width 9 height 12
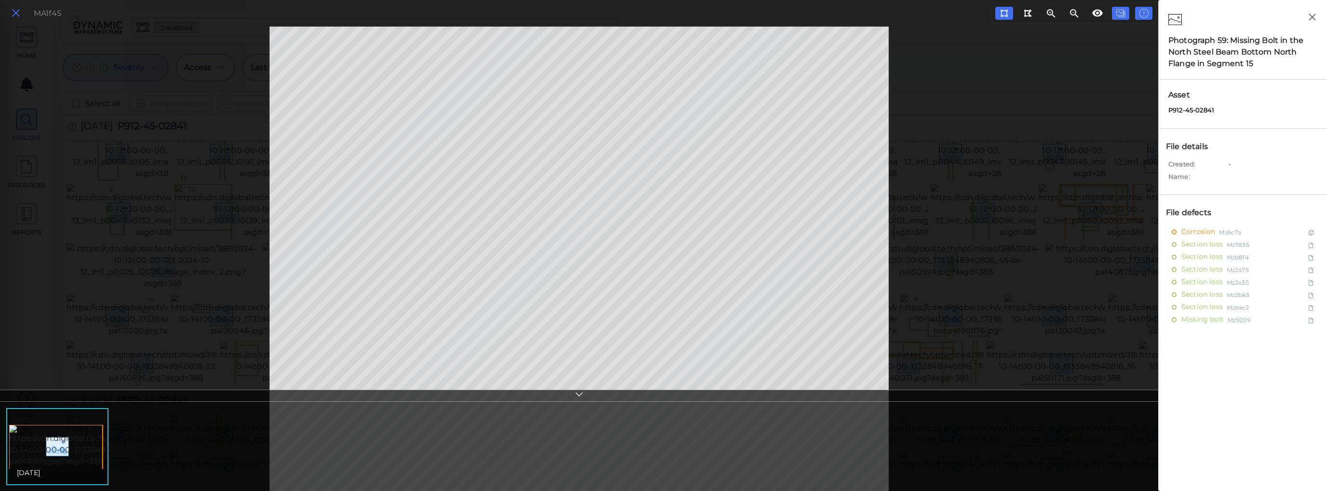
click at [17, 12] on icon at bounding box center [16, 13] width 11 height 13
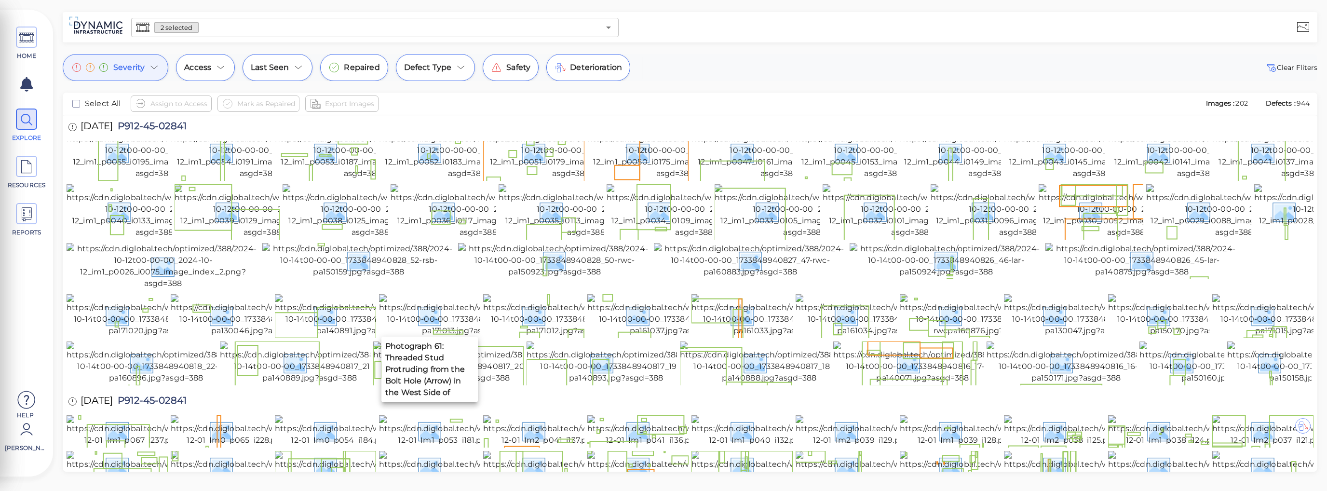
click at [447, 179] on img at bounding box center [467, 152] width 176 height 54
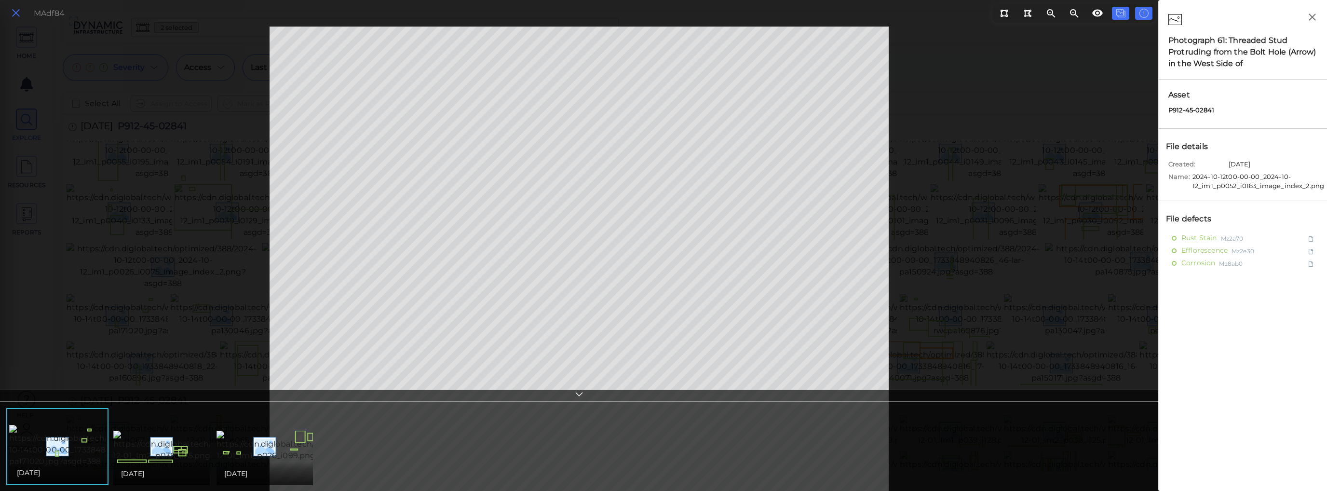
click at [14, 14] on icon at bounding box center [16, 13] width 11 height 13
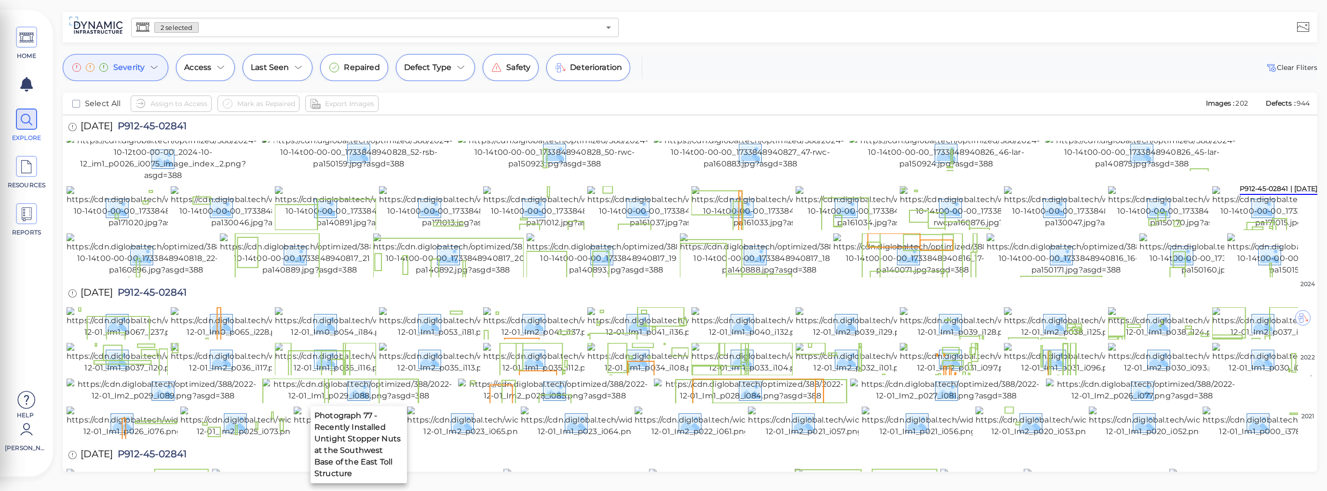
scroll to position [338, 0]
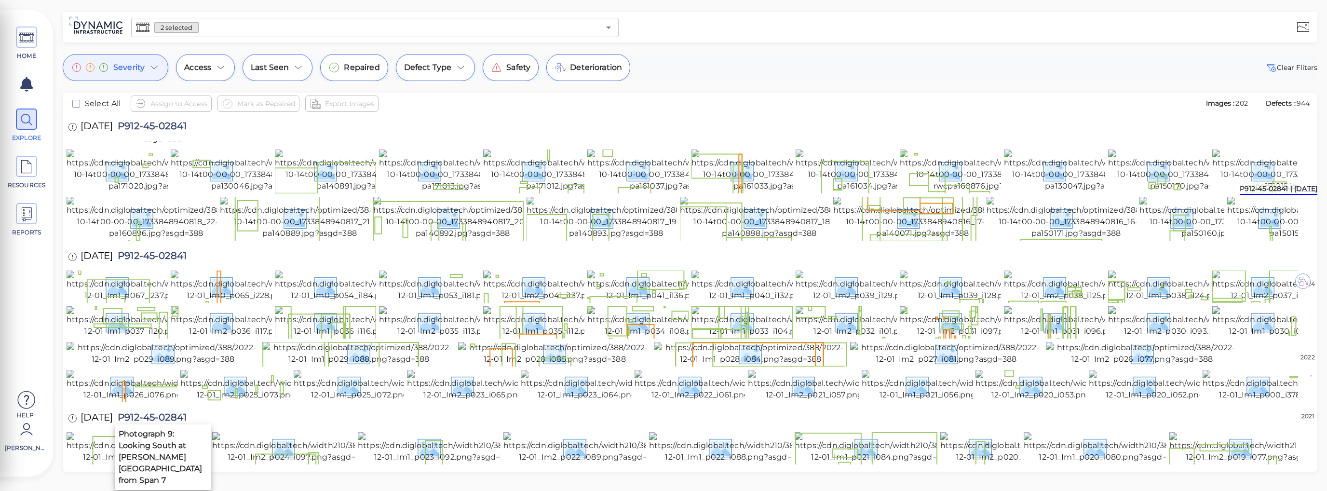
click at [228, 145] on img at bounding box center [163, 121] width 193 height 46
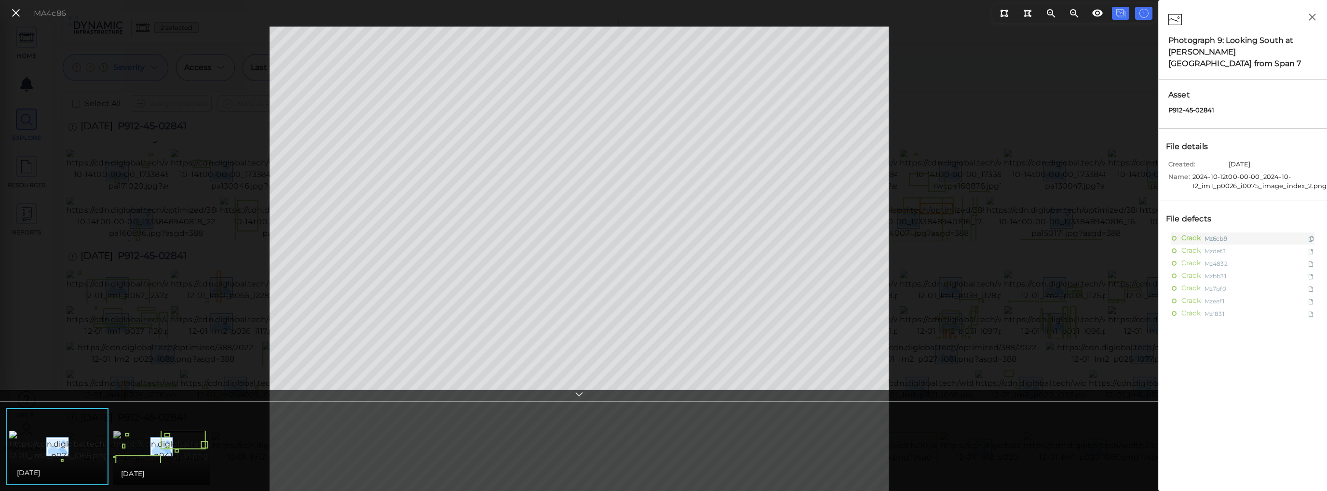
click at [195, 446] on img at bounding box center [200, 446] width 175 height 31
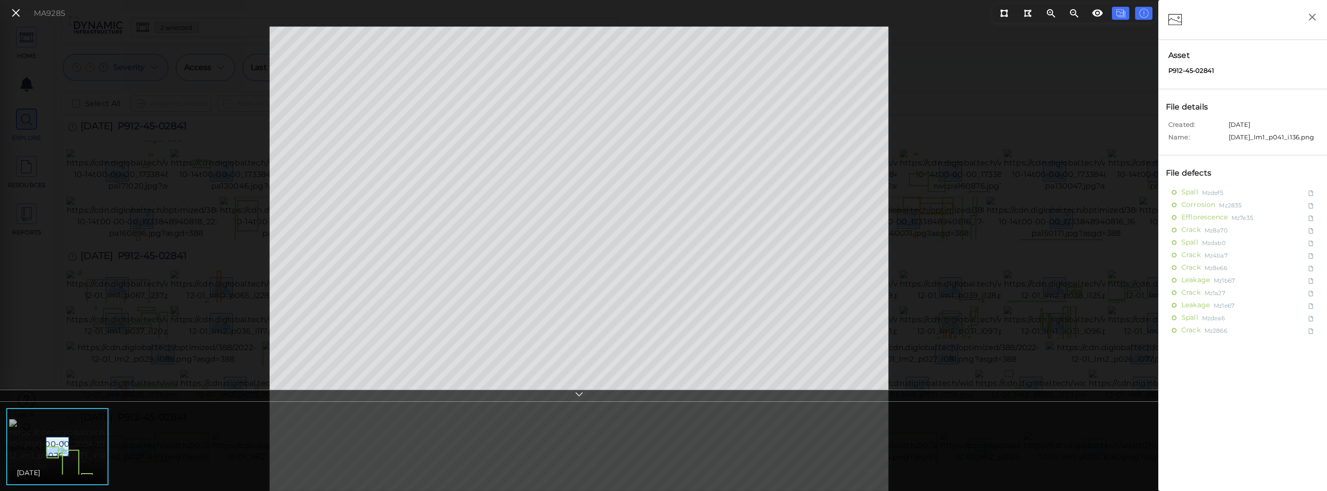
click at [68, 427] on img at bounding box center [97, 446] width 176 height 54
click at [15, 10] on icon at bounding box center [16, 13] width 11 height 13
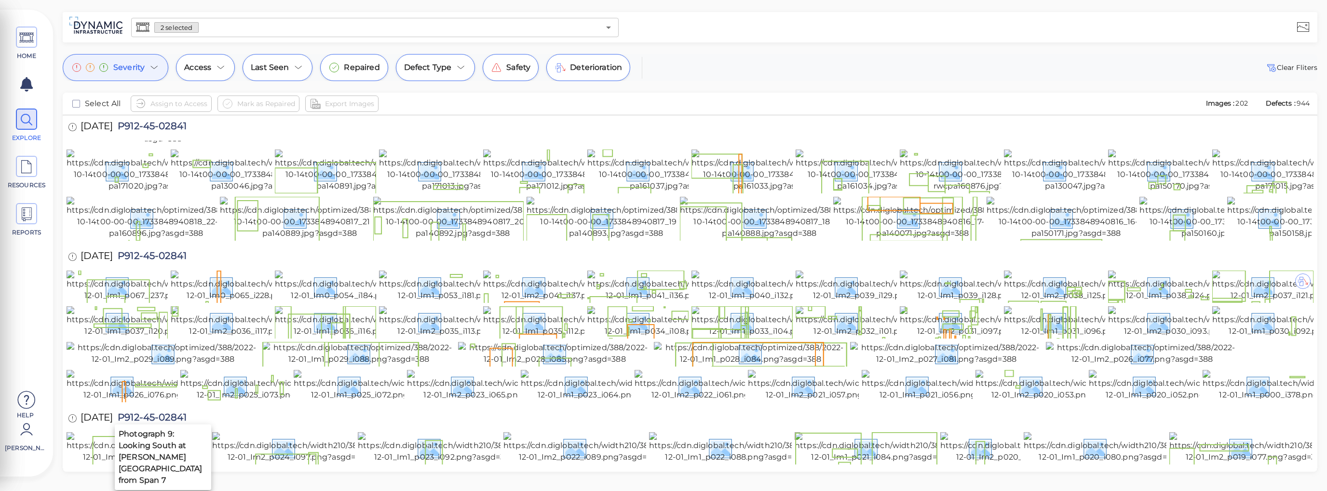
click at [221, 145] on img at bounding box center [163, 121] width 193 height 46
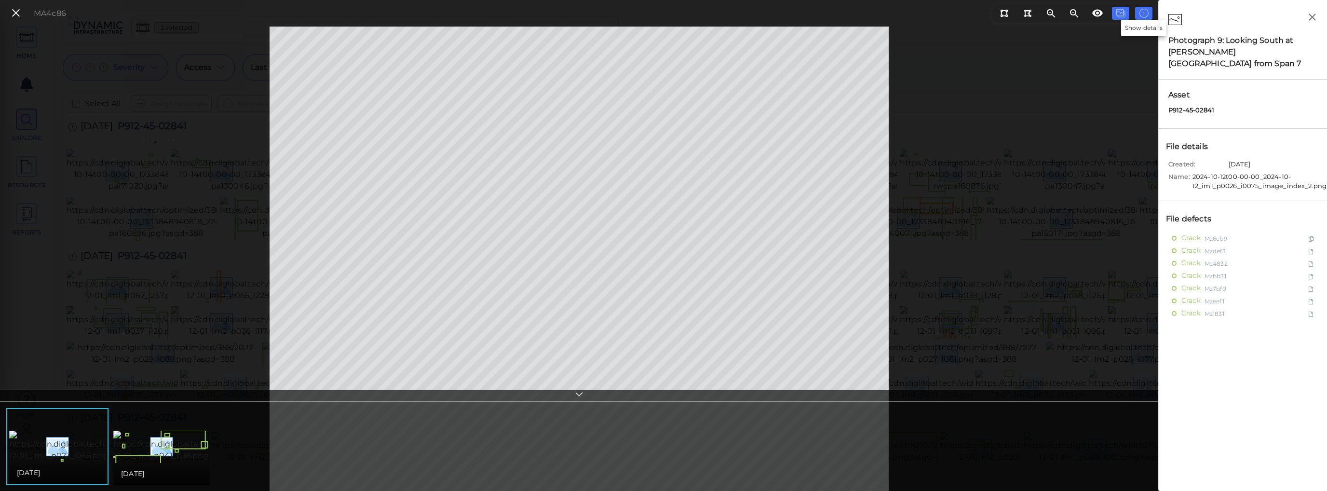
click at [1072, 14] on icon at bounding box center [1144, 14] width 10 height 12
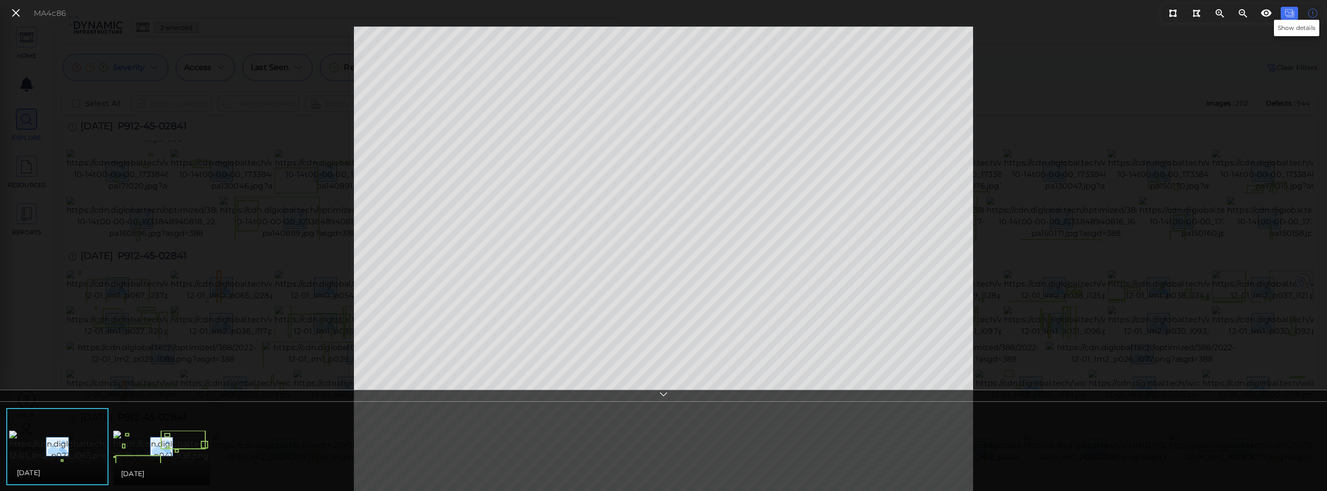
click at [1072, 14] on icon at bounding box center [1313, 14] width 10 height 12
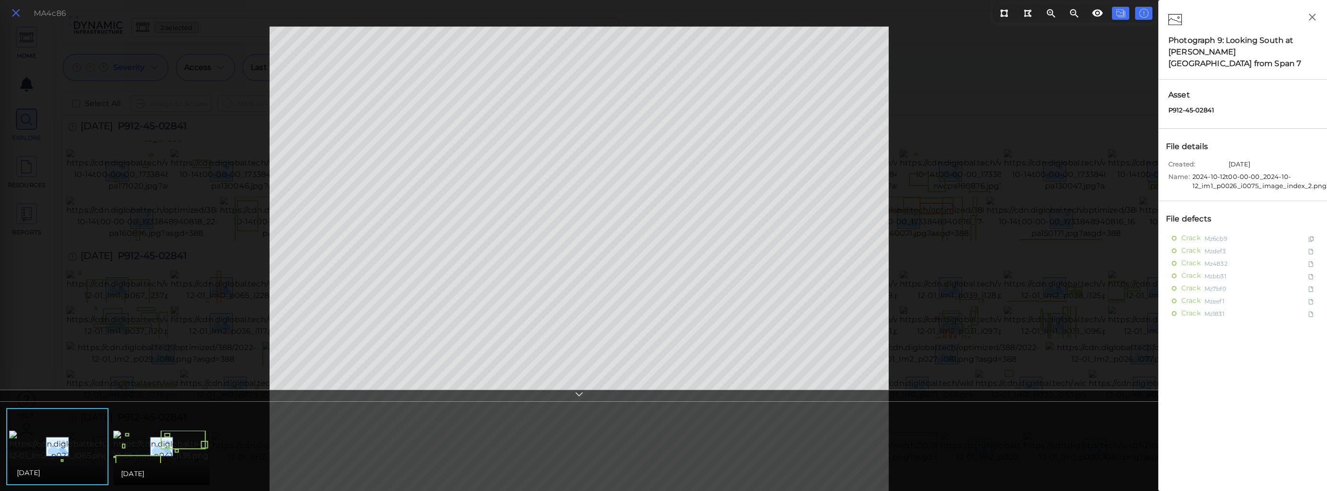
click at [14, 14] on icon at bounding box center [16, 13] width 11 height 13
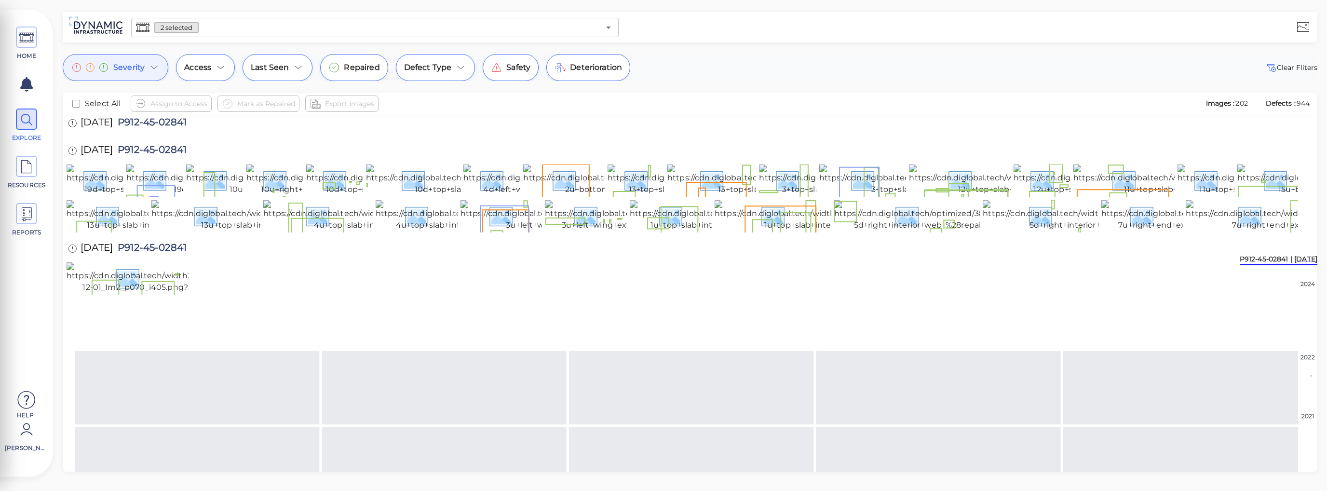
scroll to position [675, 0]
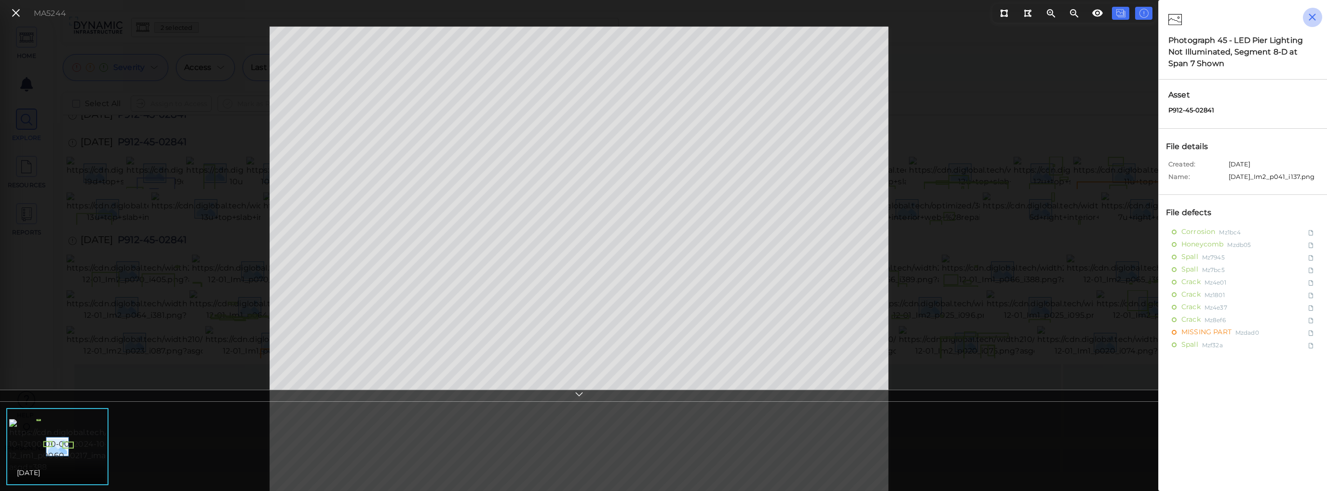
click at [1072, 16] on icon "button" at bounding box center [1313, 17] width 12 height 12
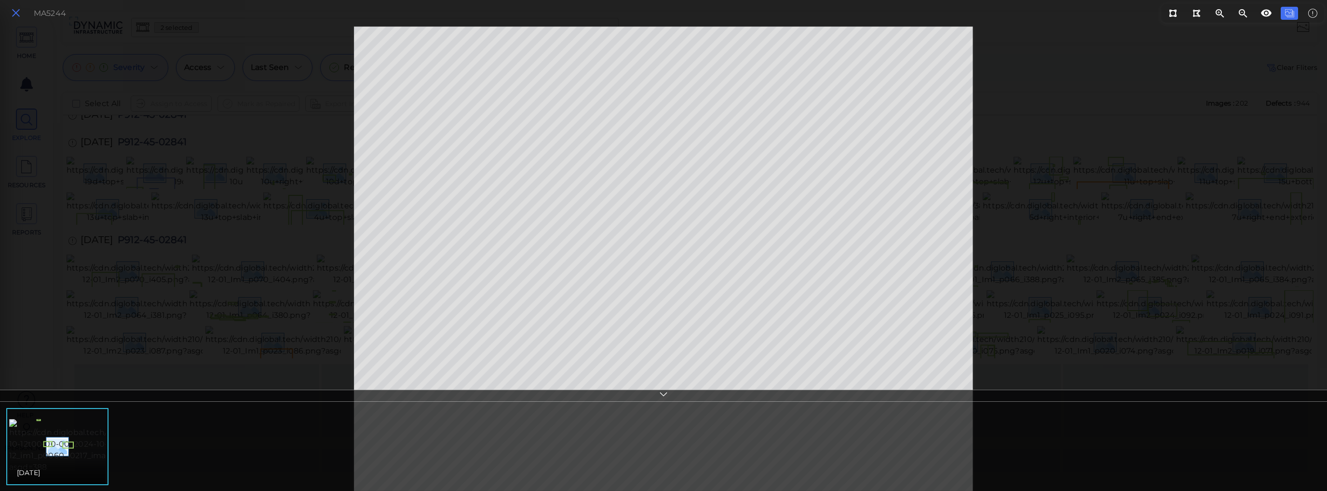
click at [16, 13] on icon at bounding box center [16, 13] width 11 height 13
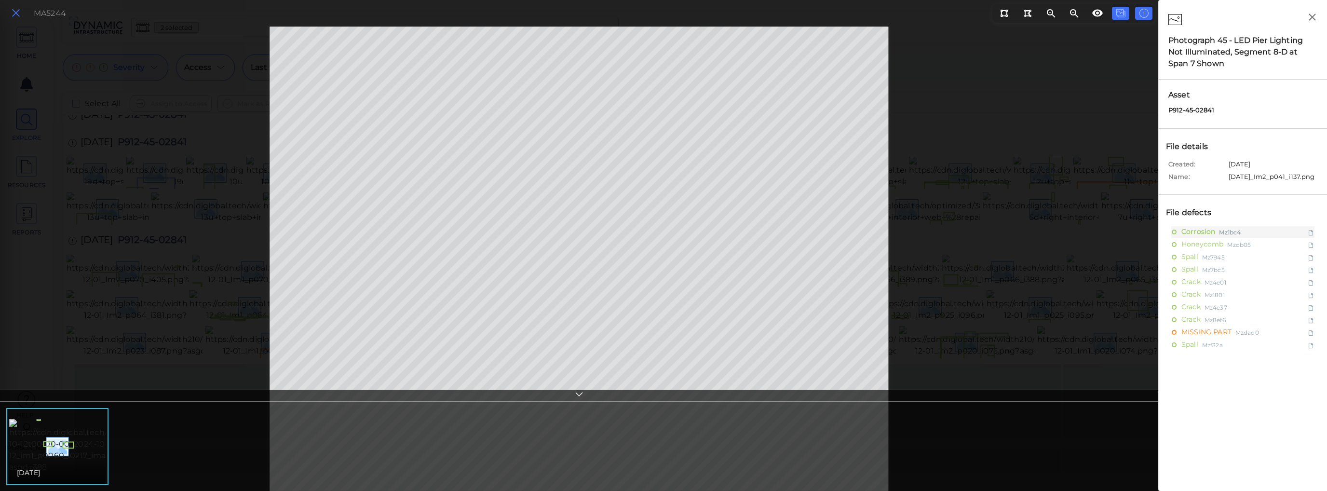
click at [16, 13] on icon at bounding box center [16, 13] width 11 height 13
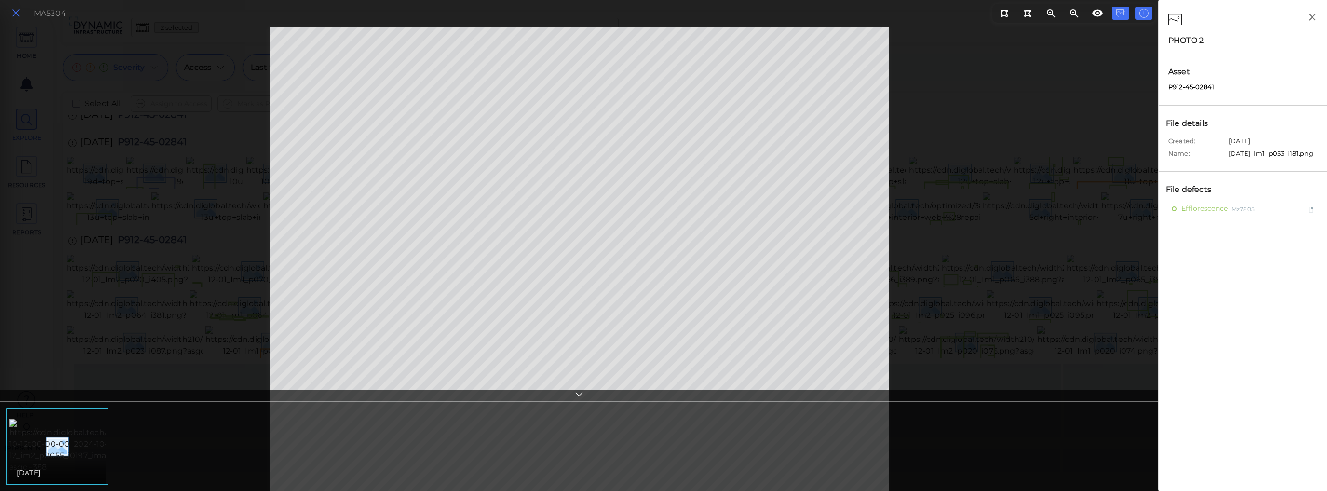
click at [19, 14] on icon at bounding box center [16, 13] width 11 height 13
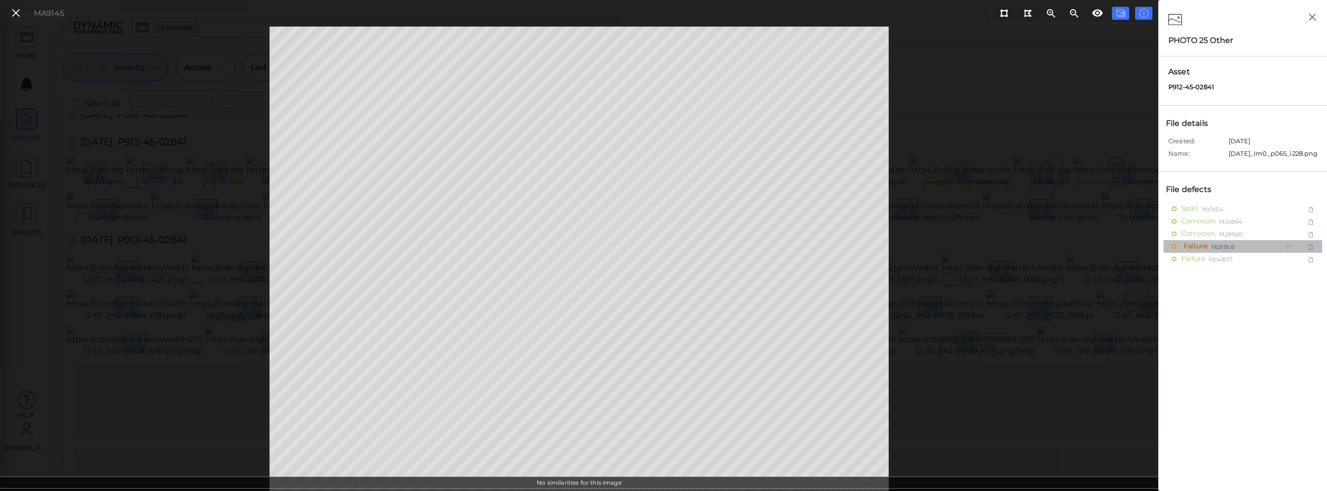
click at [1072, 249] on span "Mz88c6" at bounding box center [1223, 246] width 23 height 12
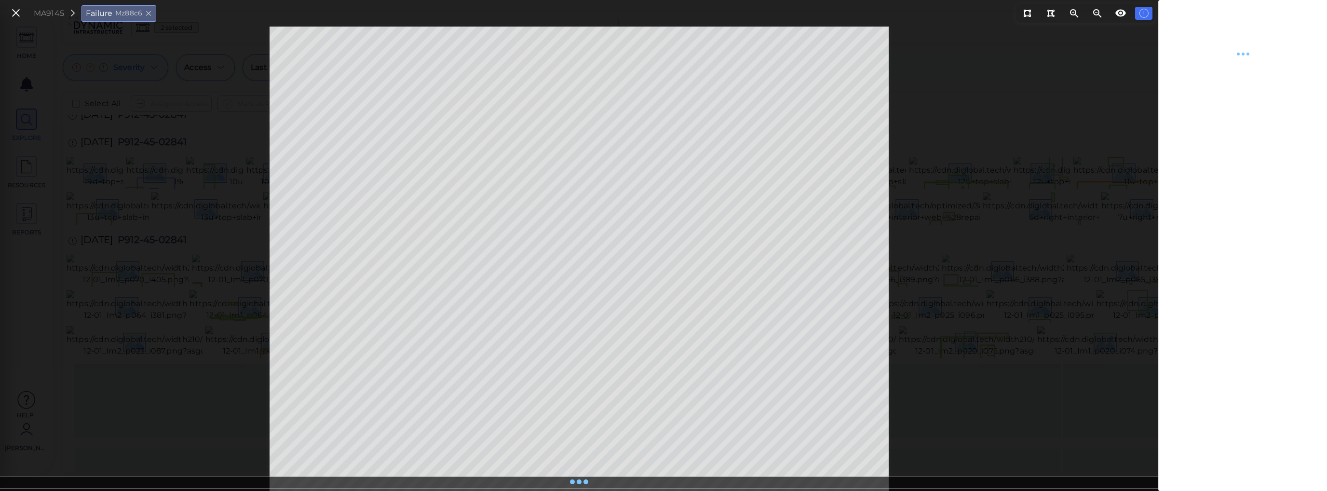
type textarea "x"
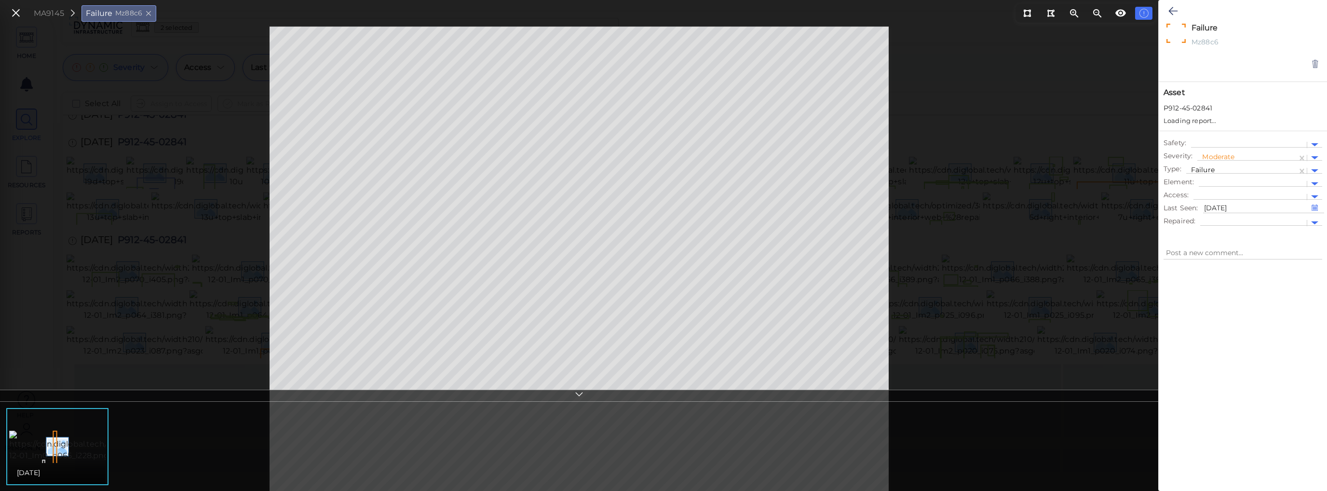
type textarea "x"
click at [1072, 161] on div at bounding box center [1241, 162] width 101 height 10
type input "S"
click at [1072, 402] on div at bounding box center [1243, 364] width 168 height 214
click at [15, 13] on icon at bounding box center [16, 13] width 11 height 13
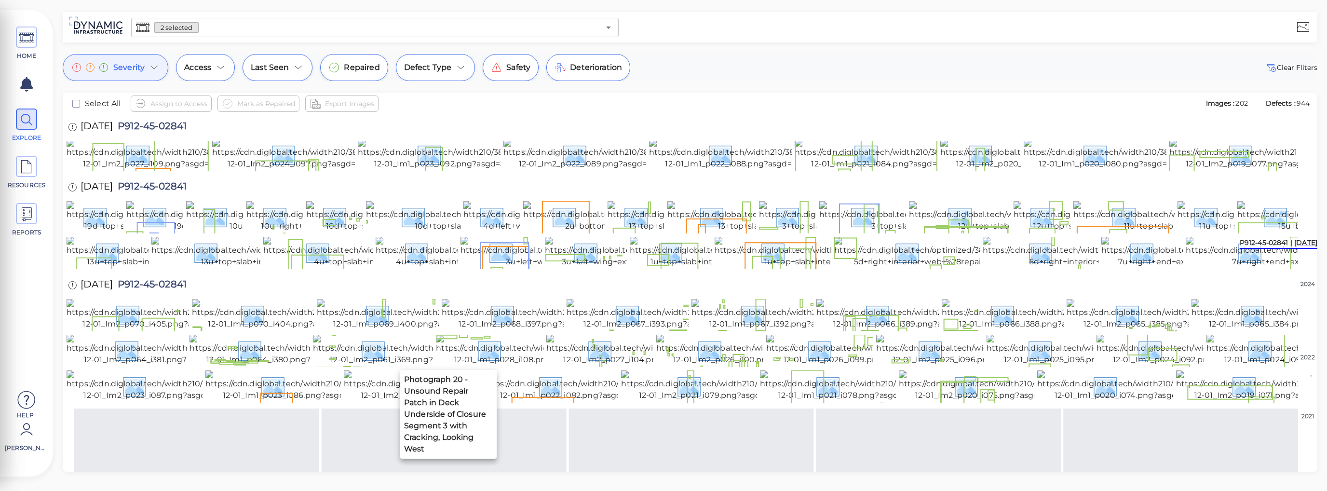
scroll to position [675, 0]
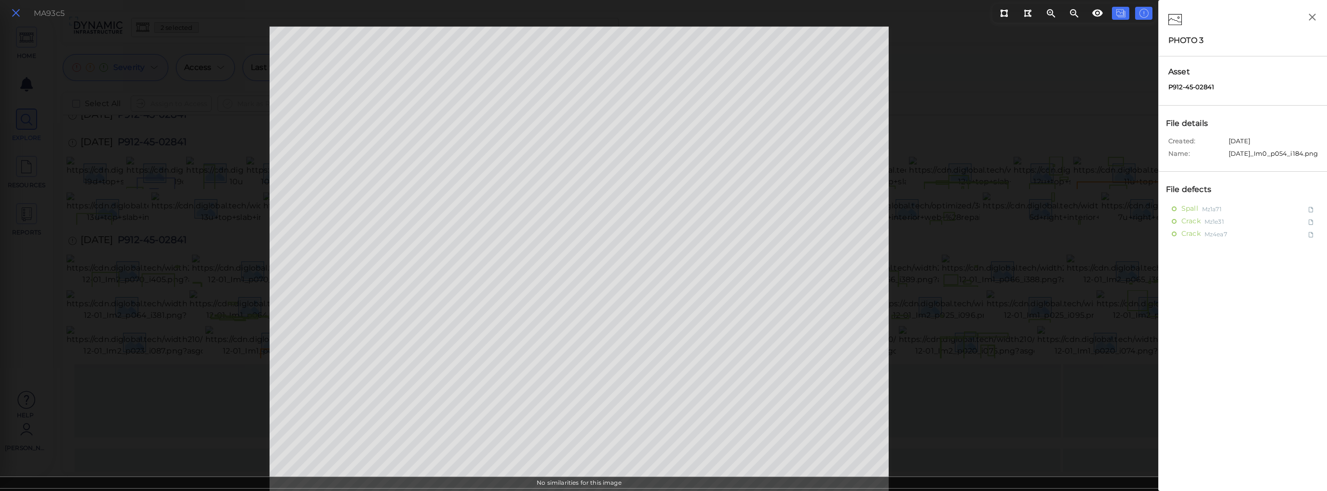
click at [12, 14] on icon at bounding box center [16, 13] width 11 height 13
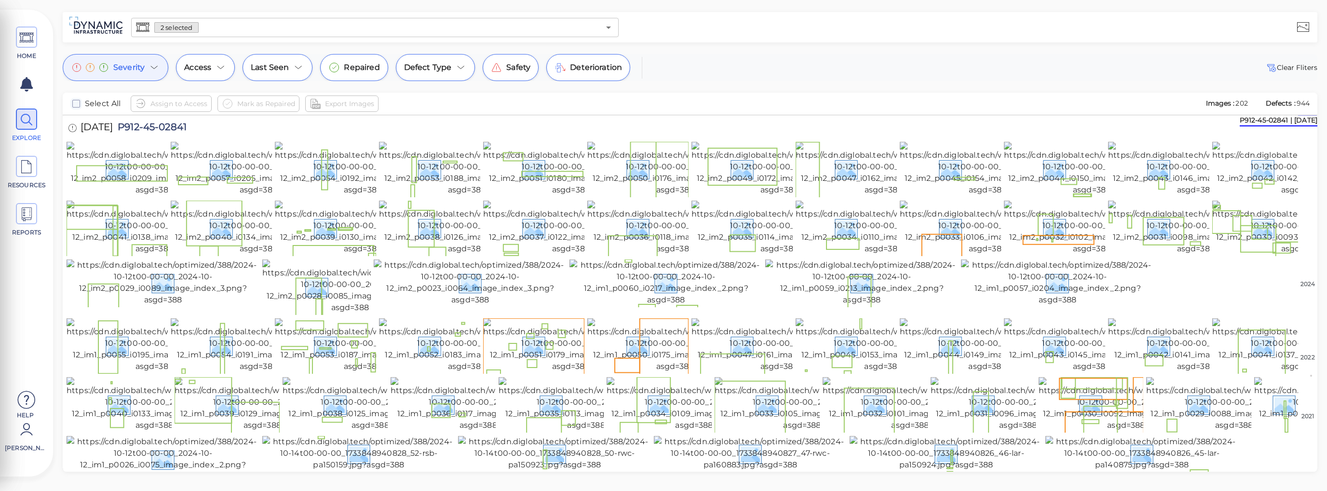
click at [75, 104] on icon "checkbox" at bounding box center [76, 104] width 12 height 12
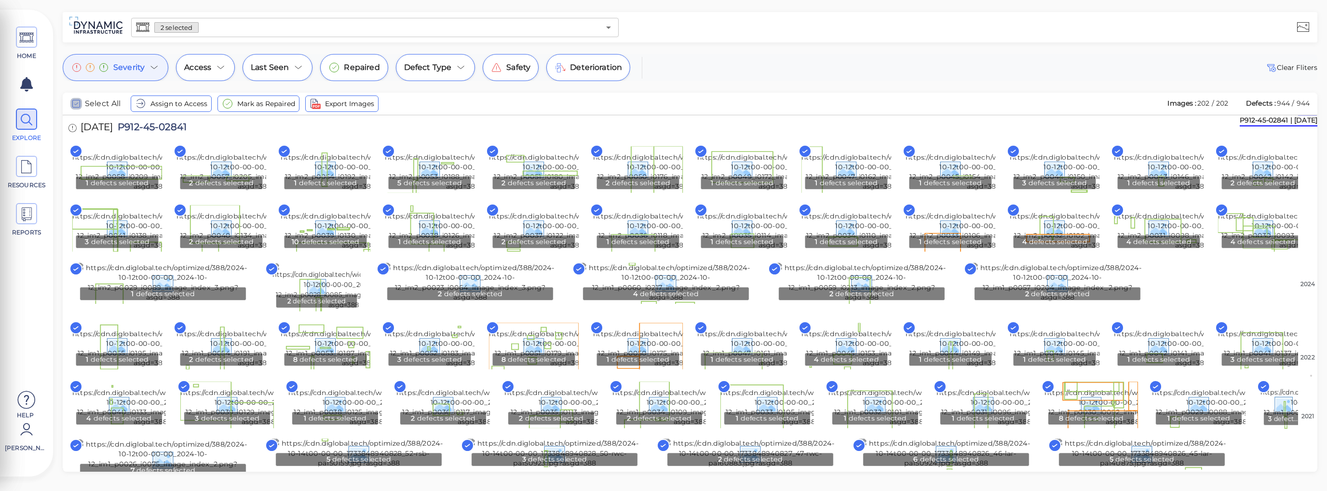
click at [75, 105] on icon "checkbox" at bounding box center [76, 104] width 12 height 12
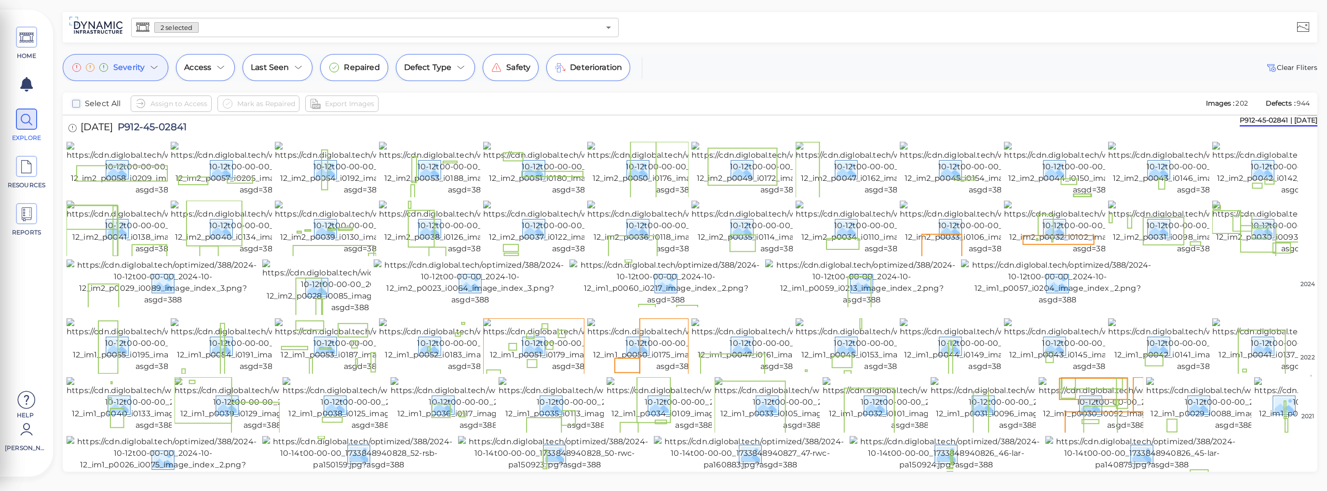
click at [150, 68] on icon at bounding box center [155, 68] width 12 height 12
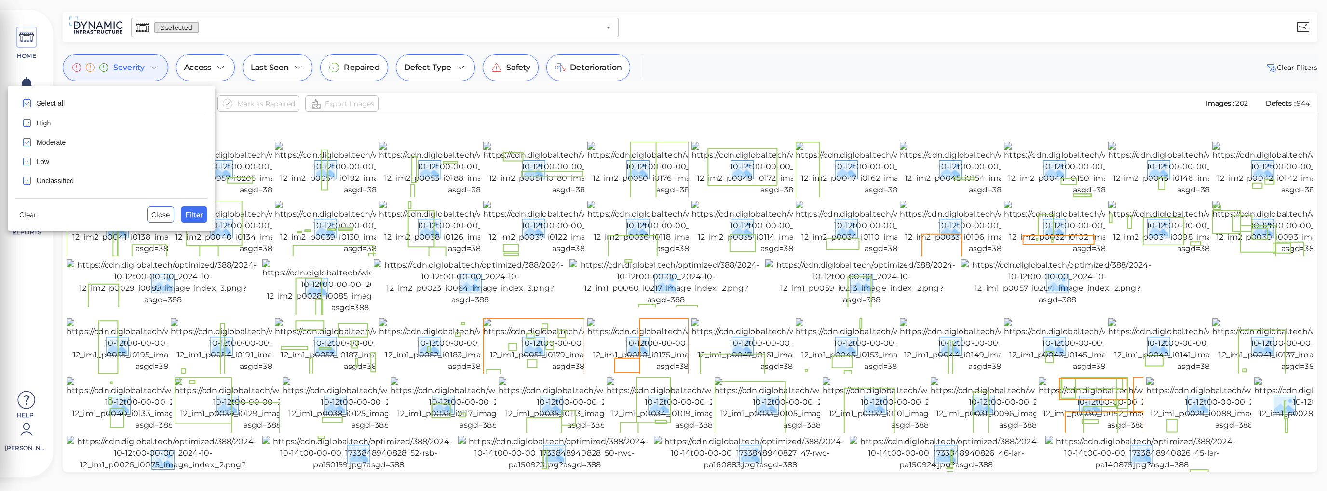
click at [219, 66] on div at bounding box center [663, 245] width 1327 height 491
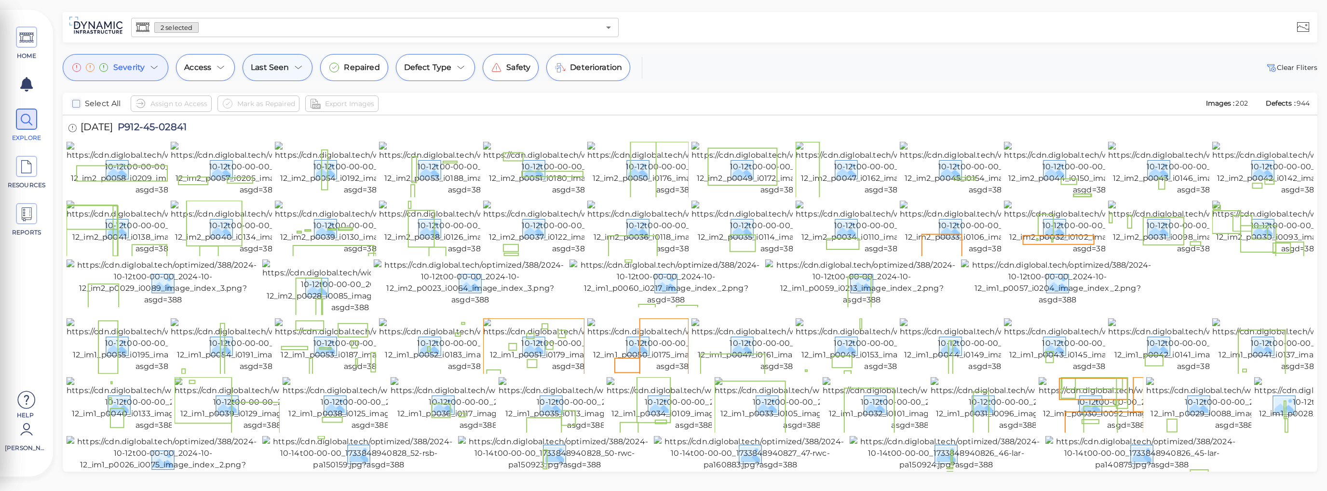
click at [296, 66] on icon at bounding box center [299, 68] width 12 height 12
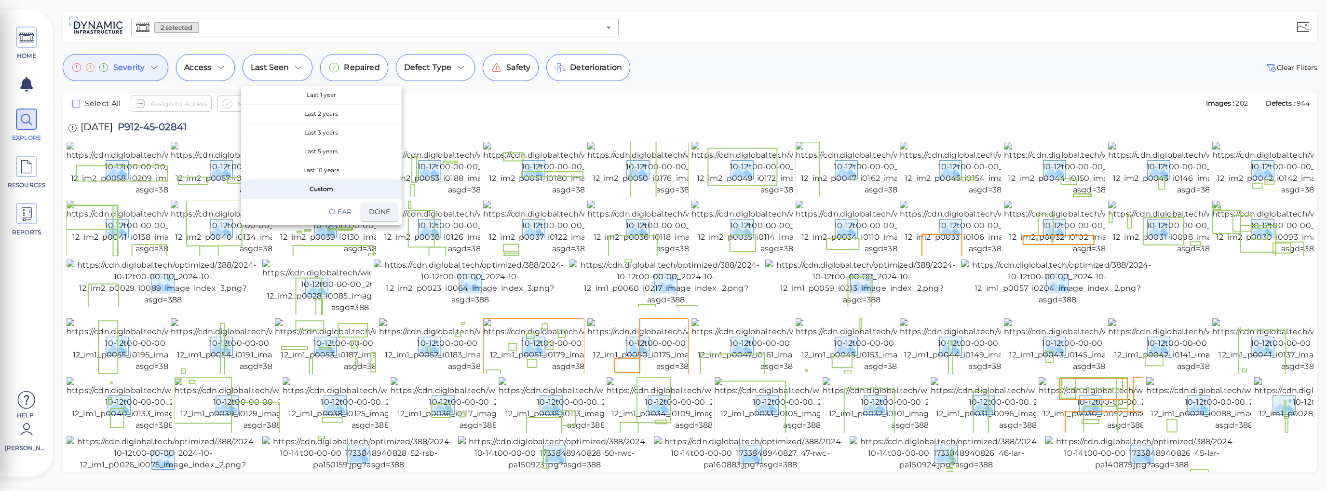
click at [417, 66] on div at bounding box center [663, 245] width 1327 height 491
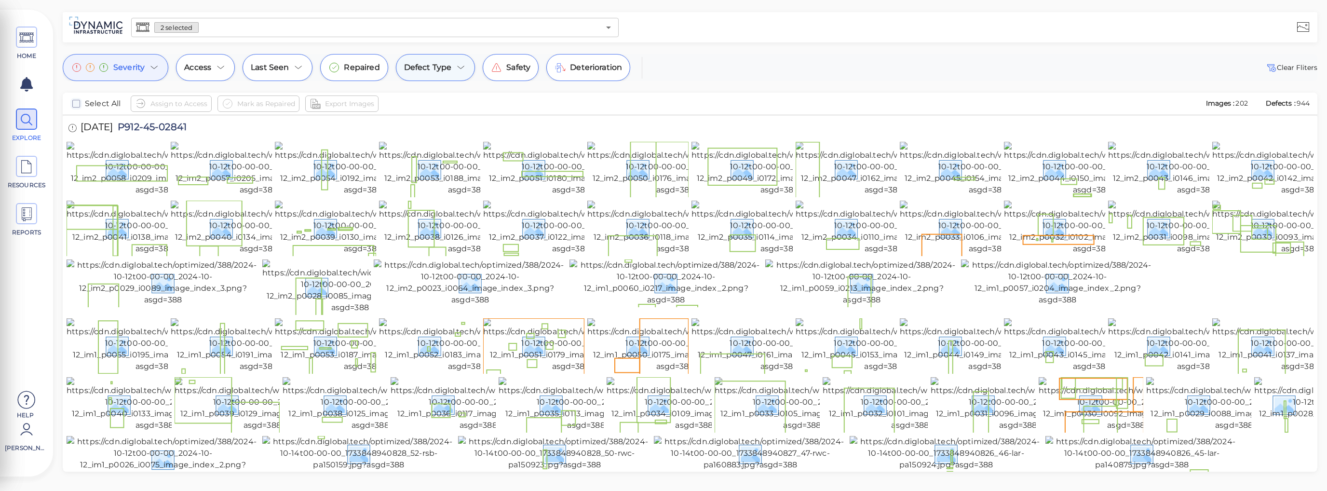
click at [459, 66] on icon at bounding box center [461, 68] width 12 height 12
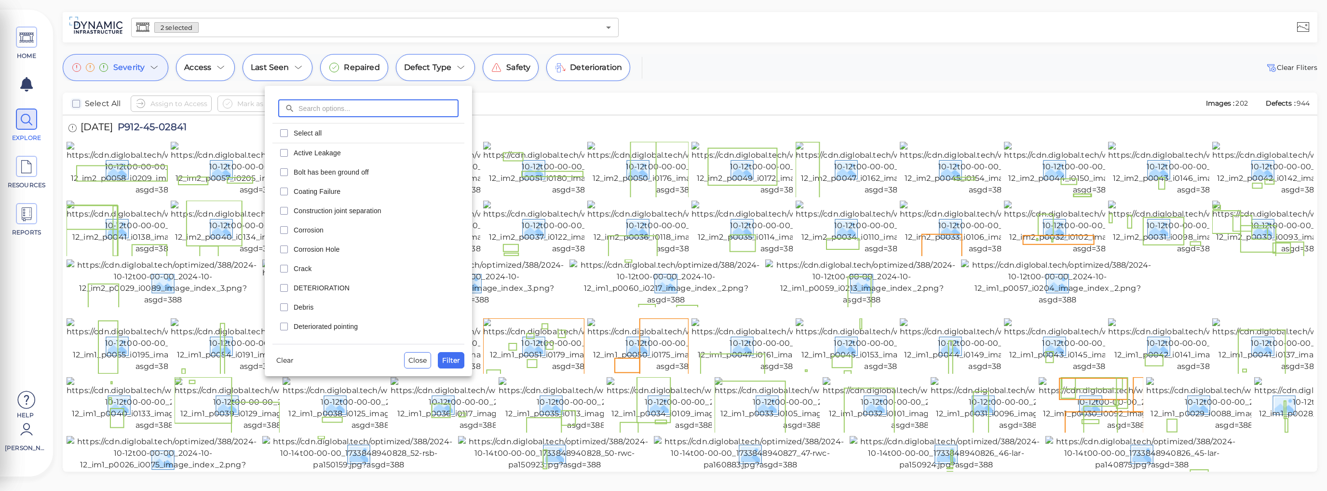
click at [672, 69] on div at bounding box center [663, 245] width 1327 height 491
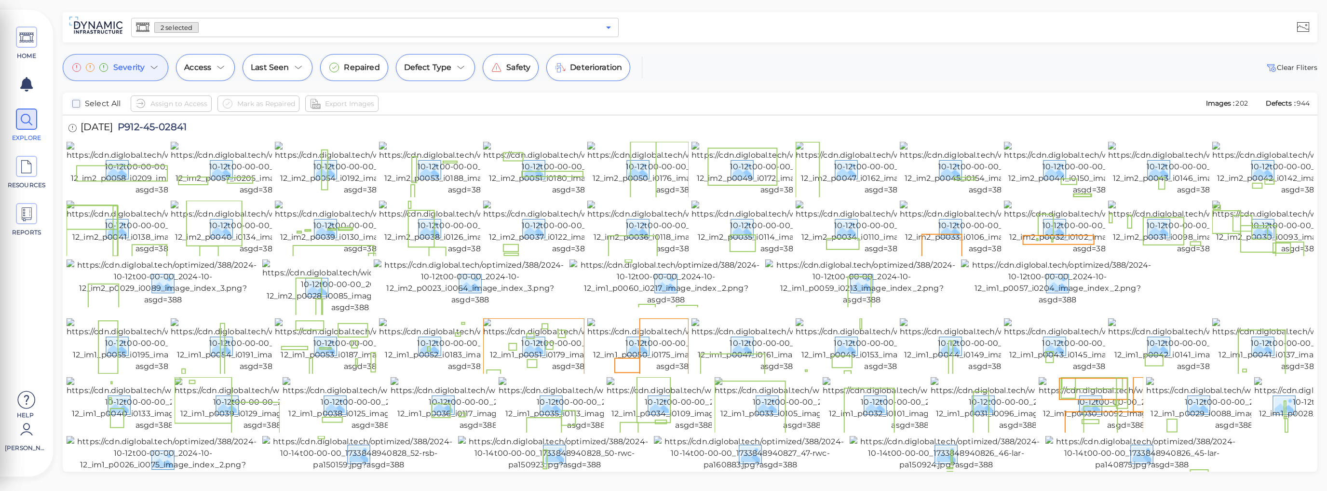
click at [604, 27] on icon "Open" at bounding box center [609, 28] width 12 height 12
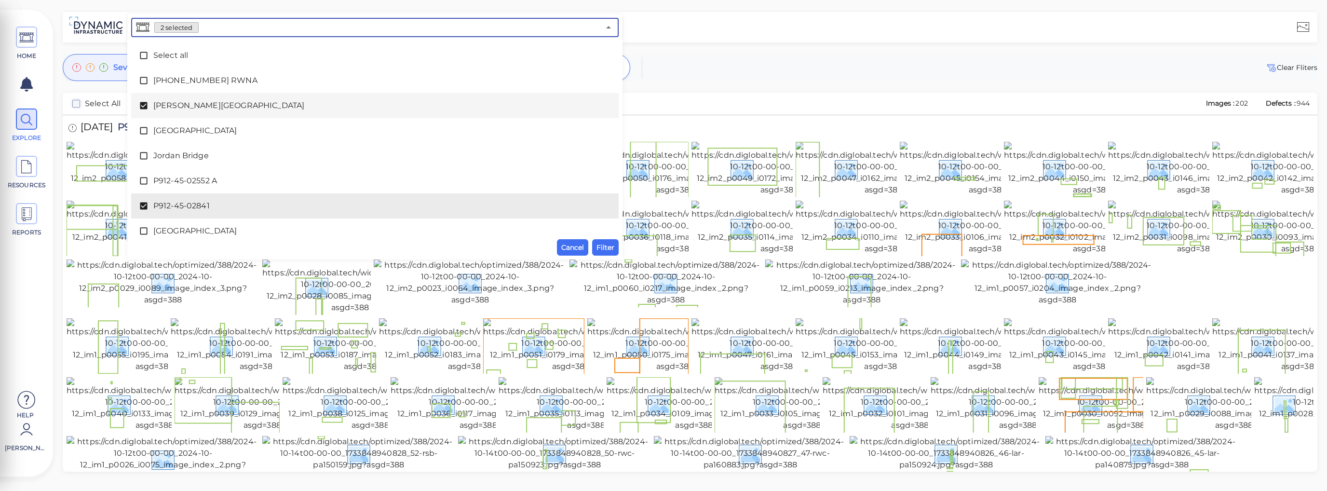
click at [145, 105] on icon at bounding box center [144, 106] width 10 height 10
click at [600, 249] on span "Filter" at bounding box center [606, 248] width 18 height 12
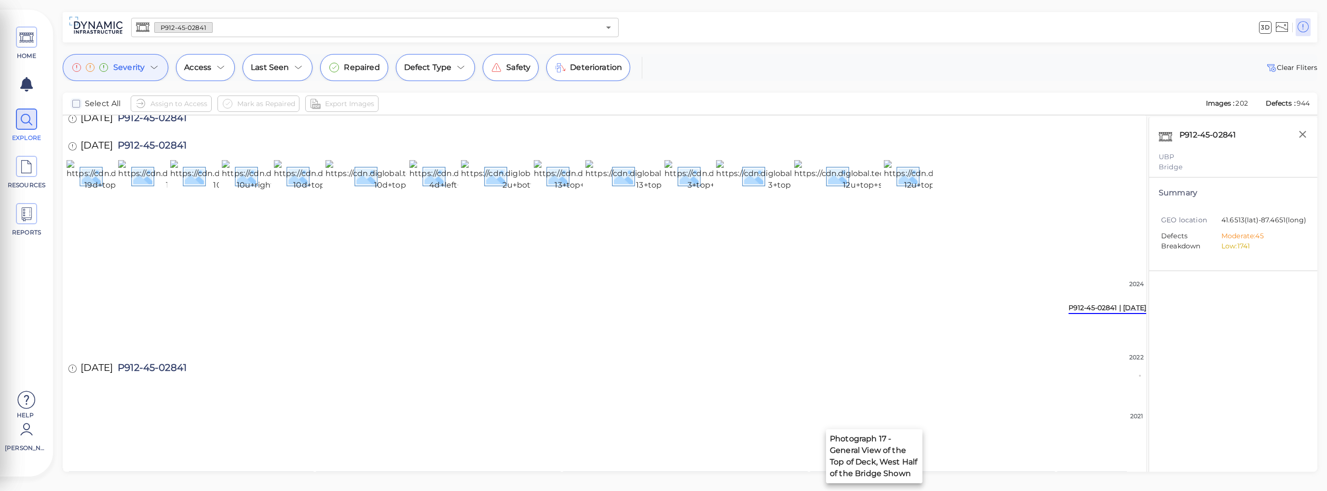
scroll to position [696, 0]
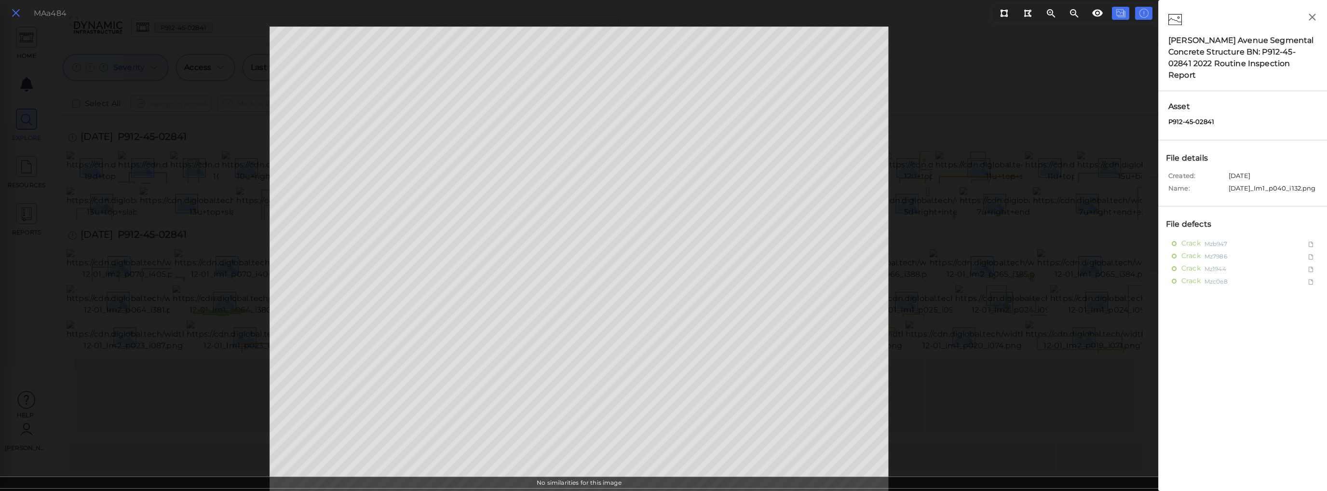
click at [16, 14] on icon at bounding box center [16, 13] width 11 height 13
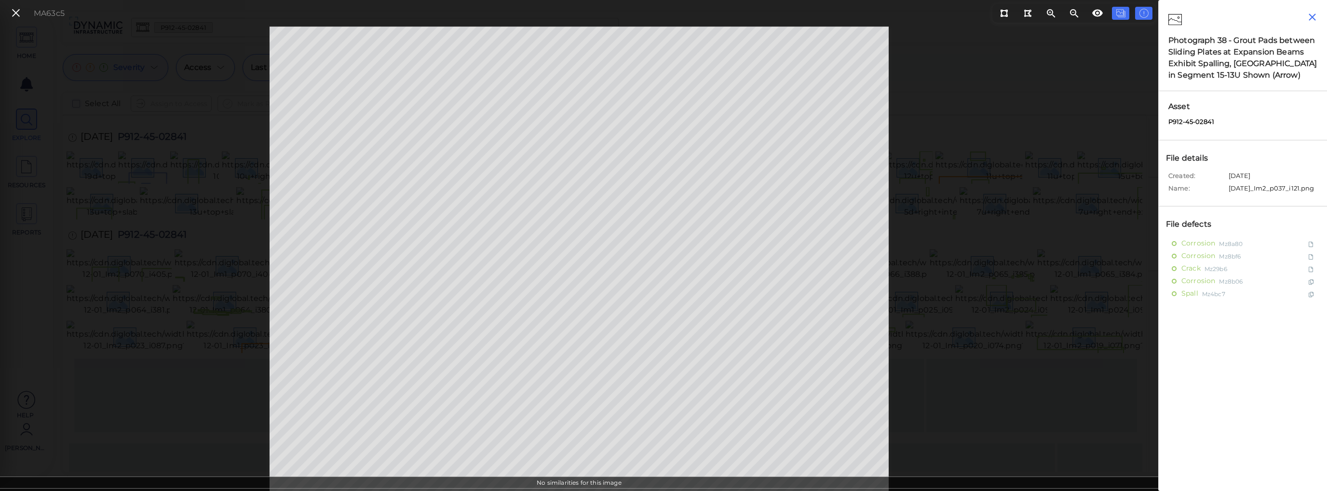
click at [1072, 17] on icon "button" at bounding box center [1313, 17] width 12 height 12
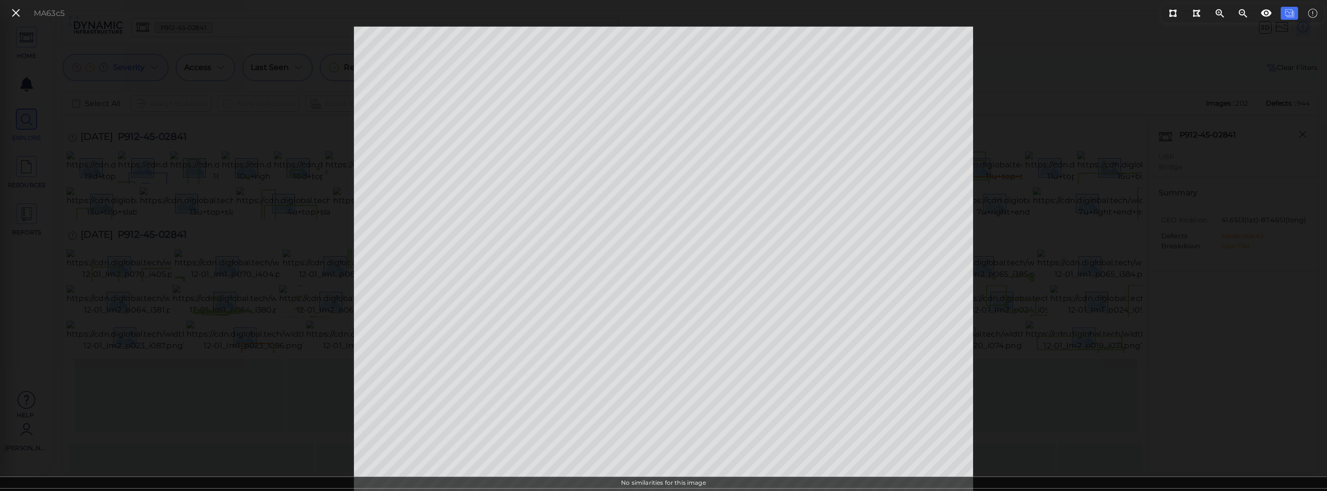
click at [17, 14] on icon at bounding box center [16, 13] width 11 height 13
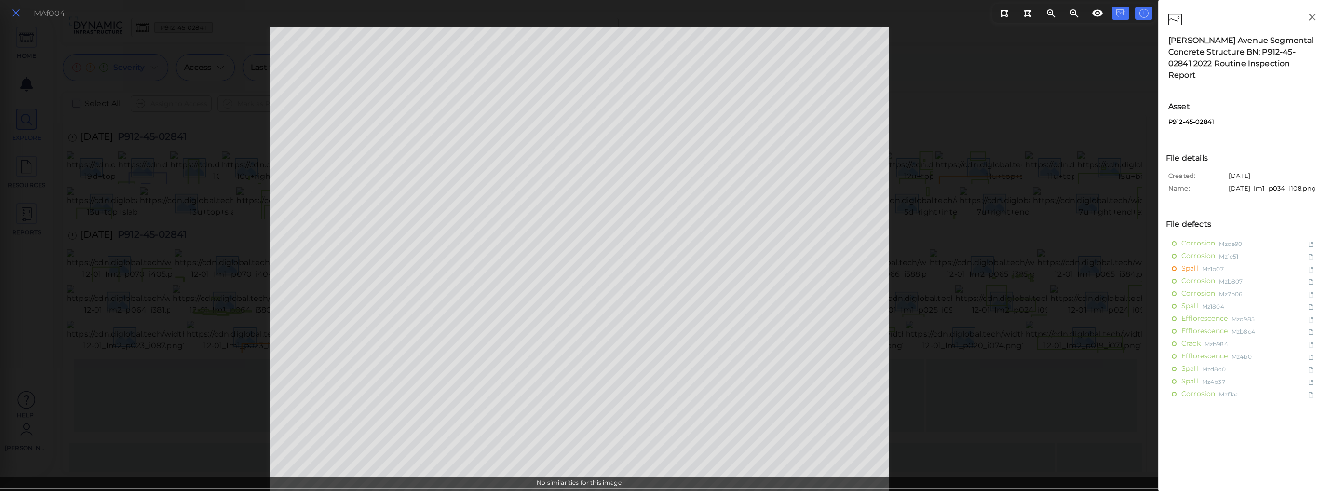
click at [14, 11] on icon at bounding box center [16, 13] width 11 height 13
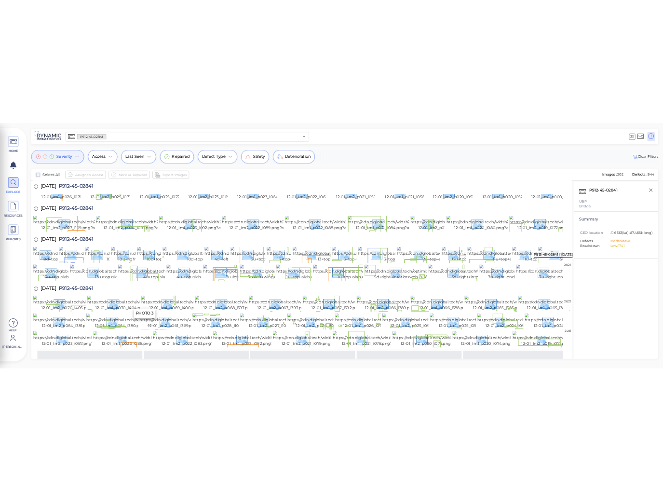
scroll to position [455, 0]
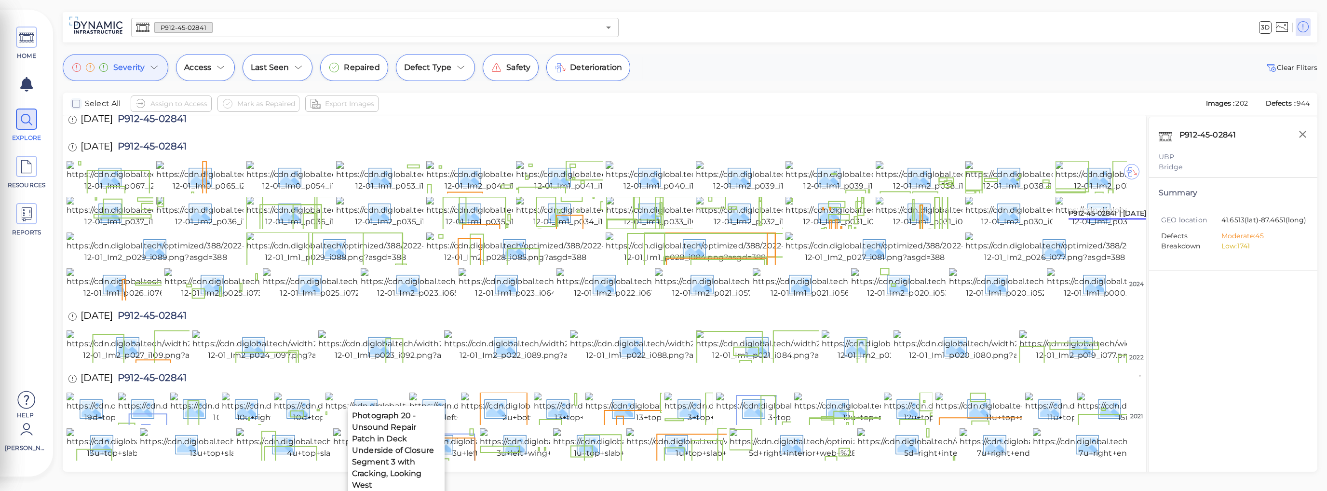
click at [344, 130] on img at bounding box center [420, 108] width 179 height 42
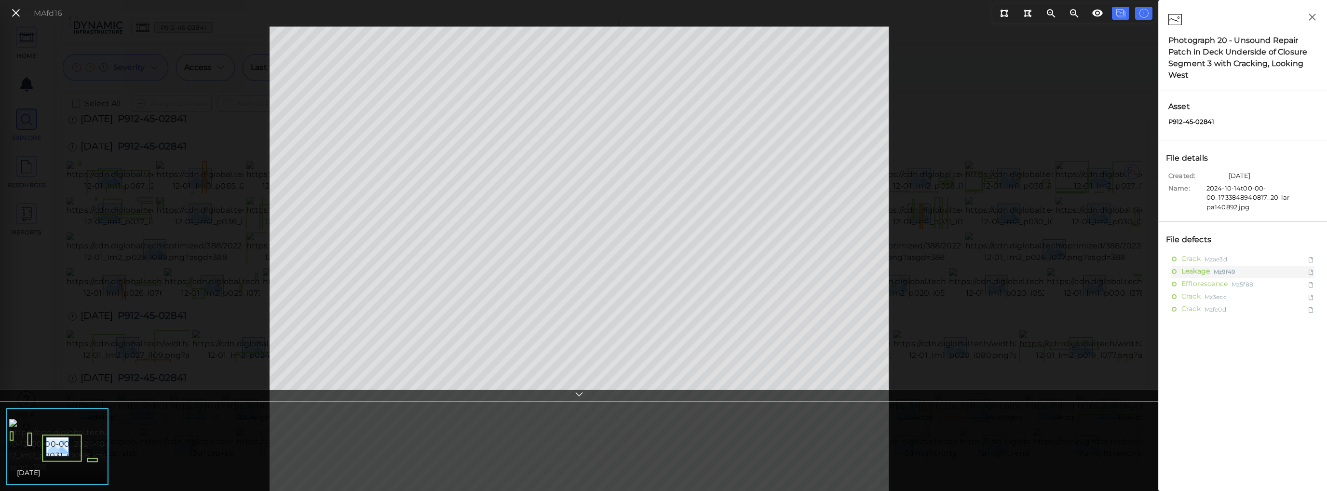
click at [957, 101] on div "MAfd16" at bounding box center [579, 259] width 1159 height 464
click at [16, 16] on icon at bounding box center [16, 13] width 11 height 13
